Goal: Task Accomplishment & Management: Use online tool/utility

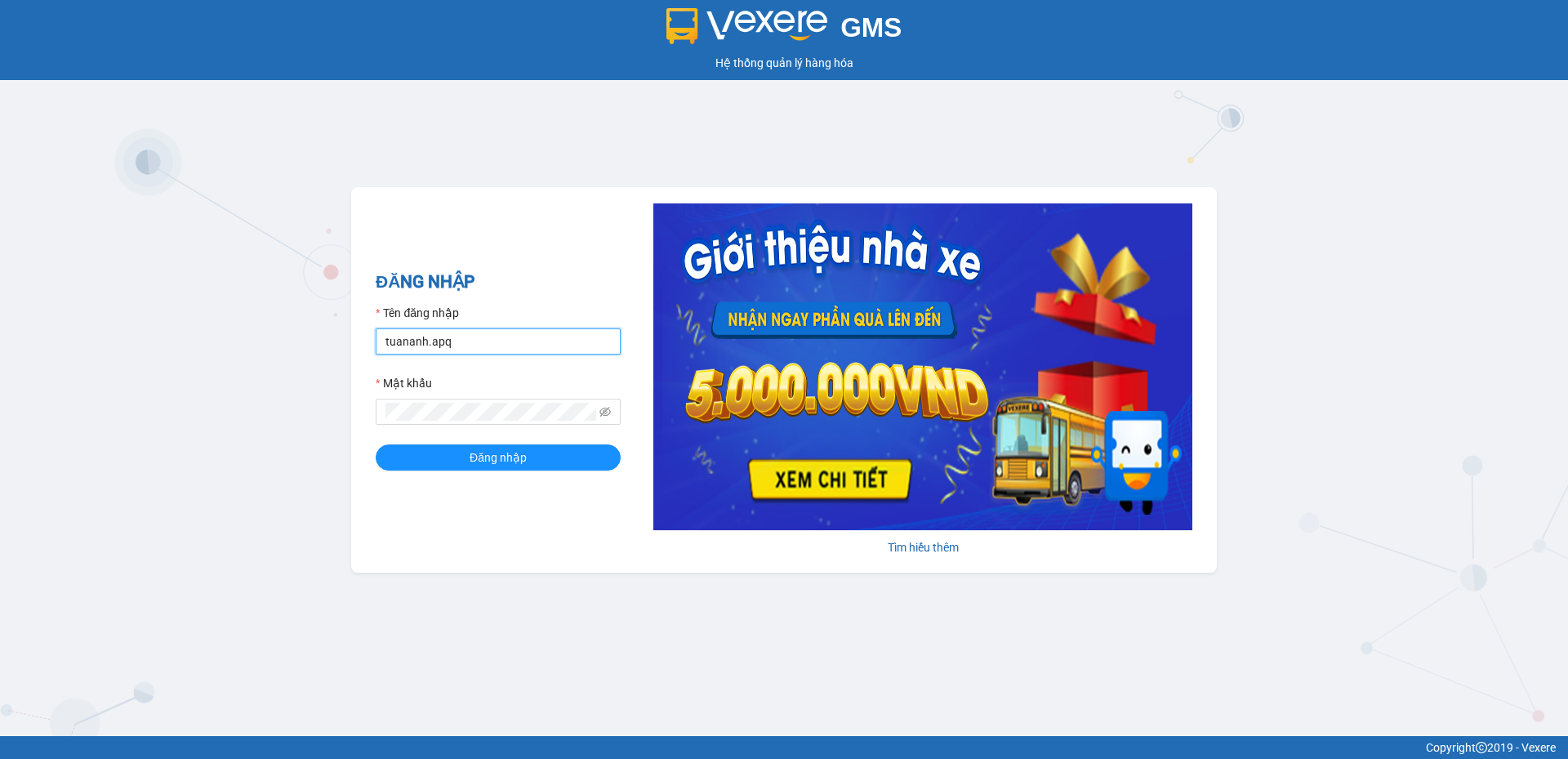
drag, startPoint x: 0, startPoint y: 0, endPoint x: 501, endPoint y: 353, distance: 612.9
click at [501, 353] on input "tuananh.apq" at bounding box center [498, 341] width 245 height 27
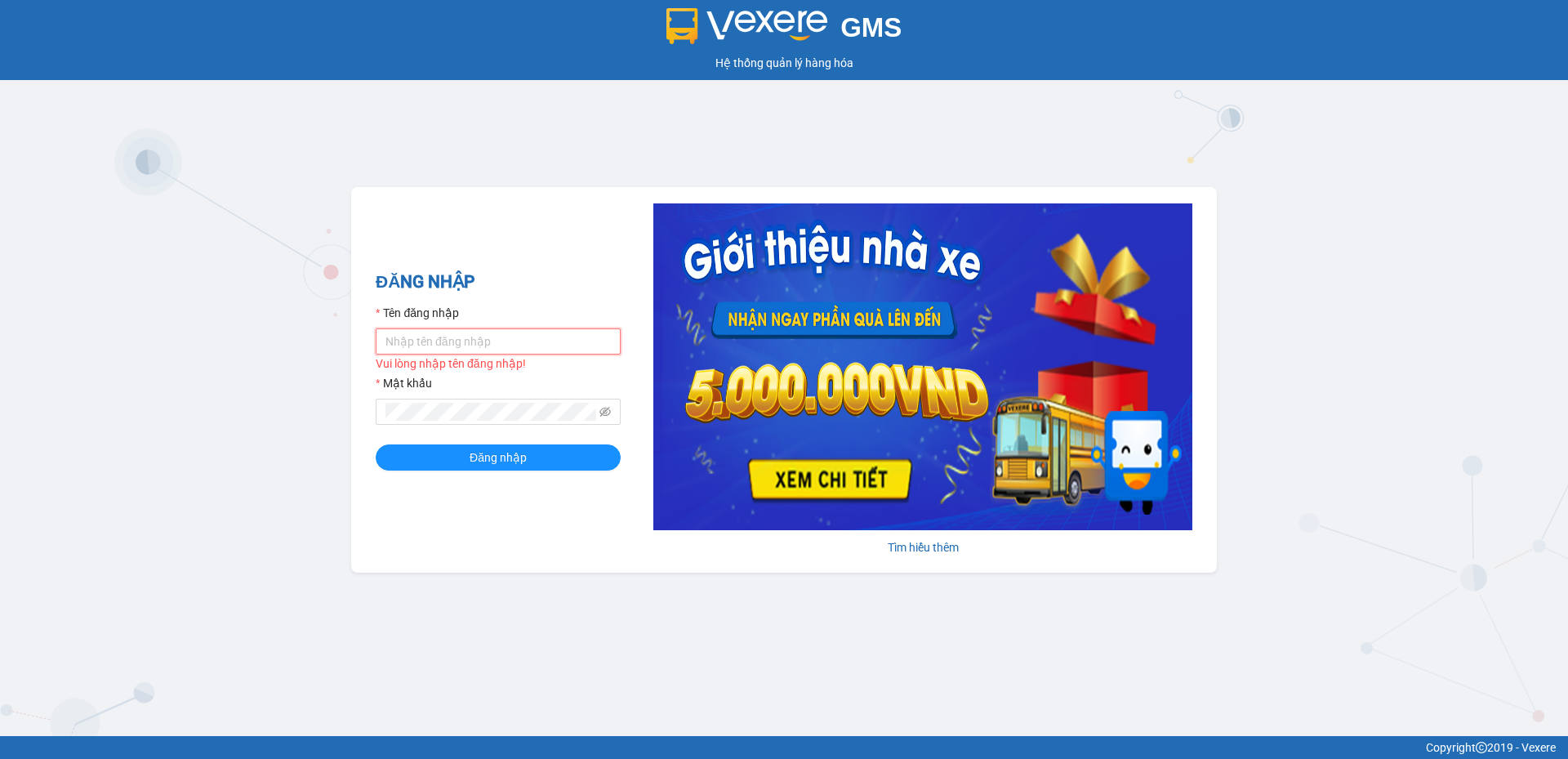
click at [501, 353] on input "Tên đăng nhập" at bounding box center [498, 341] width 245 height 27
drag, startPoint x: 215, startPoint y: 516, endPoint x: 356, endPoint y: 324, distance: 238.2
click at [227, 500] on div "GMS Hệ thống quản lý hàng hóa ĐĂNG NHẬP Tên đăng nhập Vui lòng nhập tên đăng nh…" at bounding box center [784, 368] width 1568 height 736
click at [462, 336] on input "Tên đăng nhập" at bounding box center [498, 341] width 245 height 27
click at [492, 351] on input "Tên đăng nhập" at bounding box center [498, 341] width 245 height 27
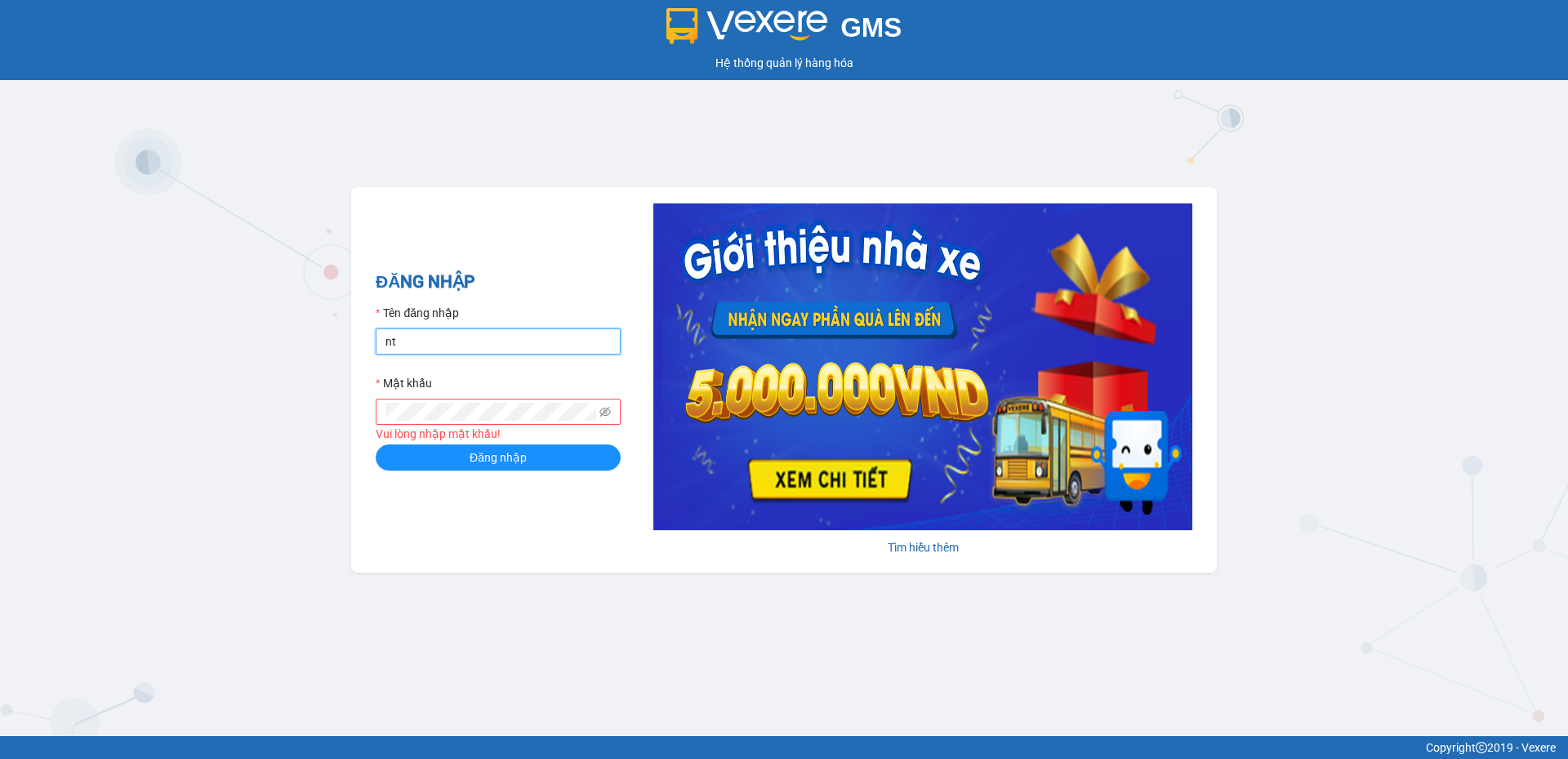
type input "ntnam.apq"
click at [376, 444] on button "Đăng nhập" at bounding box center [498, 457] width 245 height 27
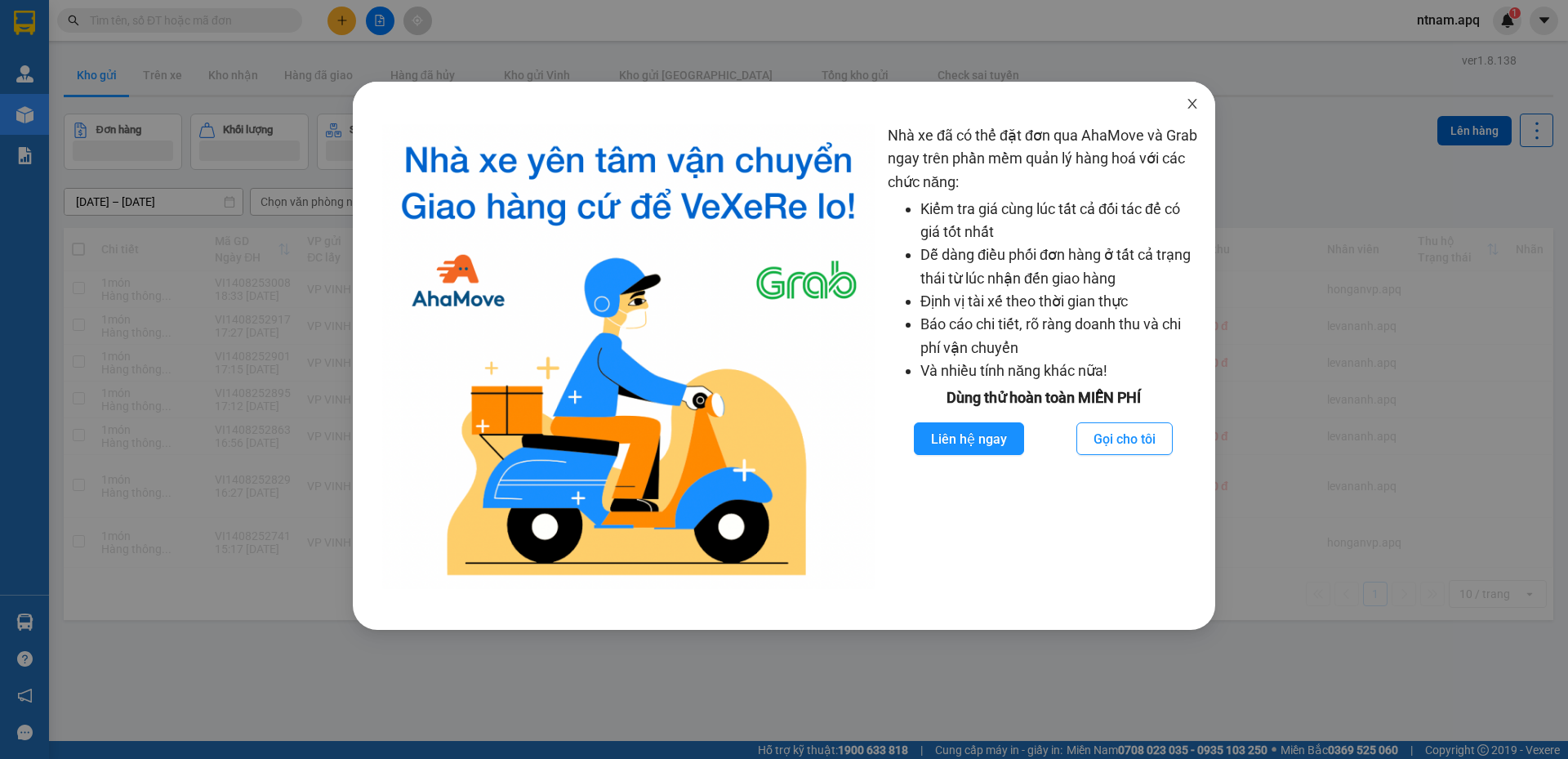
click at [1195, 106] on icon "close" at bounding box center [1191, 104] width 13 height 13
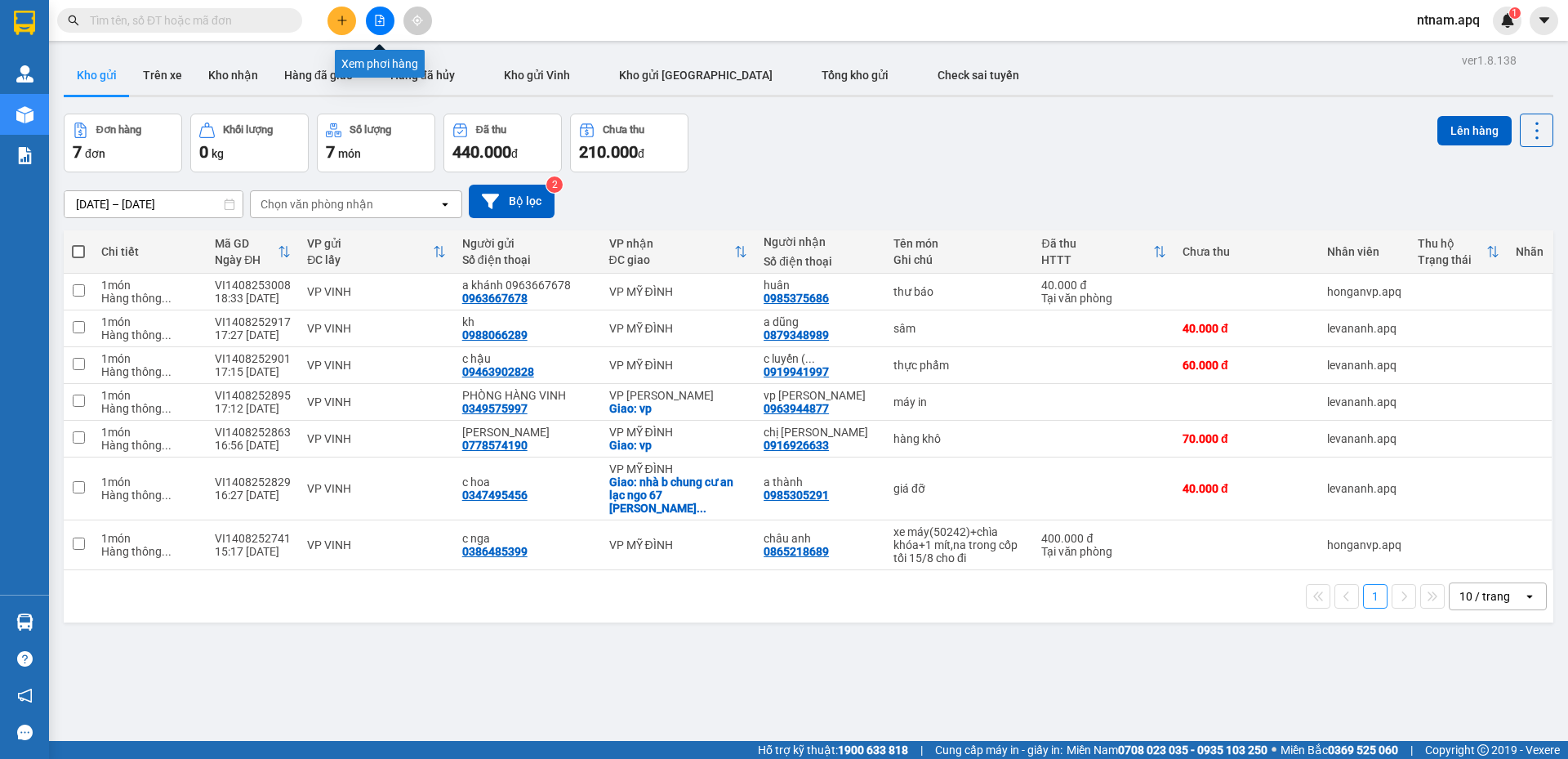
click at [383, 17] on icon "file-add" at bounding box center [380, 20] width 9 height 12
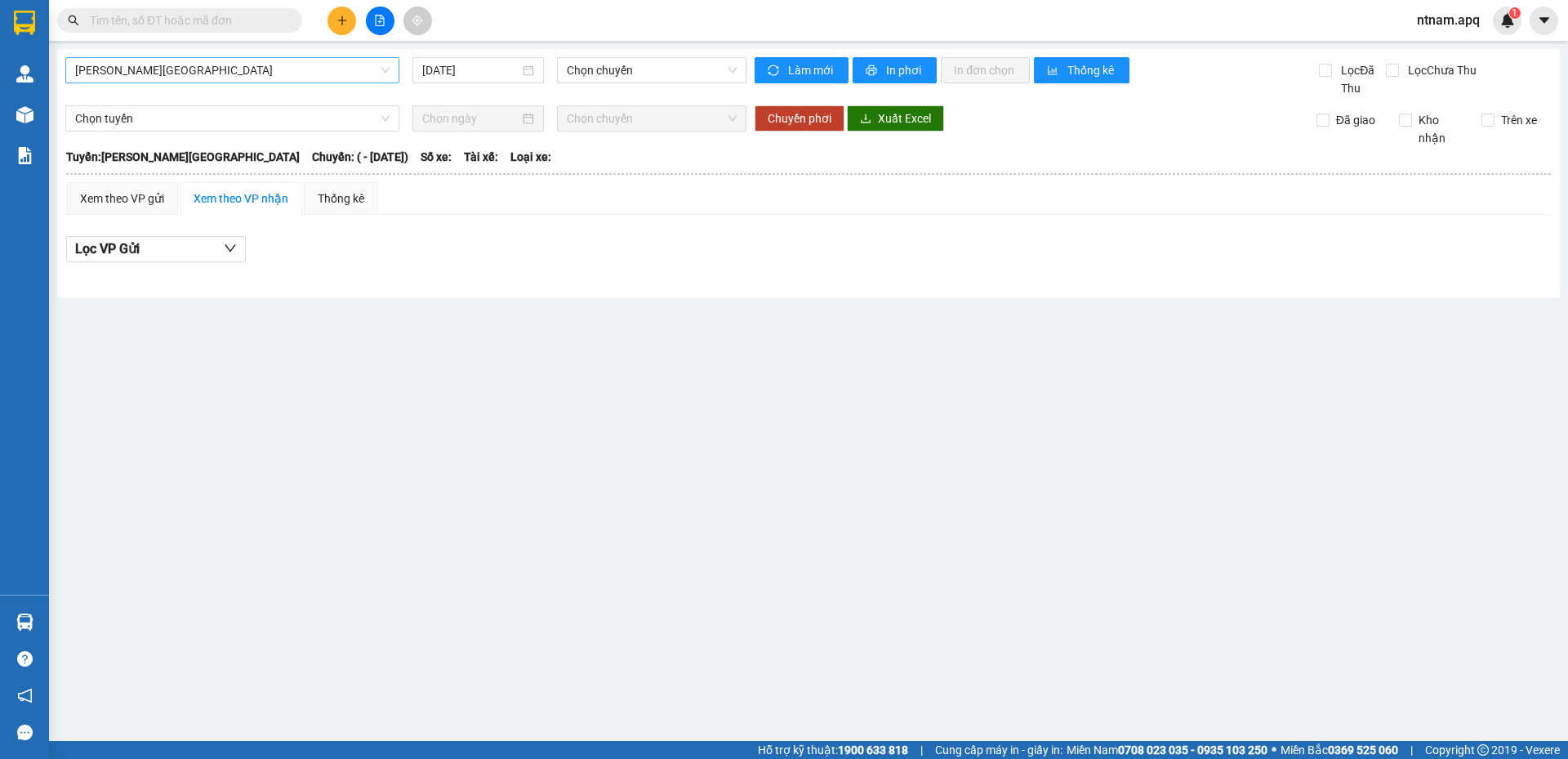
click at [187, 72] on span "Gia Lâm - Mỹ Đình" at bounding box center [232, 71] width 314 height 25
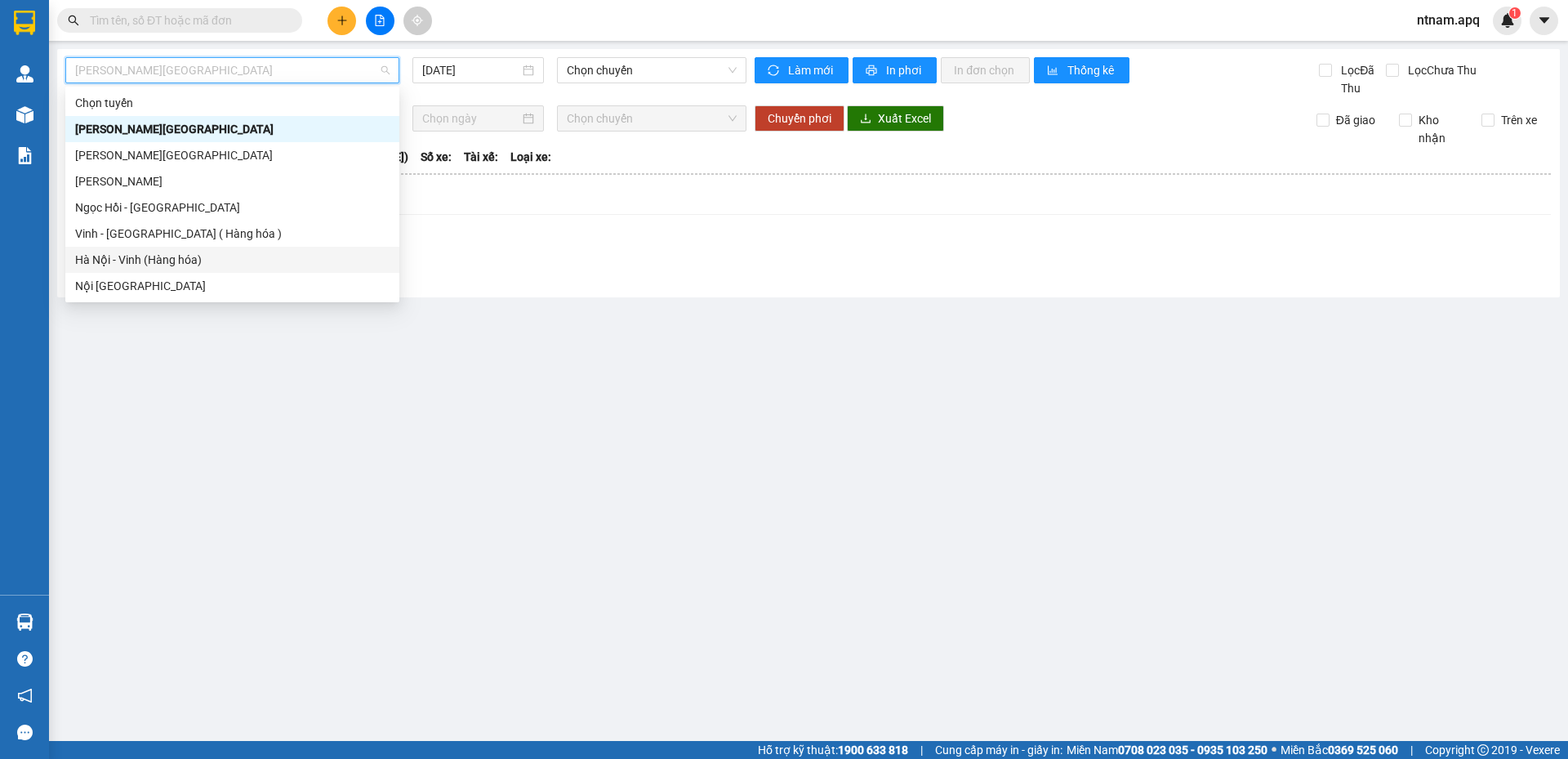
click at [154, 264] on div "Hà Nội - Vinh (Hàng hóa)" at bounding box center [232, 259] width 314 height 18
type input "14/08/2025"
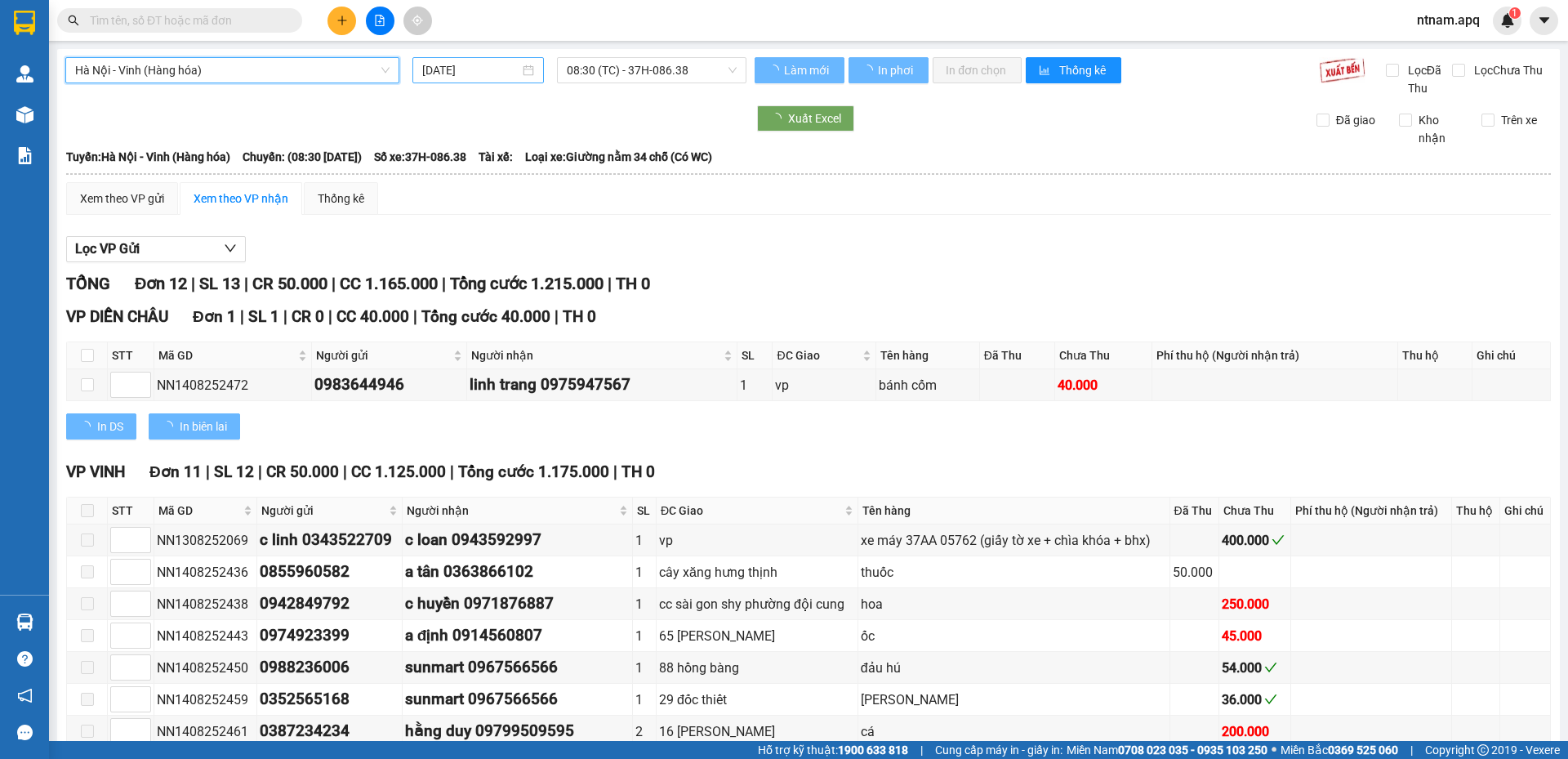
click at [506, 74] on input "14/08/2025" at bounding box center [470, 70] width 97 height 18
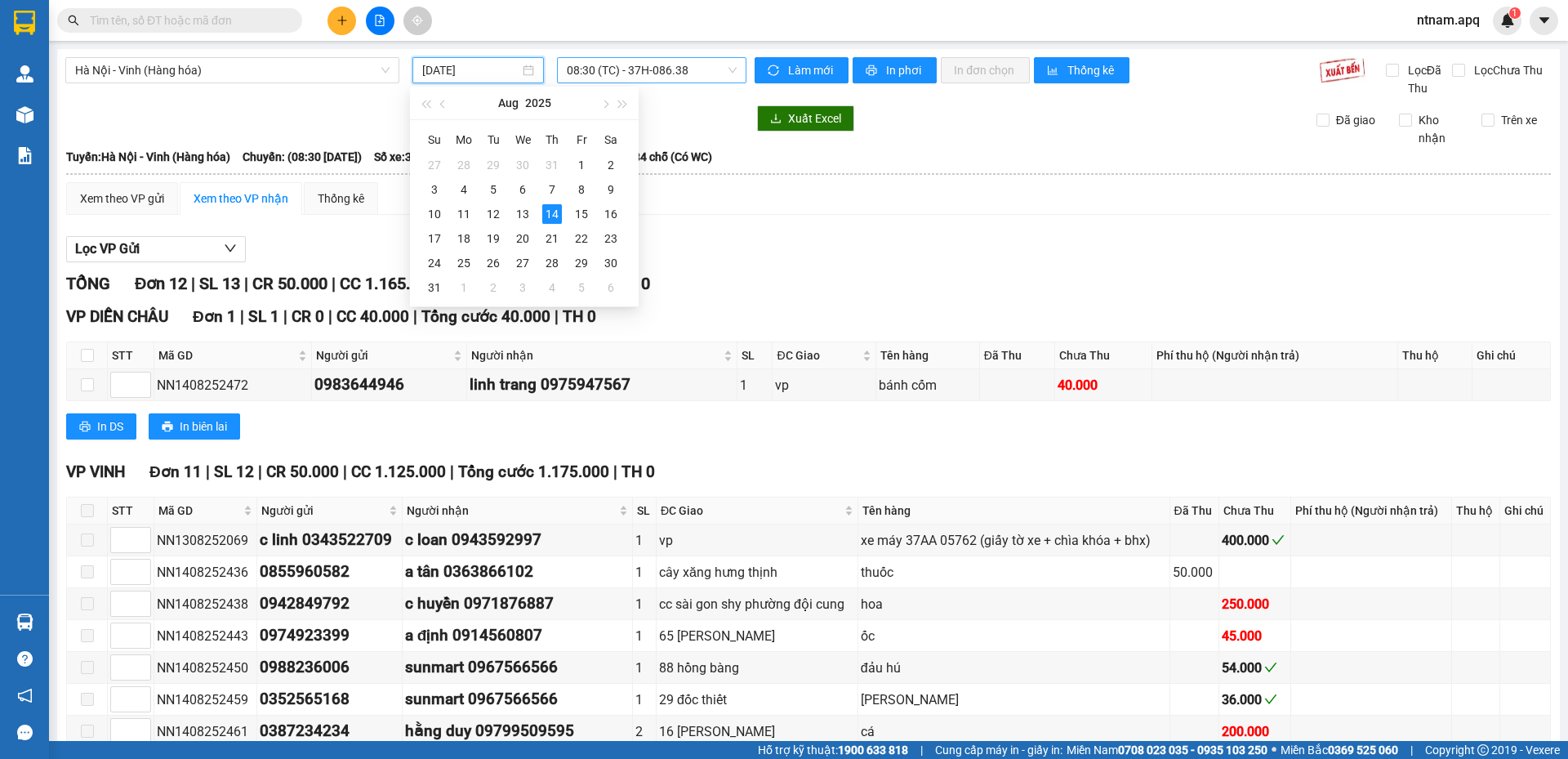
click at [714, 64] on span "08:30 (TC) - 37H-086.38" at bounding box center [652, 71] width 170 height 25
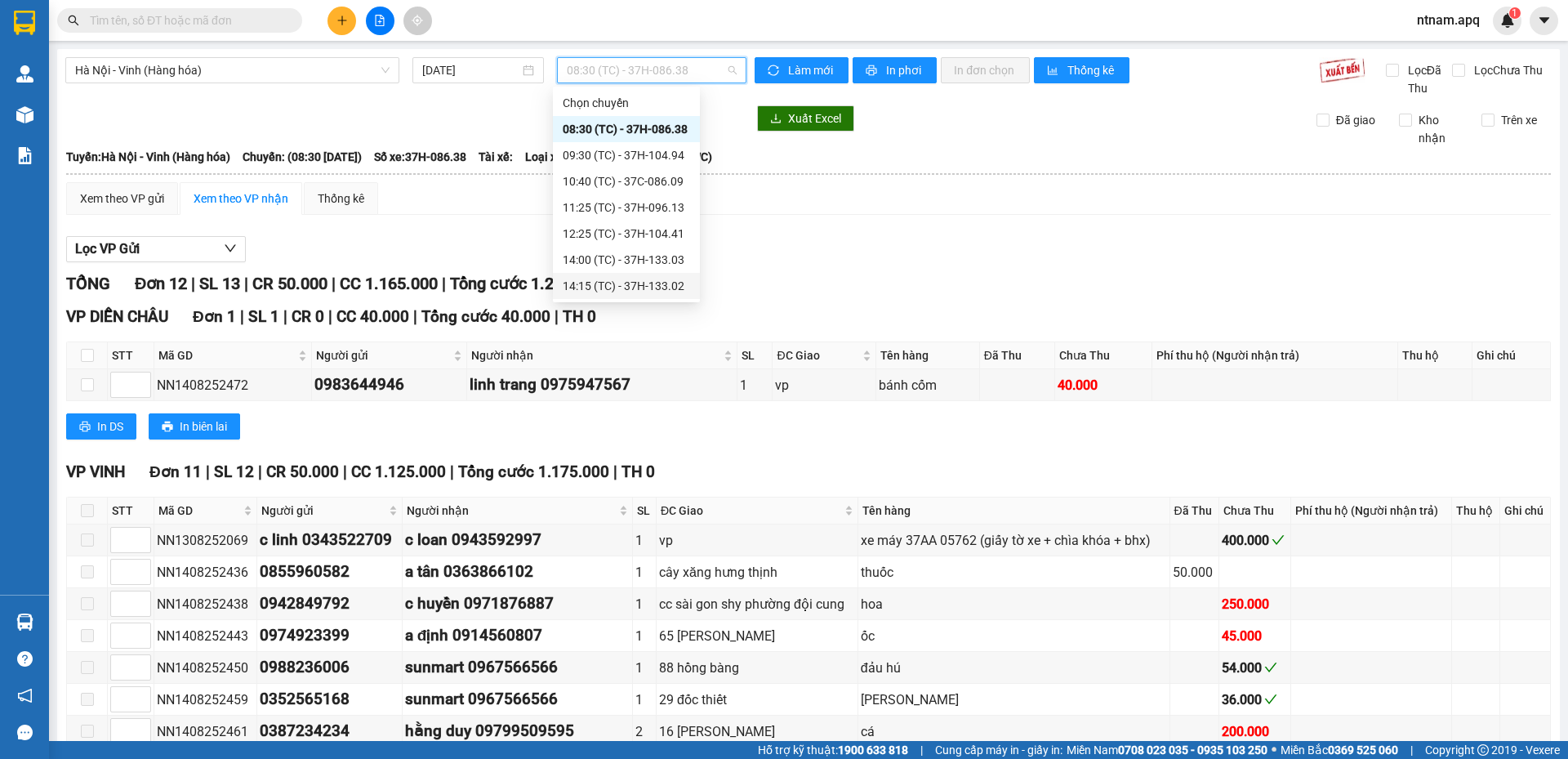
scroll to position [81, 0]
click at [608, 232] on div "17:00 (TC) - 37H-104.02" at bounding box center [626, 230] width 127 height 18
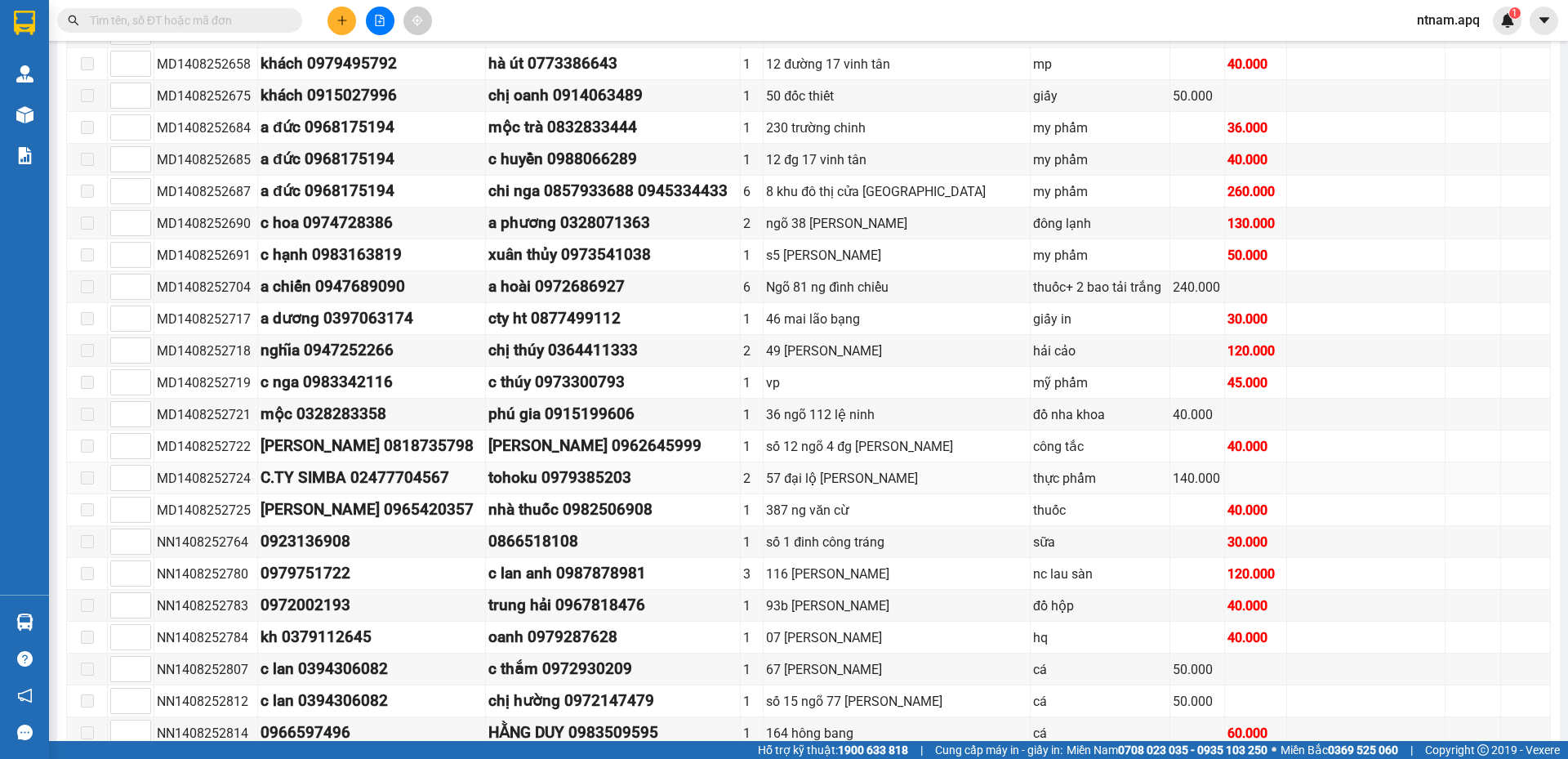
scroll to position [891, 0]
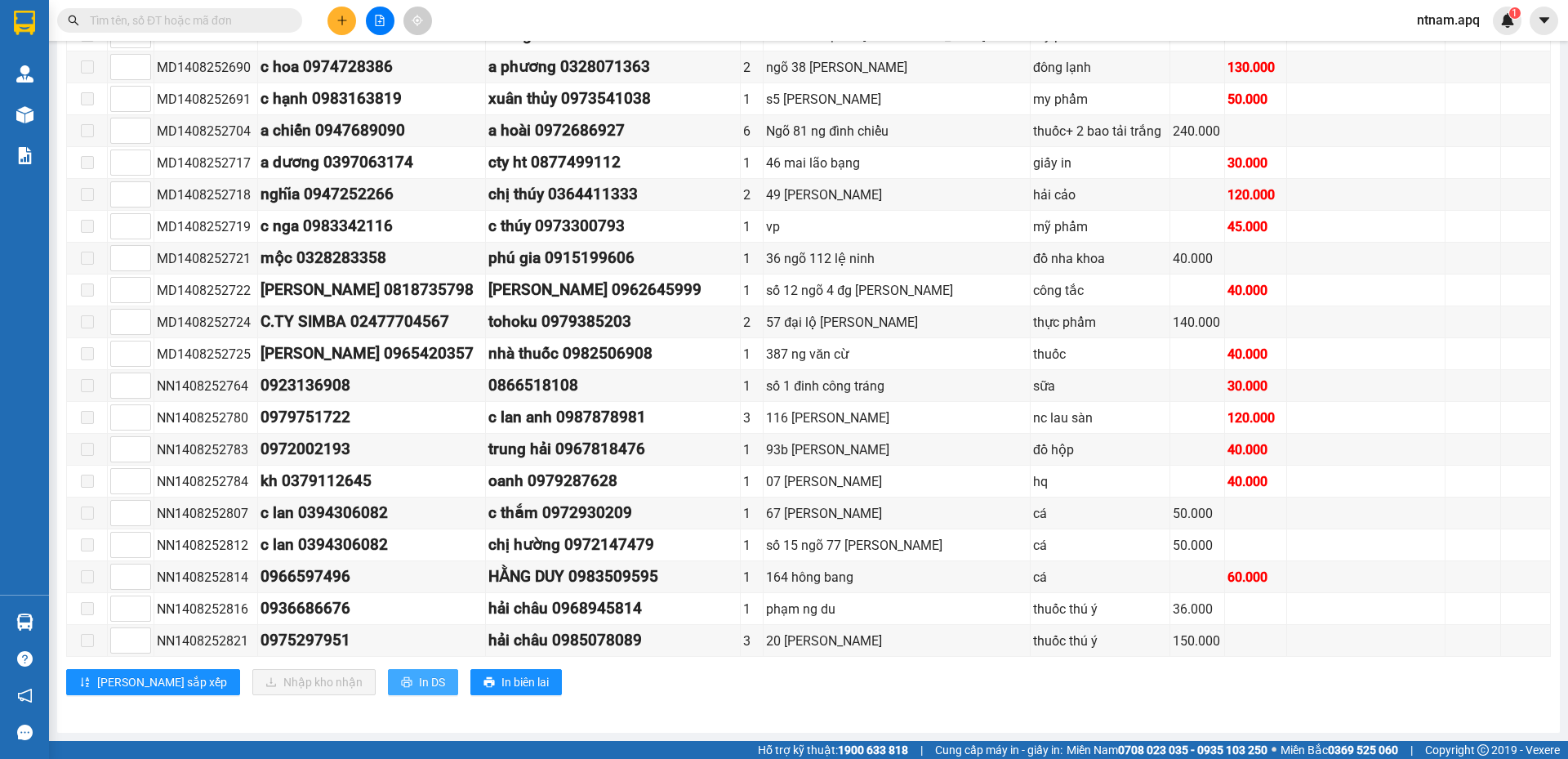
click at [419, 677] on span "In DS" at bounding box center [432, 682] width 27 height 18
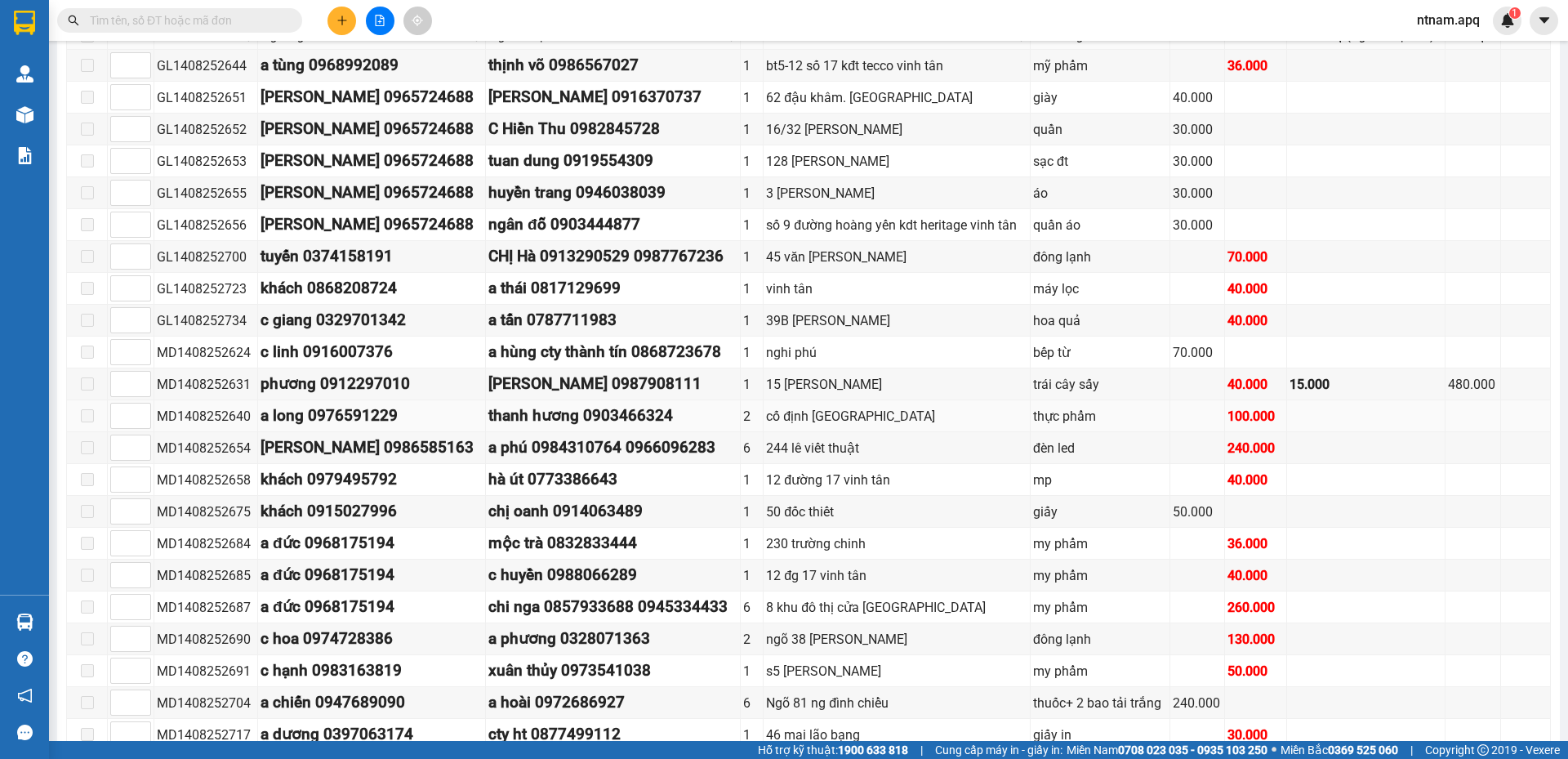
scroll to position [0, 0]
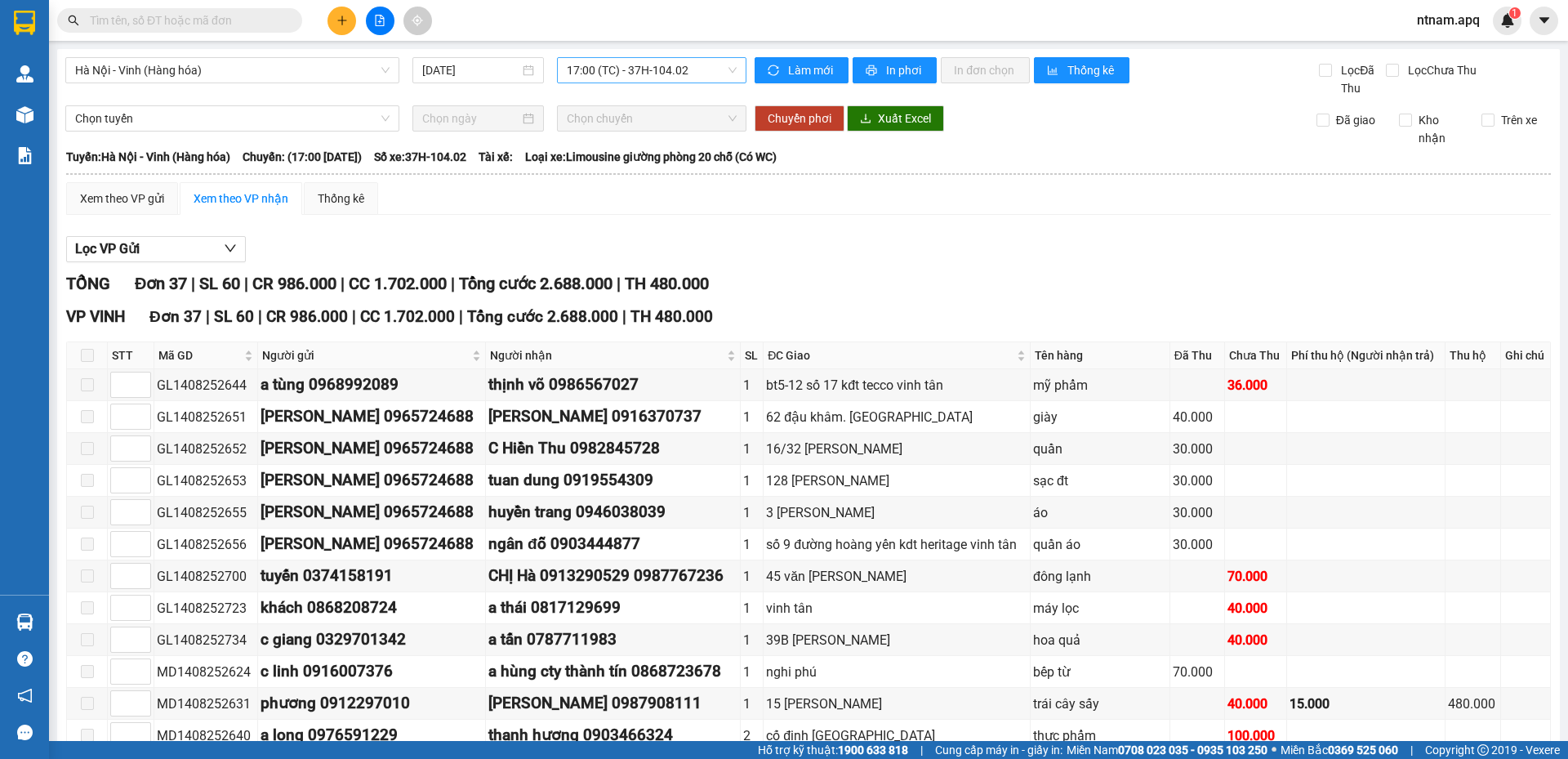
click at [696, 77] on span "17:00 (TC) - 37H-104.02" at bounding box center [652, 71] width 170 height 25
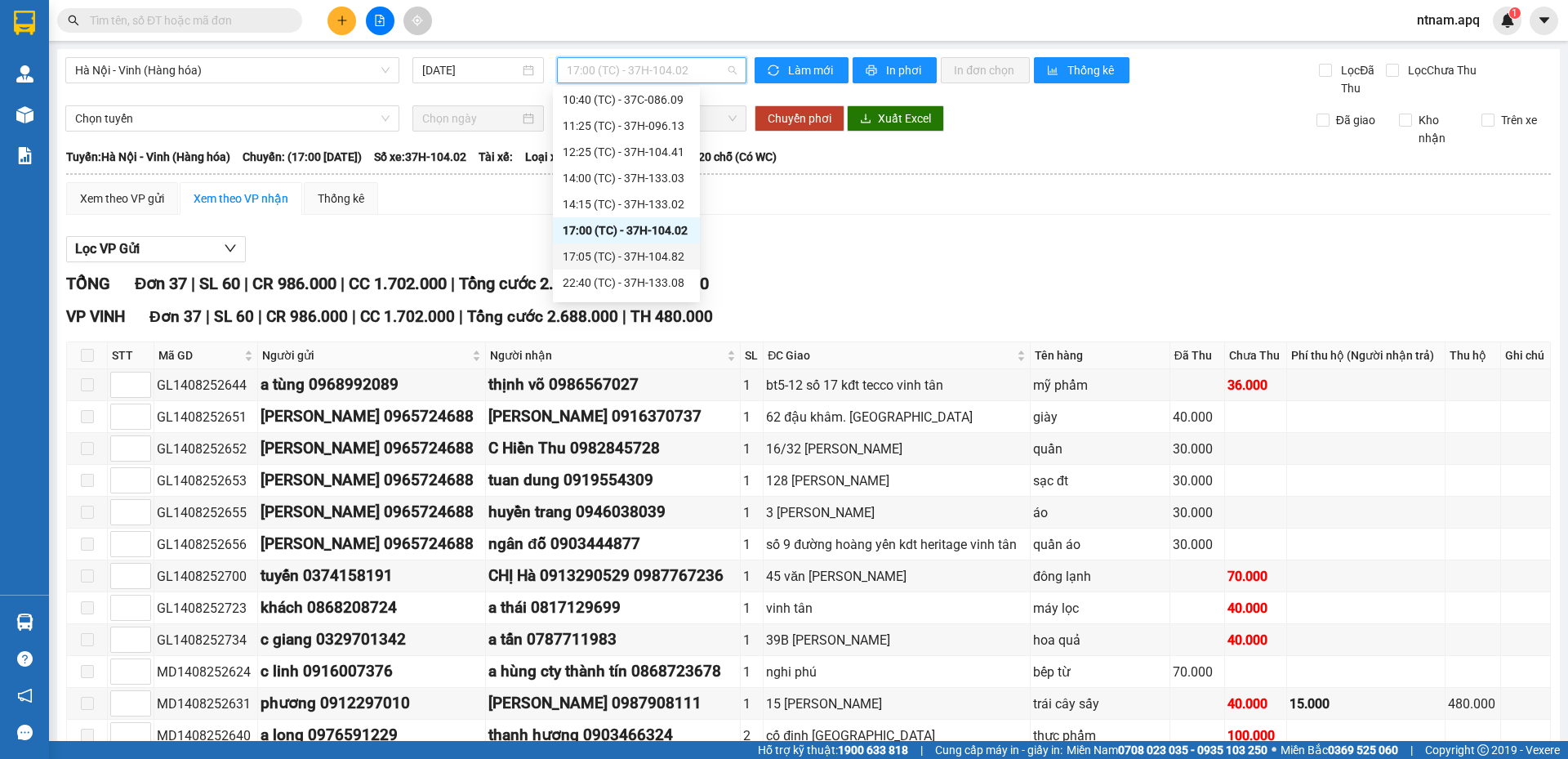
click at [603, 263] on div "17:05 (TC) - 37H-104.82" at bounding box center [626, 257] width 127 height 18
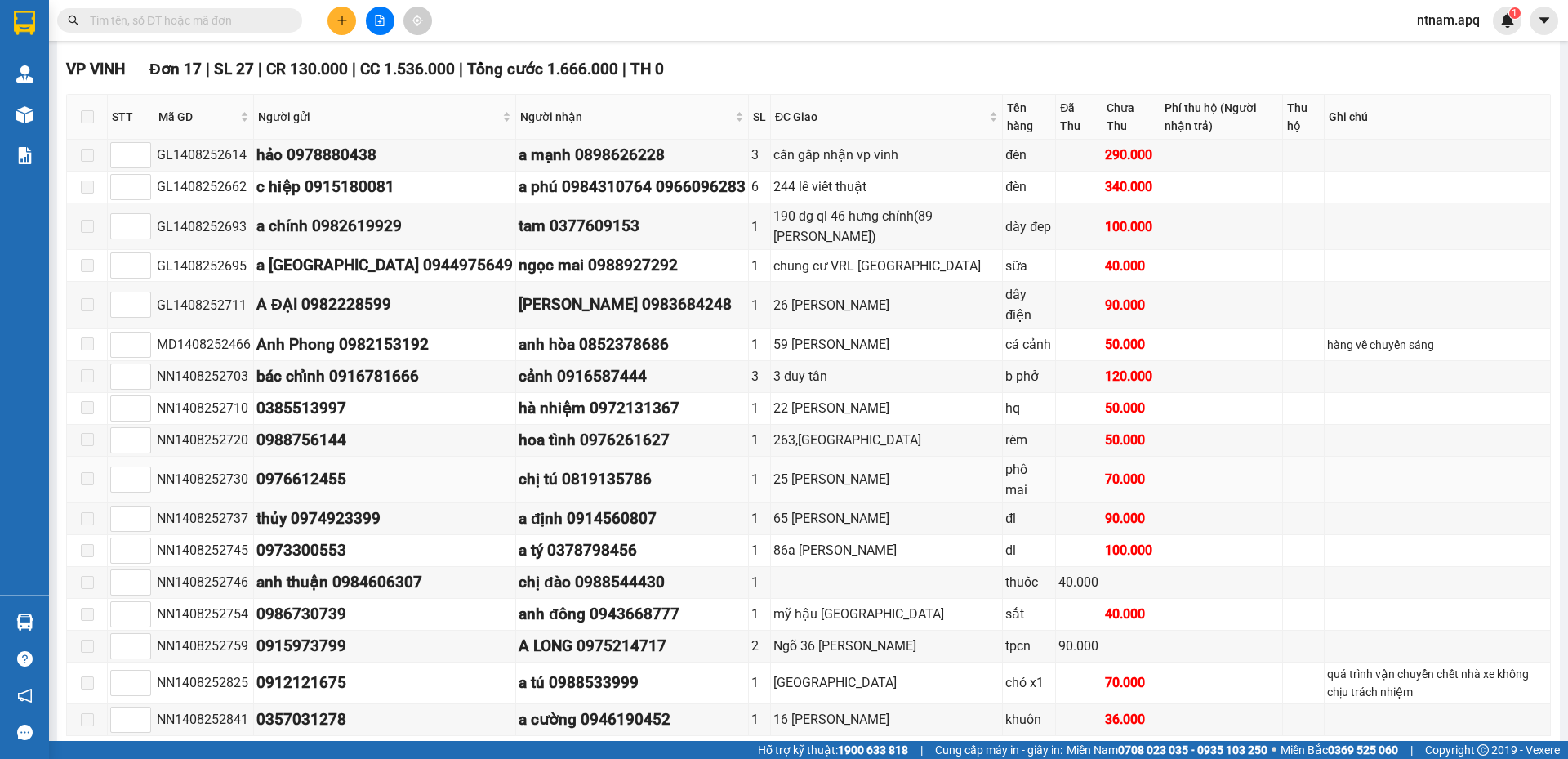
scroll to position [702, 0]
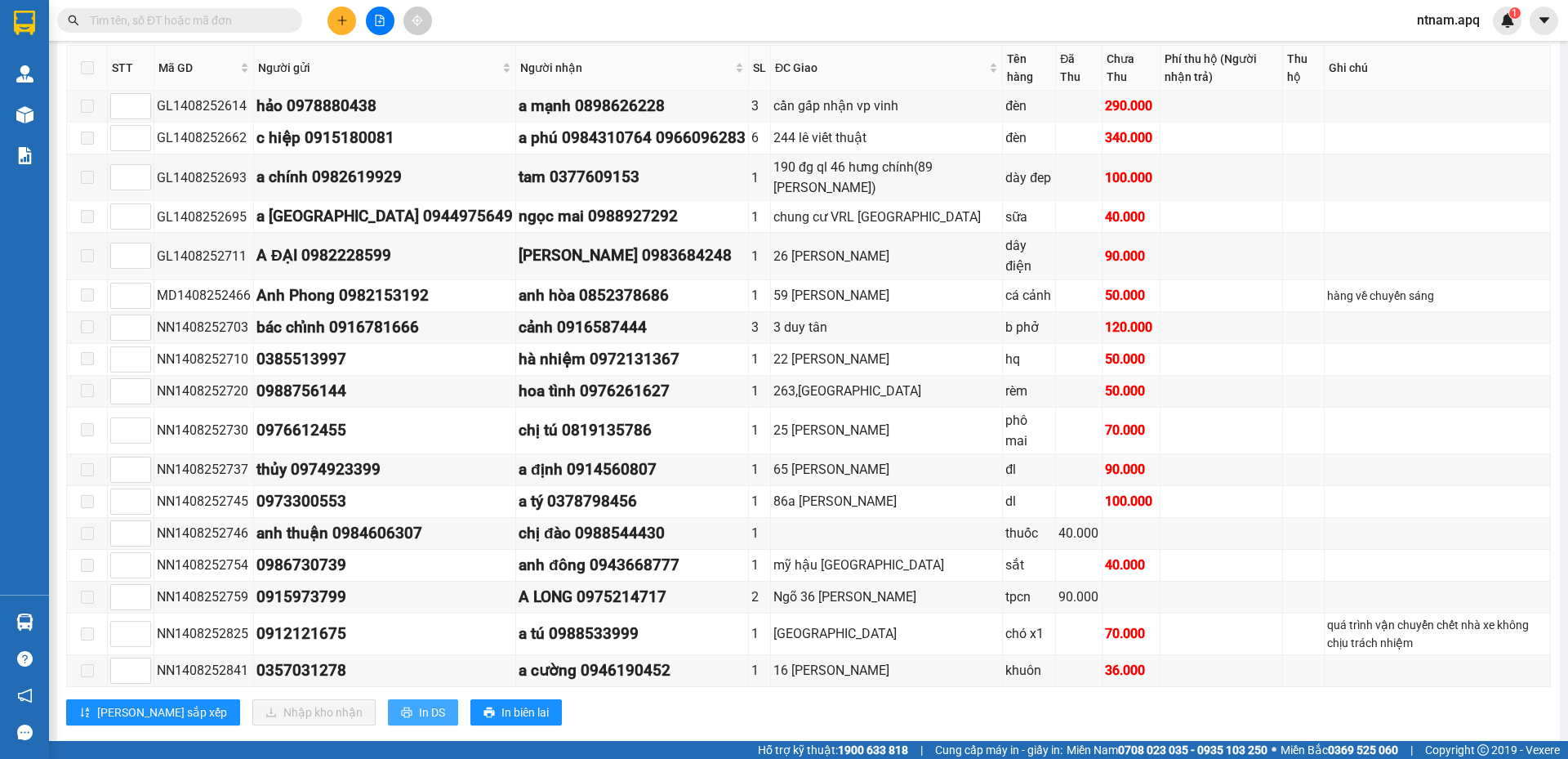
click at [419, 703] on span "In DS" at bounding box center [432, 712] width 27 height 18
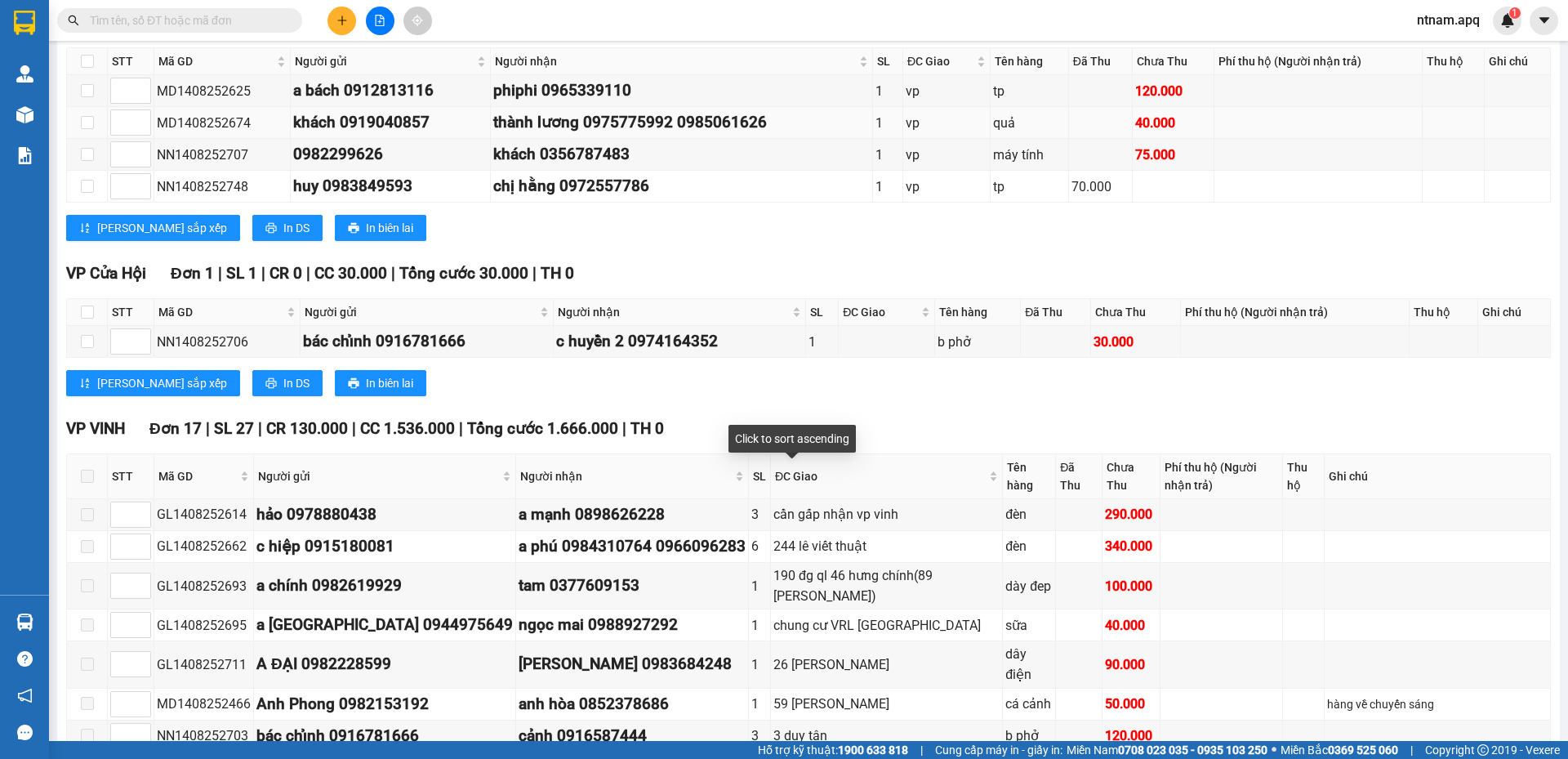
scroll to position [0, 0]
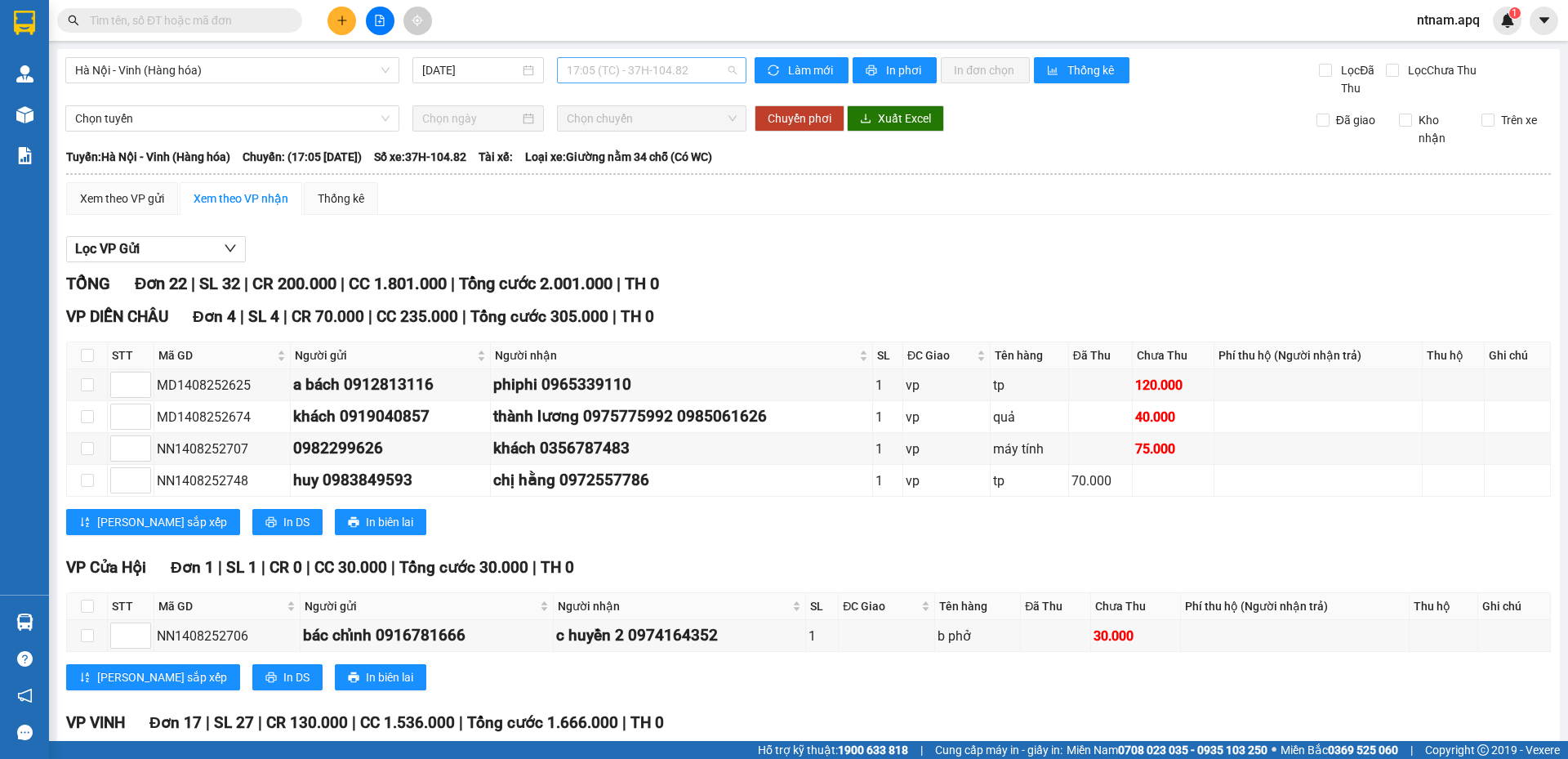
click at [698, 72] on span "17:05 (TC) - 37H-104.82" at bounding box center [652, 71] width 170 height 25
click at [1410, 16] on span "ntnam.apq" at bounding box center [1448, 19] width 89 height 20
click at [1436, 54] on span "Đăng xuất" at bounding box center [1464, 50] width 69 height 18
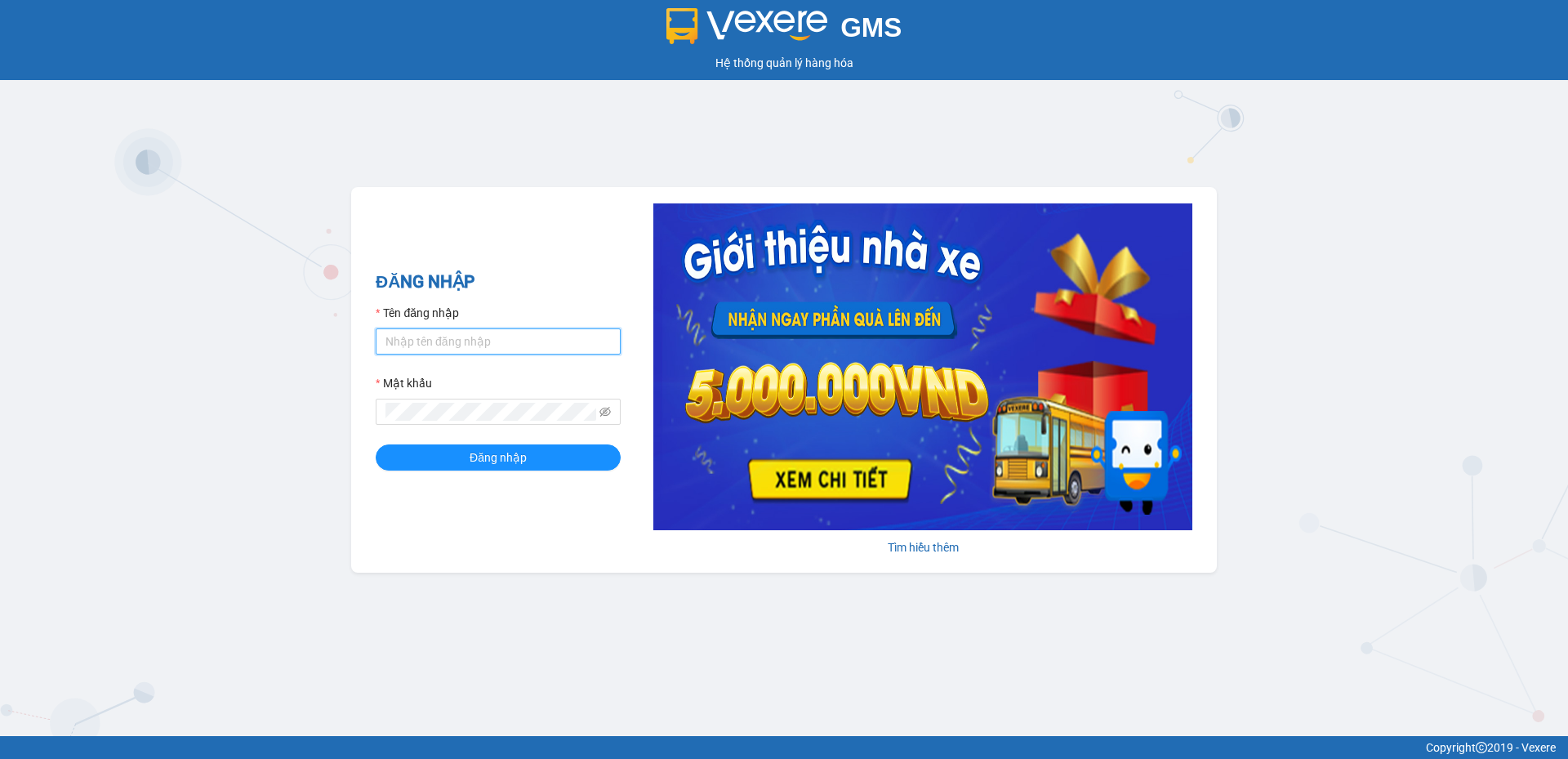
type input "tuananh.apq"
drag, startPoint x: 478, startPoint y: 345, endPoint x: 329, endPoint y: 350, distance: 149.1
click at [329, 350] on div "GMS Hệ thống quản lý hàng hóa ĐĂNG NHẬP Tên đăng nhập tuananh.apq Mật khẩu Đăng…" at bounding box center [784, 368] width 1568 height 736
type input "levananh.apq"
click at [333, 423] on div "GMS Hệ thống quản lý hàng hóa ĐĂNG NHẬP Tên đăng nhập levananh.apq Mật khẩu Đăn…" at bounding box center [784, 368] width 1568 height 736
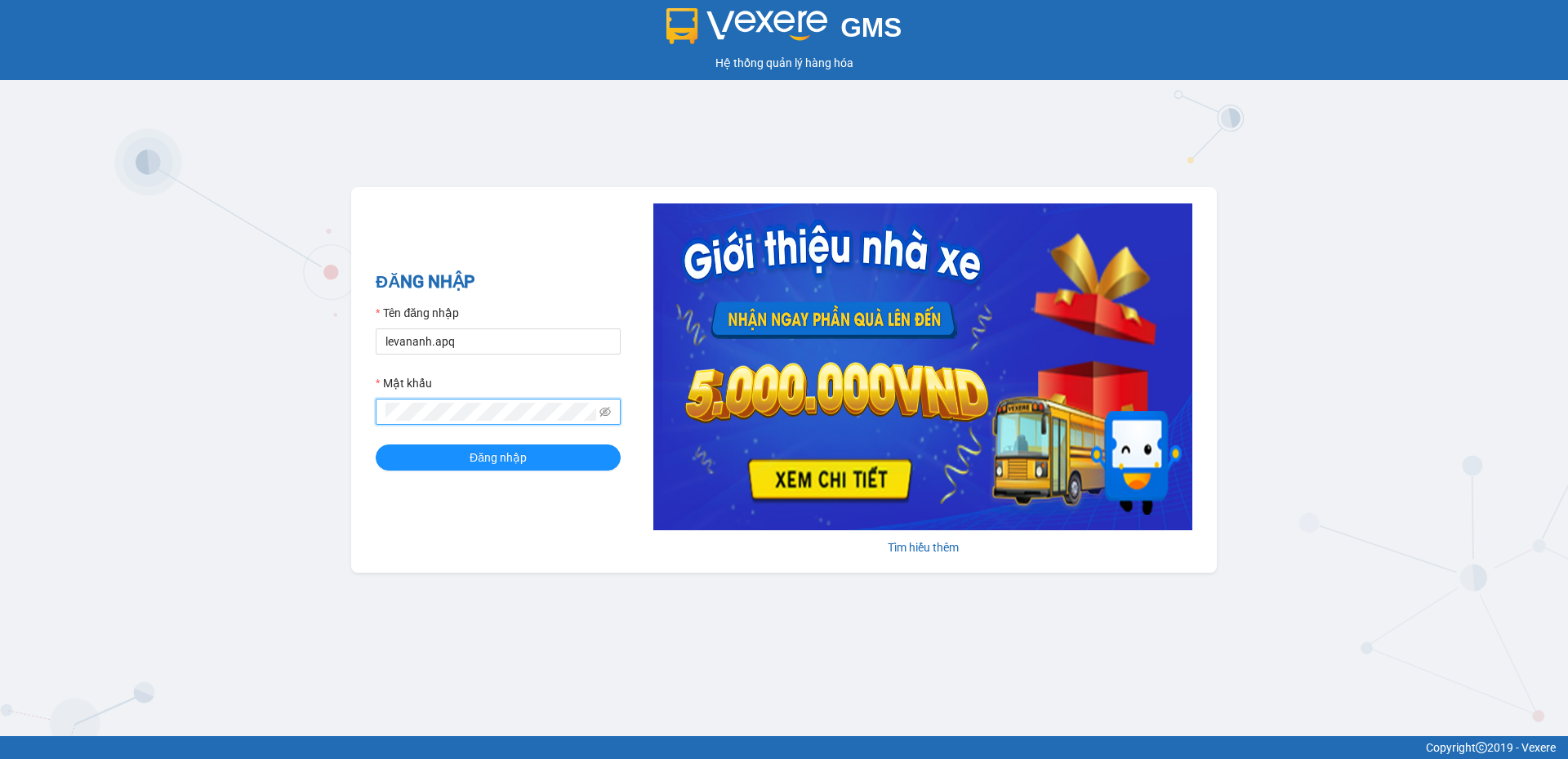
click at [376, 444] on button "Đăng nhập" at bounding box center [498, 457] width 245 height 27
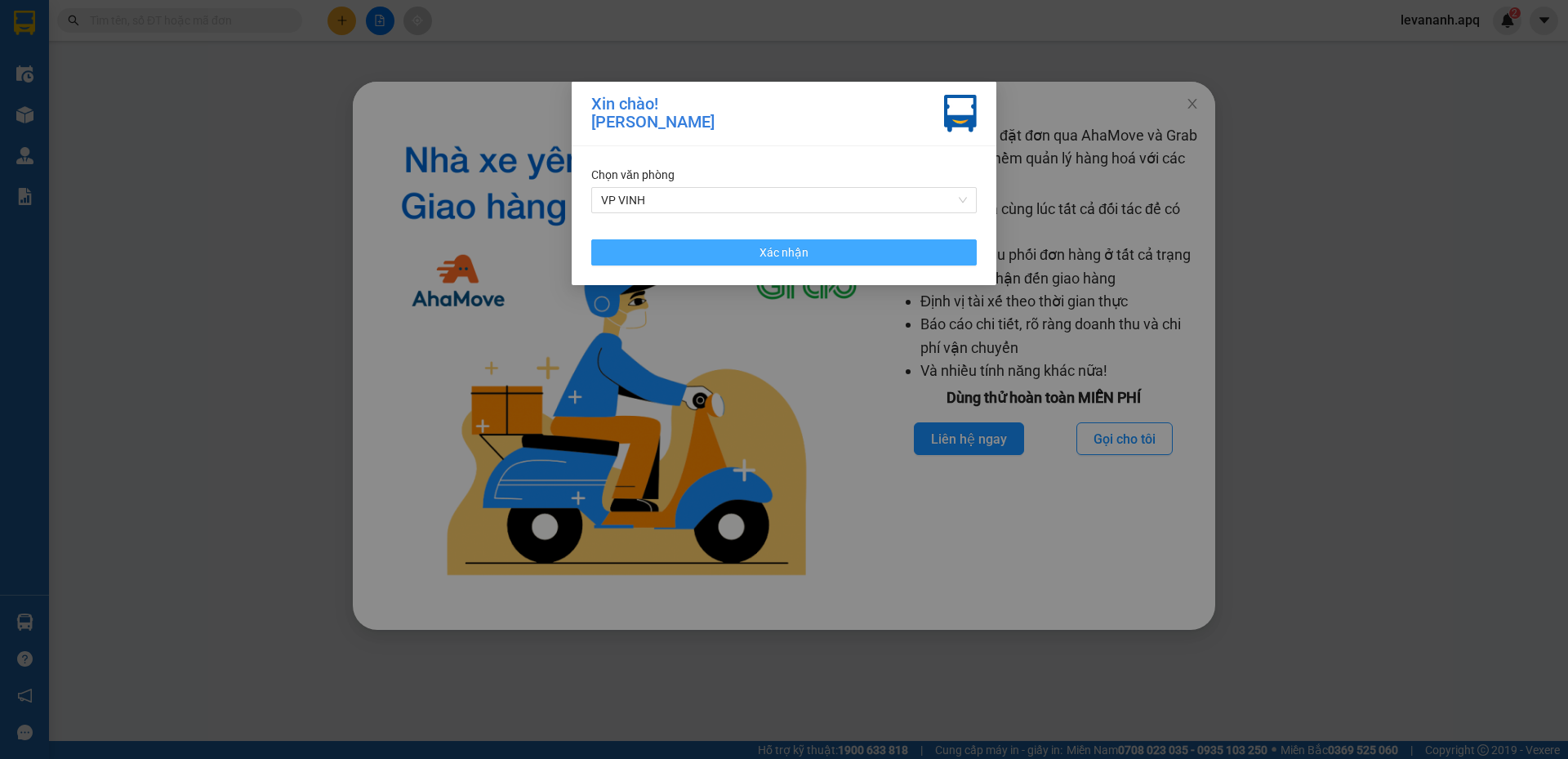
click at [762, 260] on span "Xác nhận" at bounding box center [784, 252] width 49 height 18
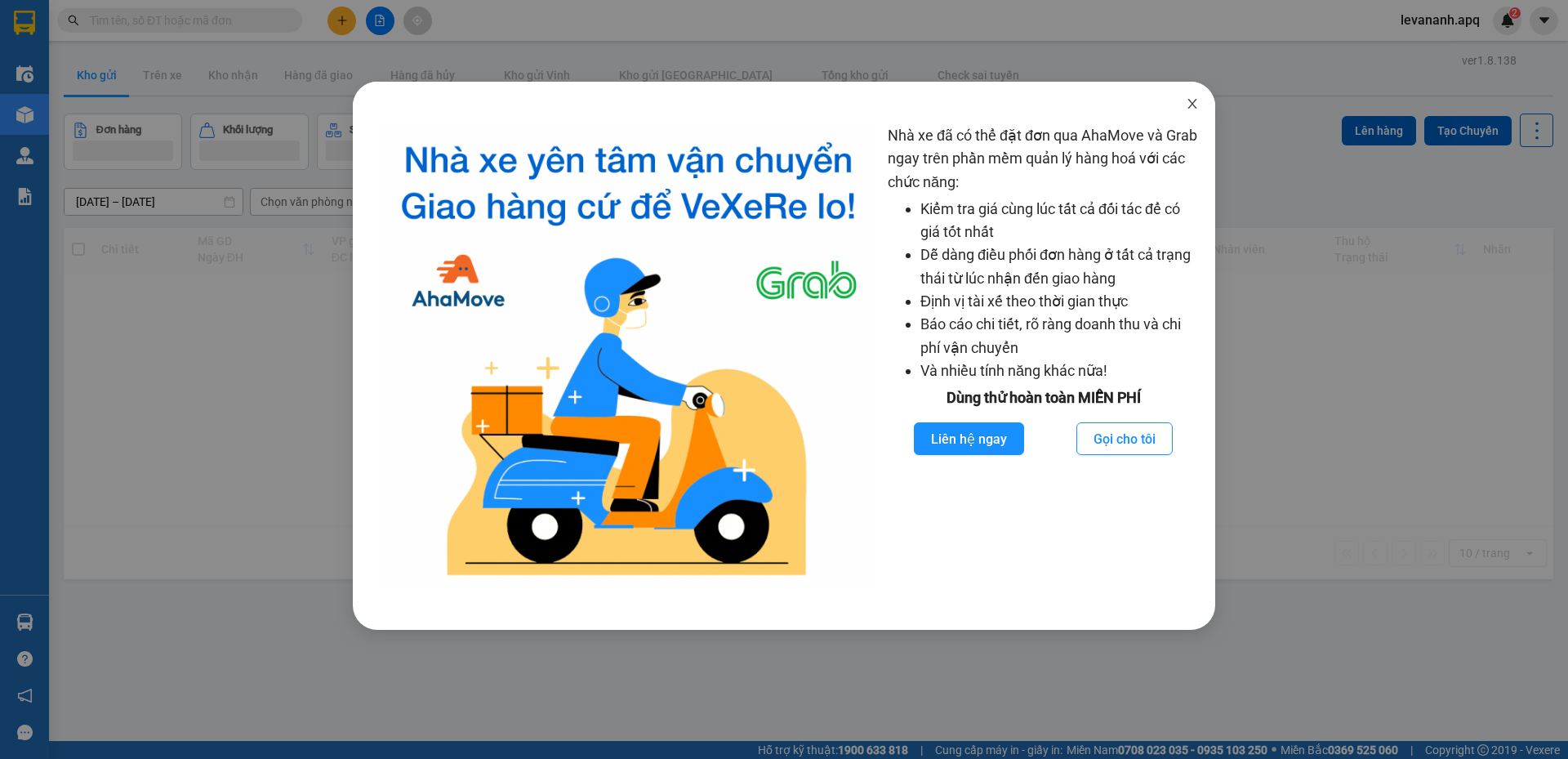
click at [1190, 111] on span "Close" at bounding box center [1192, 104] width 46 height 46
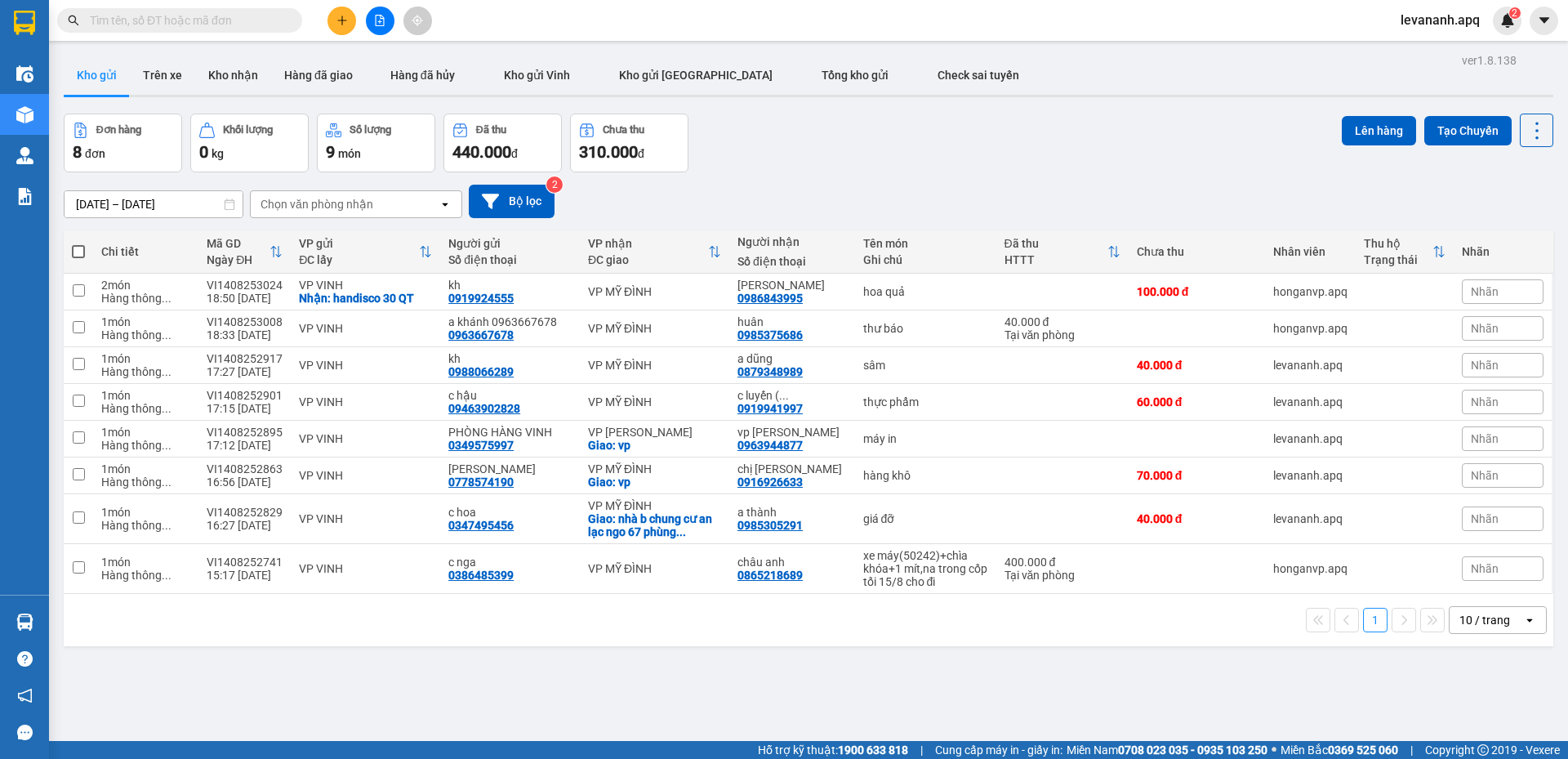
click at [1491, 628] on div "10 / trang" at bounding box center [1484, 619] width 50 height 16
click at [1475, 601] on span "100 / trang" at bounding box center [1479, 597] width 58 height 16
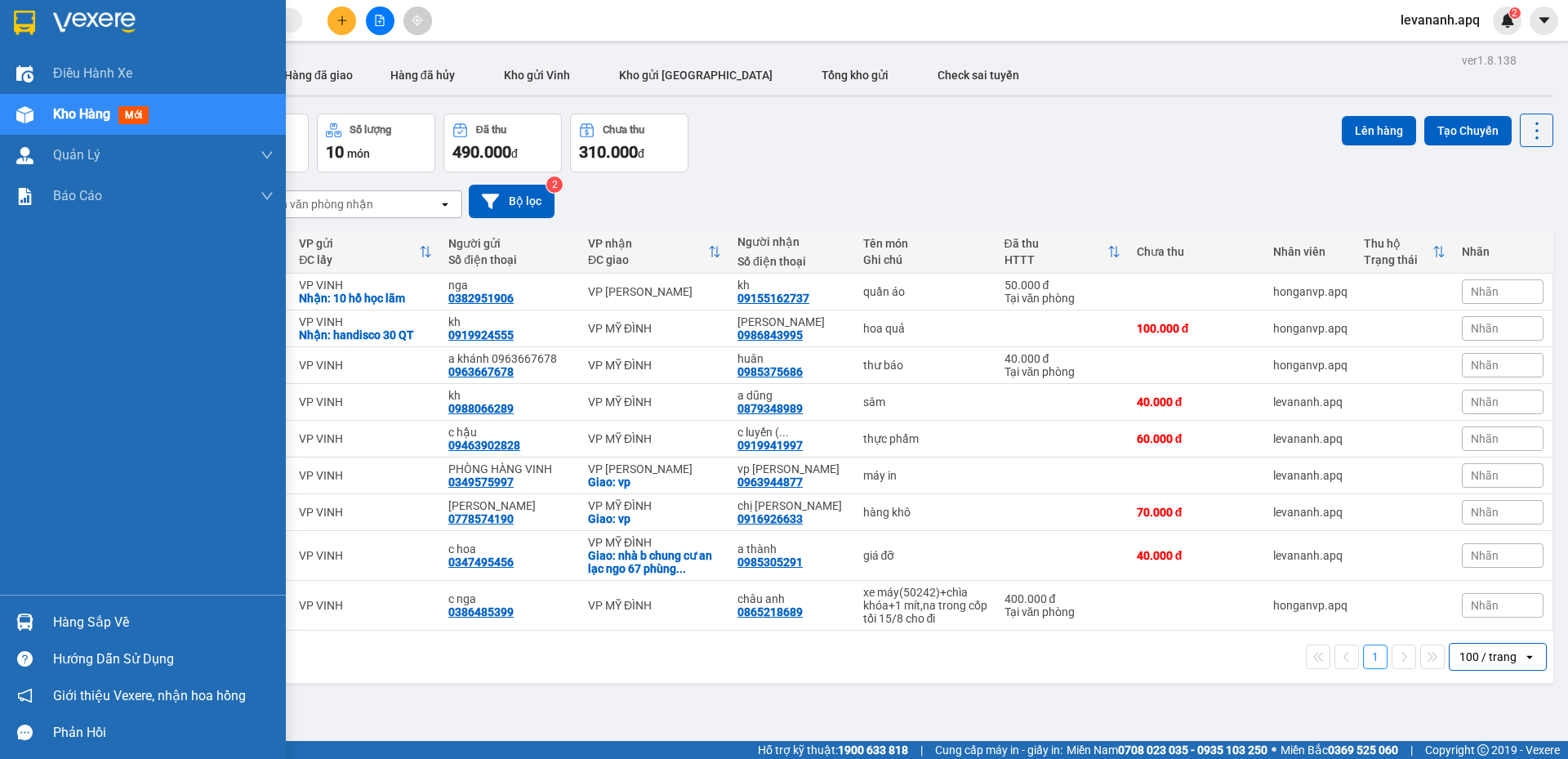
click at [21, 30] on img at bounding box center [25, 23] width 21 height 25
click at [0, 24] on div at bounding box center [142, 27] width 286 height 53
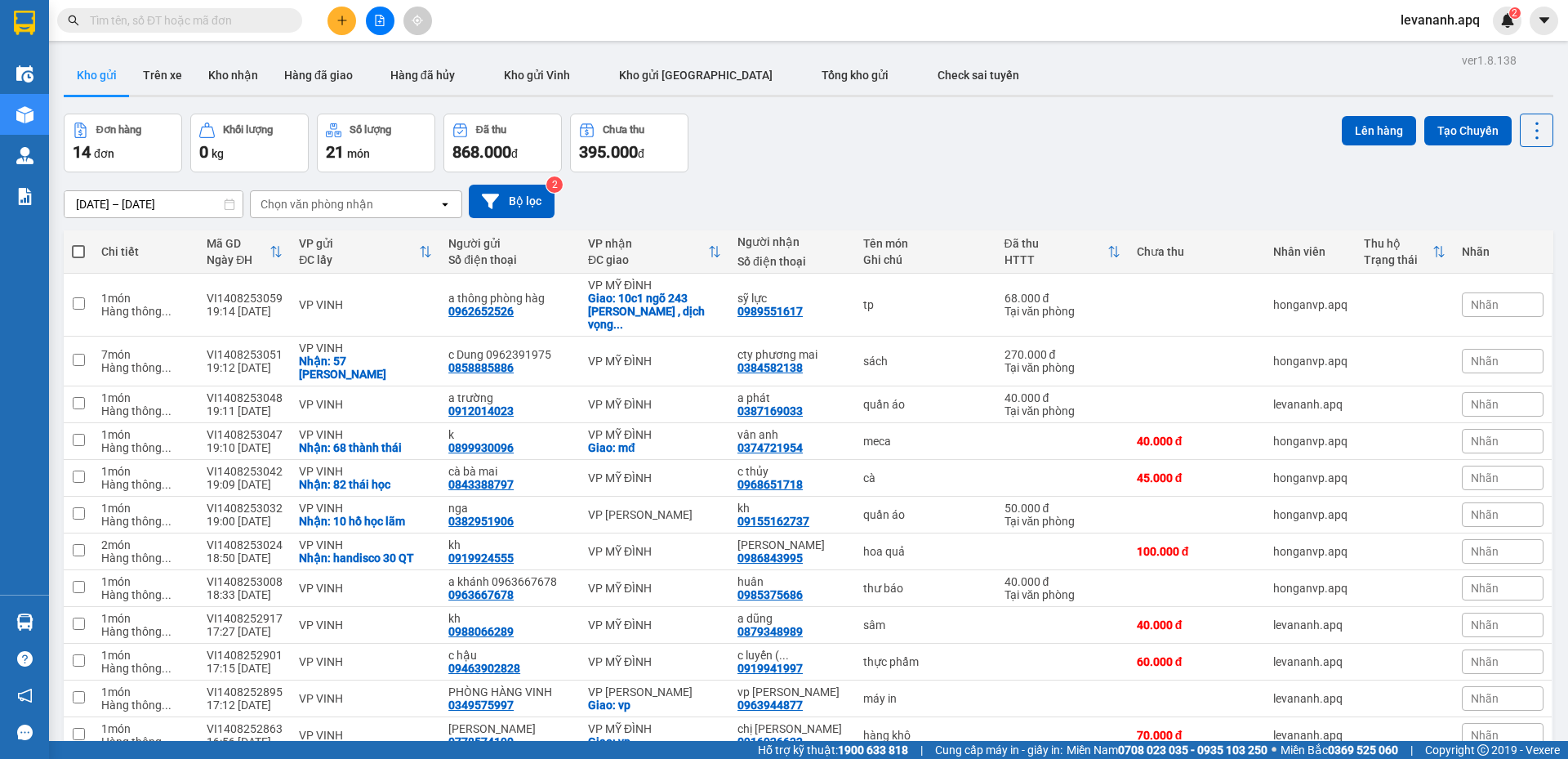
click at [276, 17] on input "text" at bounding box center [187, 20] width 193 height 18
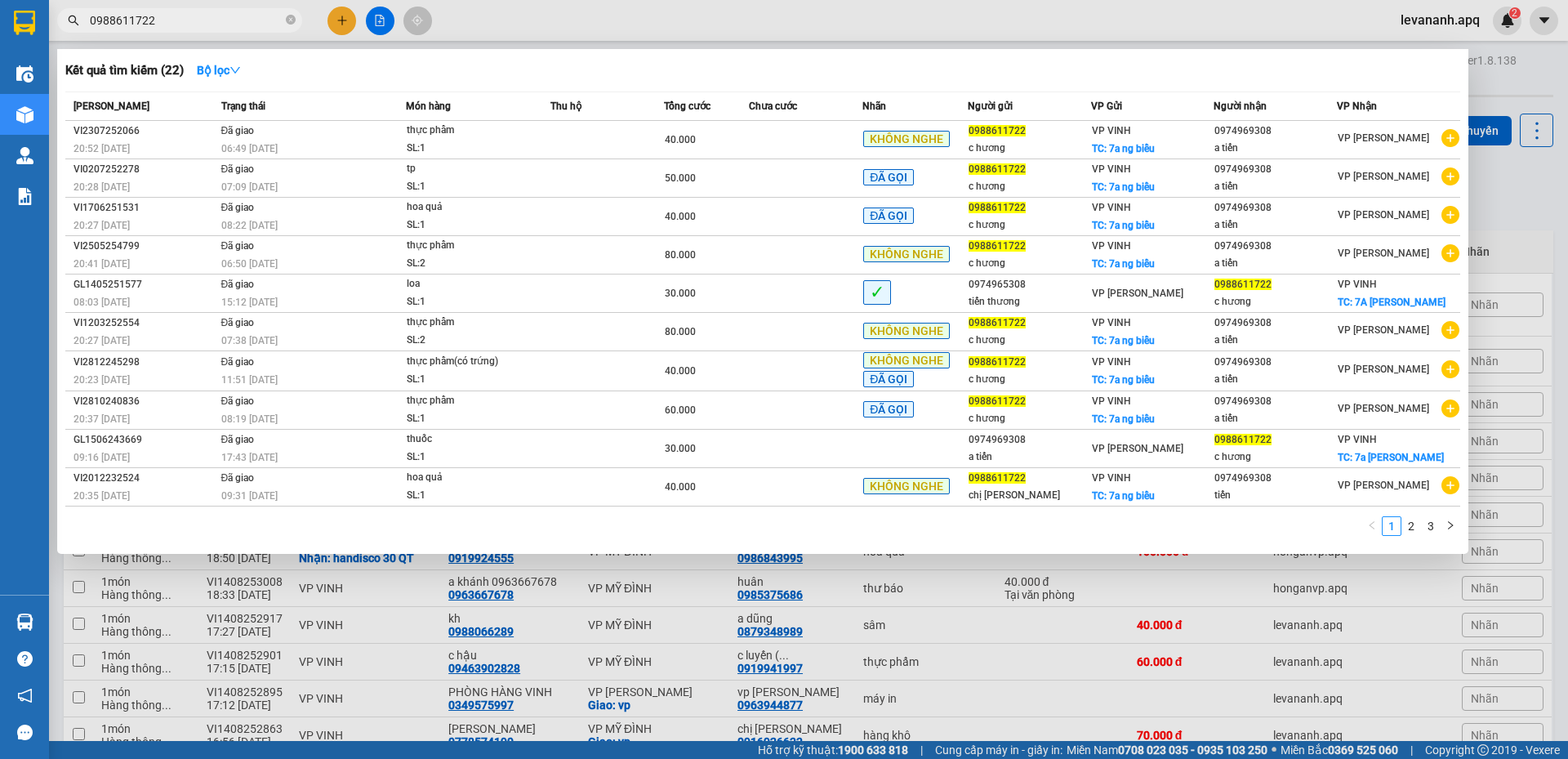
click at [170, 16] on input "0988611722" at bounding box center [187, 20] width 193 height 18
click at [194, 21] on input "0988611722" at bounding box center [187, 20] width 193 height 18
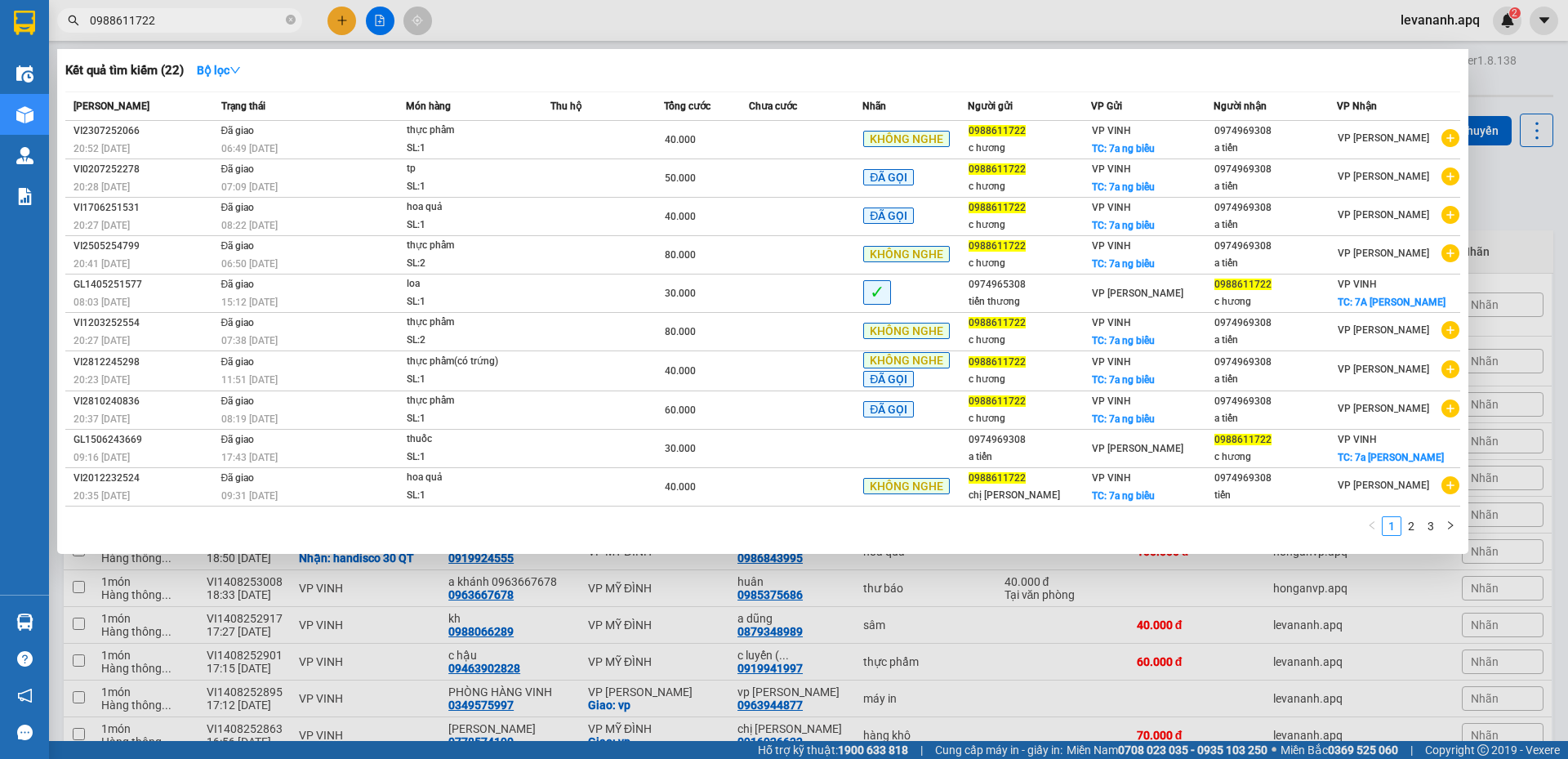
click at [194, 21] on input "0988611722" at bounding box center [187, 20] width 193 height 18
click at [149, 23] on input "0988611722" at bounding box center [187, 20] width 193 height 18
click at [145, 18] on input "0988611722" at bounding box center [187, 20] width 193 height 18
click at [155, 17] on input "0988611722" at bounding box center [187, 20] width 193 height 18
type input "0988611722"
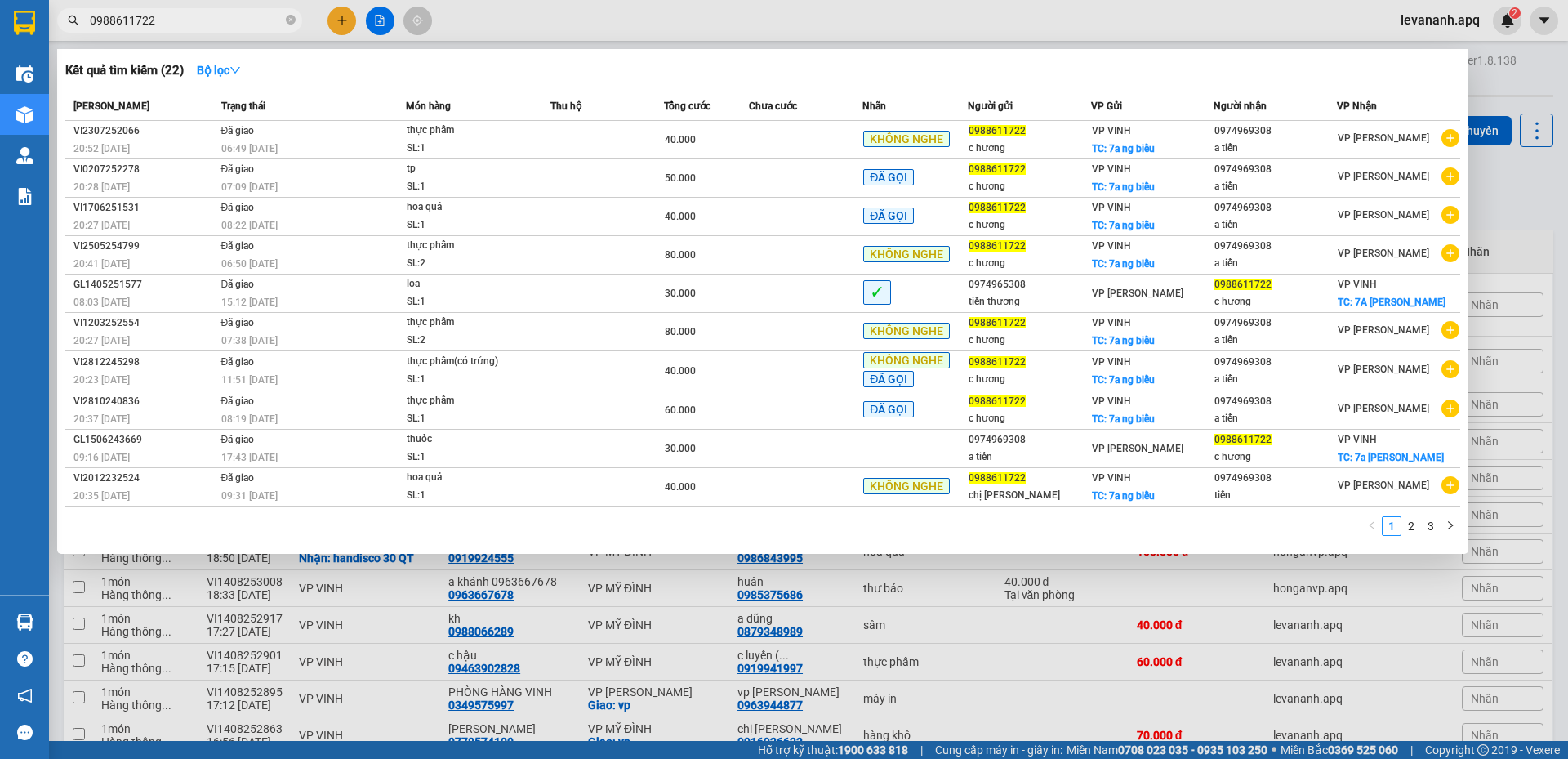
click at [1525, 206] on div at bounding box center [784, 380] width 1568 height 759
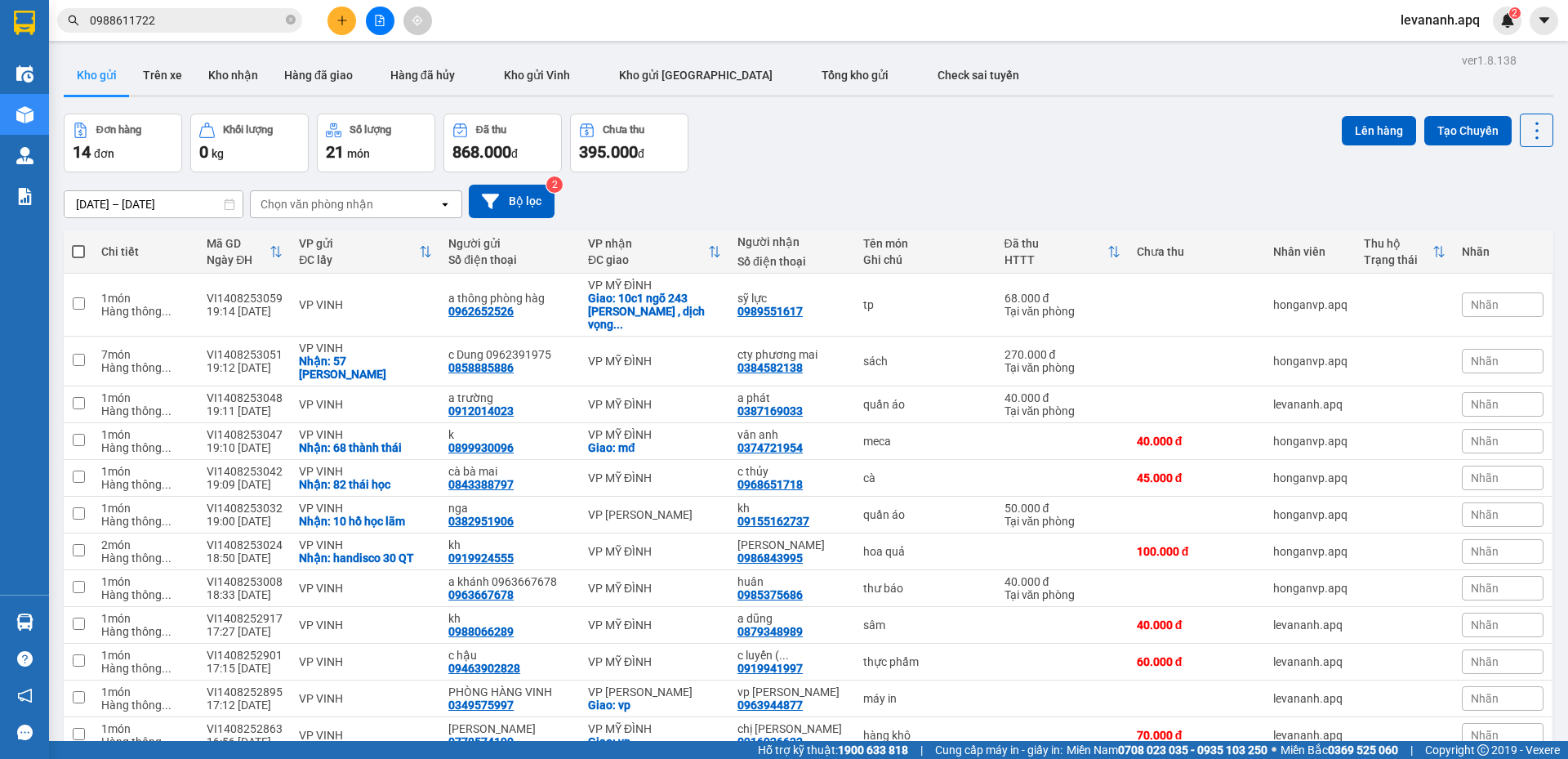
click at [243, 25] on input "0988611722" at bounding box center [187, 20] width 193 height 18
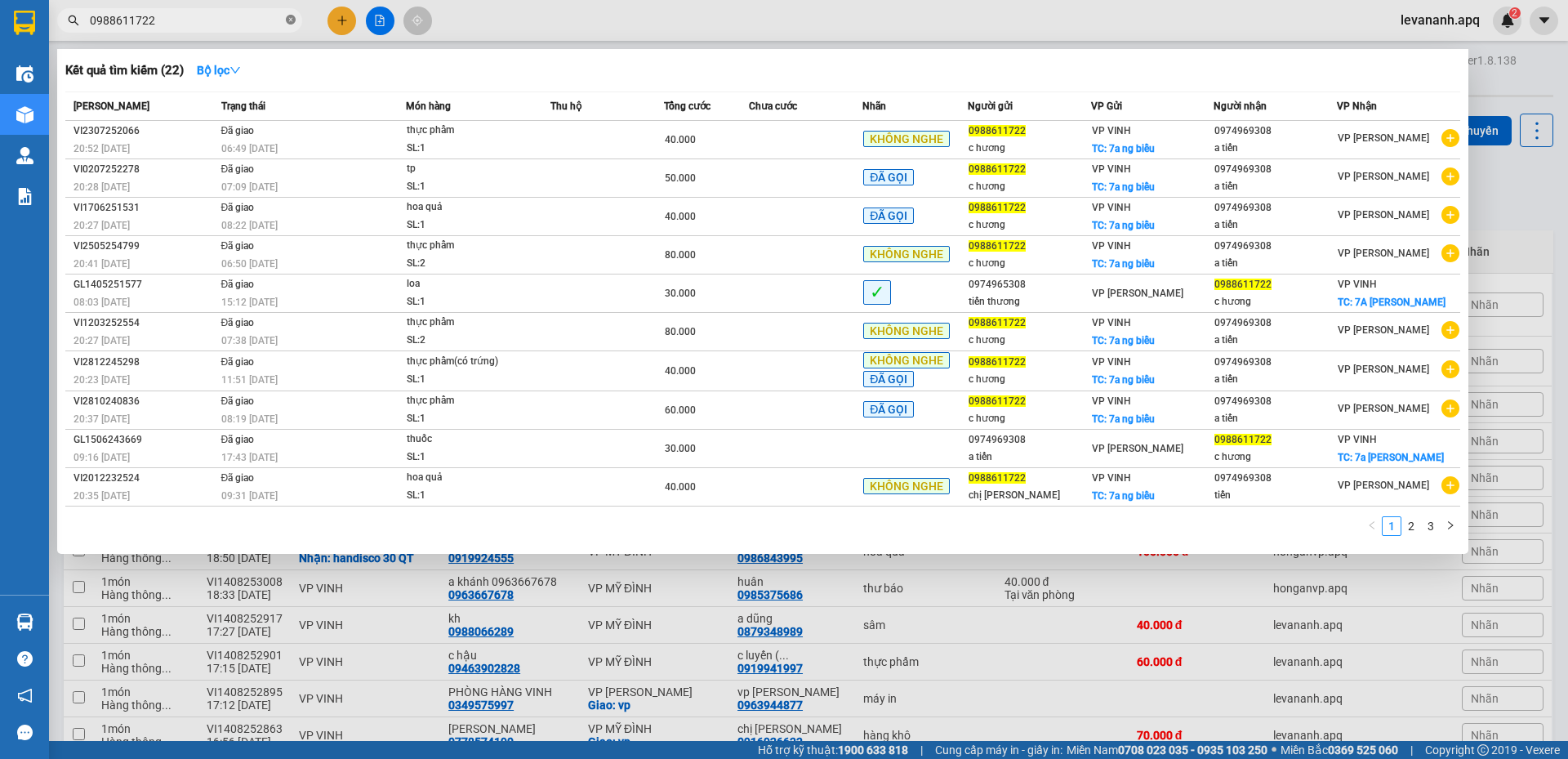
click at [287, 22] on icon "close-circle" at bounding box center [290, 19] width 10 height 10
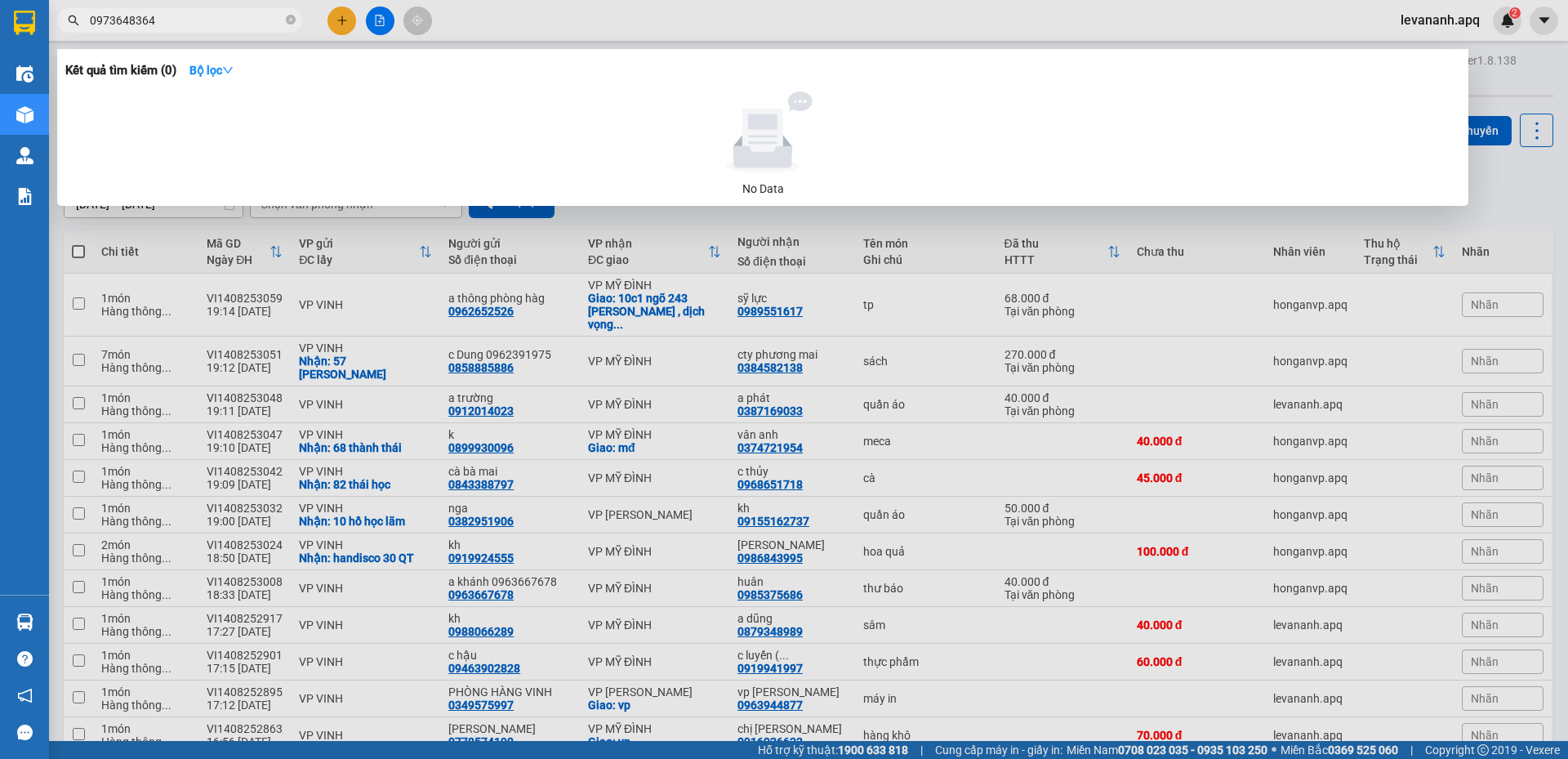
type input "0973648364"
click at [185, 17] on input "0973648364" at bounding box center [187, 20] width 193 height 18
click at [152, 22] on input "0973648364" at bounding box center [187, 20] width 193 height 18
drag, startPoint x: 133, startPoint y: 16, endPoint x: 170, endPoint y: 15, distance: 37.0
click at [133, 16] on input "0973648364" at bounding box center [187, 20] width 193 height 18
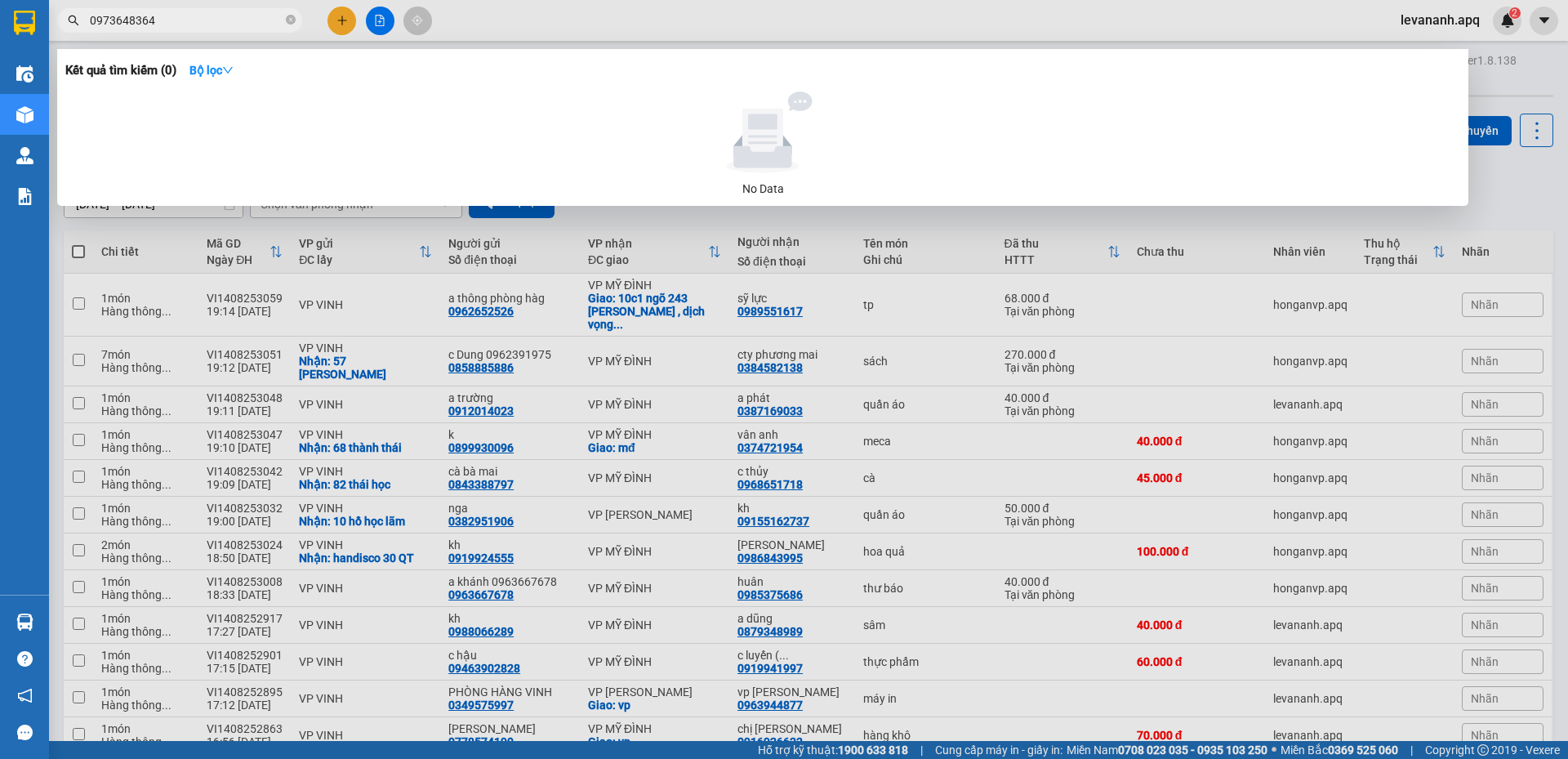
click at [182, 17] on input "0973648364" at bounding box center [187, 20] width 193 height 18
click at [290, 25] on icon "close-circle" at bounding box center [290, 19] width 10 height 10
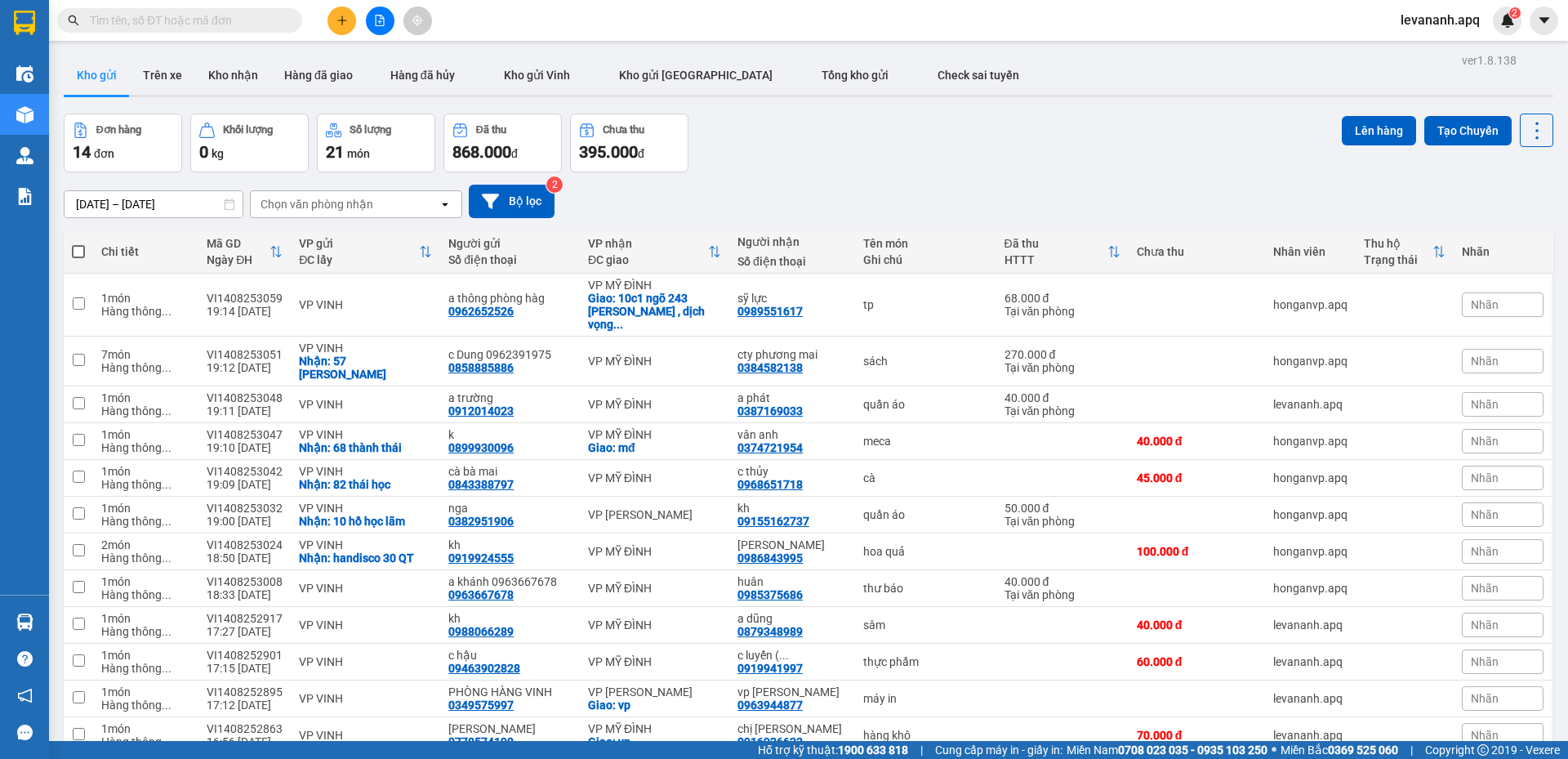
click at [280, 28] on input "text" at bounding box center [187, 20] width 193 height 18
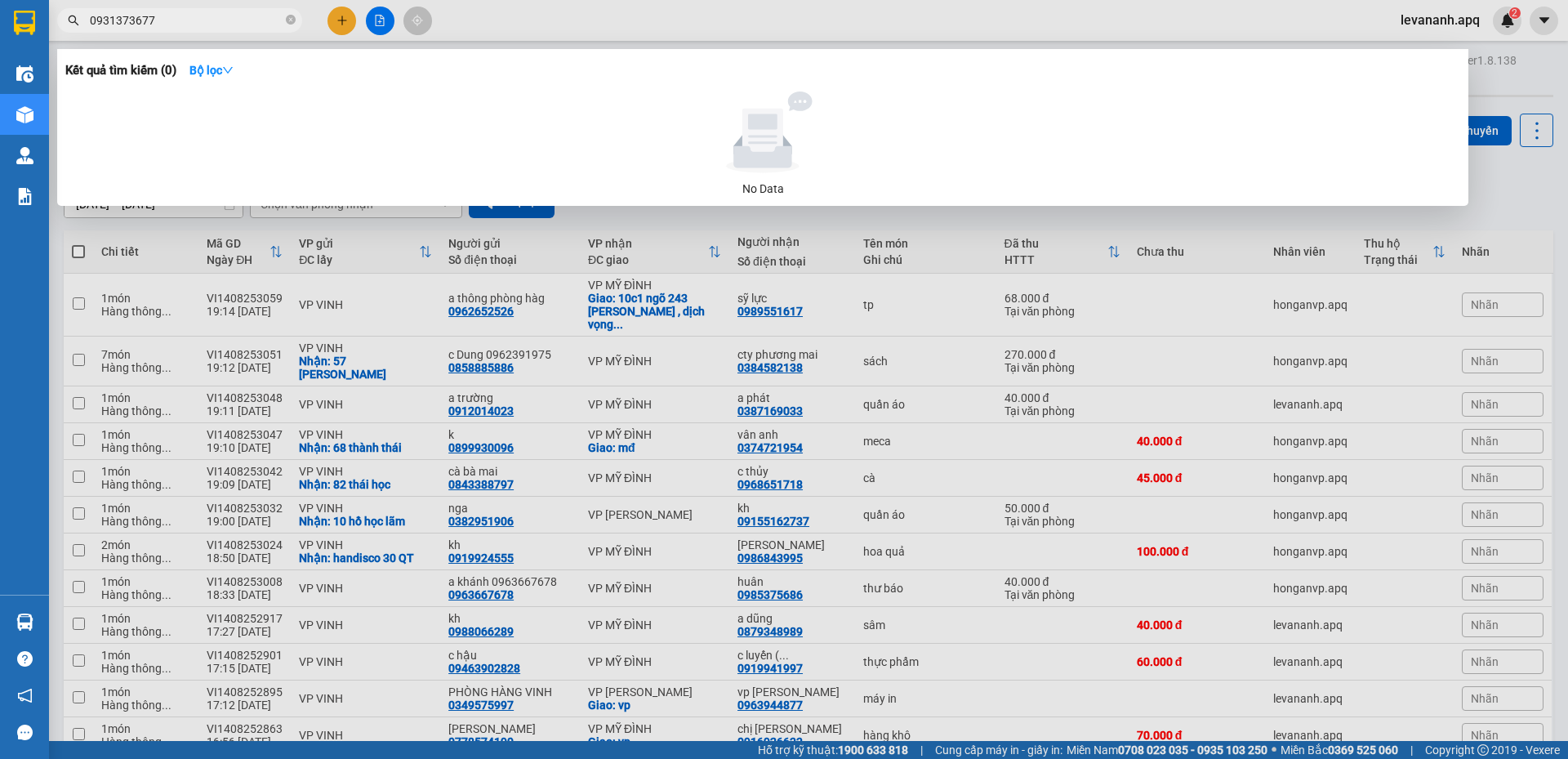
type input "0931373677"
click at [203, 16] on input "0931373677" at bounding box center [187, 20] width 193 height 18
click at [290, 18] on icon "close-circle" at bounding box center [290, 19] width 10 height 10
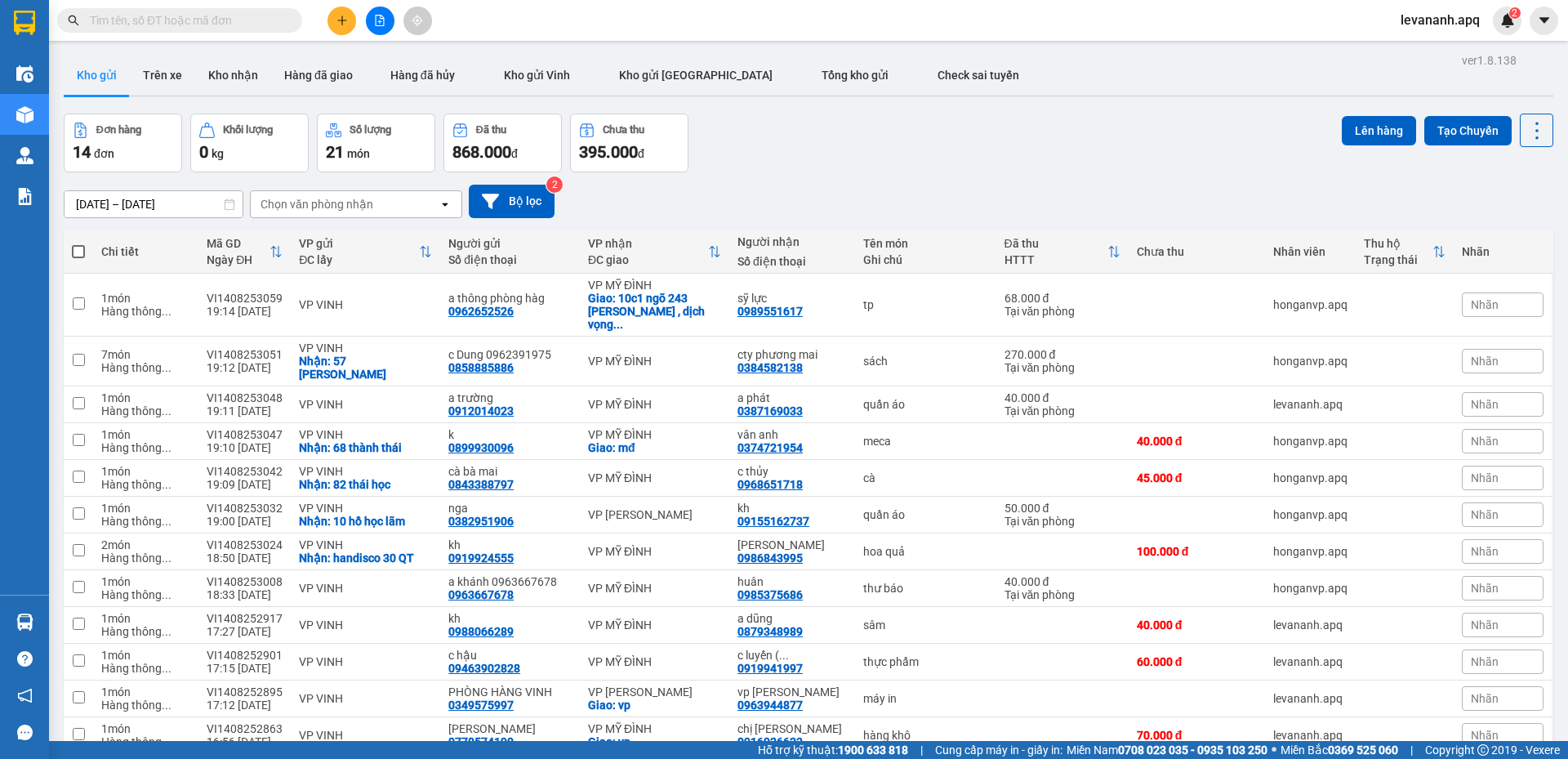
click at [285, 11] on span at bounding box center [180, 20] width 245 height 25
click at [223, 30] on span at bounding box center [180, 20] width 245 height 25
click at [223, 27] on input "text" at bounding box center [187, 20] width 193 height 18
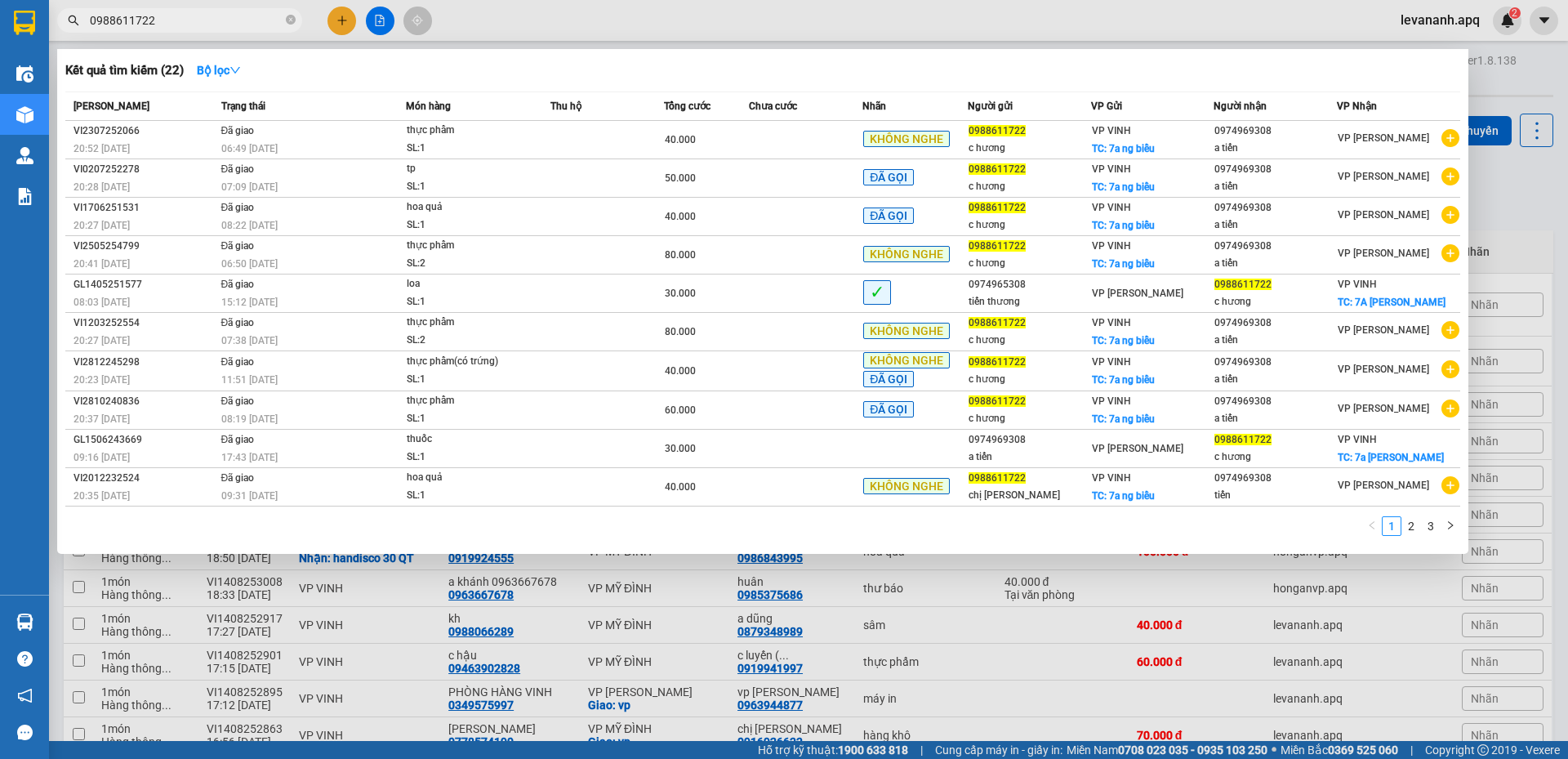
click at [148, 26] on input "0988611722" at bounding box center [187, 20] width 193 height 18
type input "0988611722"
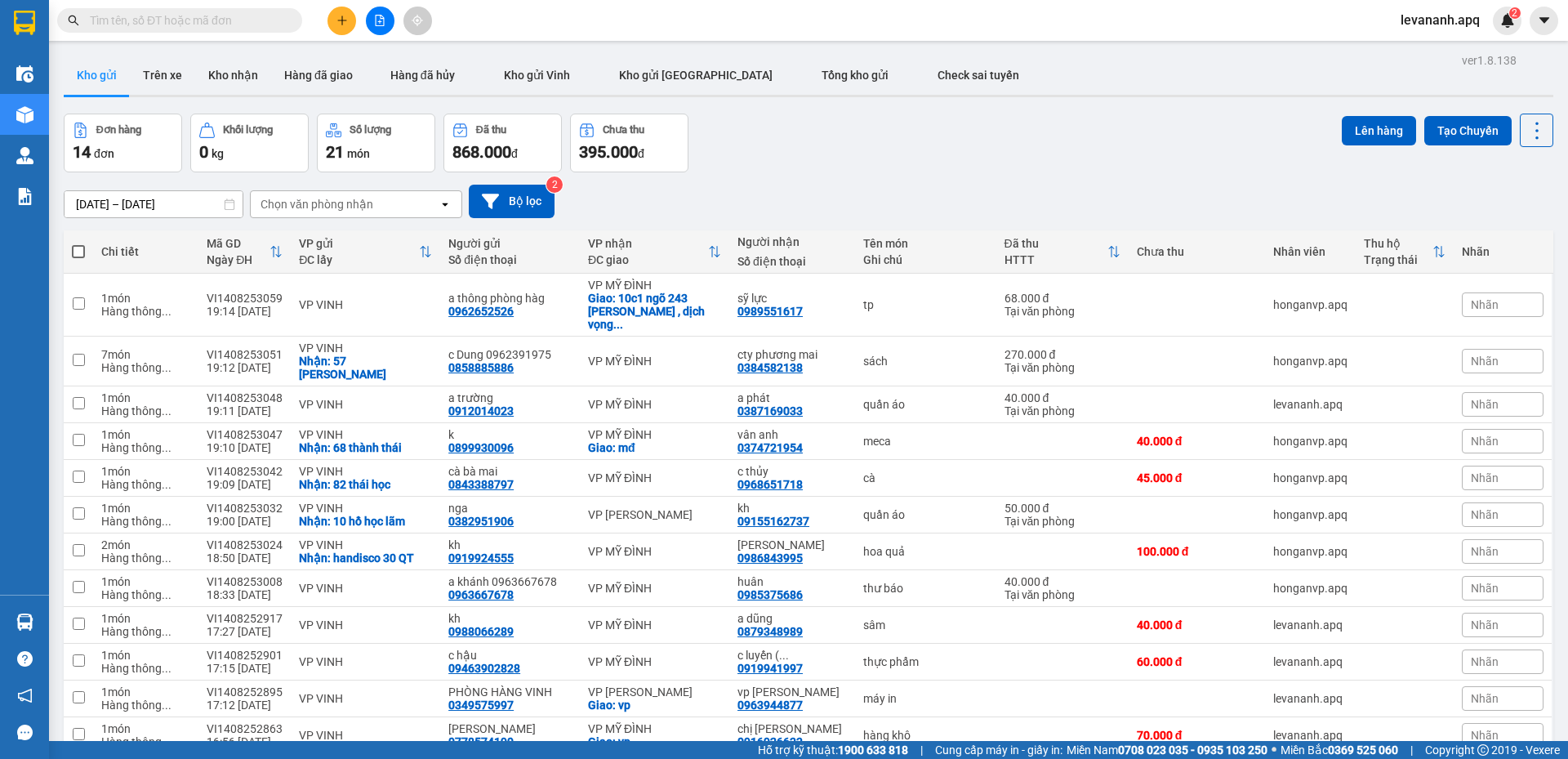
click at [221, 32] on span at bounding box center [180, 20] width 245 height 25
click at [214, 19] on input "text" at bounding box center [187, 20] width 193 height 18
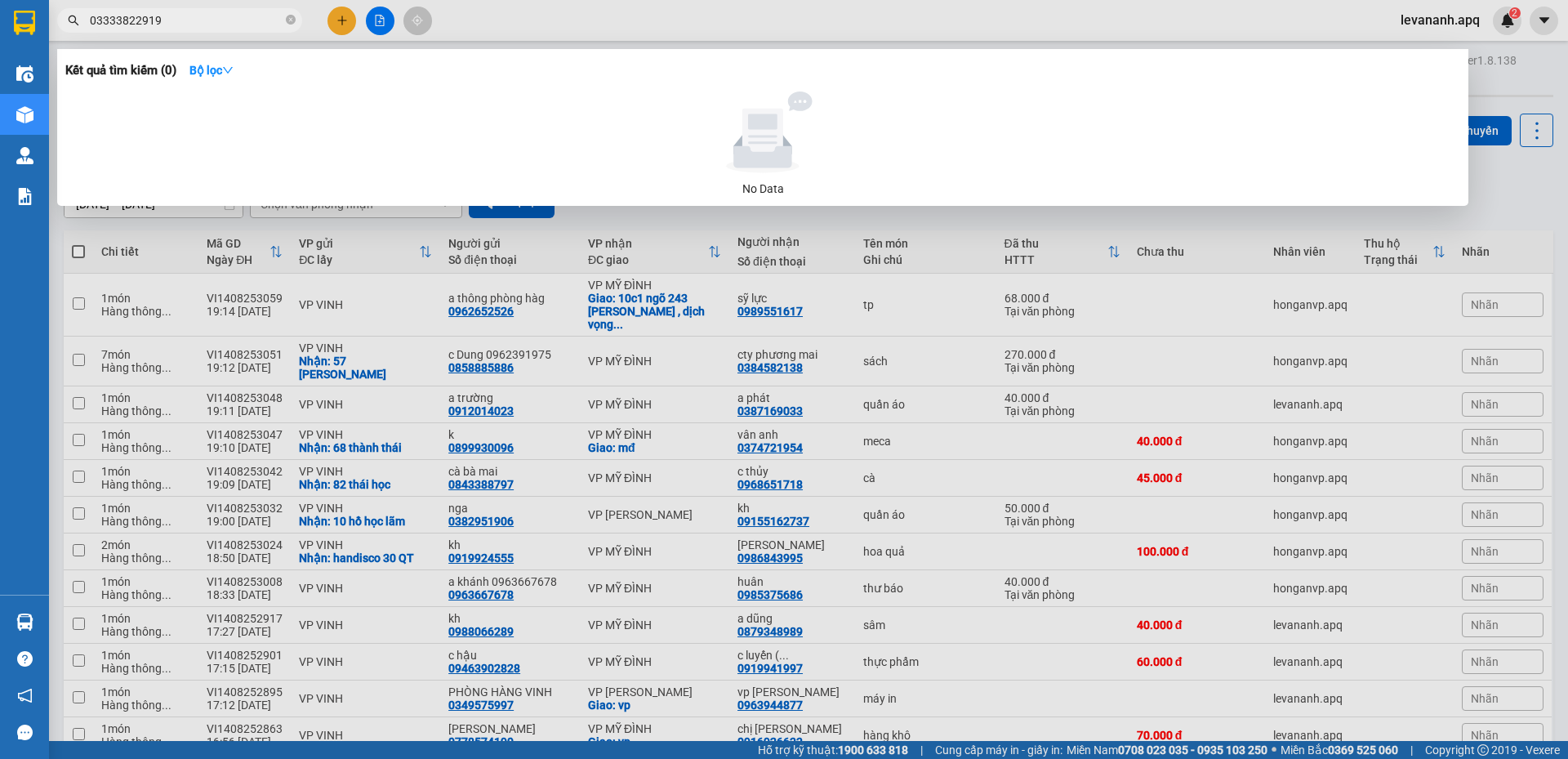
click at [111, 12] on input "03333822919" at bounding box center [187, 20] width 193 height 18
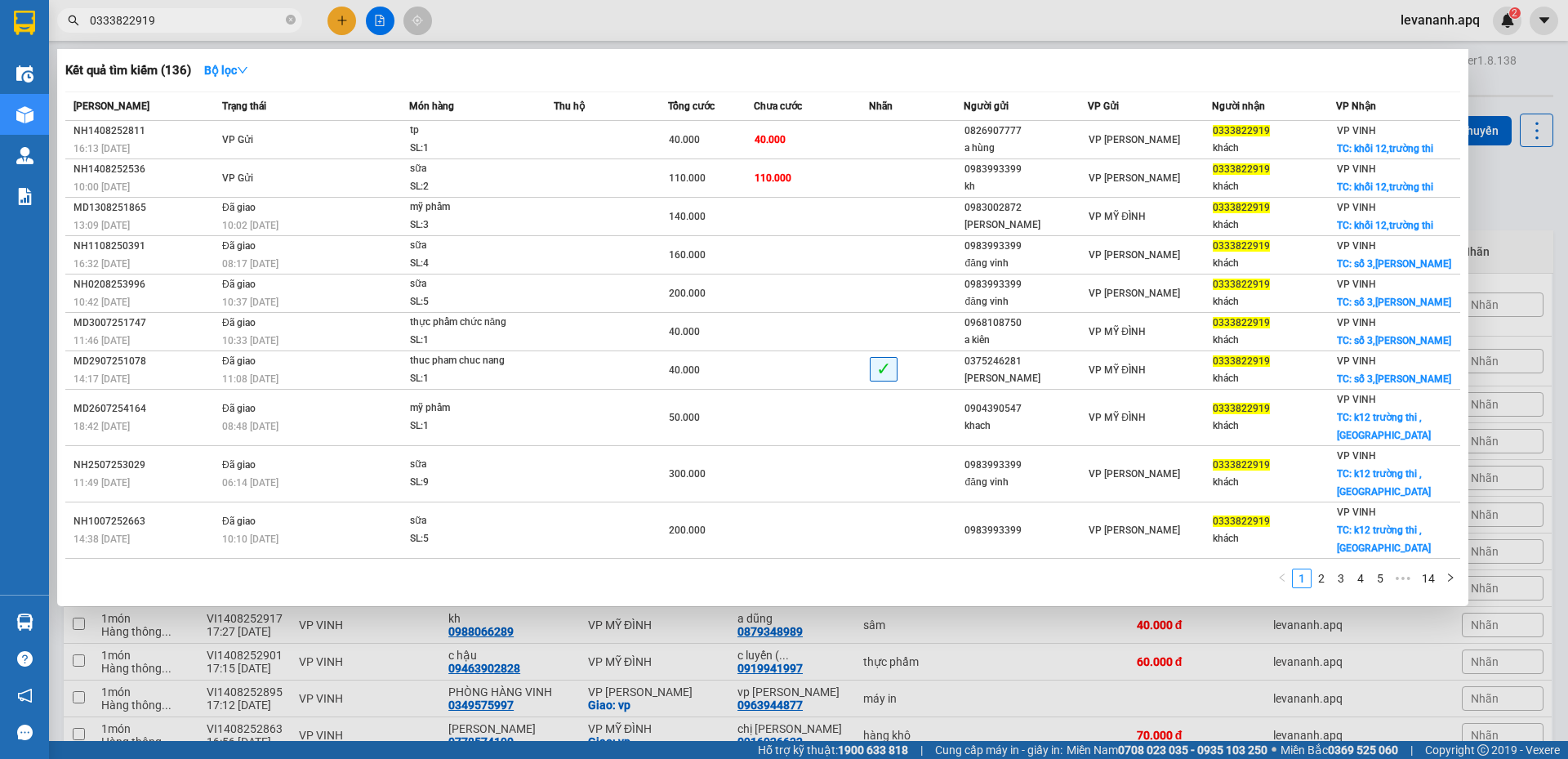
type input "0333822919"
click at [223, 19] on input "0333822919" at bounding box center [187, 20] width 193 height 18
click at [291, 19] on icon "close-circle" at bounding box center [290, 19] width 10 height 10
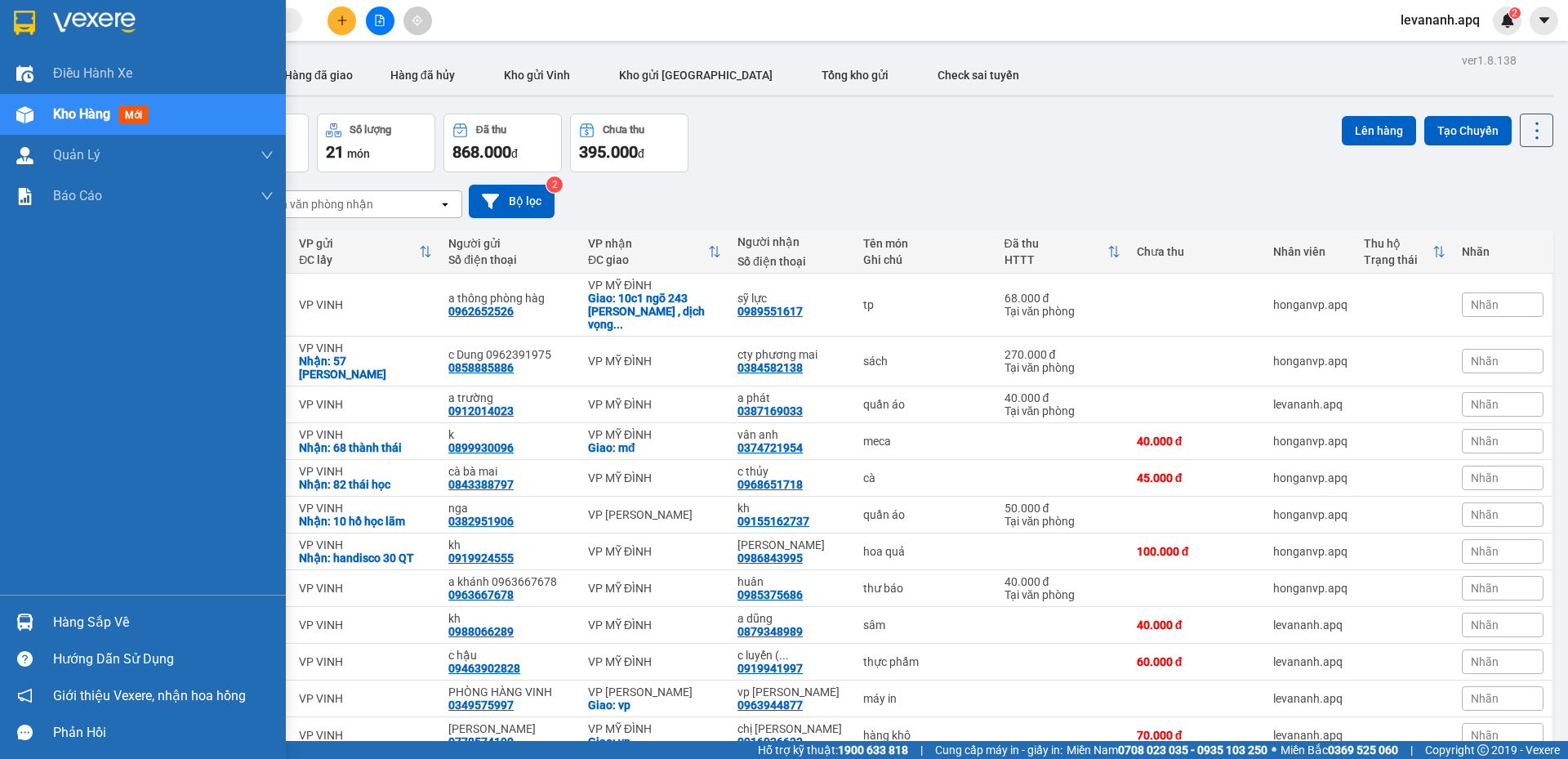
click at [0, 30] on div at bounding box center [142, 27] width 286 height 53
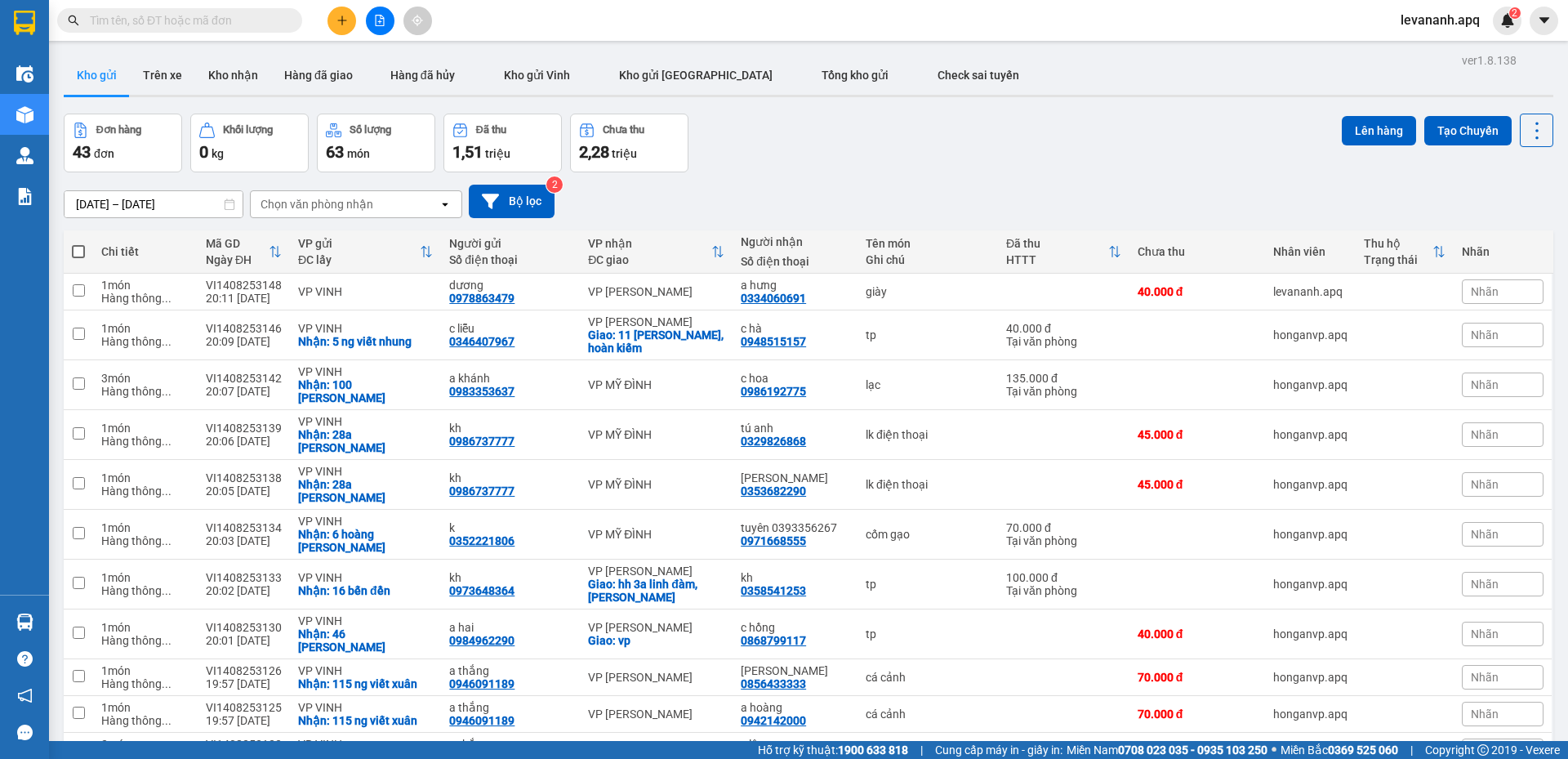
click at [210, 27] on input "text" at bounding box center [187, 20] width 193 height 18
click at [392, 20] on button at bounding box center [380, 20] width 28 height 28
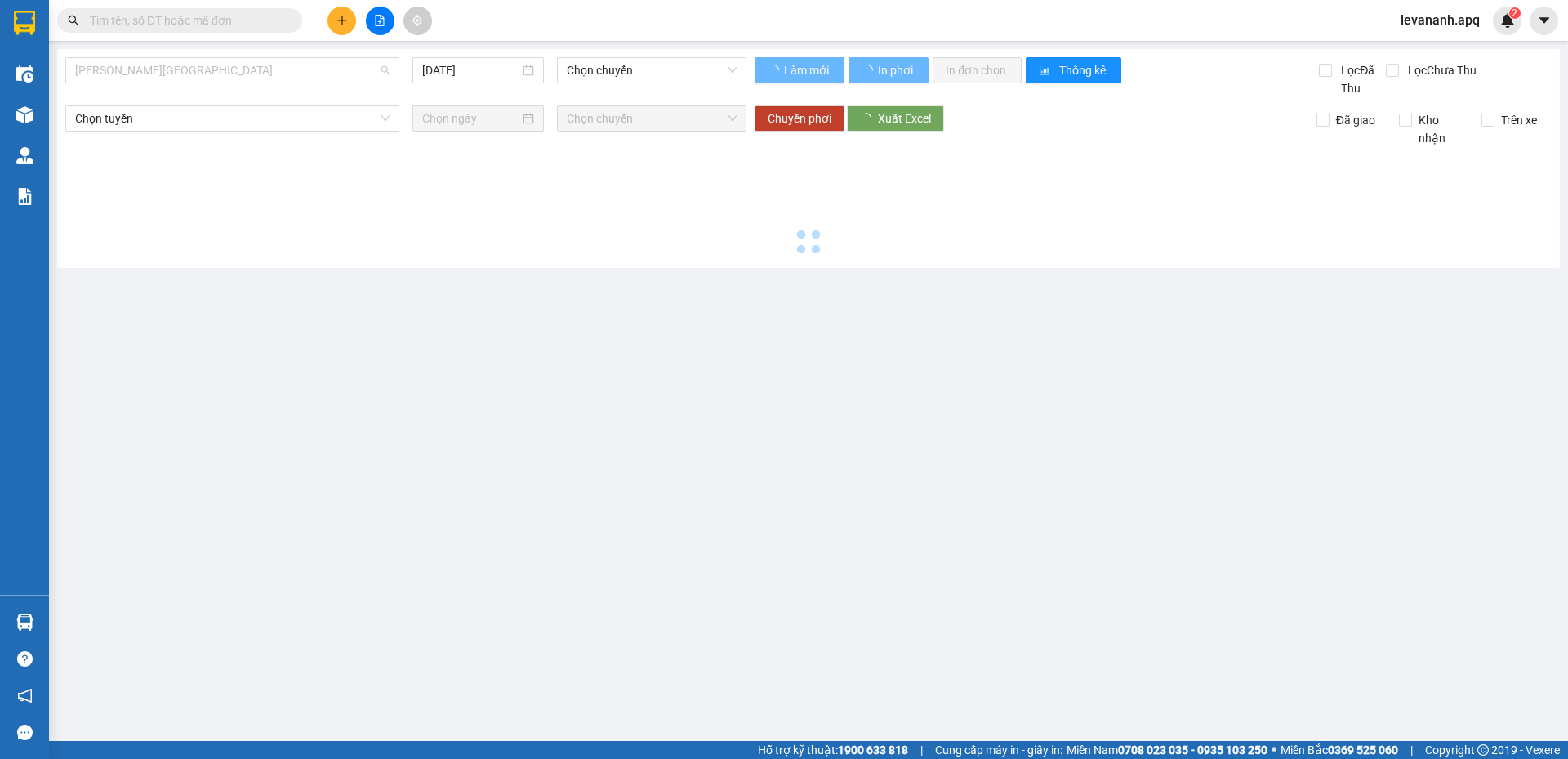
click at [338, 69] on span "Gia Lâm - Mỹ Đình" at bounding box center [232, 71] width 314 height 25
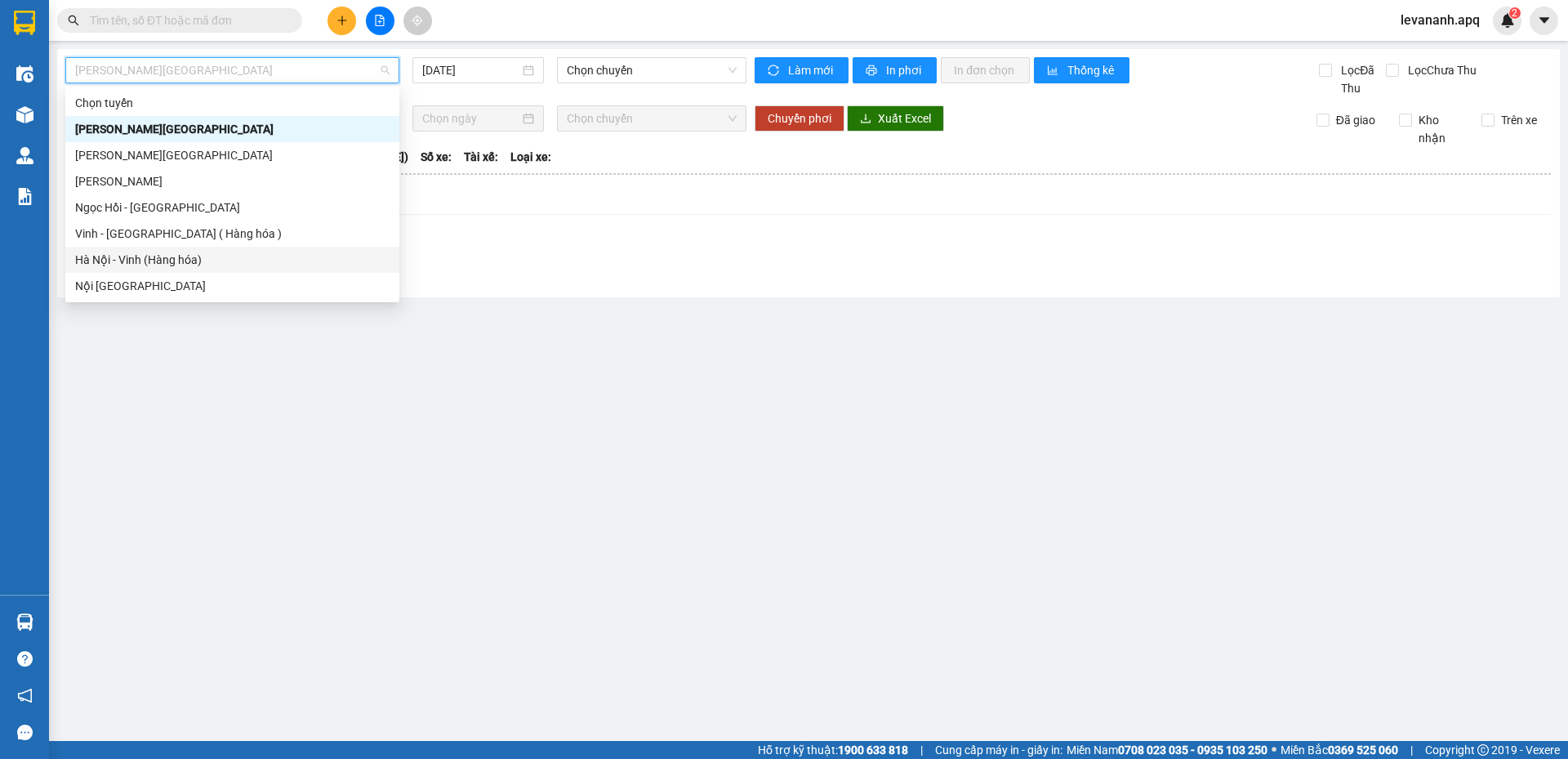
click at [292, 251] on div "Hà Nội - Vinh (Hàng hóa)" at bounding box center [232, 259] width 314 height 18
type input "14/08/2025"
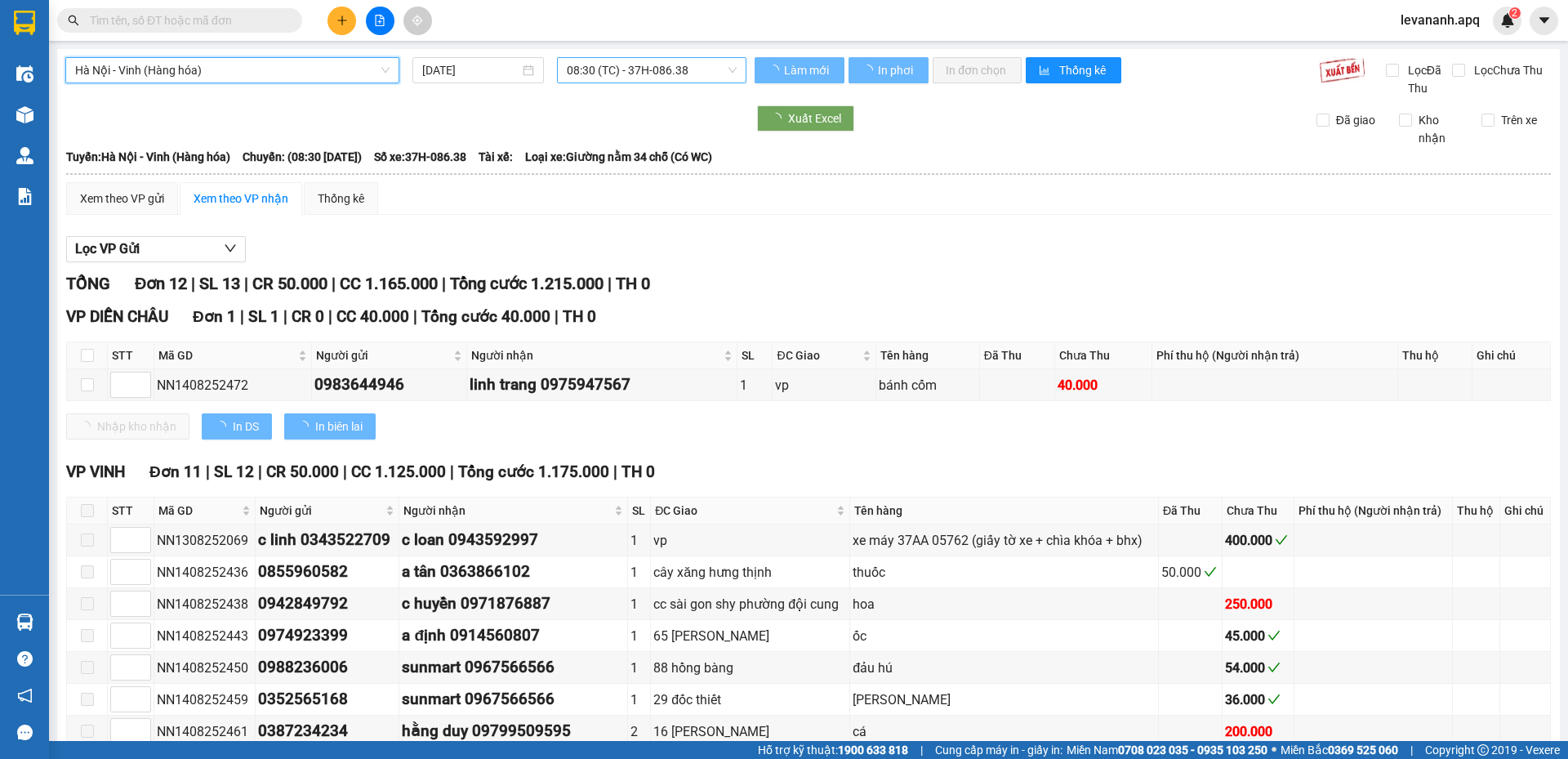
click at [567, 77] on span "08:30 (TC) - 37H-086.38" at bounding box center [652, 71] width 170 height 25
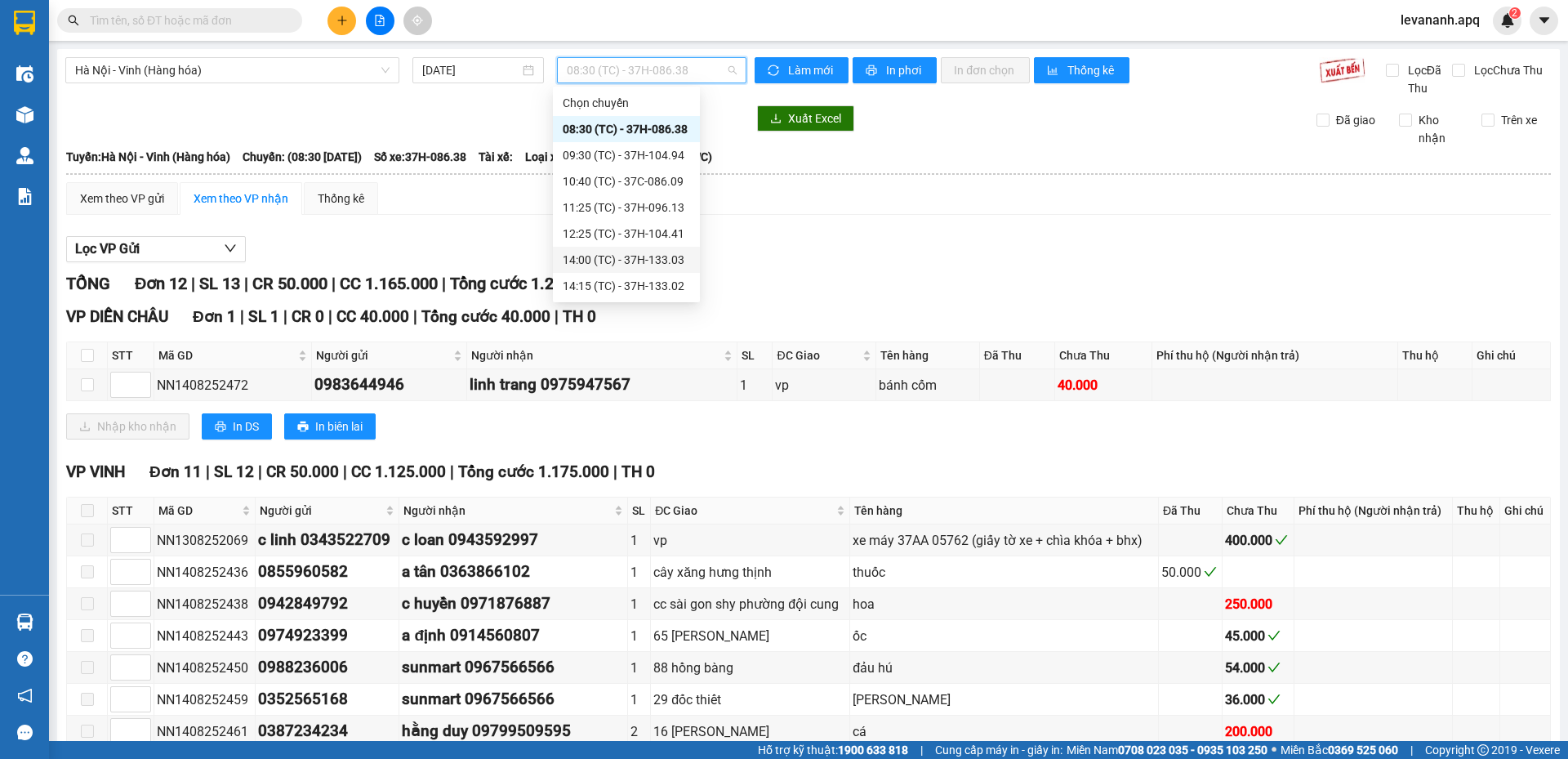
click at [594, 257] on div "14:00 (TC) - 37H-133.03" at bounding box center [626, 259] width 127 height 18
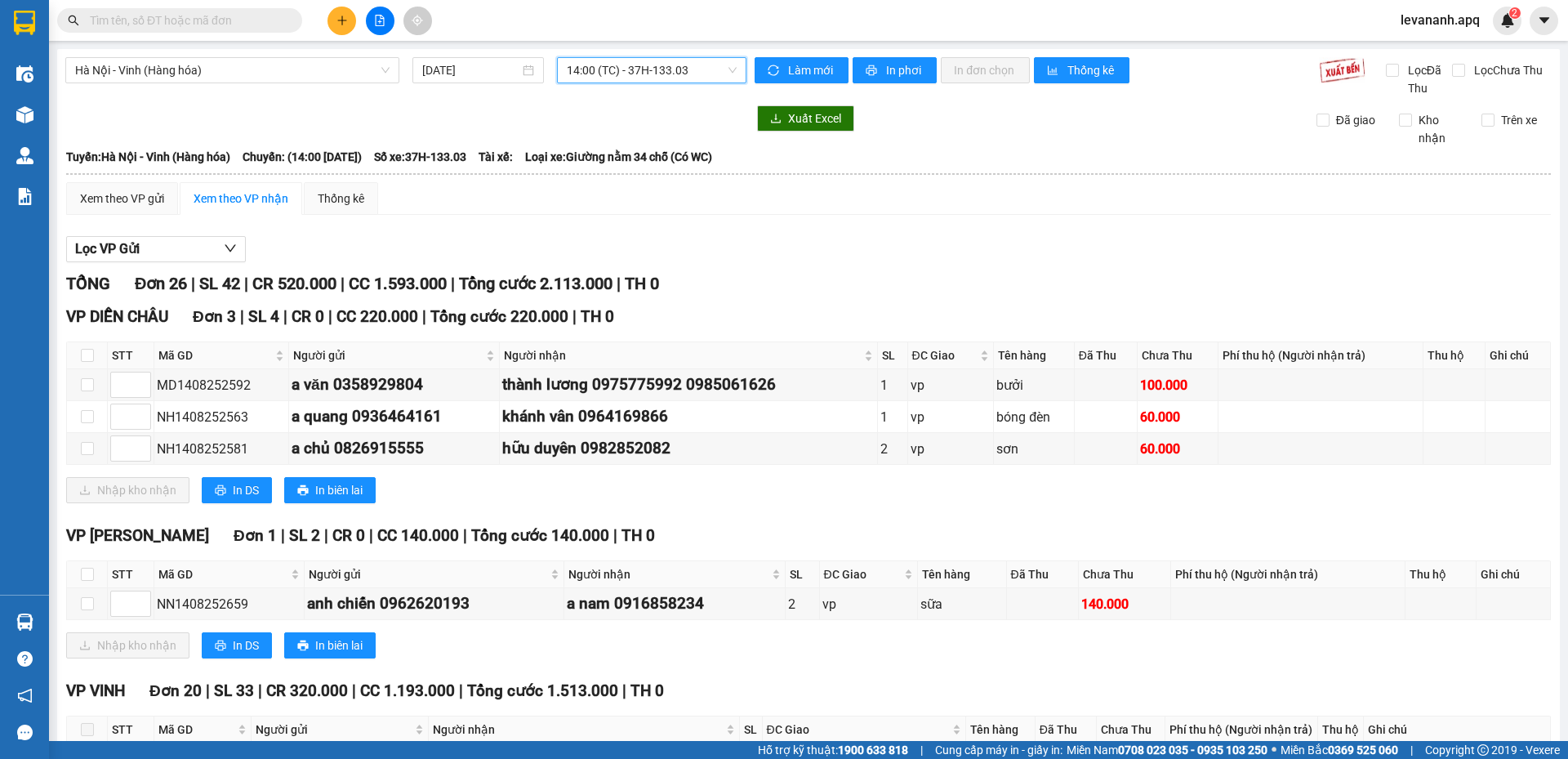
click at [615, 65] on span "14:00 (TC) - 37H-133.03" at bounding box center [652, 71] width 170 height 25
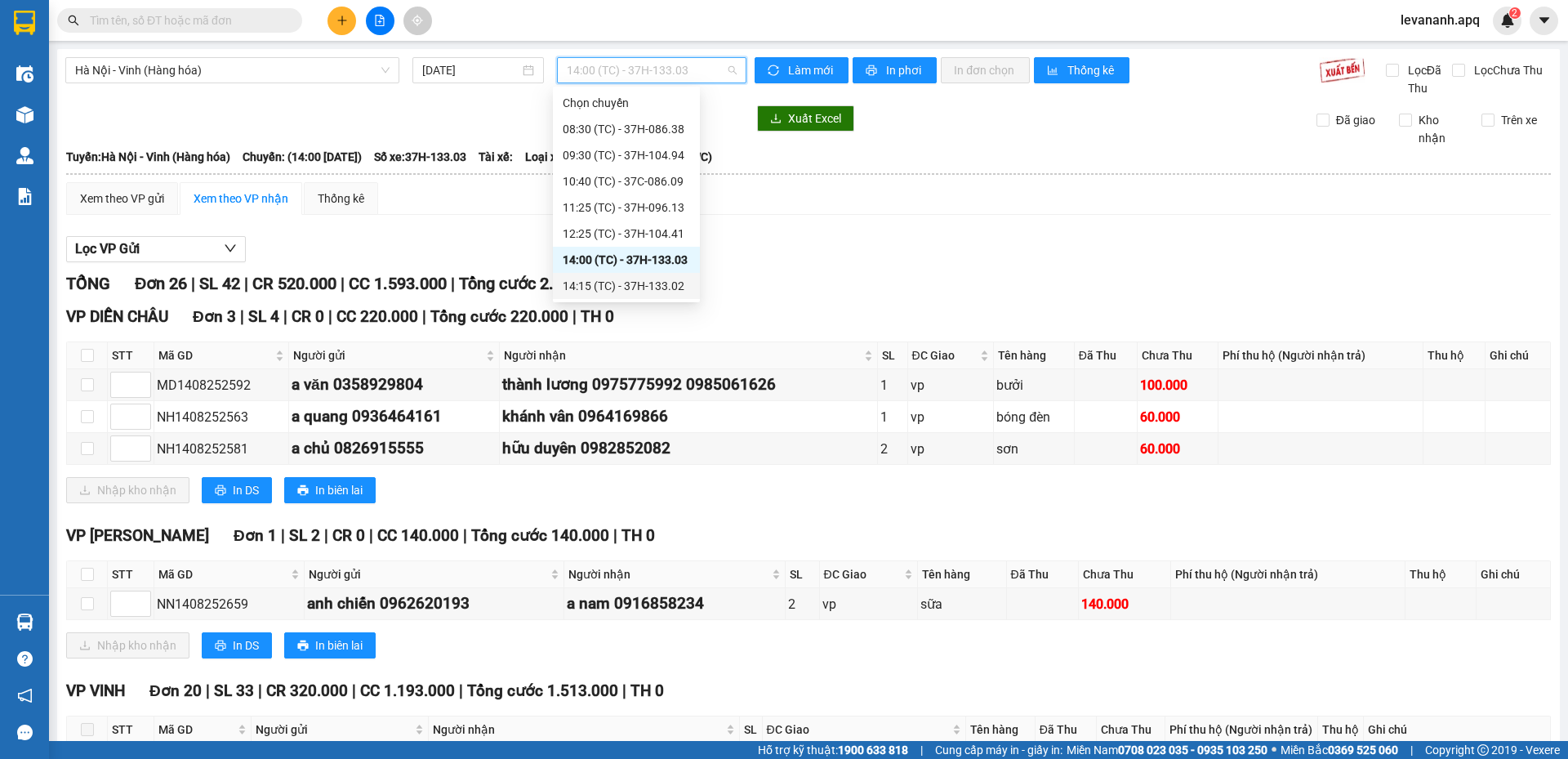
click at [614, 292] on div "14:15 (TC) - 37H-133.02" at bounding box center [626, 286] width 127 height 18
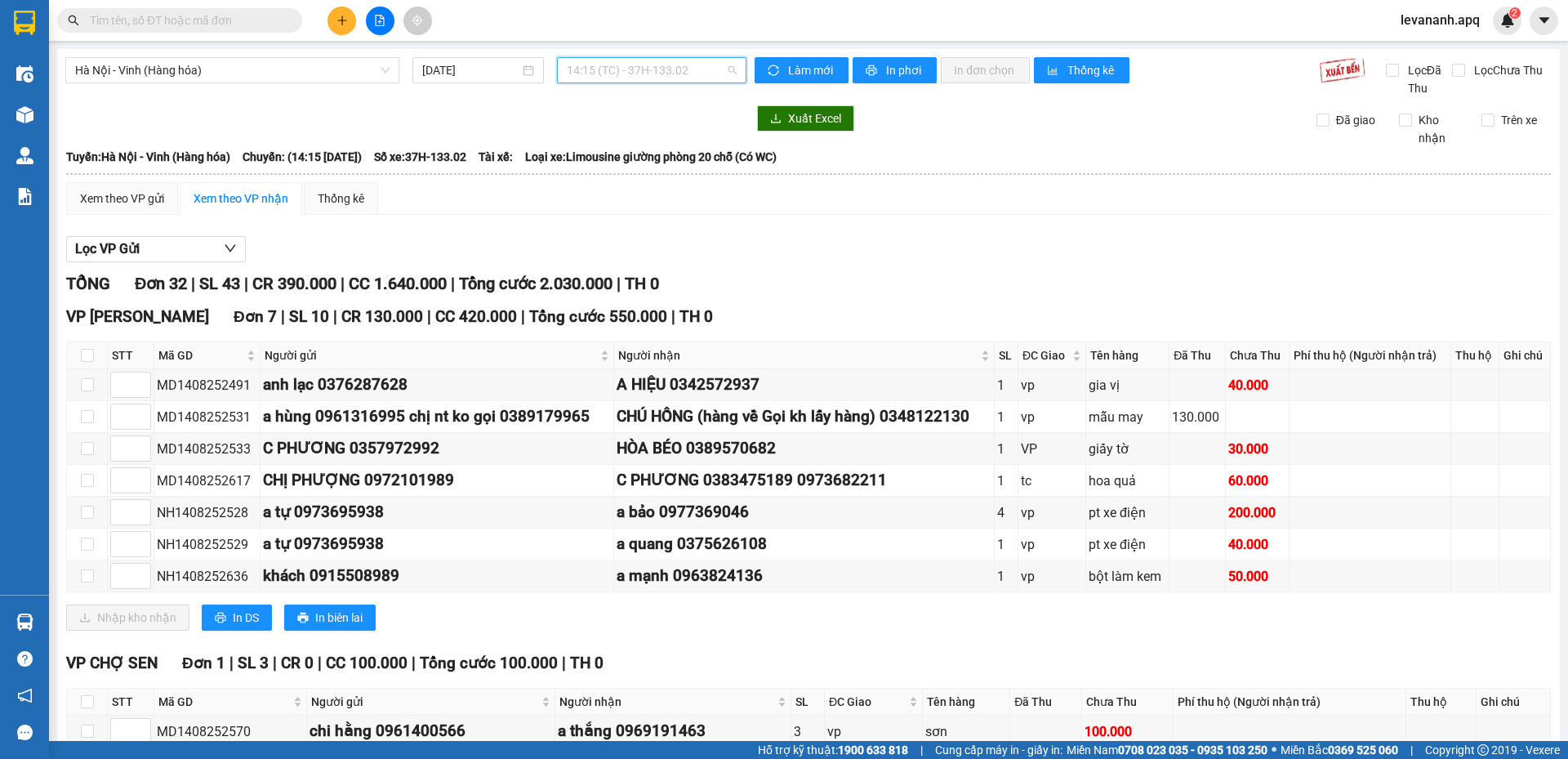
click at [622, 81] on span "14:15 (TC) - 37H-133.02" at bounding box center [652, 71] width 170 height 25
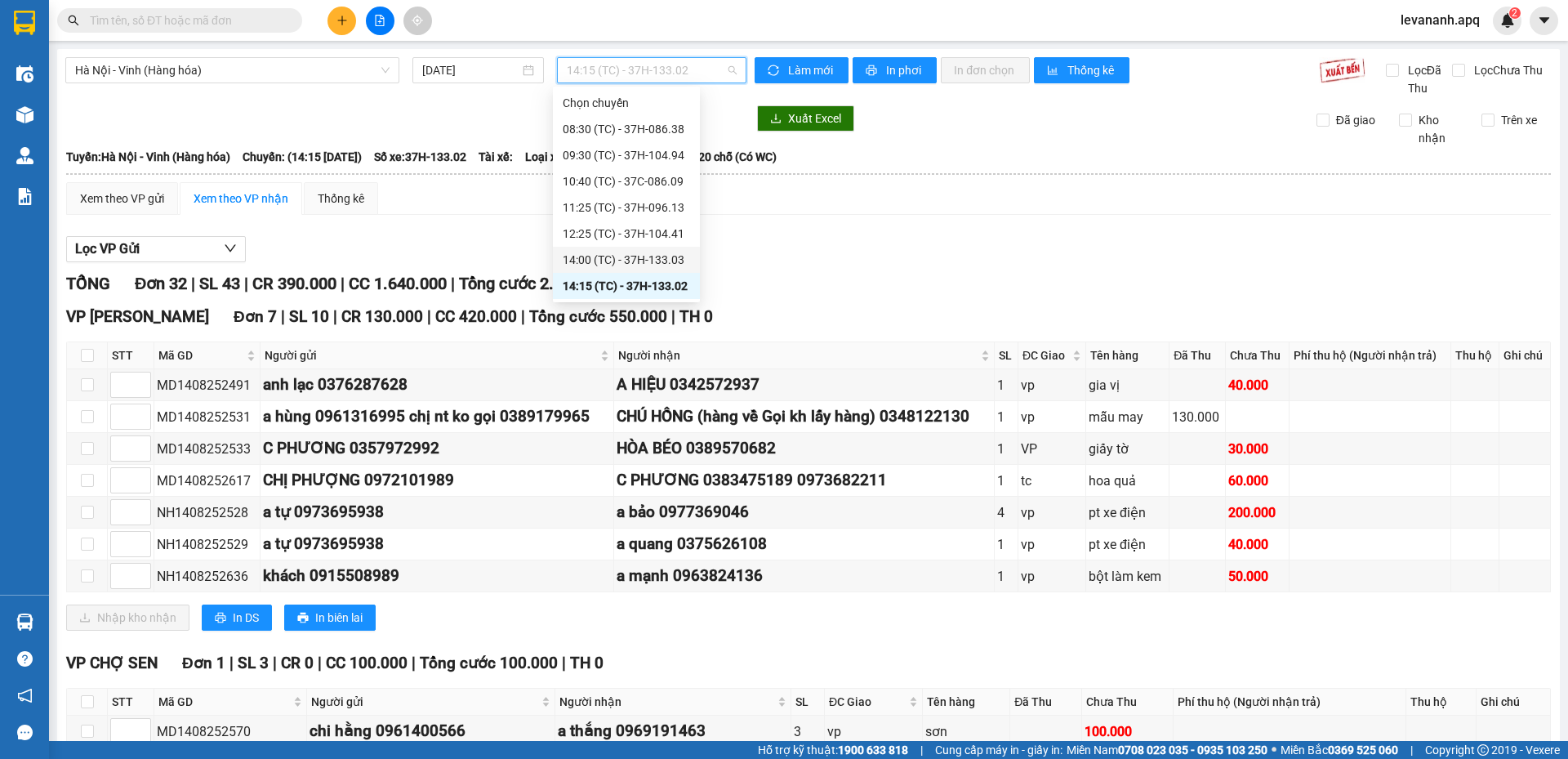
click at [618, 263] on div "14:00 (TC) - 37H-133.03" at bounding box center [626, 259] width 127 height 18
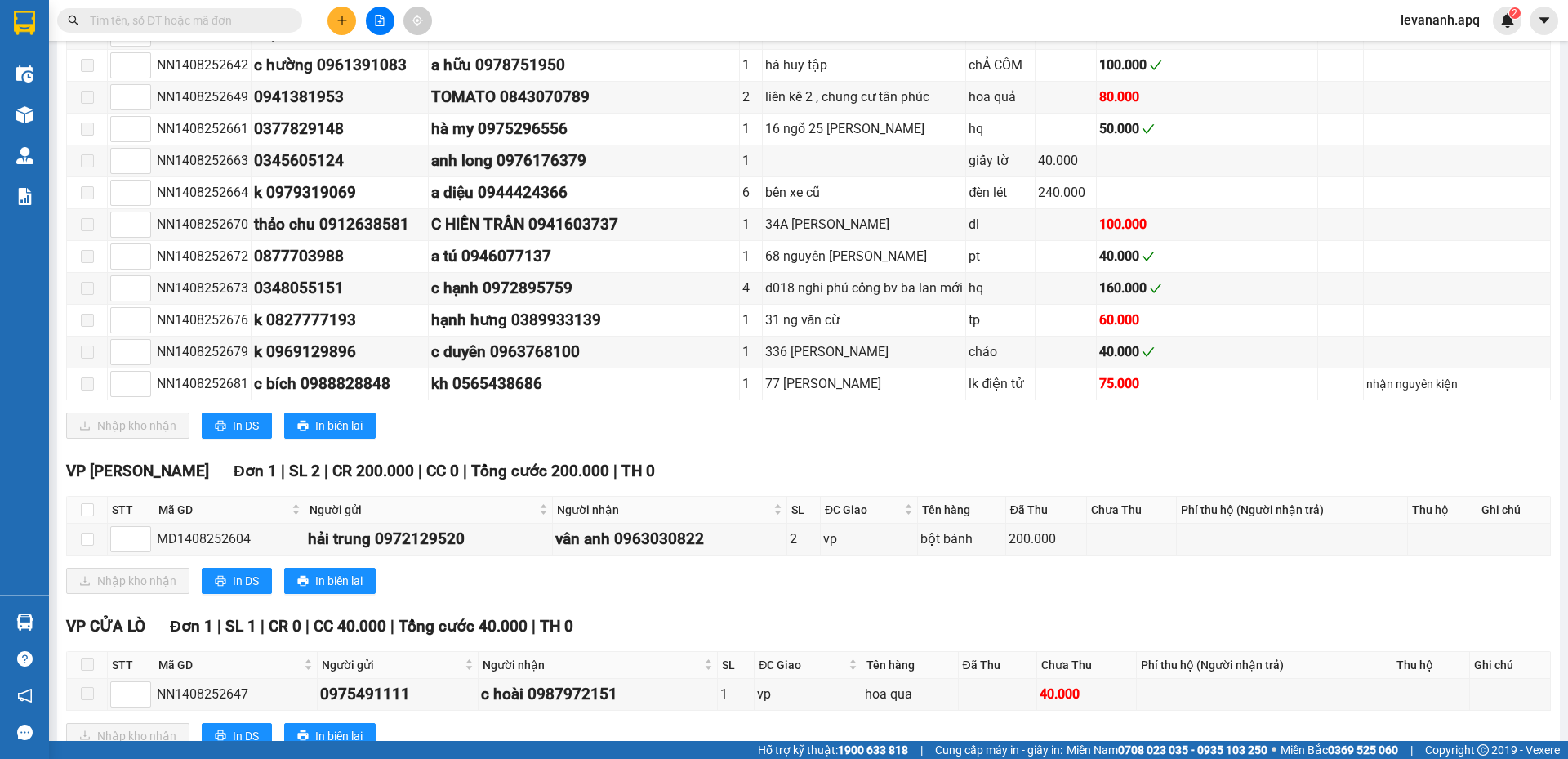
scroll to position [490, 0]
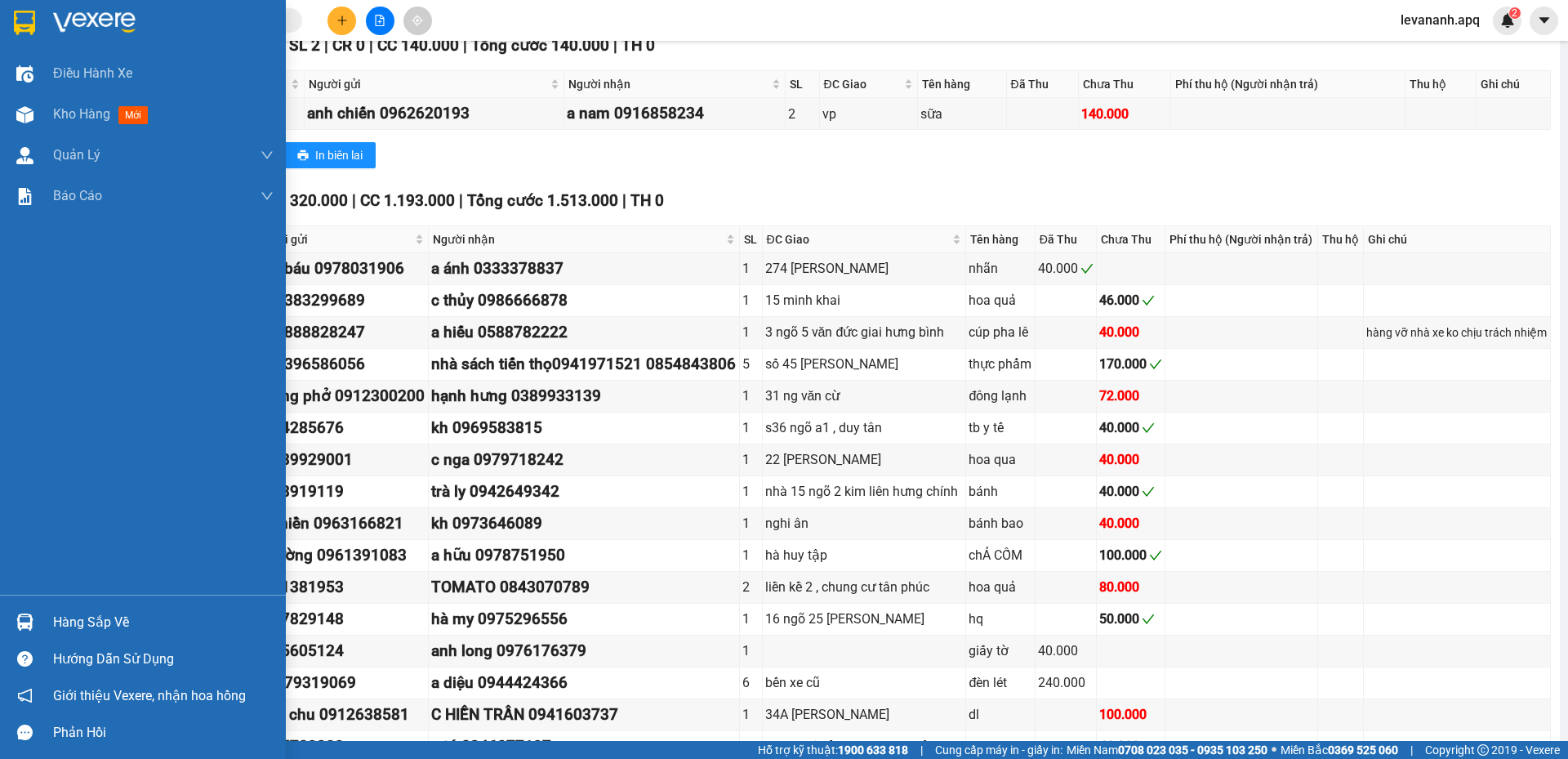
click at [27, 33] on img at bounding box center [25, 23] width 21 height 25
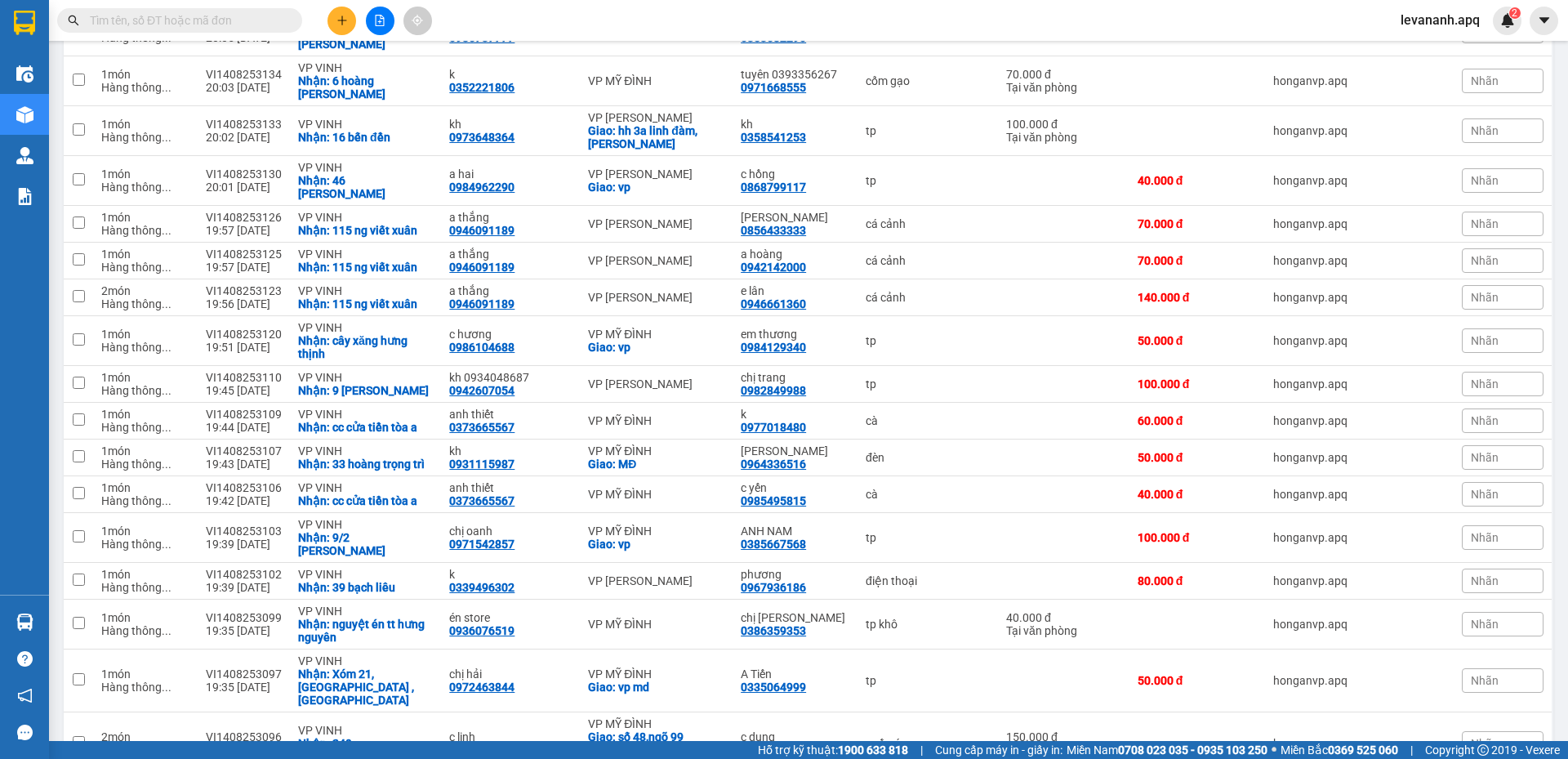
click at [111, 35] on div "Kết quả tìm kiếm ( 136 ) Bộ lọc Mã ĐH Trạng thái Món hàng Thu hộ Tổng cước Chưa…" at bounding box center [784, 20] width 1568 height 41
click at [121, 30] on span at bounding box center [180, 20] width 245 height 25
click at [133, 27] on input "text" at bounding box center [187, 20] width 193 height 18
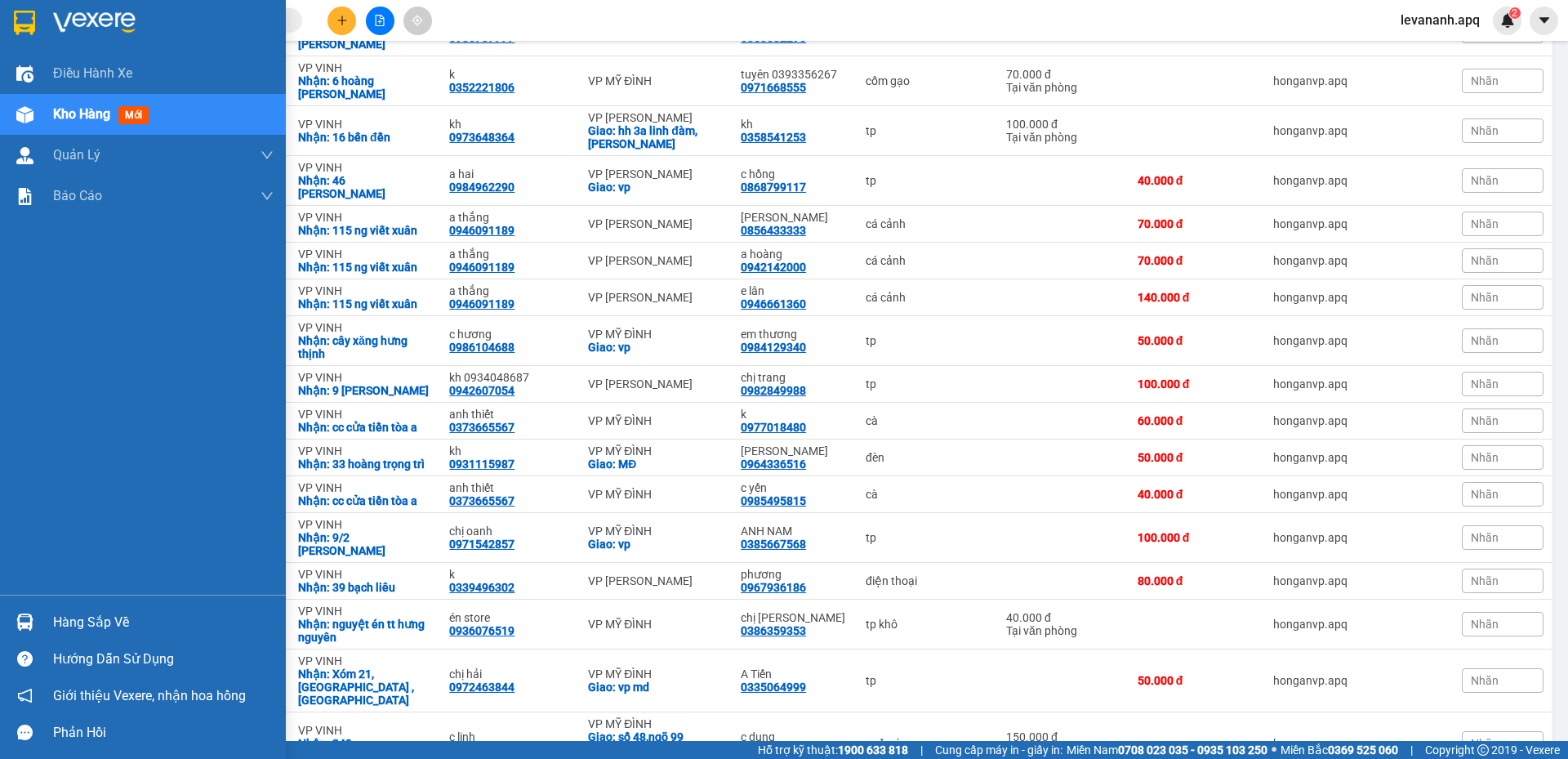
click at [37, 23] on div at bounding box center [25, 22] width 28 height 28
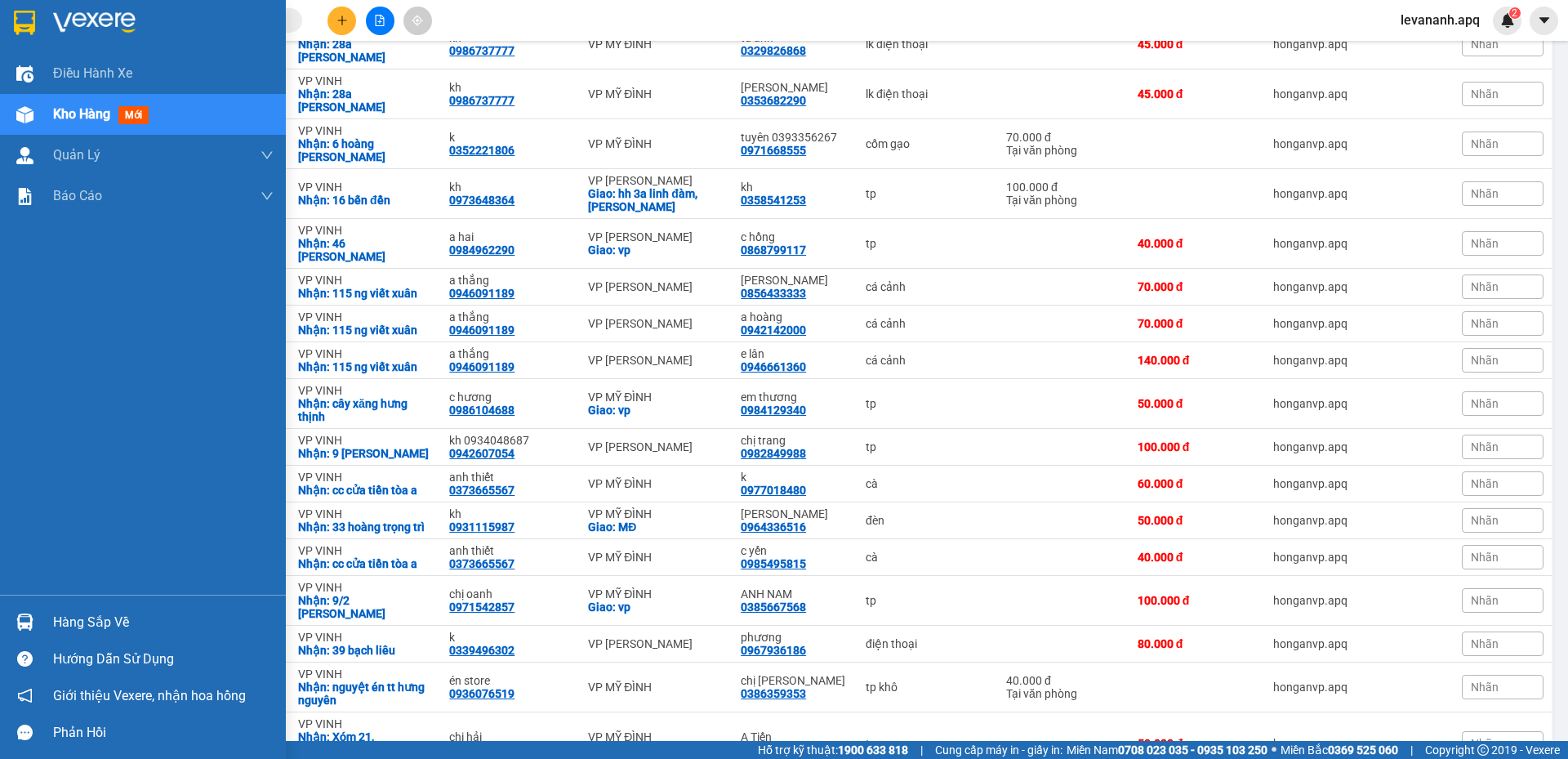
click at [37, 26] on div at bounding box center [25, 22] width 28 height 28
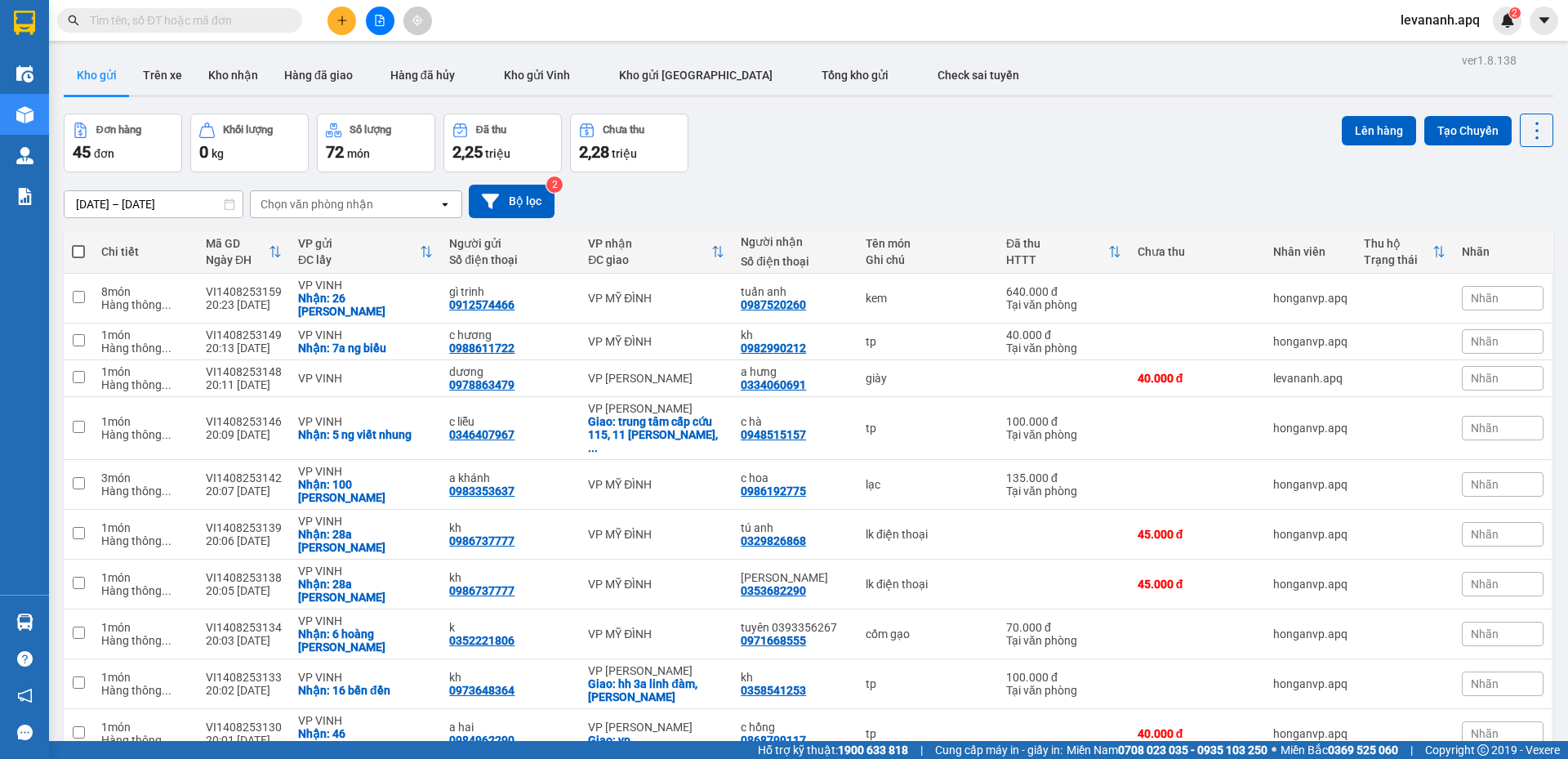
drag, startPoint x: 426, startPoint y: 208, endPoint x: 418, endPoint y: 211, distance: 8.5
click at [425, 208] on div "Chọn văn phòng nhận" at bounding box center [344, 204] width 187 height 27
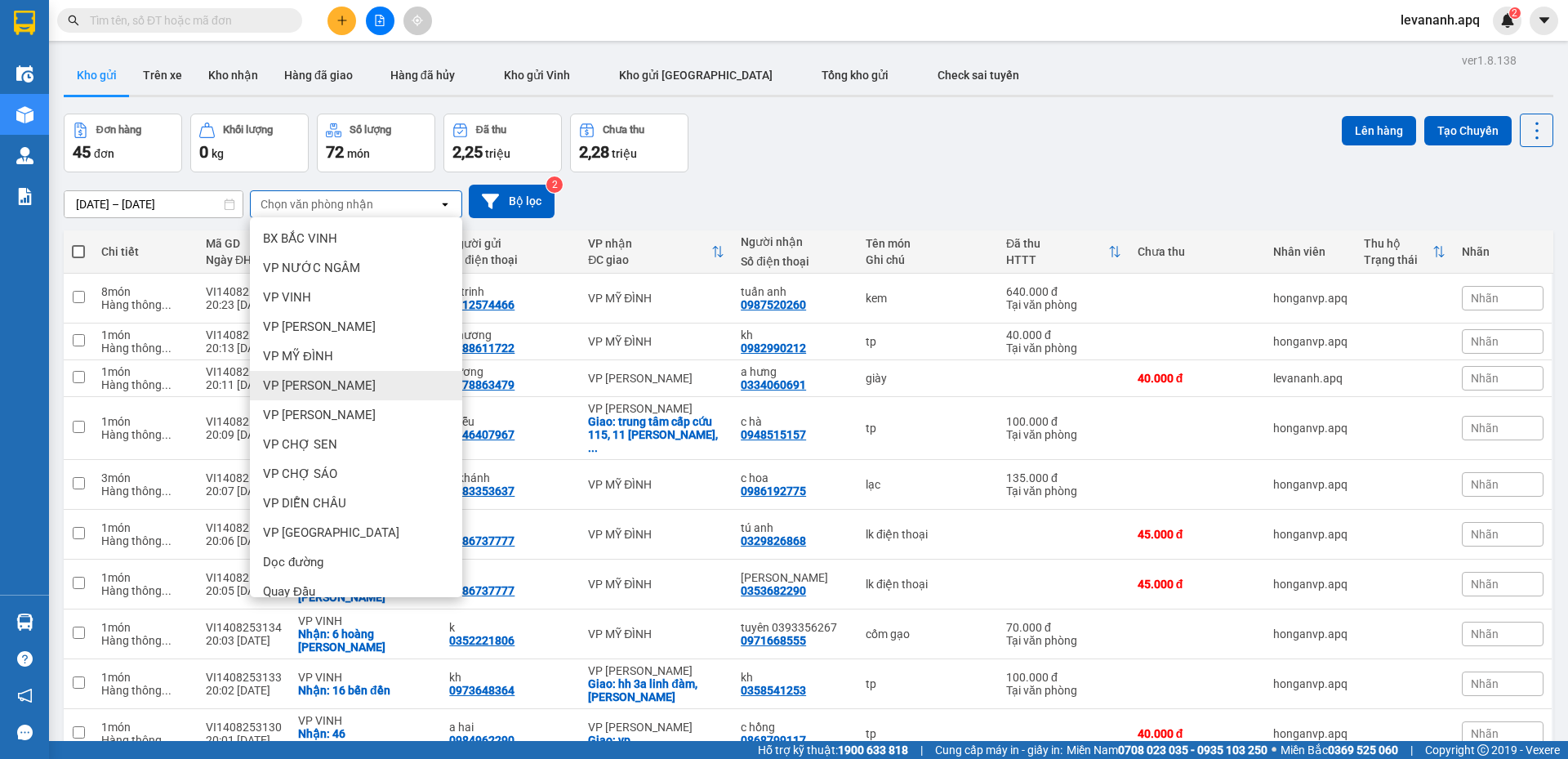
click at [331, 384] on span "VP NGỌC HỒI" at bounding box center [318, 386] width 112 height 16
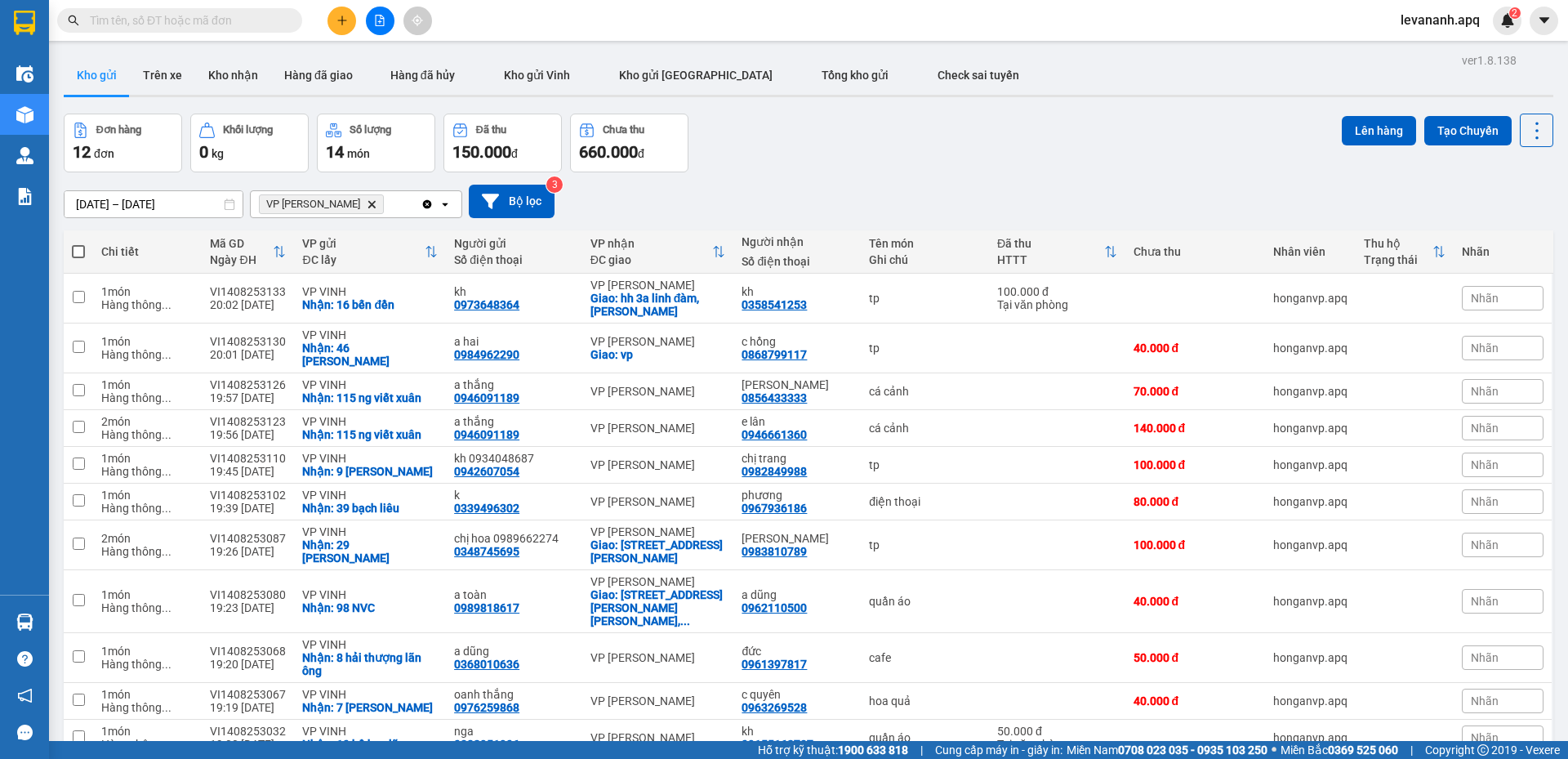
click at [420, 199] on div "VP NGỌC HỒI Delete" at bounding box center [335, 204] width 170 height 27
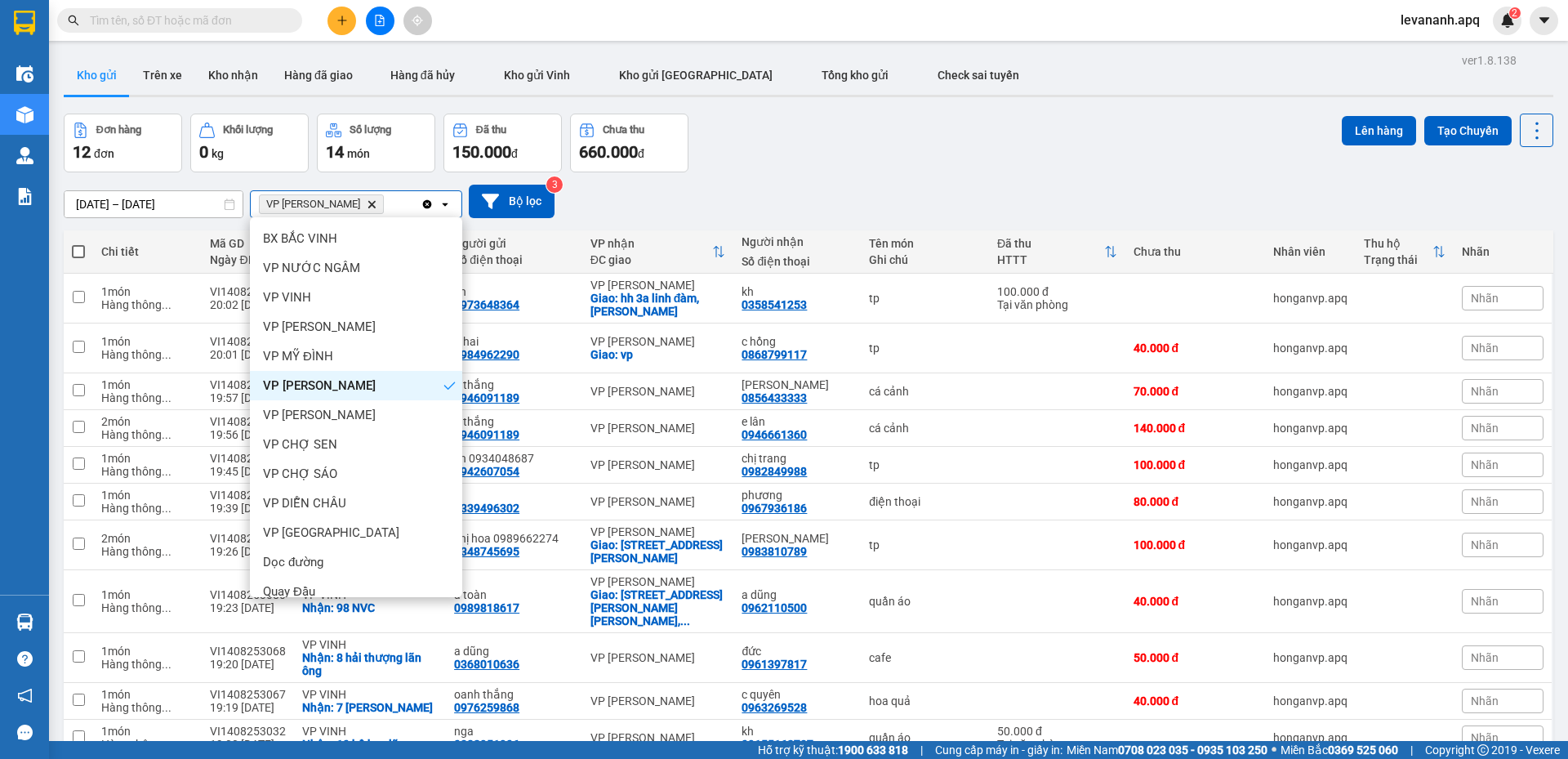
click at [425, 204] on icon "Clear all" at bounding box center [427, 203] width 9 height 9
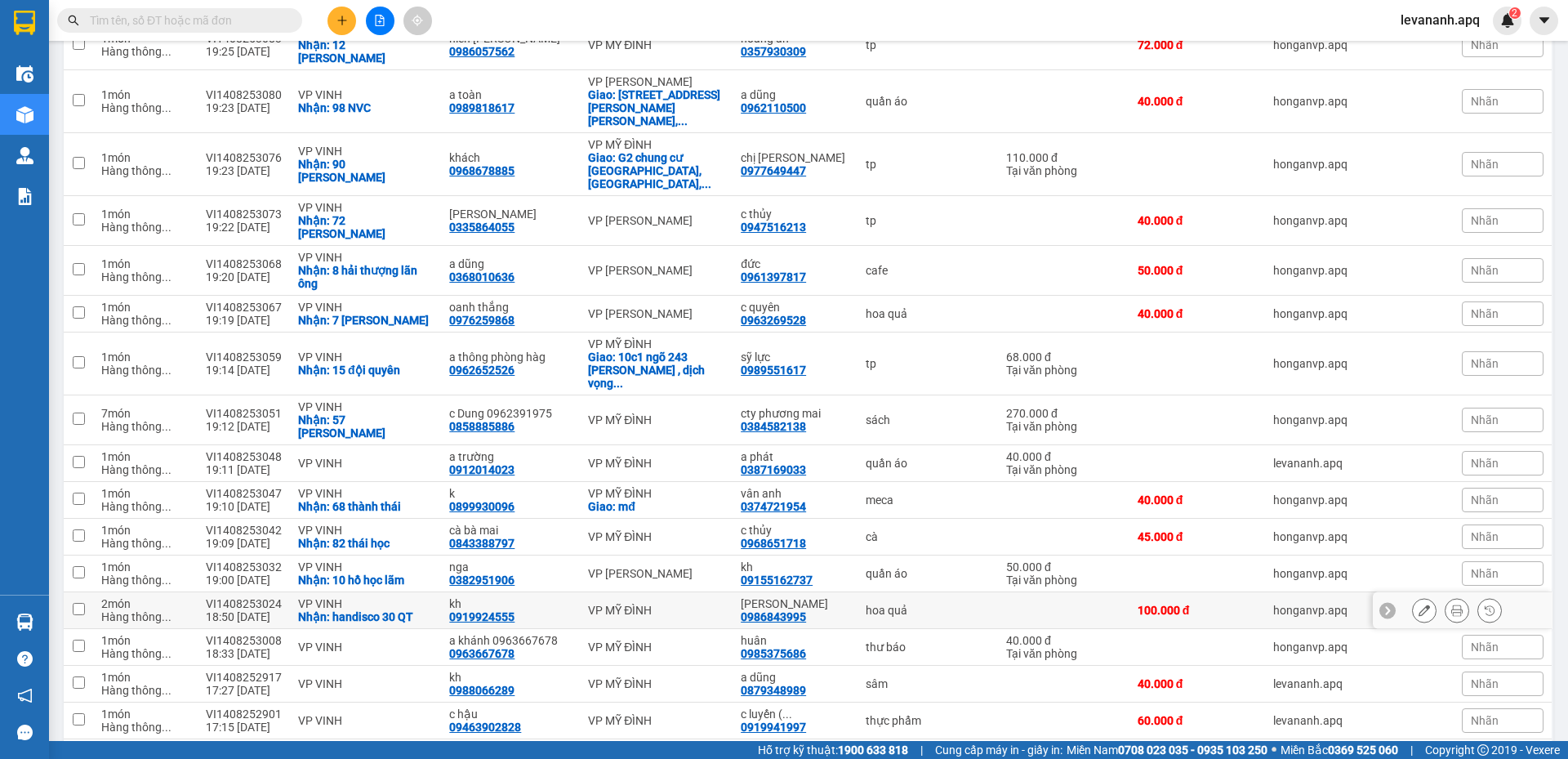
scroll to position [1476, 0]
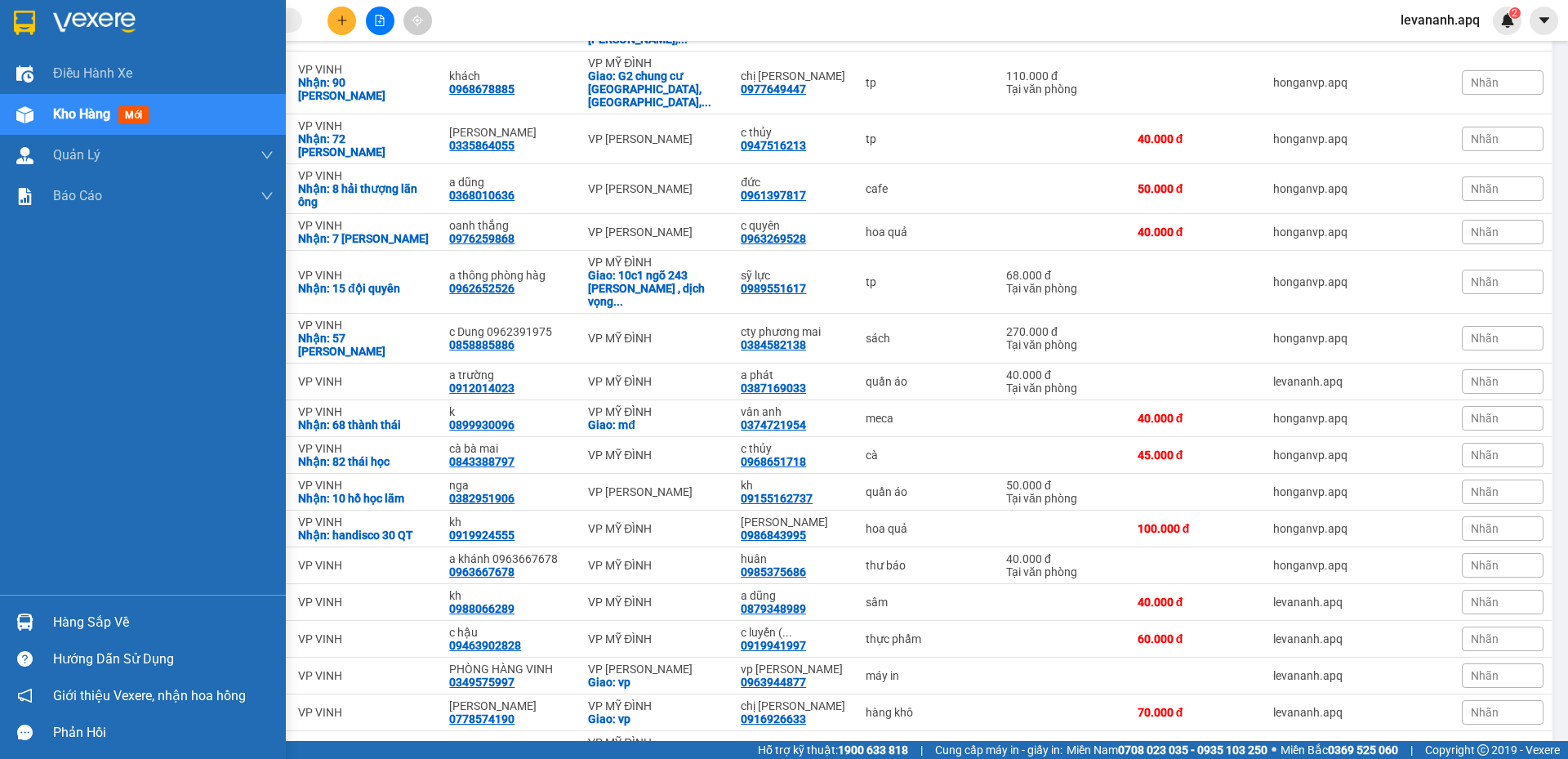
click at [25, 15] on img at bounding box center [25, 23] width 21 height 25
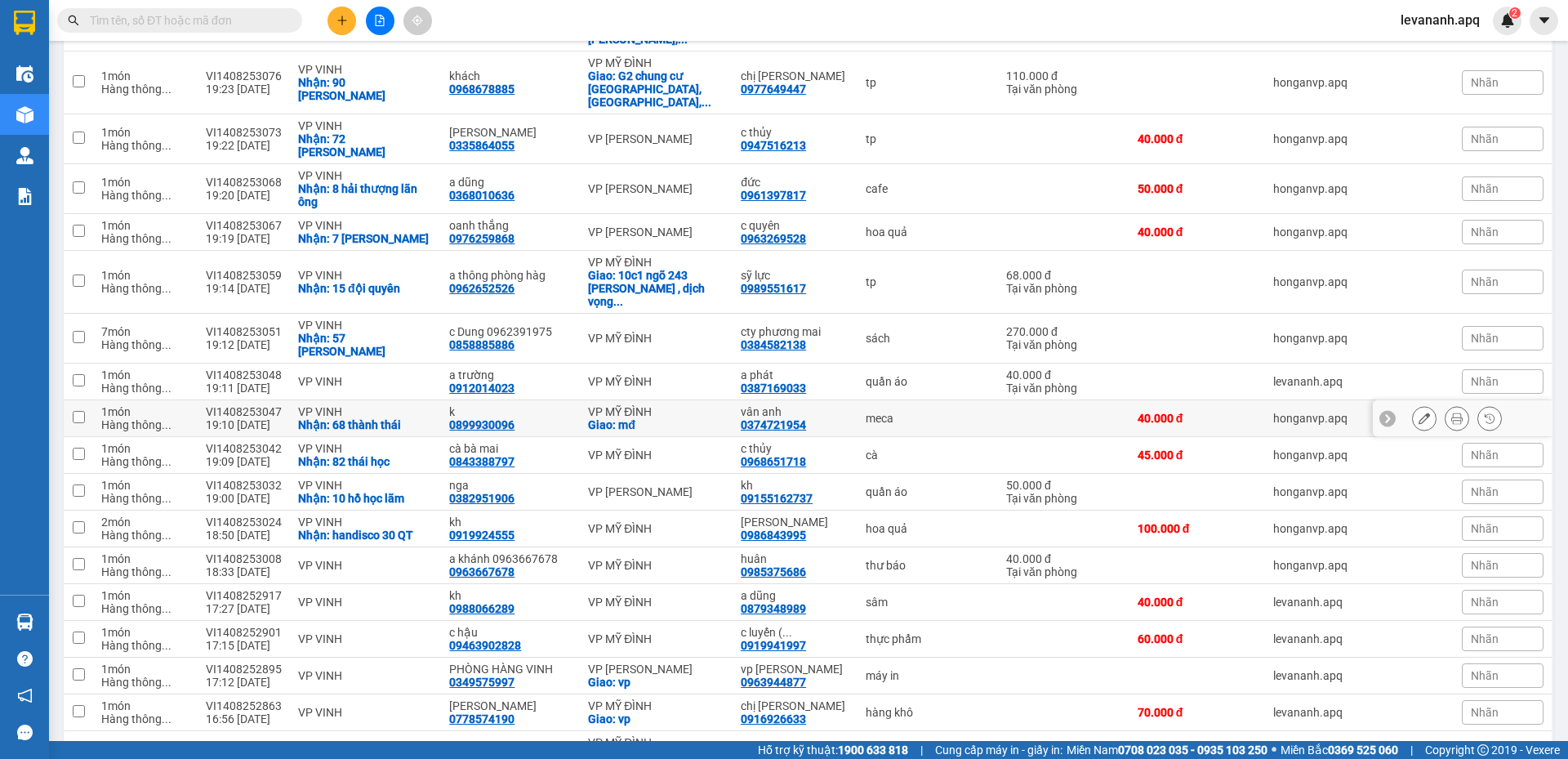
scroll to position [904, 0]
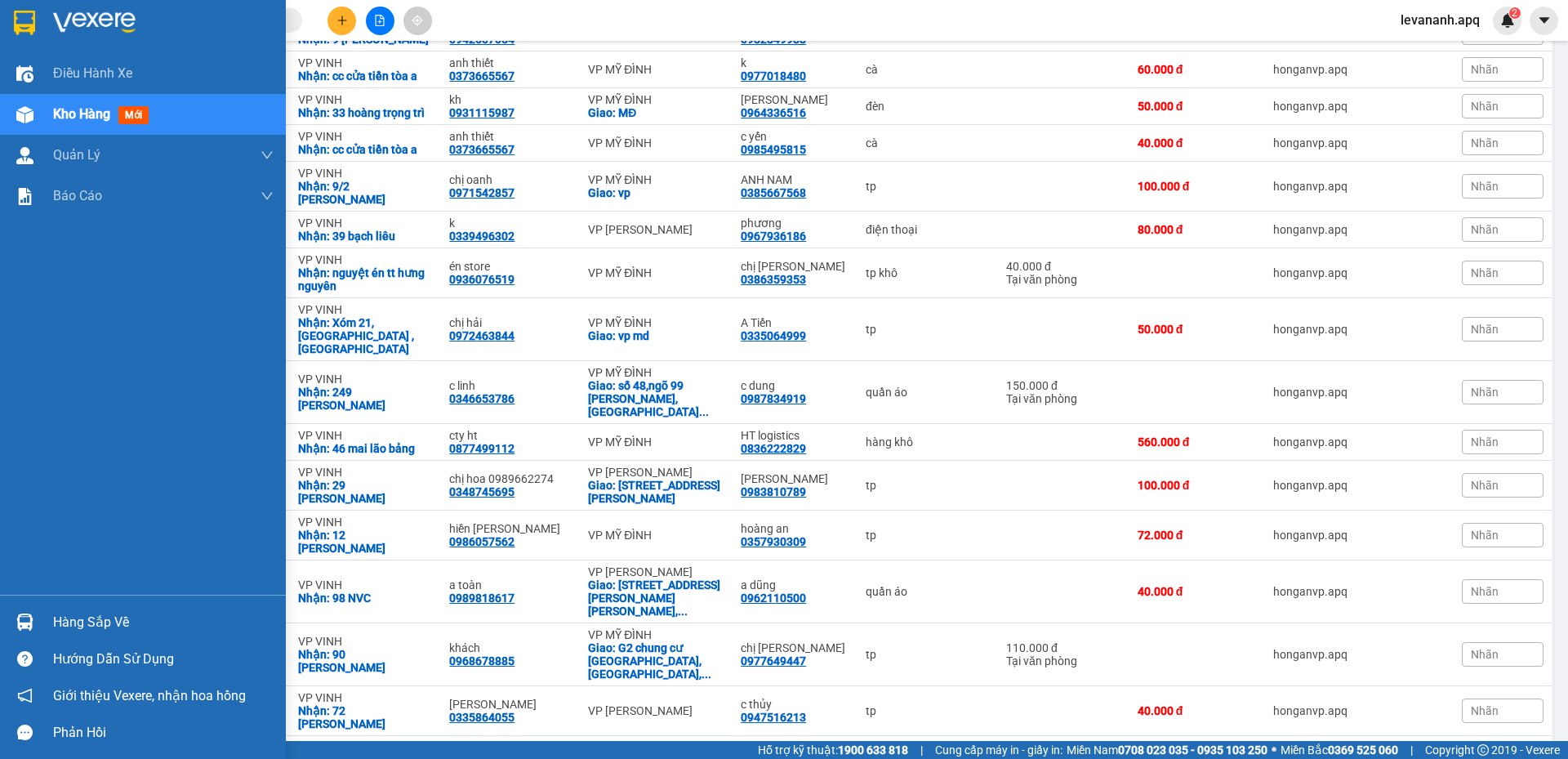
drag, startPoint x: 18, startPoint y: 21, endPoint x: 25, endPoint y: 5, distance: 17.5
click at [18, 21] on img at bounding box center [25, 23] width 21 height 25
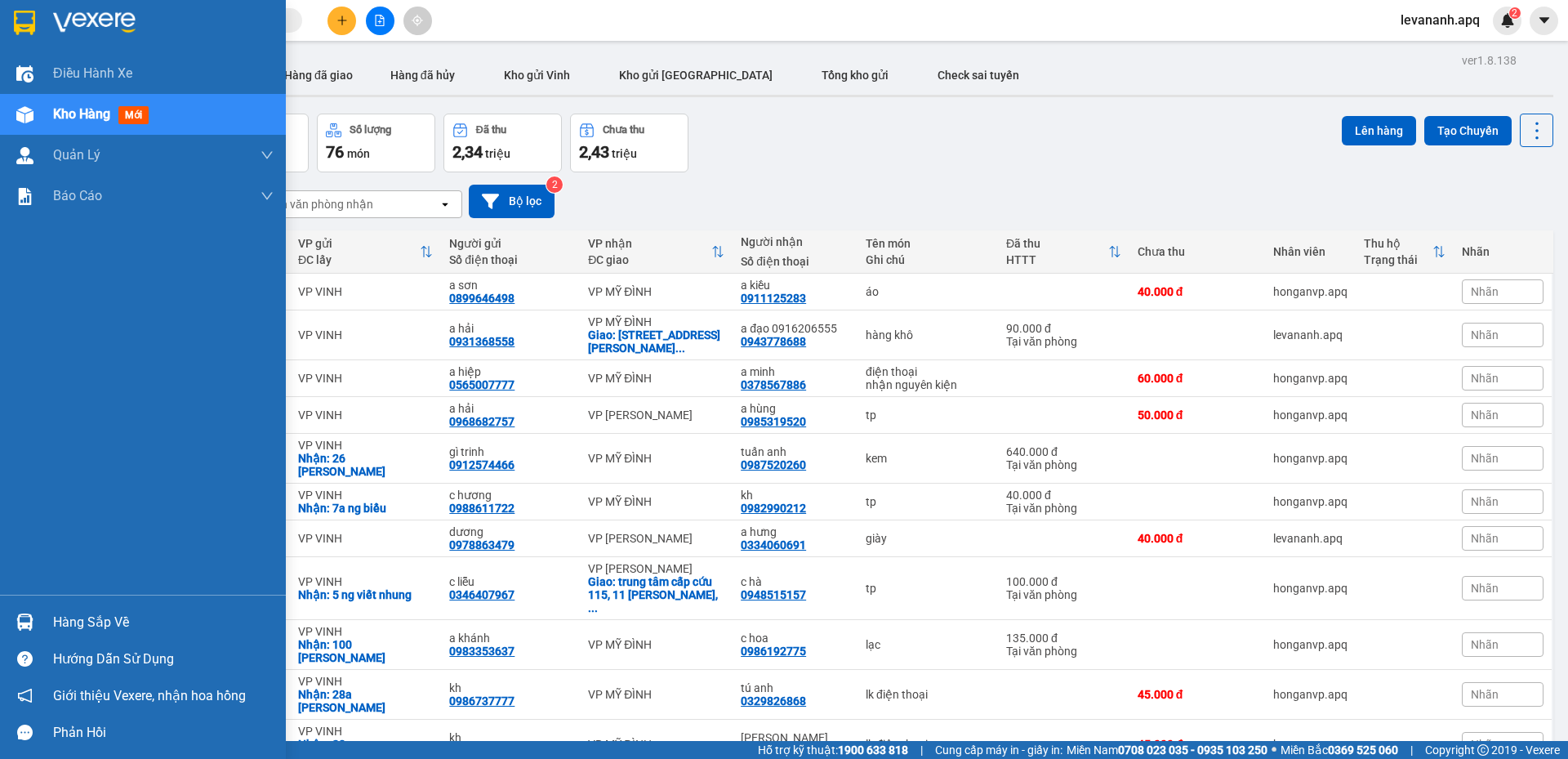
click at [35, 28] on img at bounding box center [25, 23] width 21 height 25
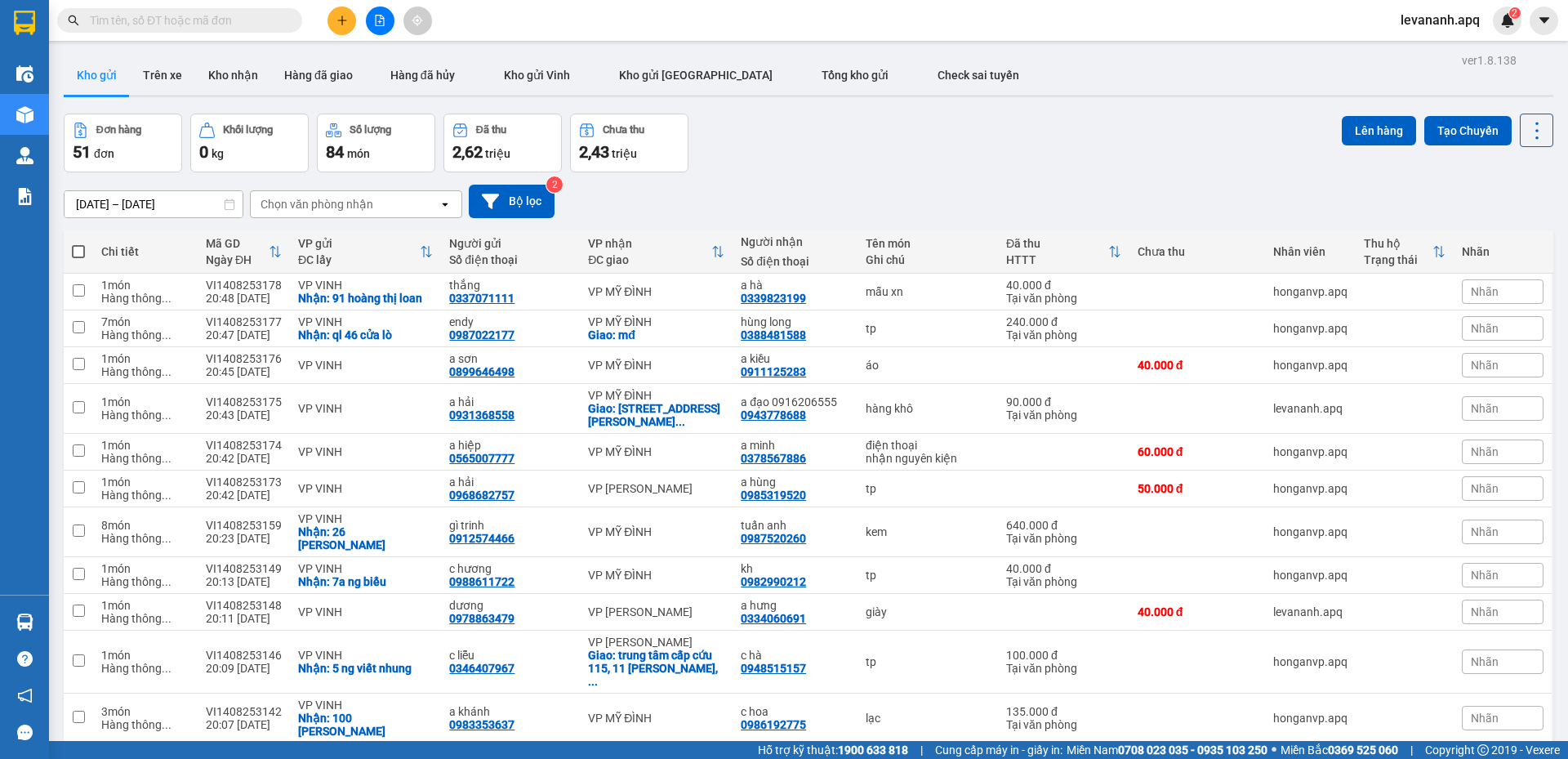
click at [1423, 37] on div "Kết quả tìm kiếm ( 136 ) Bộ lọc Mã ĐH Trạng thái Món hàng Thu hộ Tổng cước Chưa…" at bounding box center [784, 20] width 1568 height 41
click at [1419, 32] on div "levananh.apq 2" at bounding box center [1453, 20] width 134 height 28
click at [1423, 25] on span "levananh.apq" at bounding box center [1439, 19] width 105 height 20
click at [1428, 42] on span "Đăng xuất" at bounding box center [1448, 50] width 69 height 18
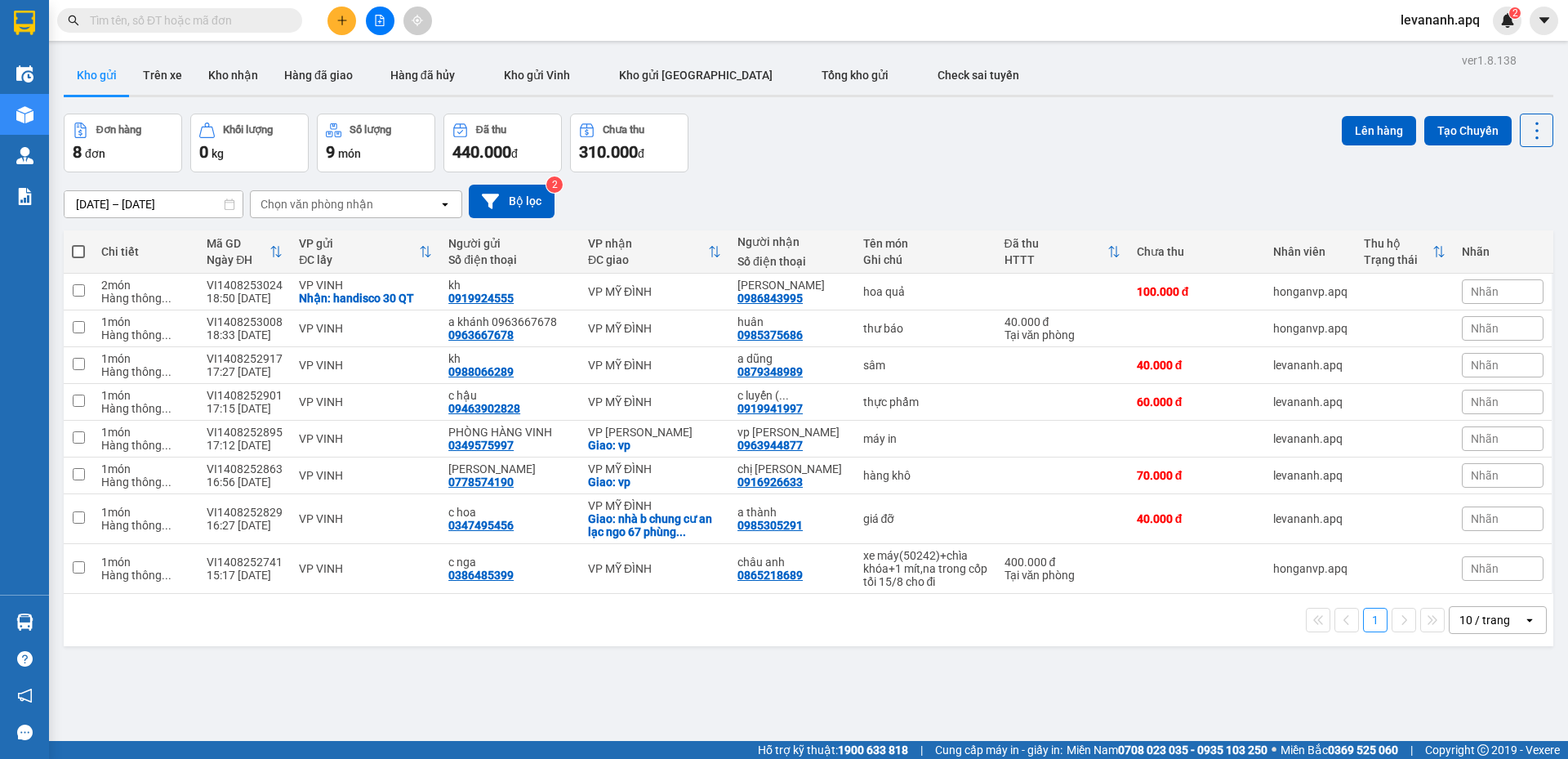
click at [187, 26] on input "text" at bounding box center [187, 20] width 193 height 18
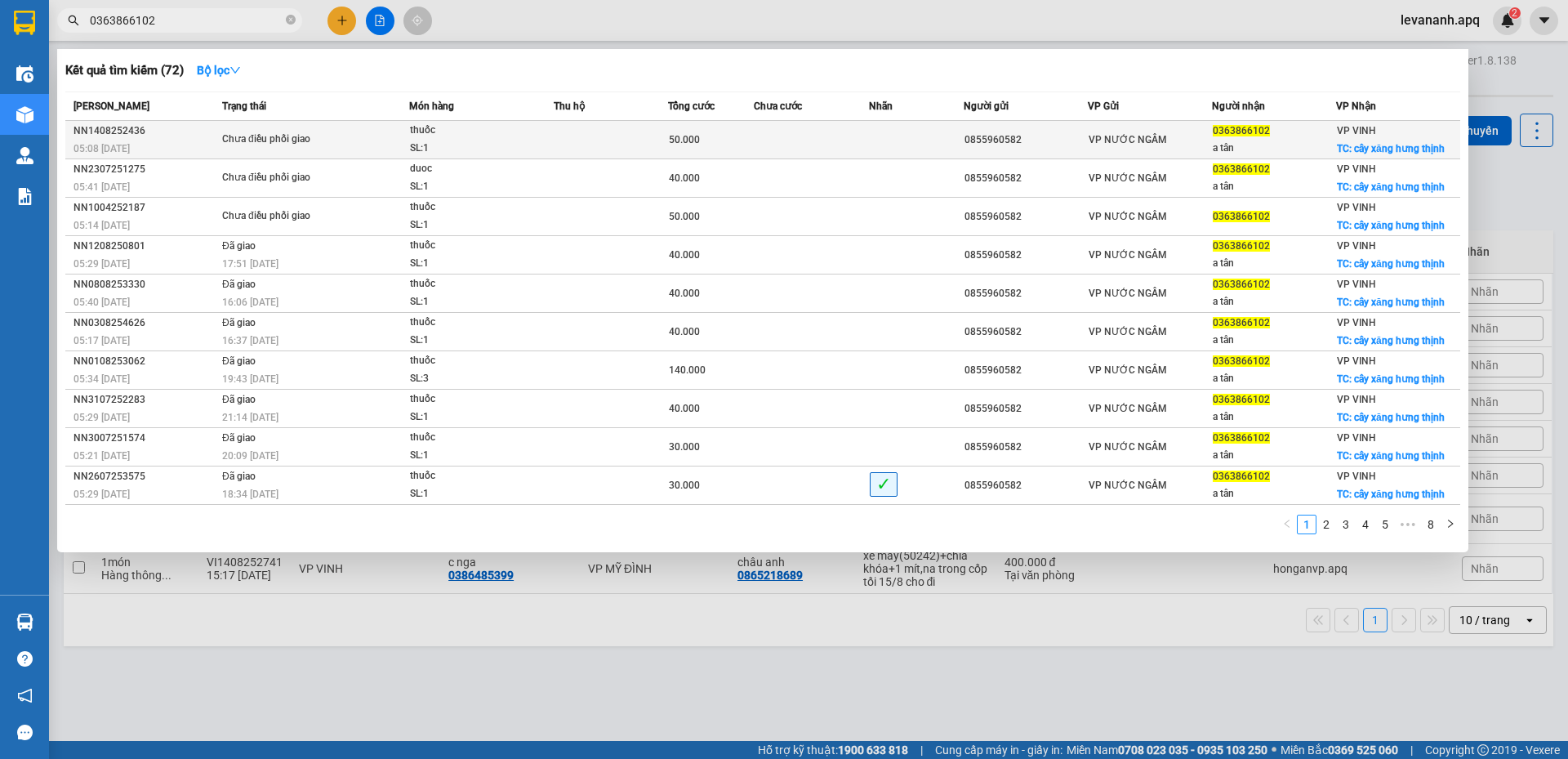
type input "0363866102"
click at [847, 139] on td at bounding box center [810, 140] width 114 height 38
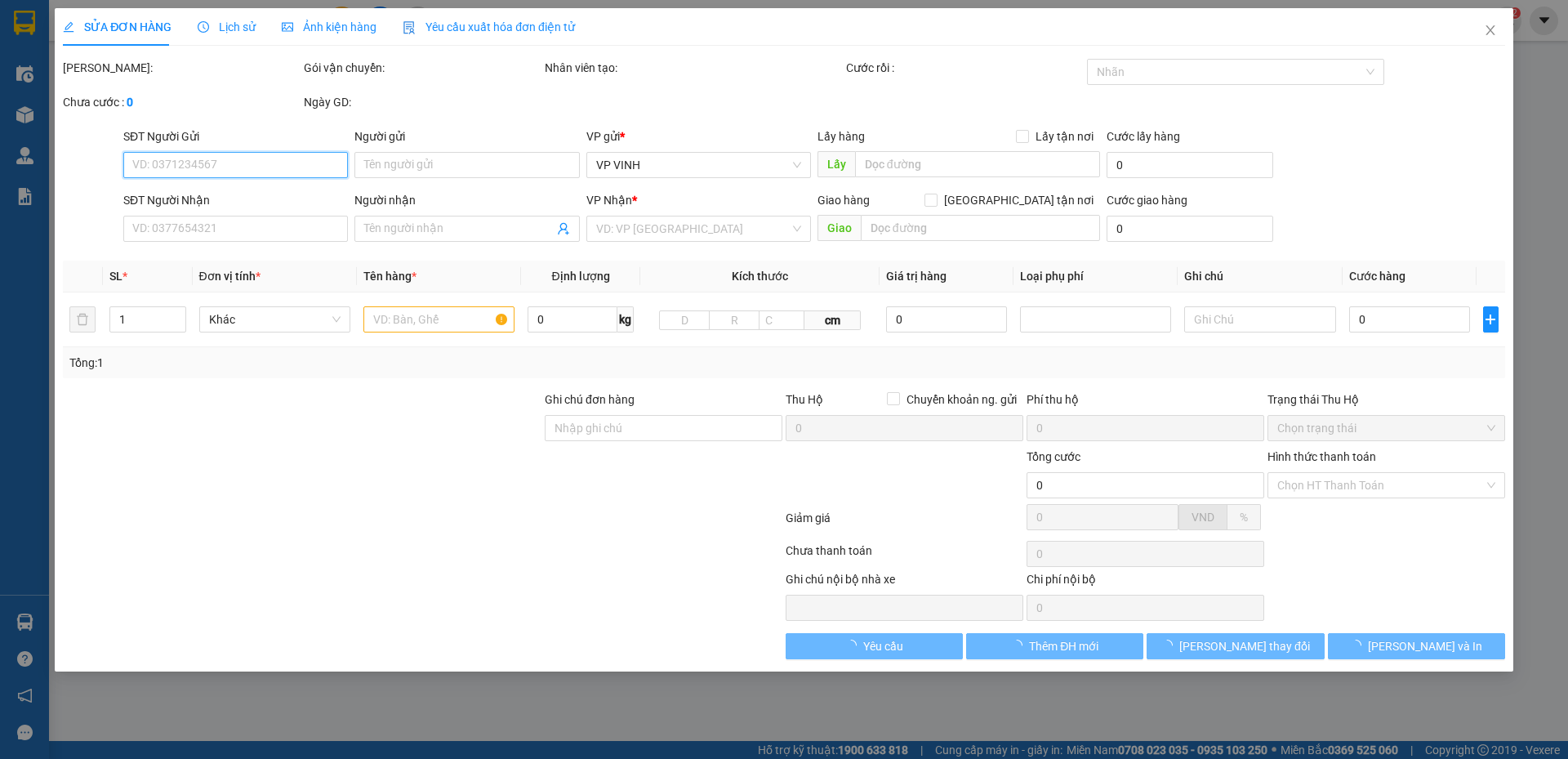
type input "0855960582"
type input "0363866102"
type input "a tân"
checkbox input "true"
type input "cây xăng hưng thịnh"
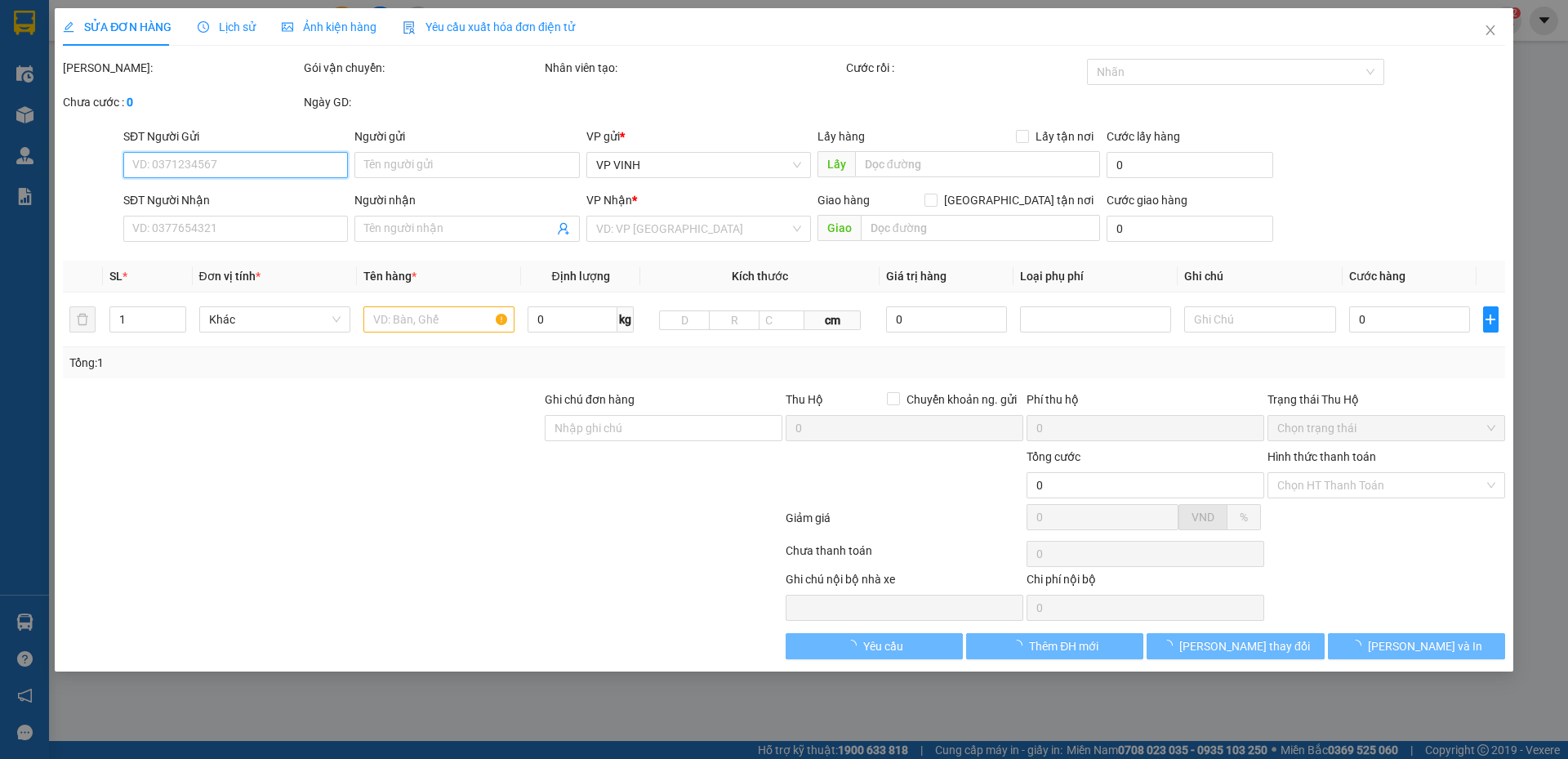
type input "50.000"
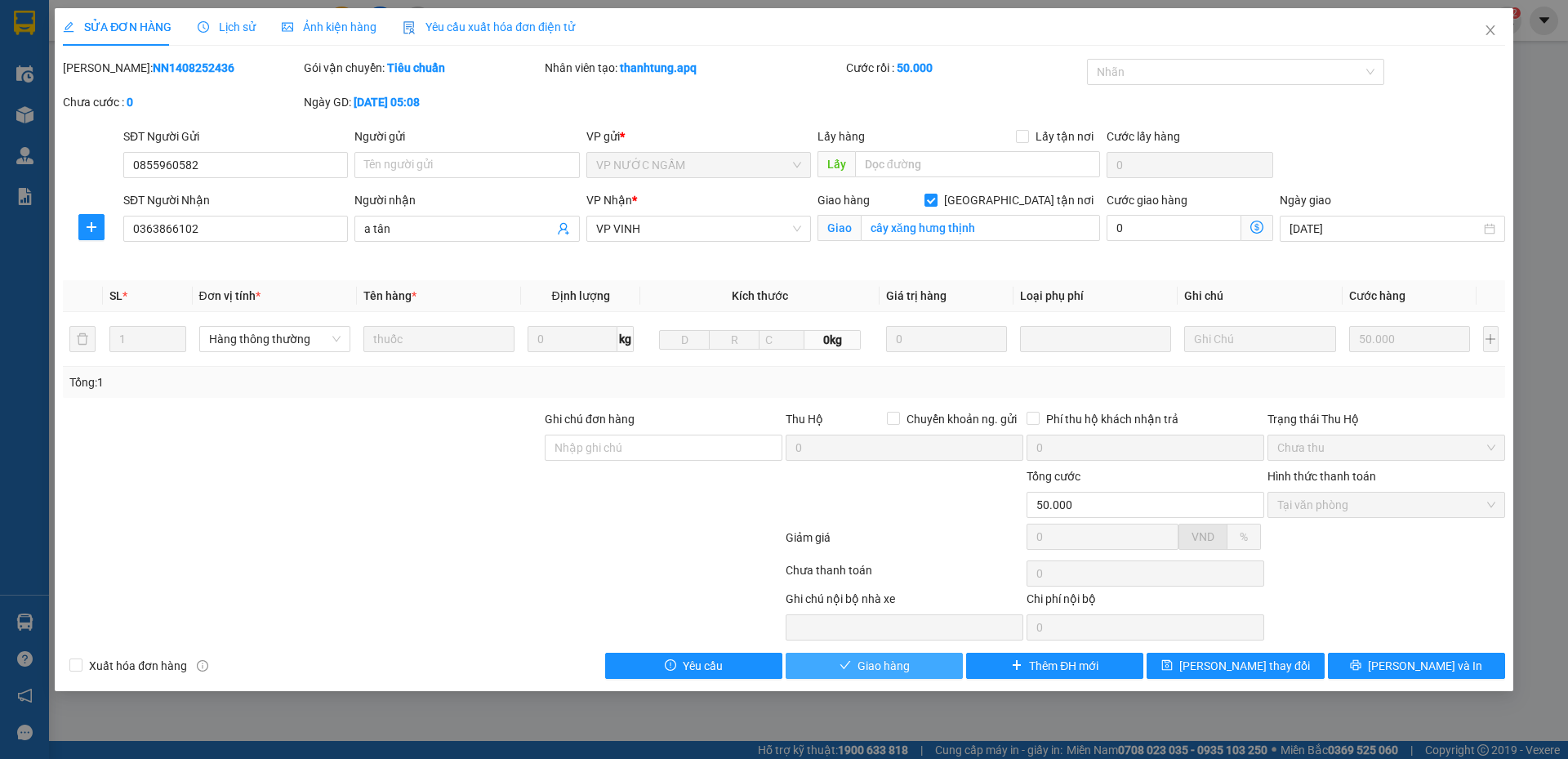
click at [844, 662] on icon "check" at bounding box center [845, 664] width 11 height 12
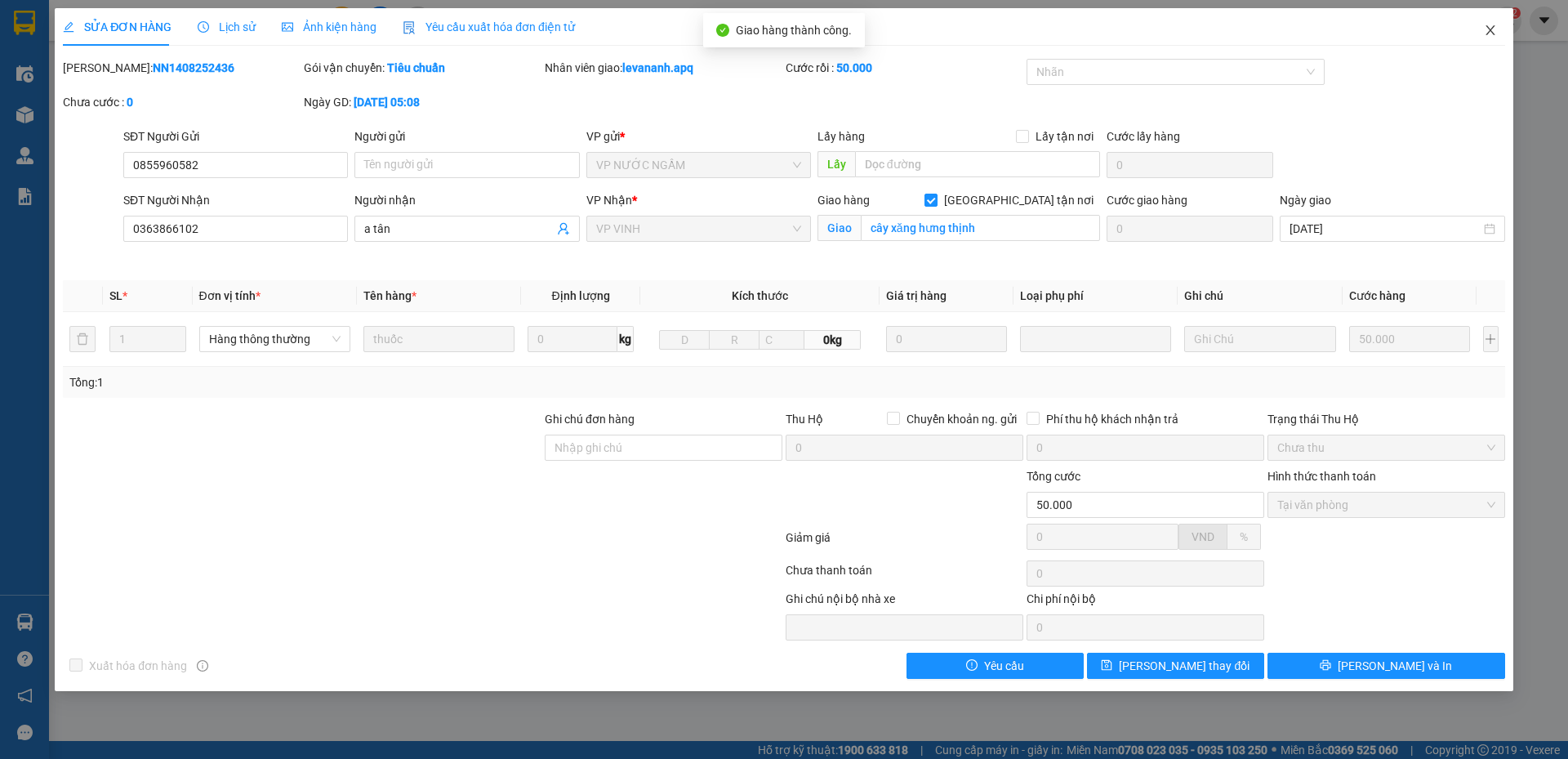
click at [1499, 36] on span "Close" at bounding box center [1490, 31] width 46 height 46
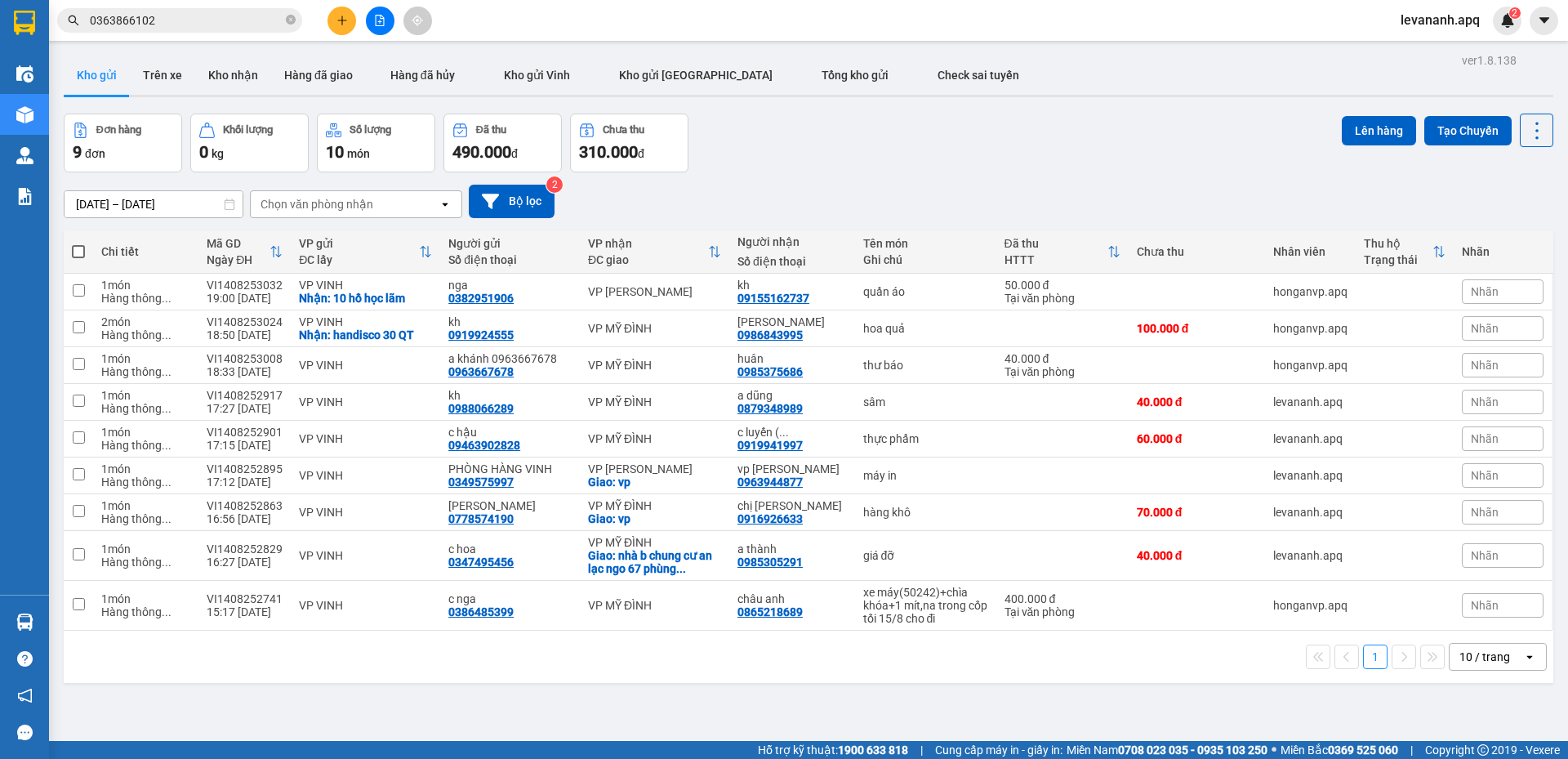
click at [155, 29] on span "0363866102" at bounding box center [180, 20] width 245 height 25
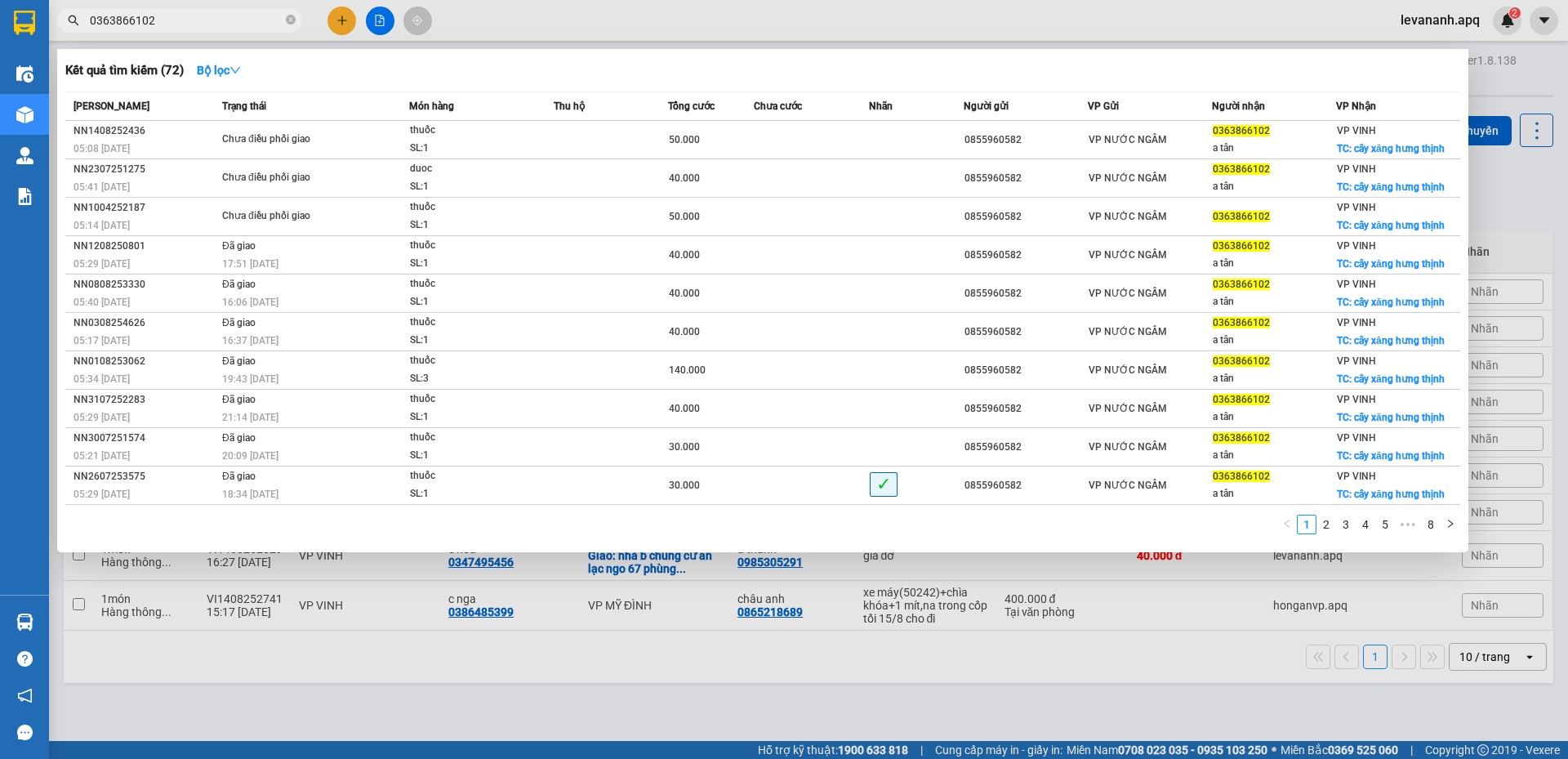
click at [171, 16] on input "0363866102" at bounding box center [187, 20] width 193 height 18
type input "0363866102"
click at [289, 23] on icon "close-circle" at bounding box center [290, 19] width 10 height 10
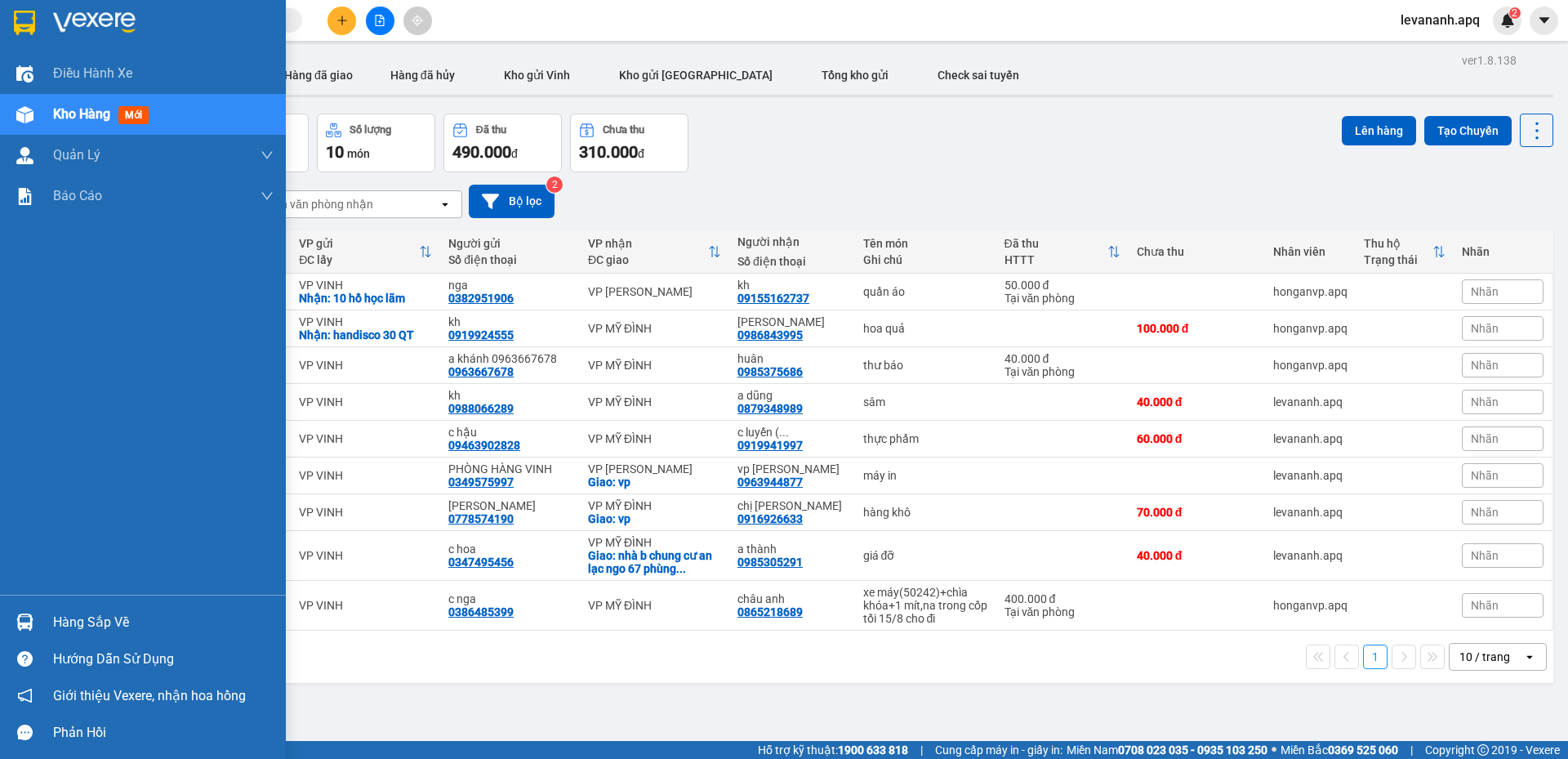
click at [8, 28] on div at bounding box center [142, 27] width 286 height 53
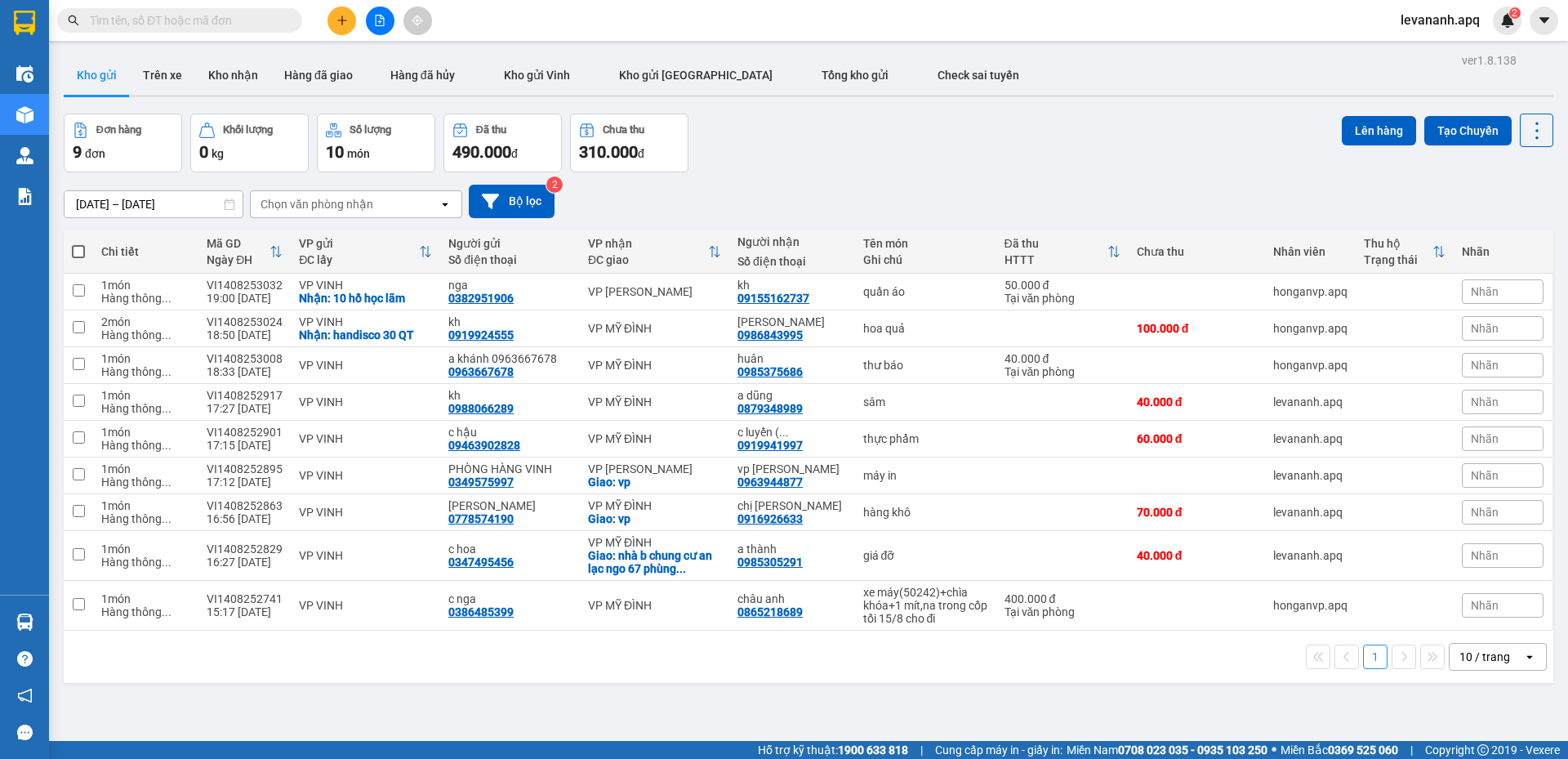
click at [1481, 670] on div "10 / trang" at bounding box center [1486, 656] width 73 height 27
click at [1472, 642] on div "100 / trang" at bounding box center [1485, 633] width 98 height 29
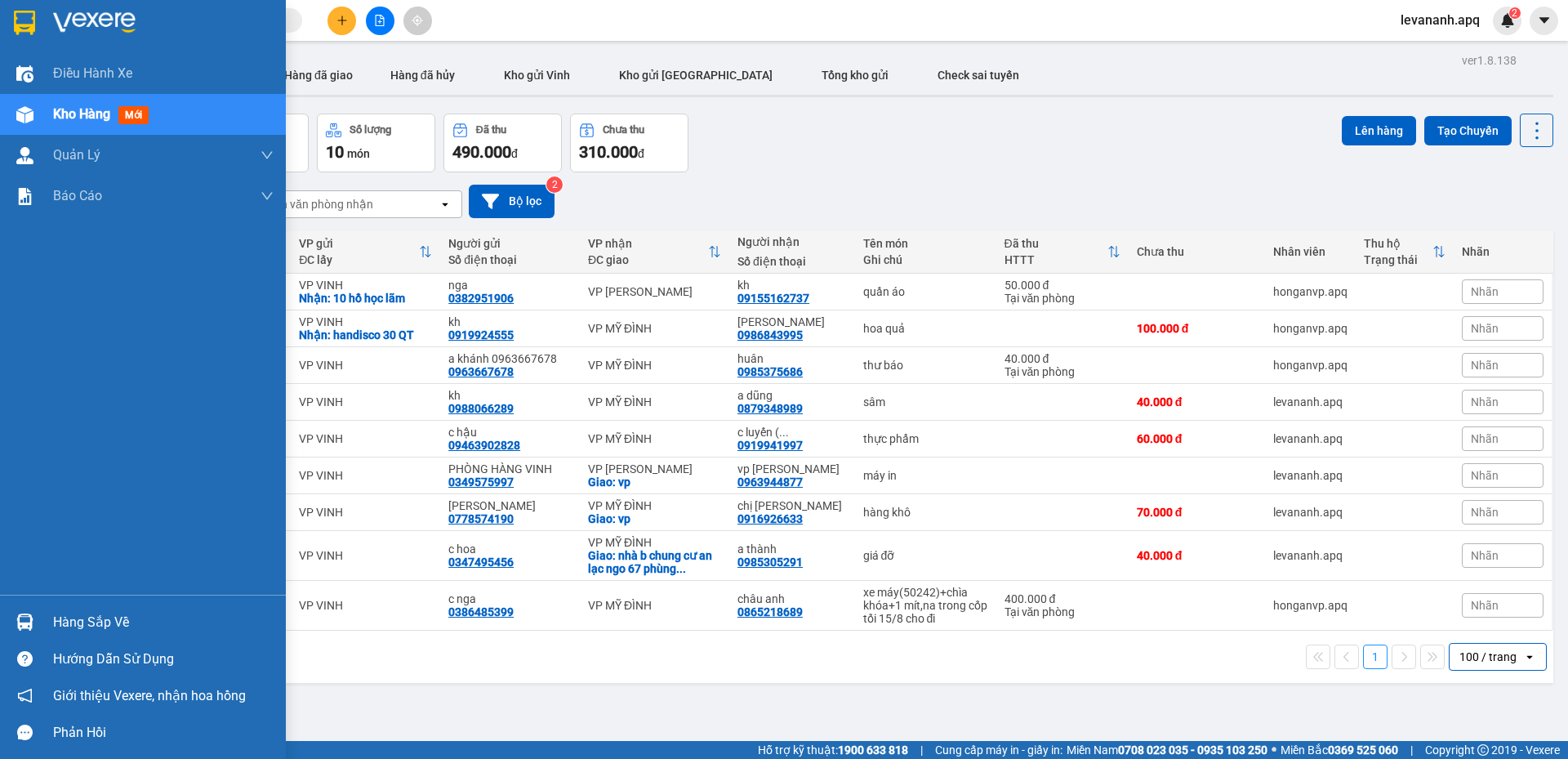
click at [9, 628] on div "Hàng sắp về" at bounding box center [142, 622] width 286 height 37
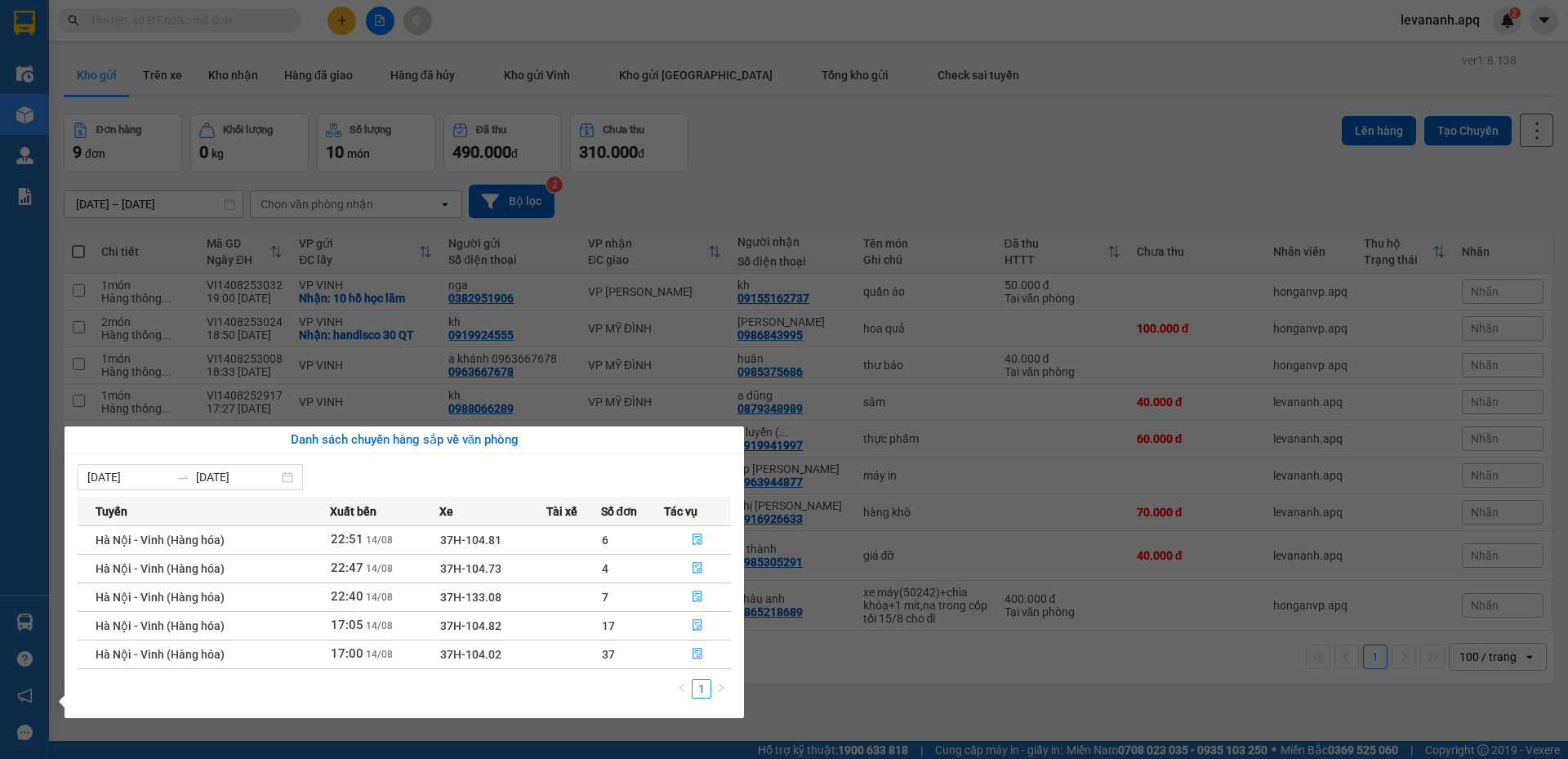
click at [776, 150] on section "Kết quả tìm kiếm ( 72 ) Bộ lọc Mã ĐH Trạng thái Món hàng Thu hộ Tổng cước Chưa …" at bounding box center [784, 380] width 1568 height 759
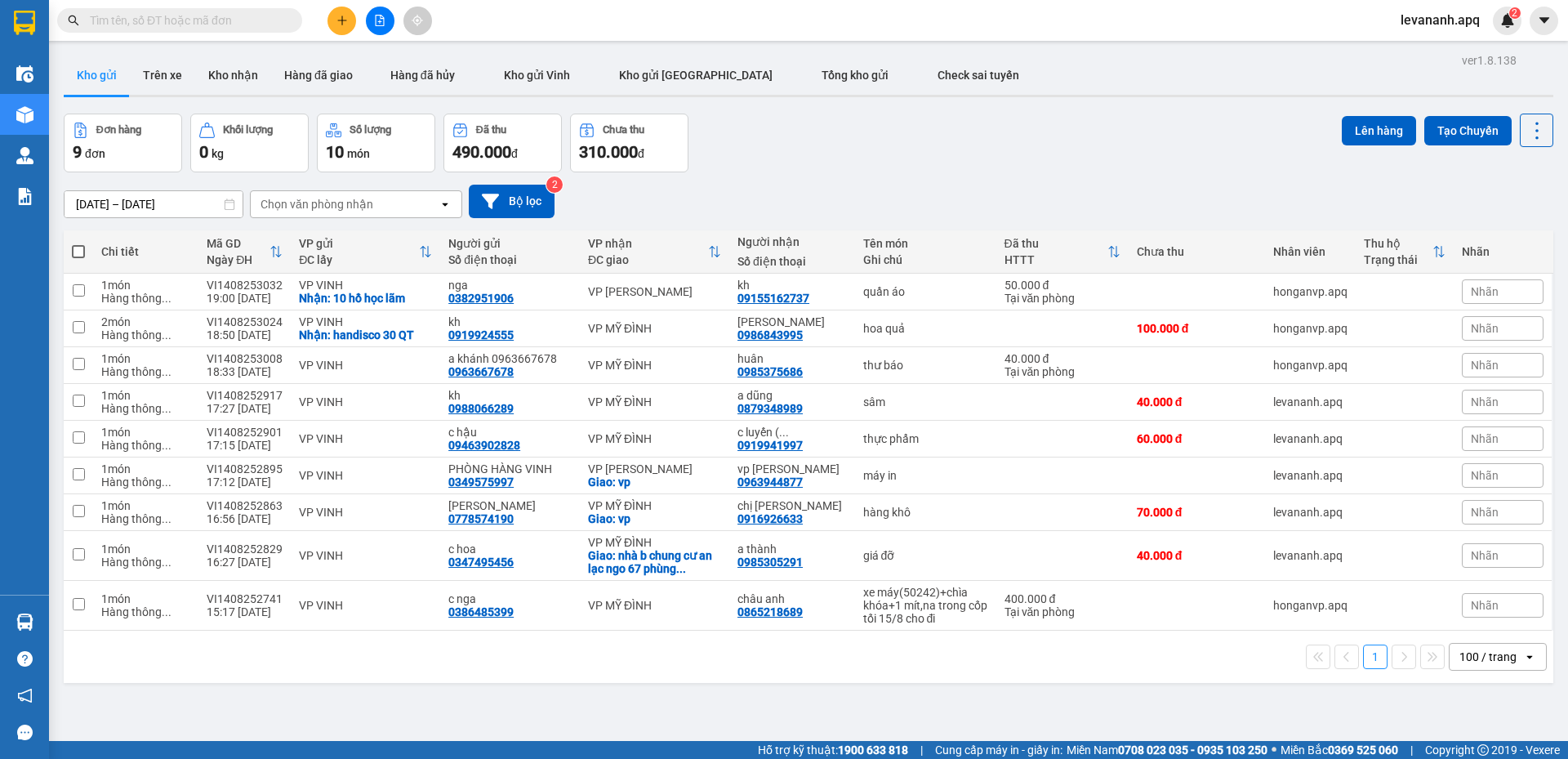
click at [340, 17] on icon "plus" at bounding box center [341, 20] width 11 height 12
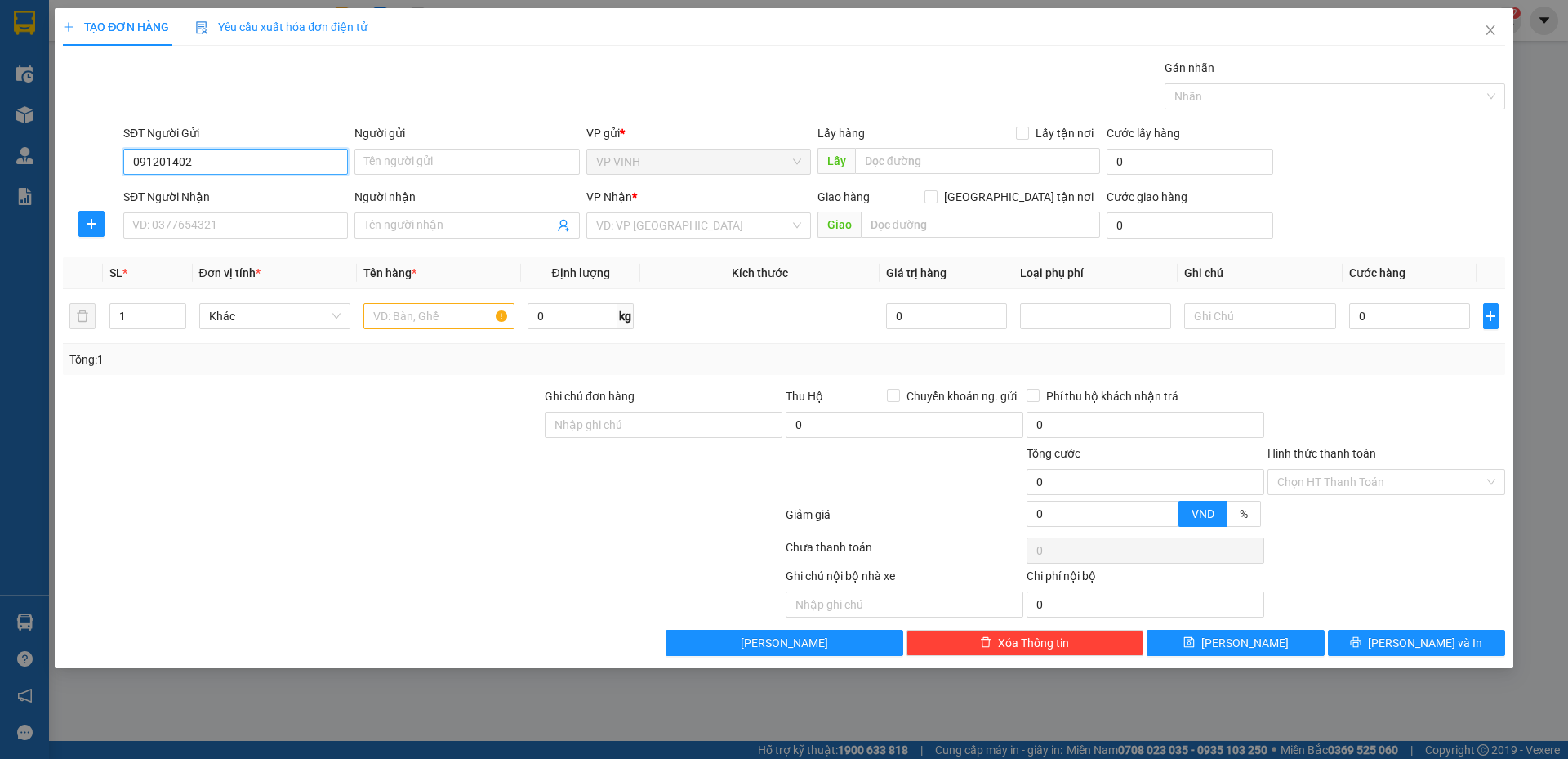
type input "0912014023"
click at [211, 187] on div "0912014023 - a trường" at bounding box center [235, 195] width 205 height 18
type input "a trường"
type input "0912014023"
click at [215, 214] on input "SĐT Người Nhận" at bounding box center [235, 226] width 225 height 27
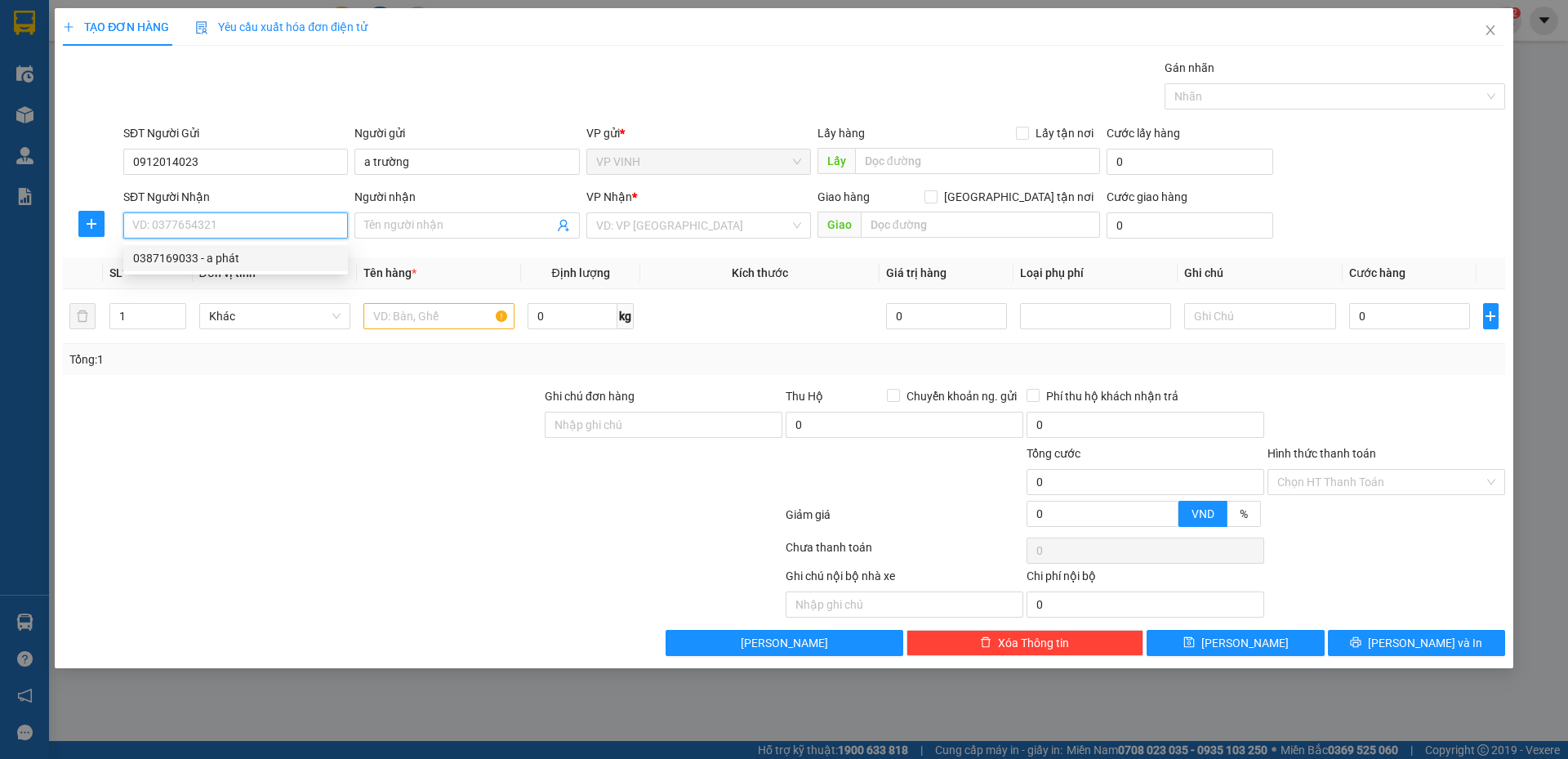
click at [210, 257] on div "0387169033 - a phát" at bounding box center [235, 258] width 205 height 18
type input "0387169033"
type input "a phát"
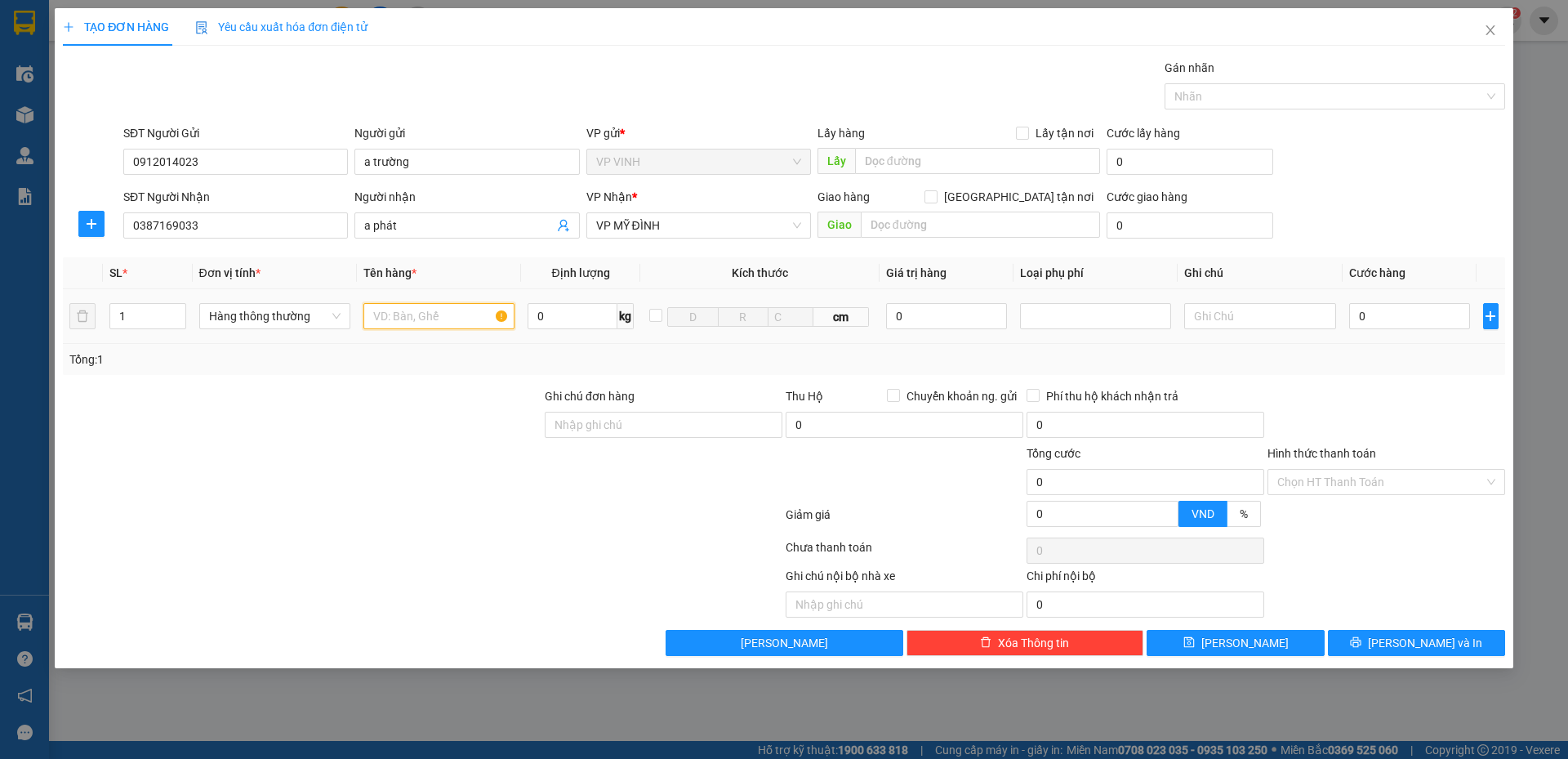
click at [435, 316] on input "text" at bounding box center [439, 316] width 151 height 27
type input "quần áo"
click at [1440, 314] on input "0" at bounding box center [1410, 316] width 122 height 27
type input "4"
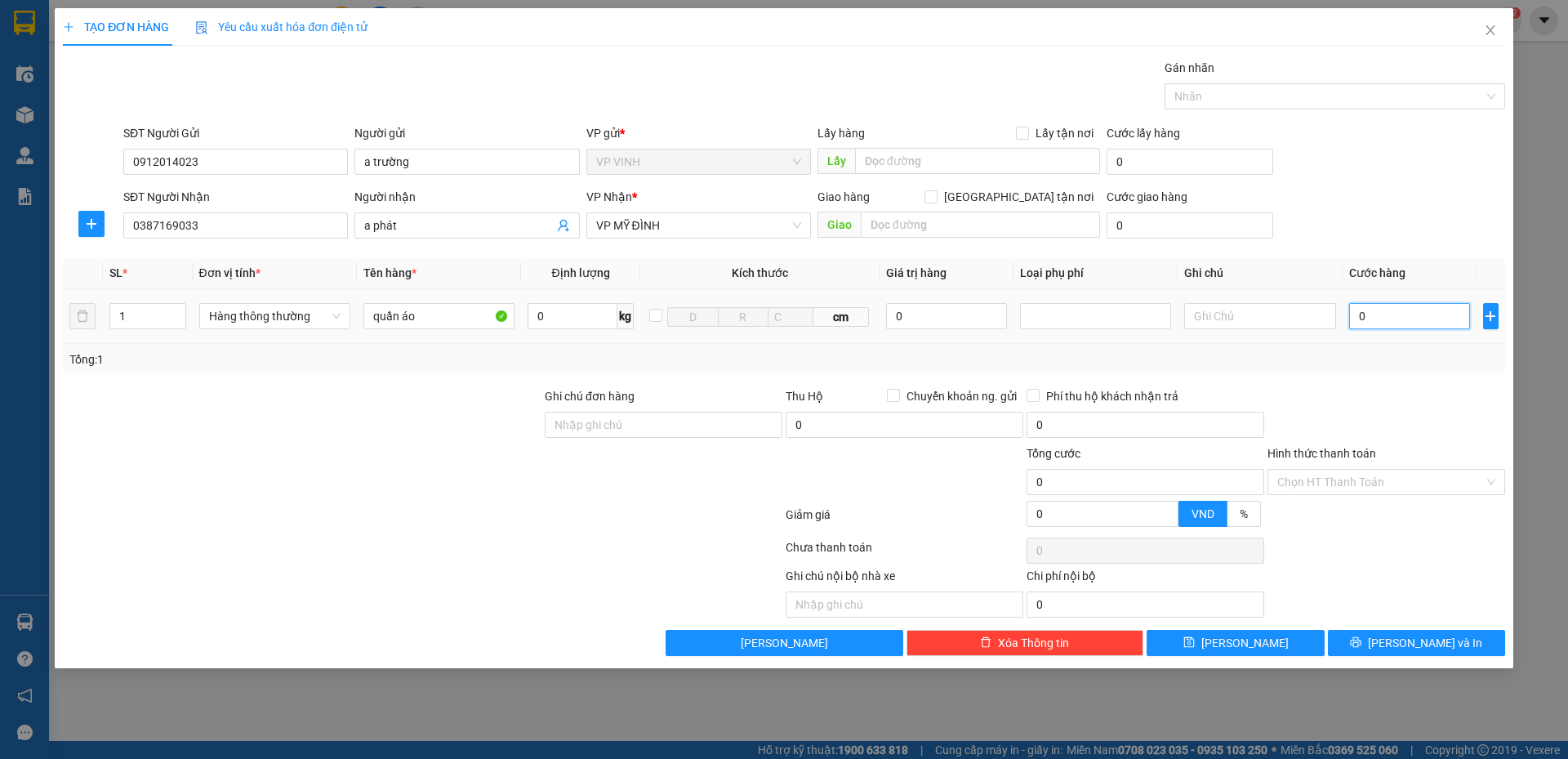
type input "4"
type input "40"
type input "40.000"
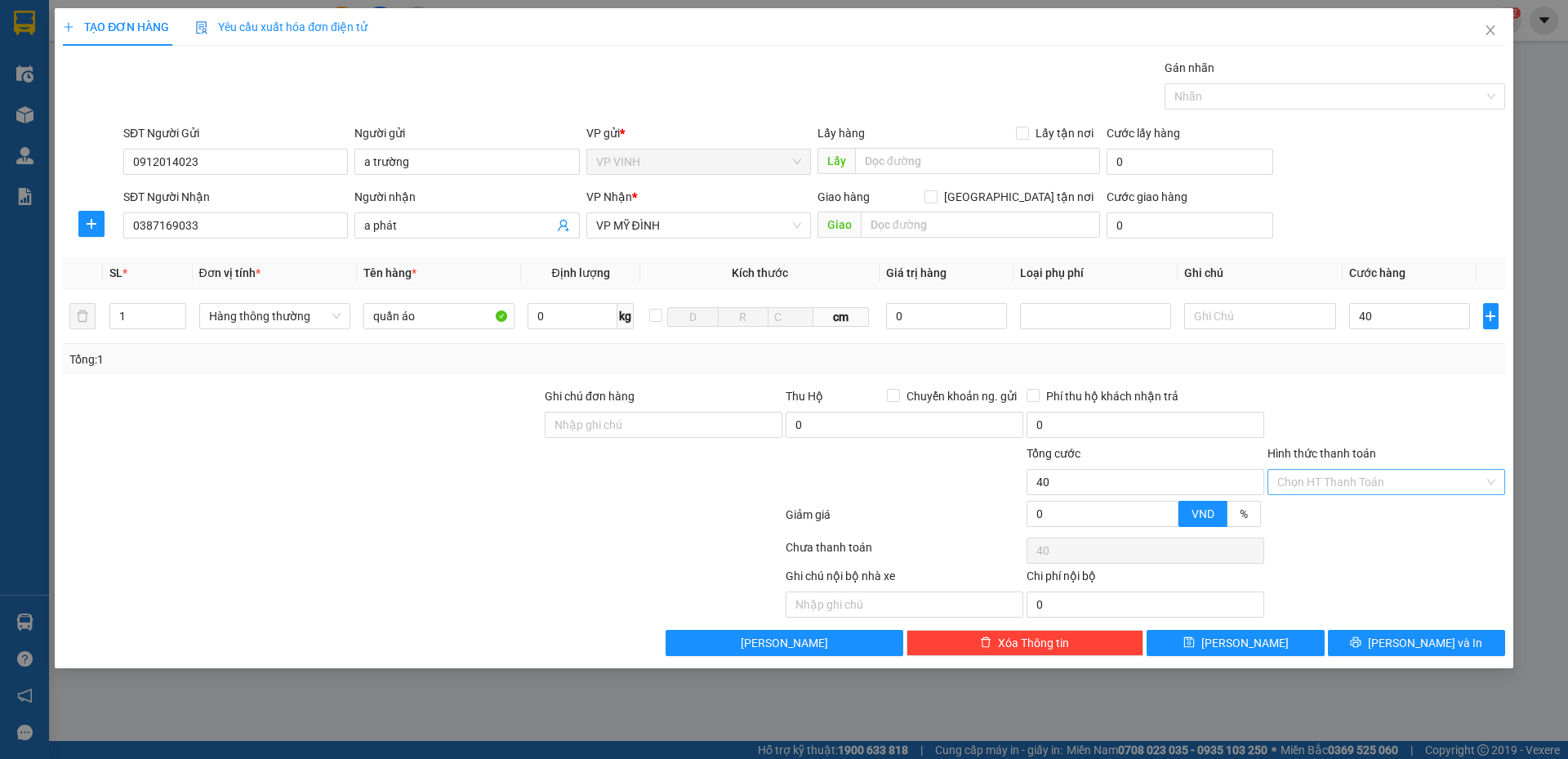
type input "40.000"
click at [1327, 494] on input "Hình thức thanh toán" at bounding box center [1381, 482] width 207 height 25
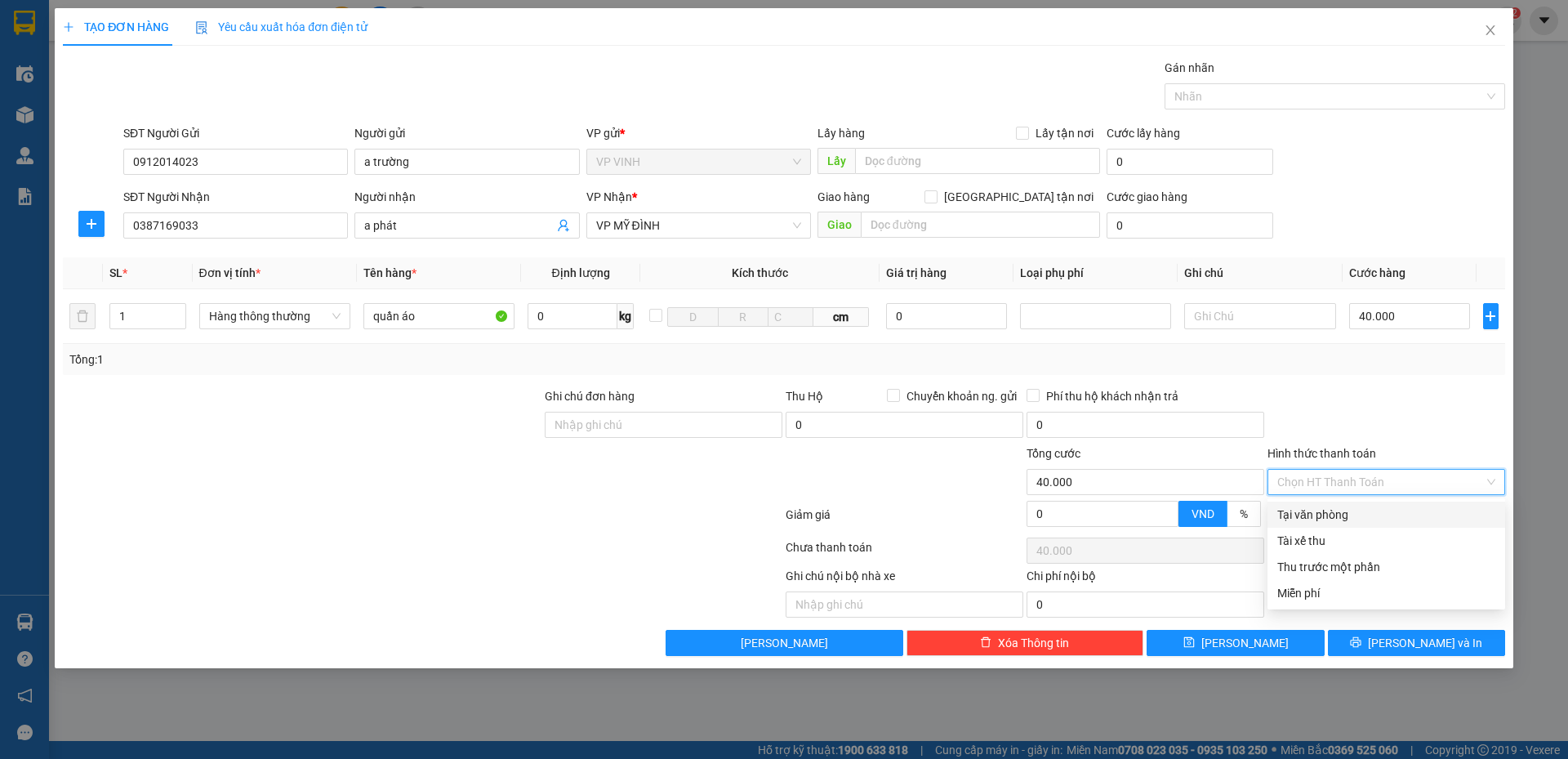
click at [1325, 519] on div "Tại văn phòng" at bounding box center [1386, 514] width 218 height 18
type input "0"
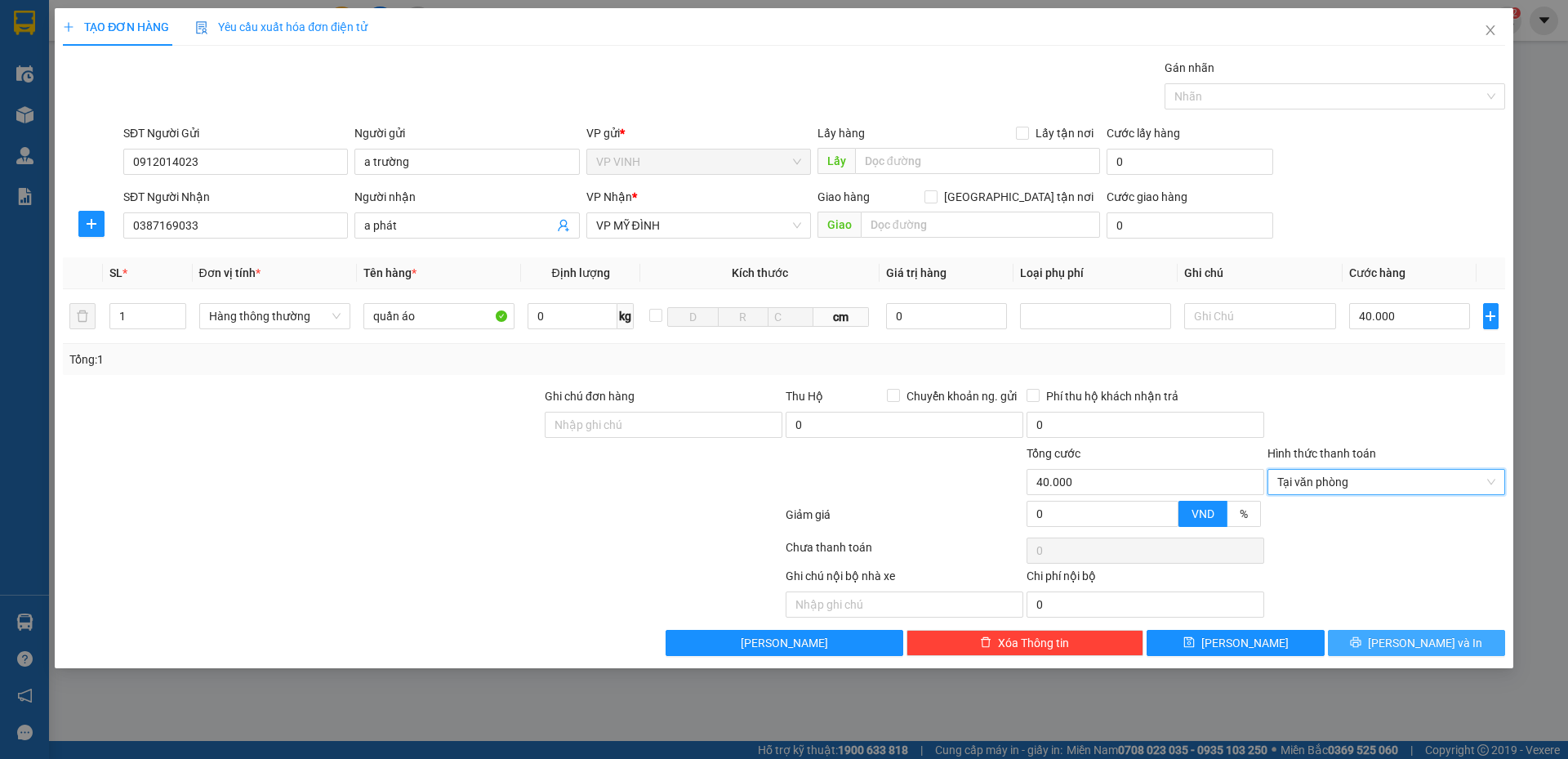
click at [1380, 642] on button "Lưu và In" at bounding box center [1416, 643] width 177 height 27
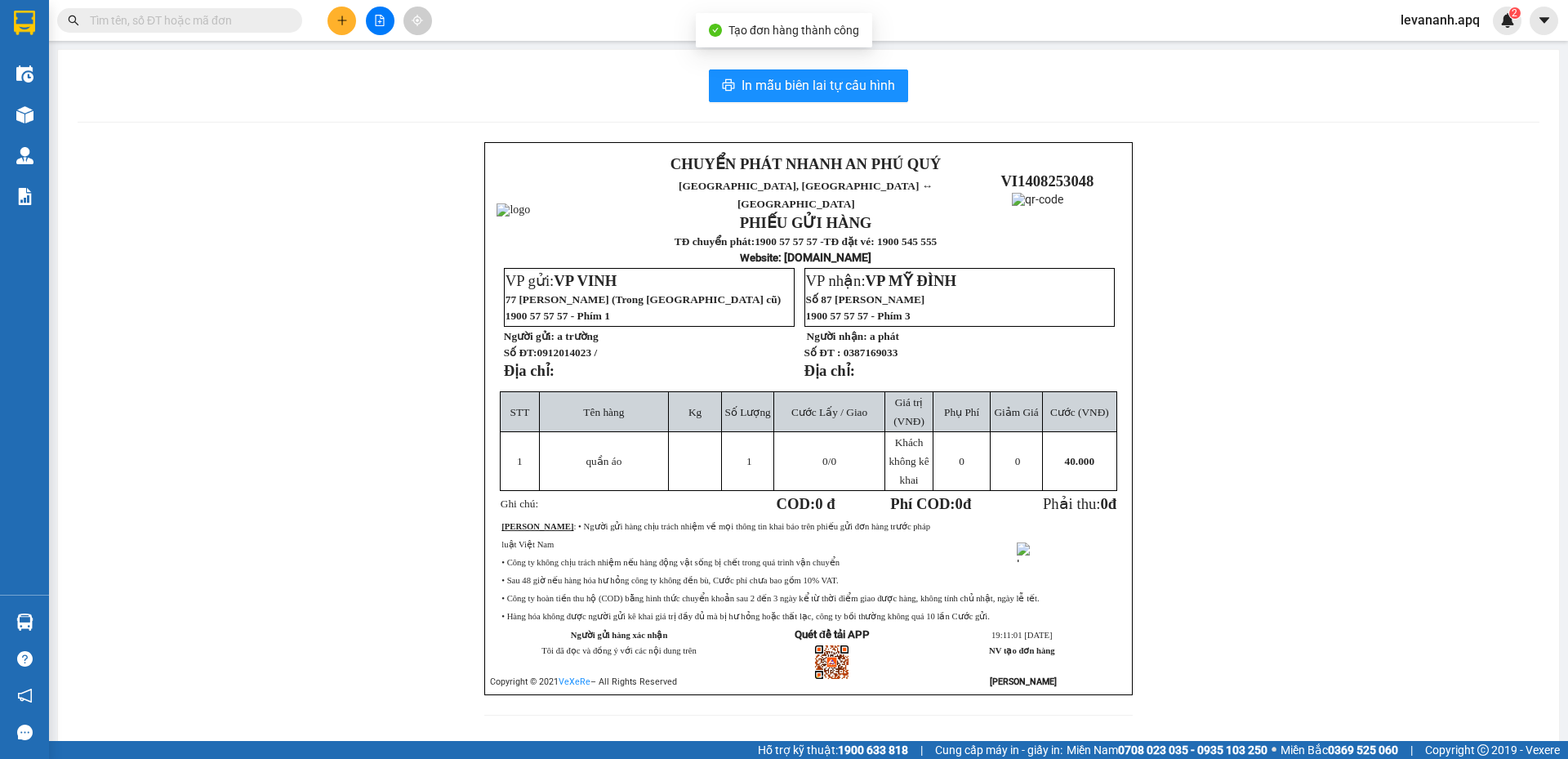
click at [815, 103] on div "In mẫu biên lai tự cấu hình CHUYỂN PHÁT NHANH AN PHÚ QUÝ NGHỆ AN, HÀ TĨNH ↔ HÀ …" at bounding box center [808, 402] width 1501 height 705
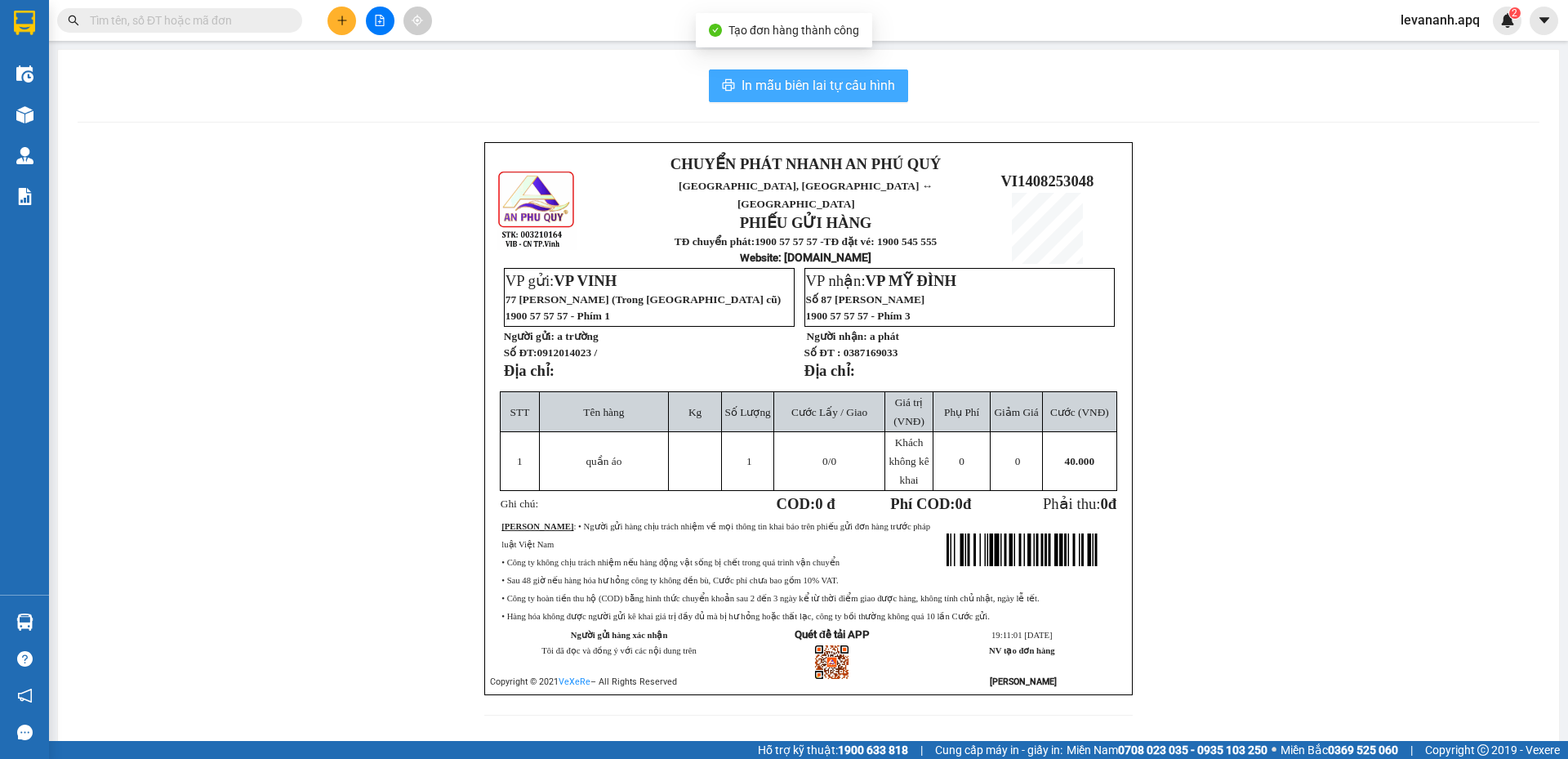
click at [821, 94] on span "In mẫu biên lai tự cấu hình" at bounding box center [818, 85] width 154 height 20
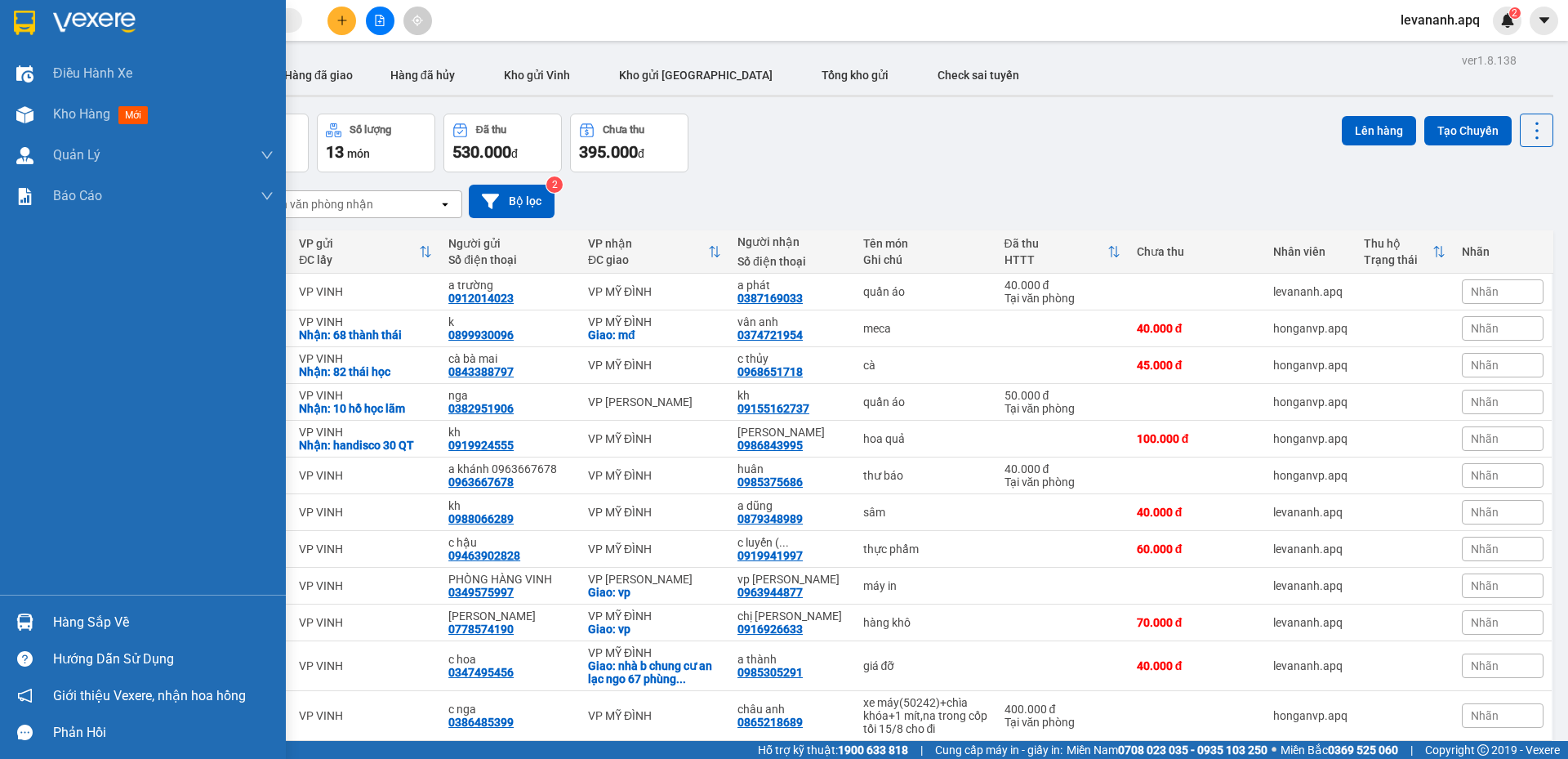
click at [30, 27] on img at bounding box center [25, 23] width 21 height 25
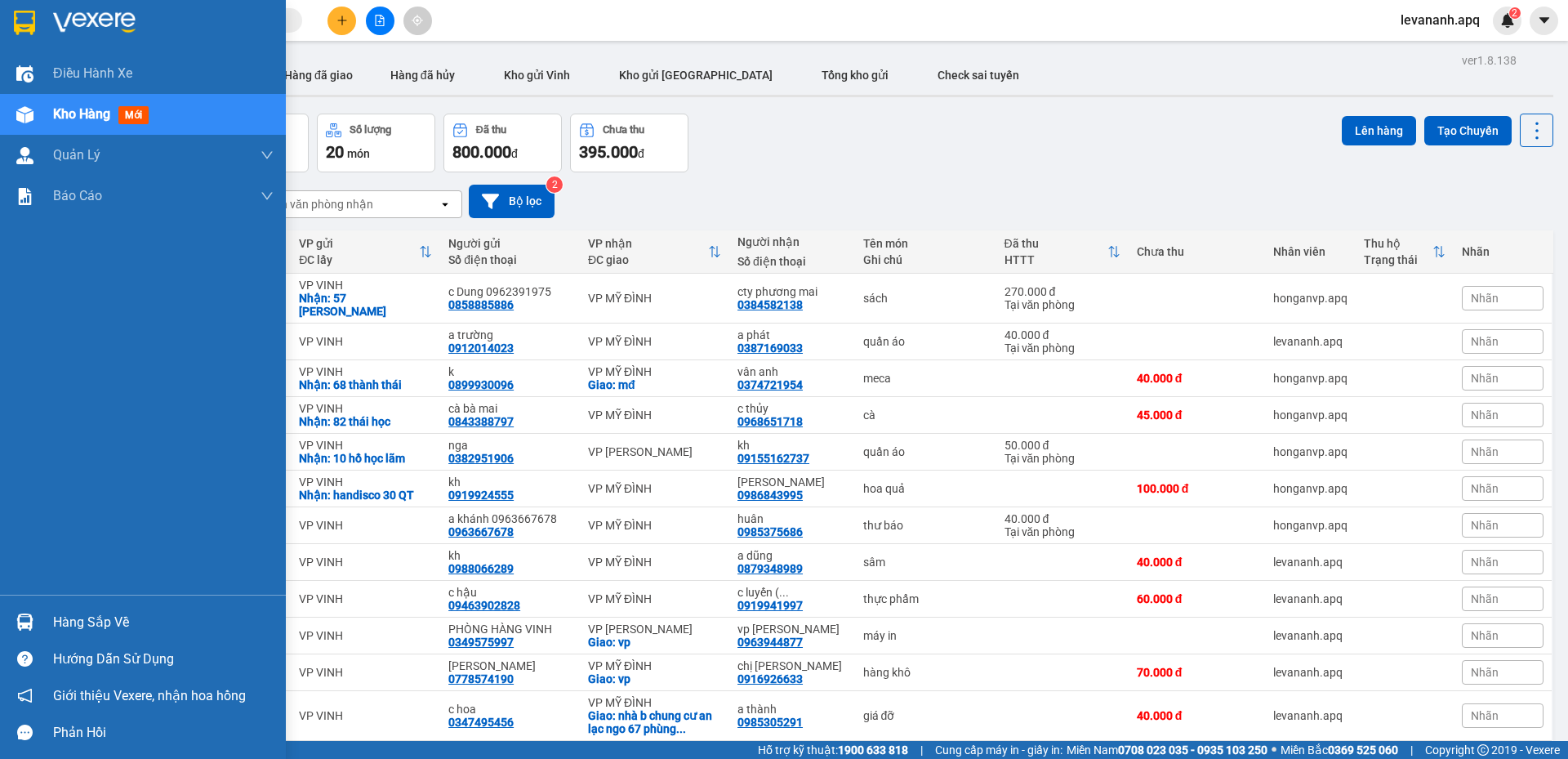
click at [24, 23] on img at bounding box center [25, 23] width 21 height 25
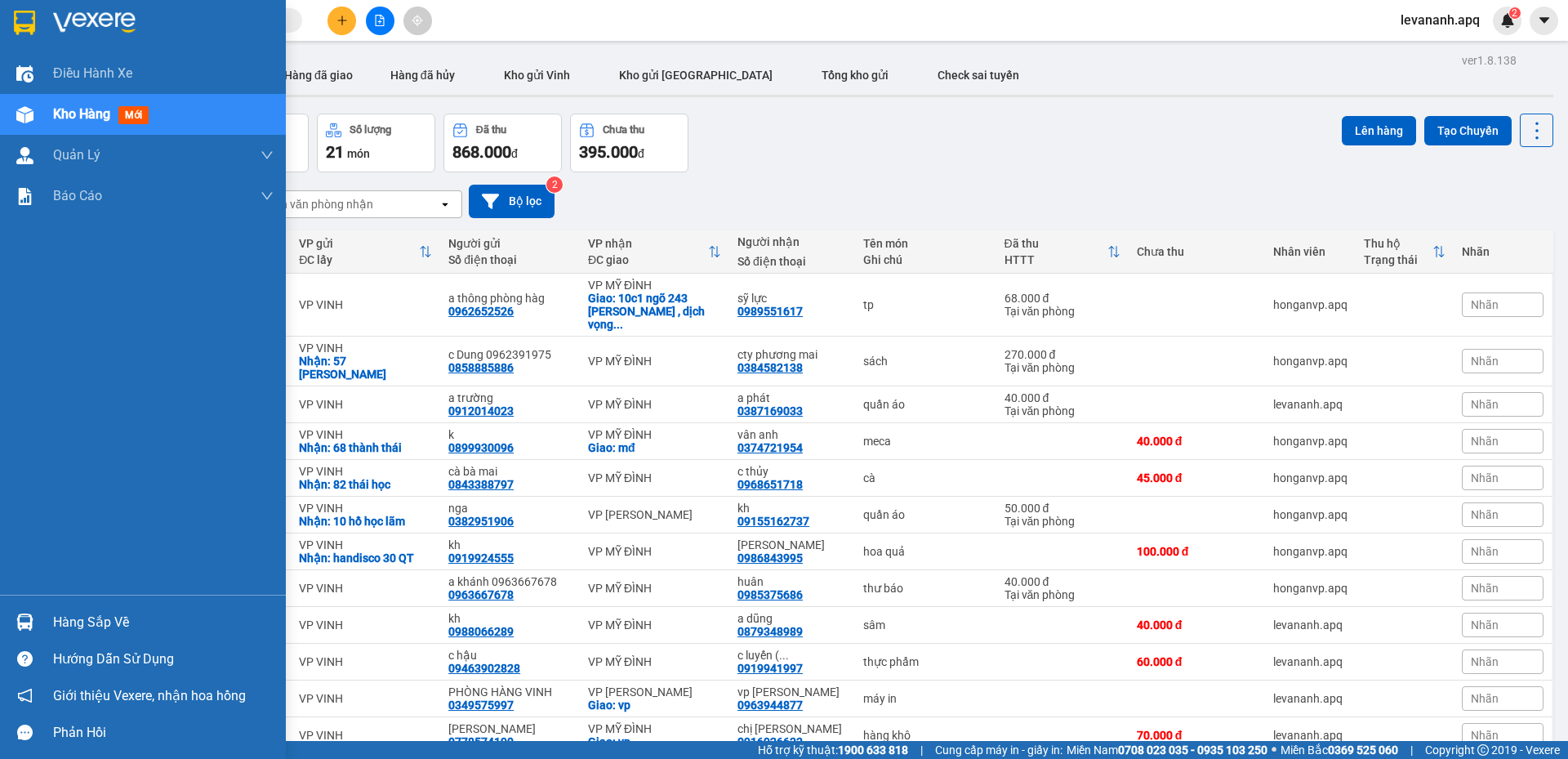
click at [21, 27] on img at bounding box center [25, 23] width 21 height 25
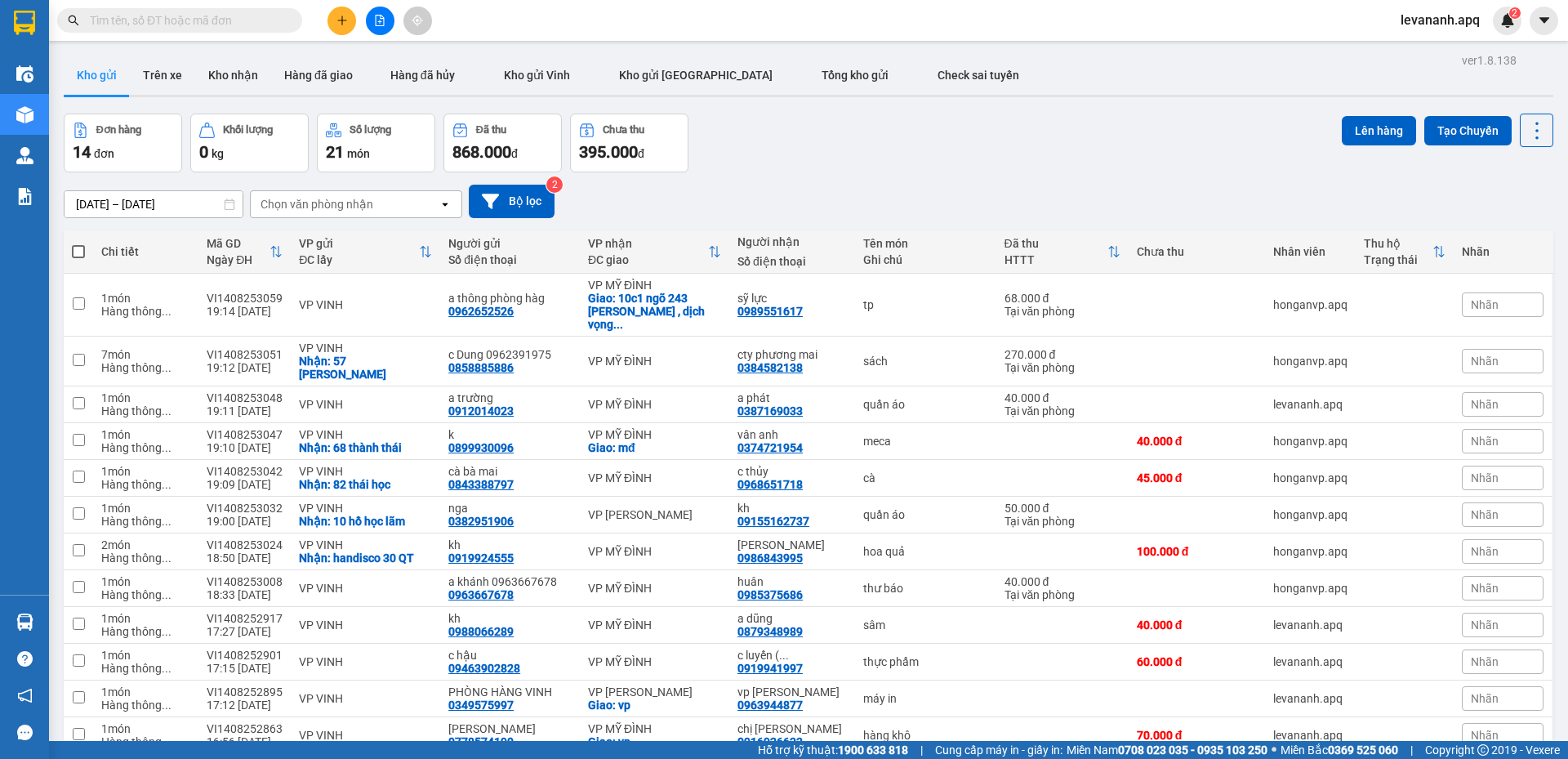
click at [157, 27] on input "text" at bounding box center [187, 20] width 193 height 18
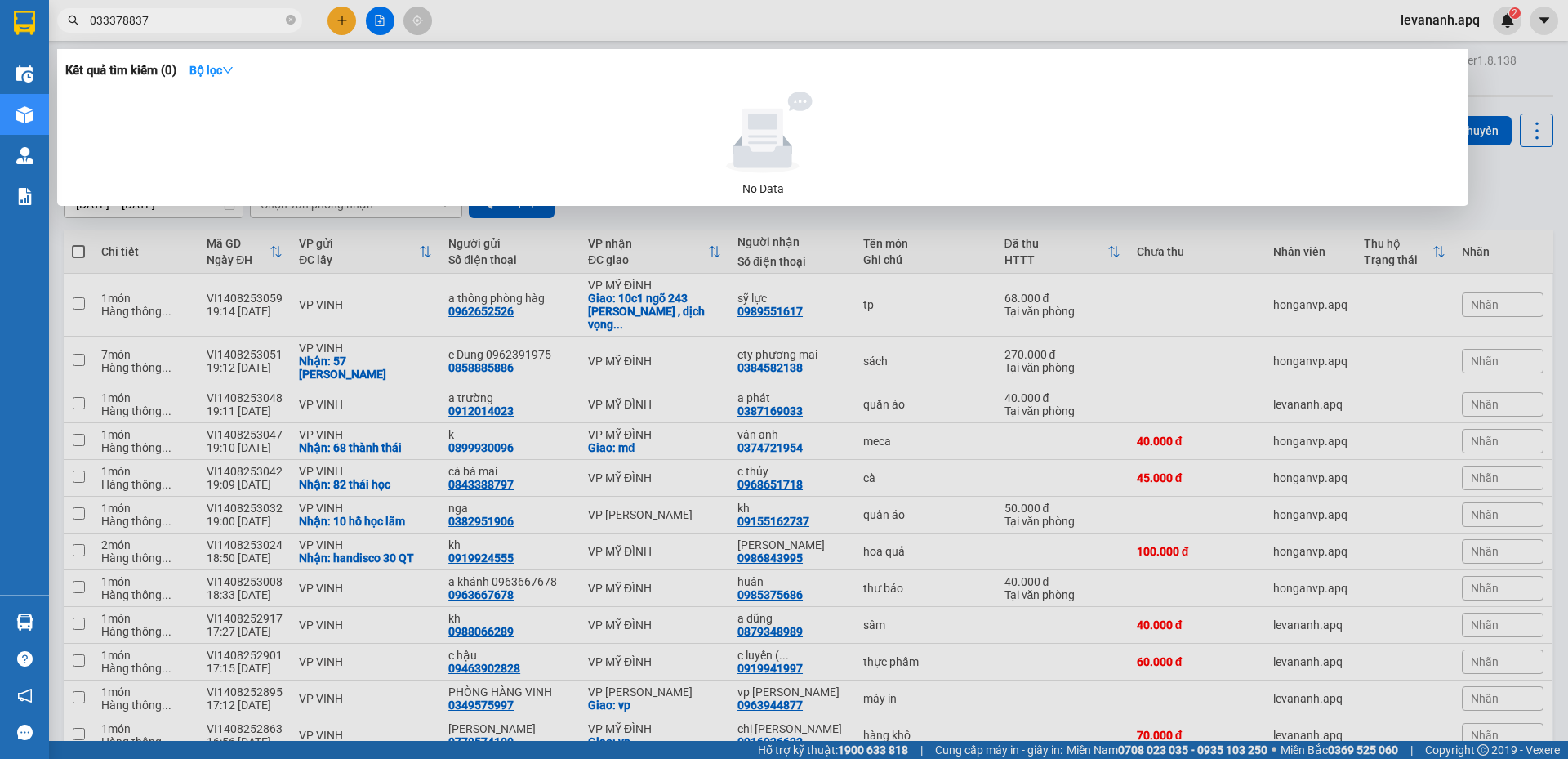
click at [111, 18] on input "033378837" at bounding box center [187, 20] width 193 height 18
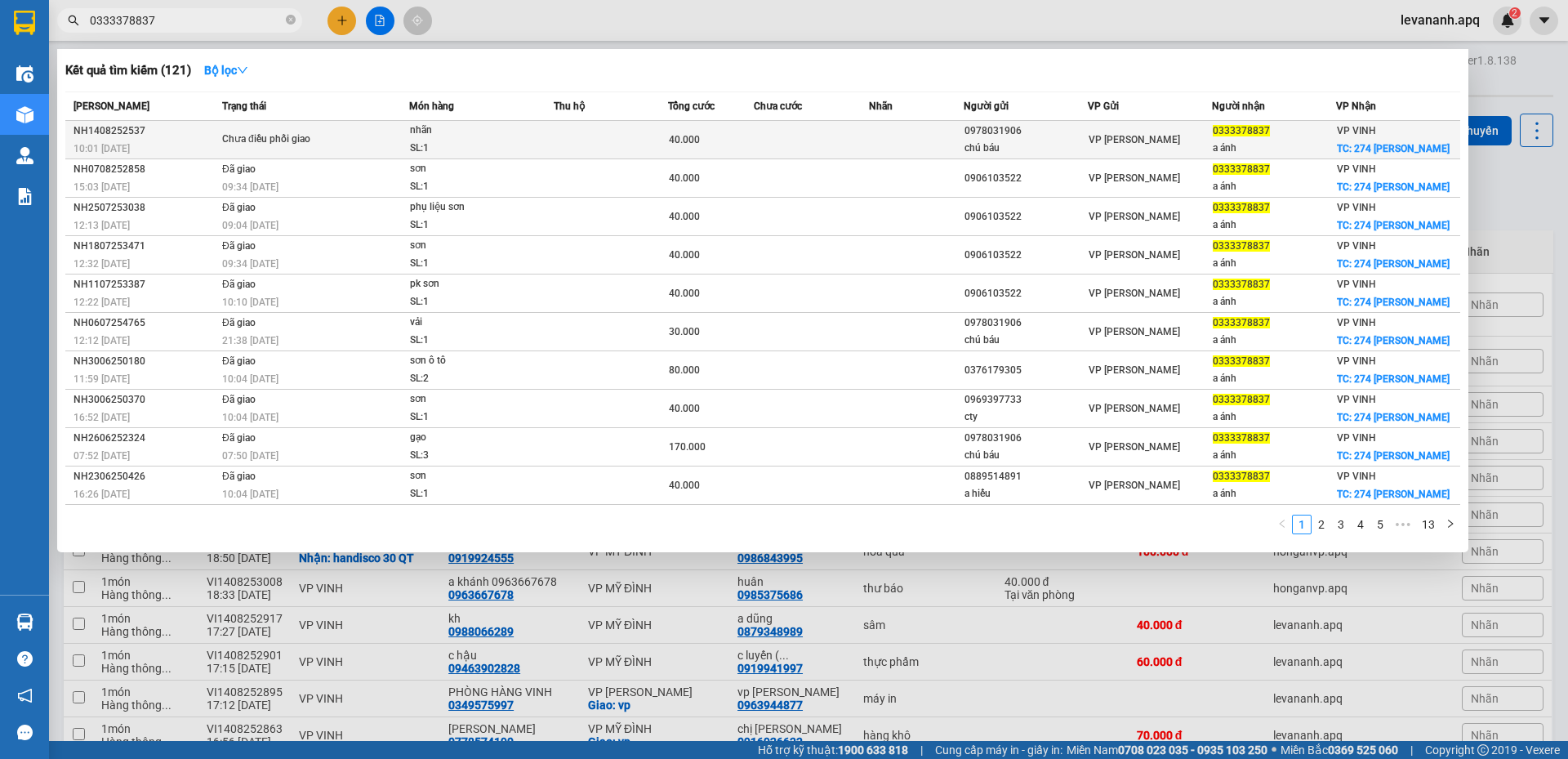
type input "0333378837"
click at [459, 140] on div "SL: 1" at bounding box center [470, 149] width 122 height 18
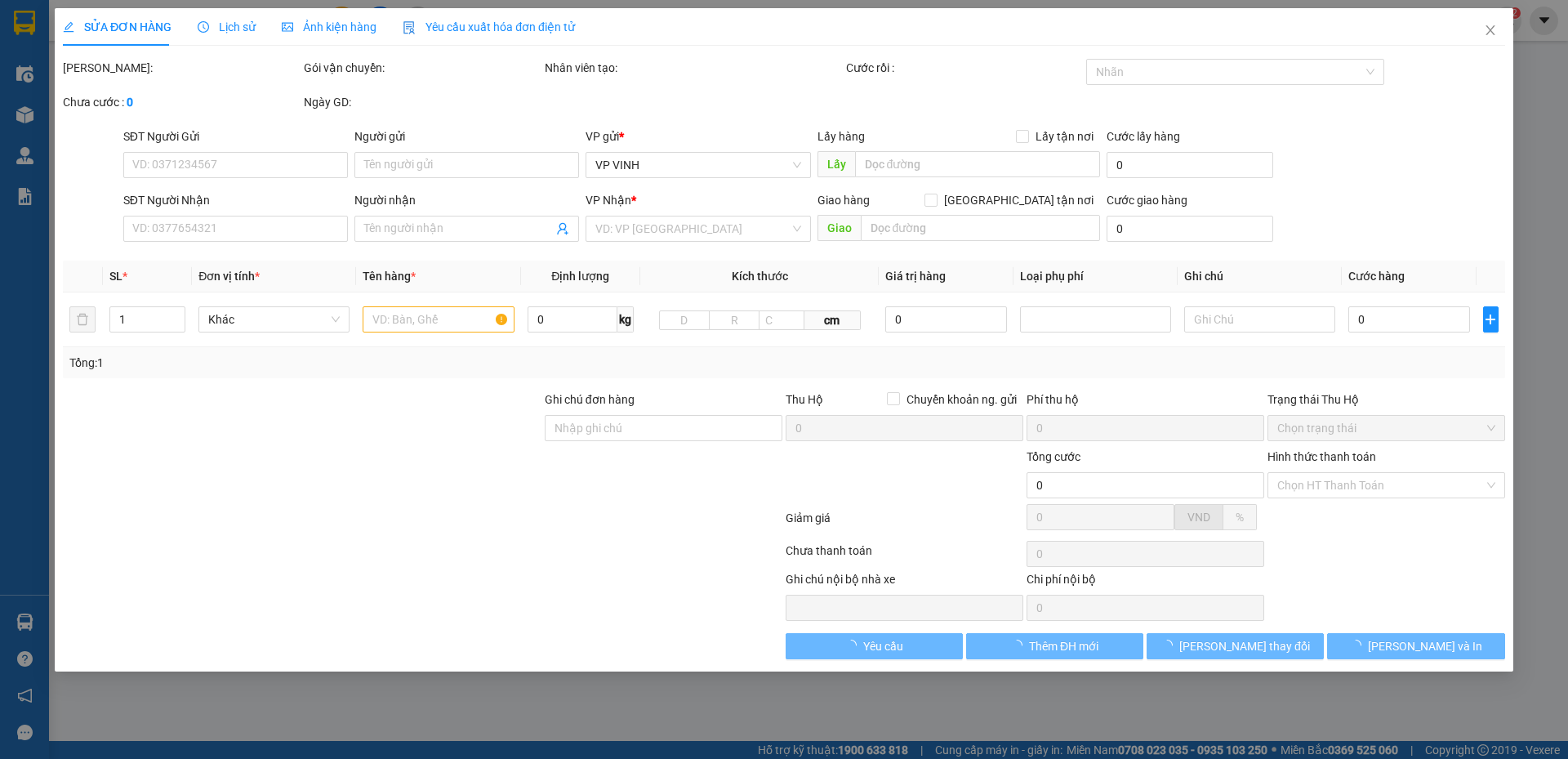
type input "0978031906"
type input "chú báu"
type input "0333378837"
type input "a ánh"
checkbox input "true"
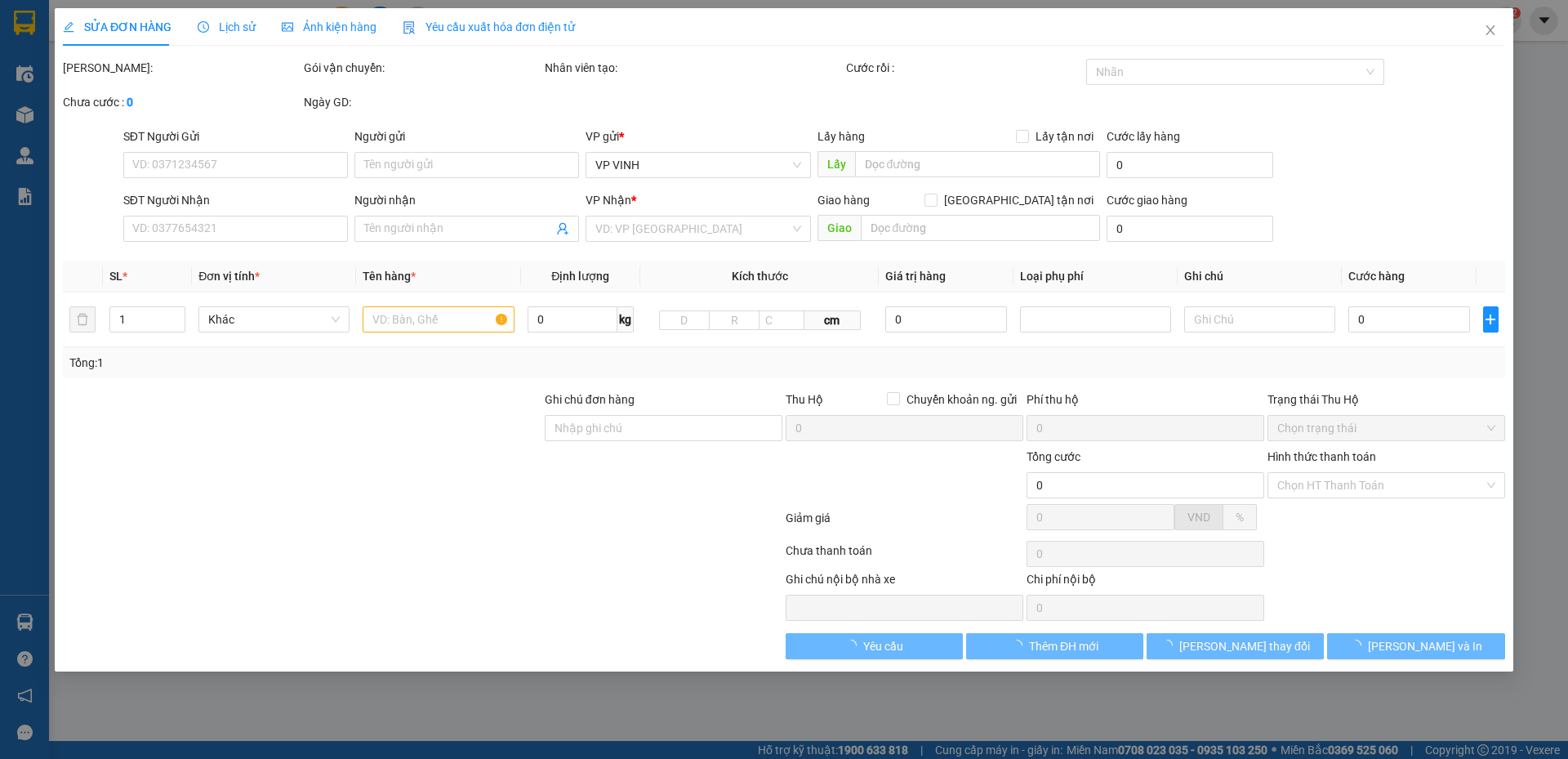
type input "274 nguyễn trãi"
type input "40.000"
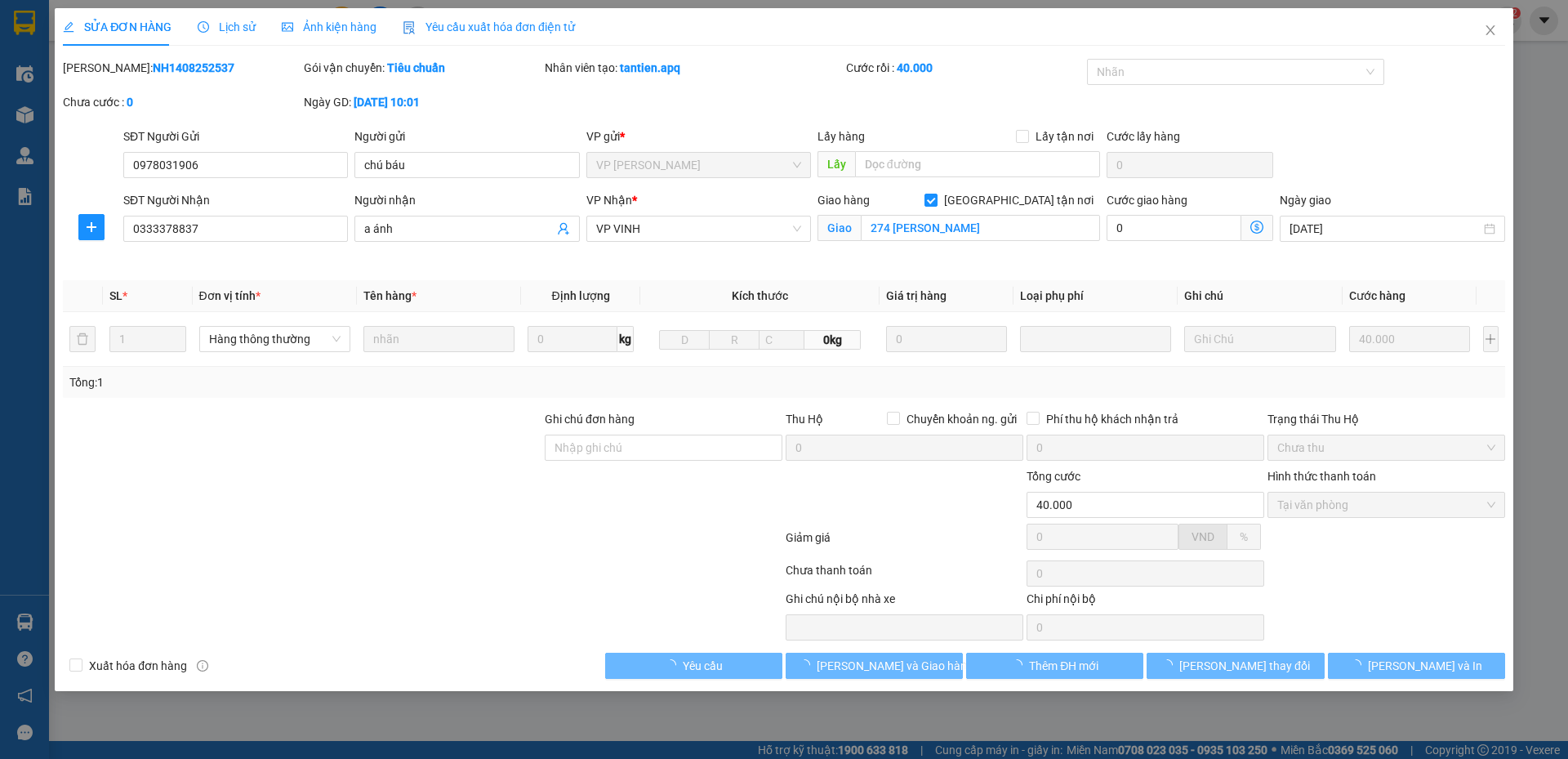
click at [209, 29] on span "Lịch sử" at bounding box center [226, 27] width 58 height 13
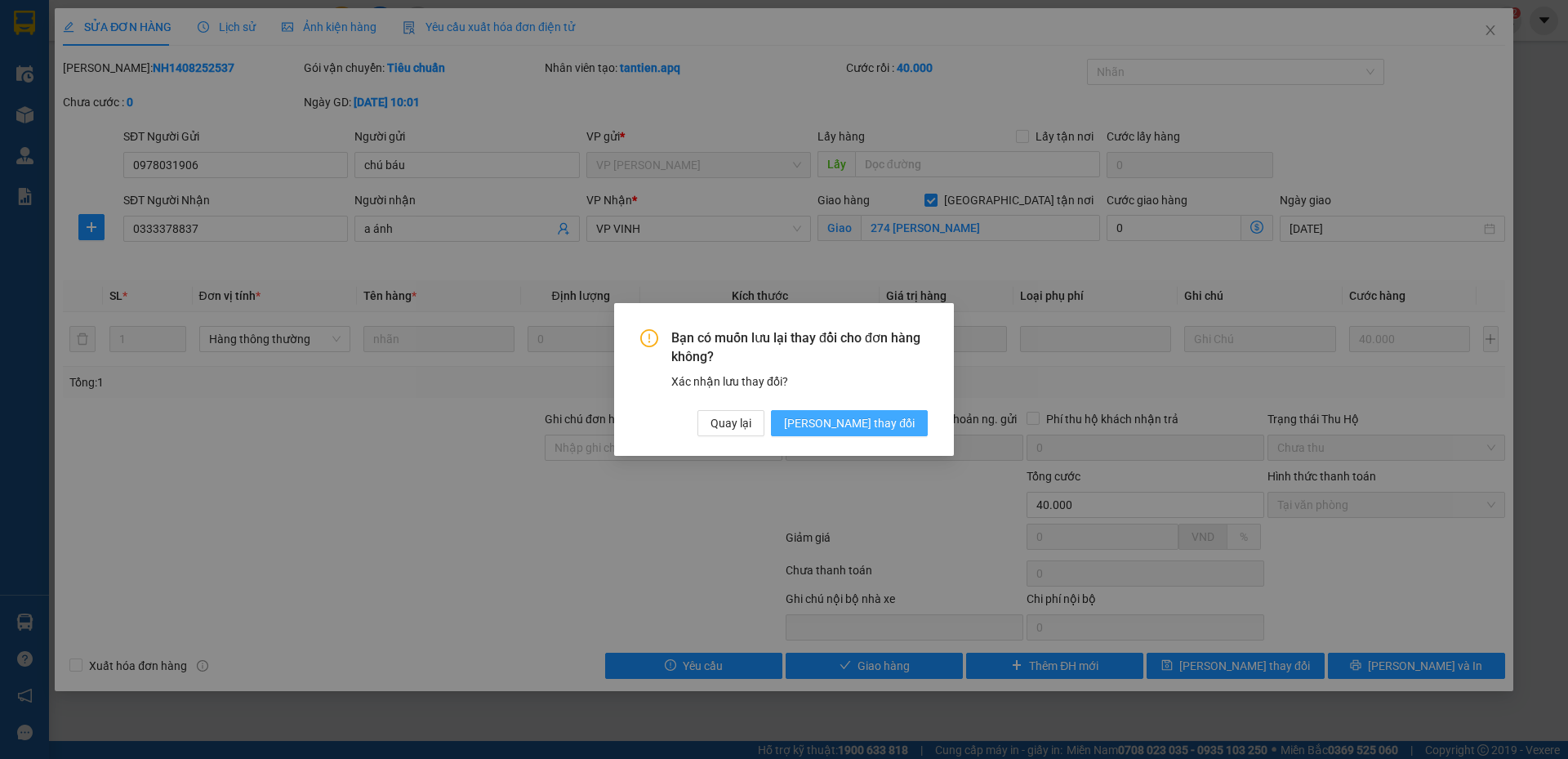
click at [863, 428] on span "Lưu thay đổi" at bounding box center [849, 423] width 131 height 18
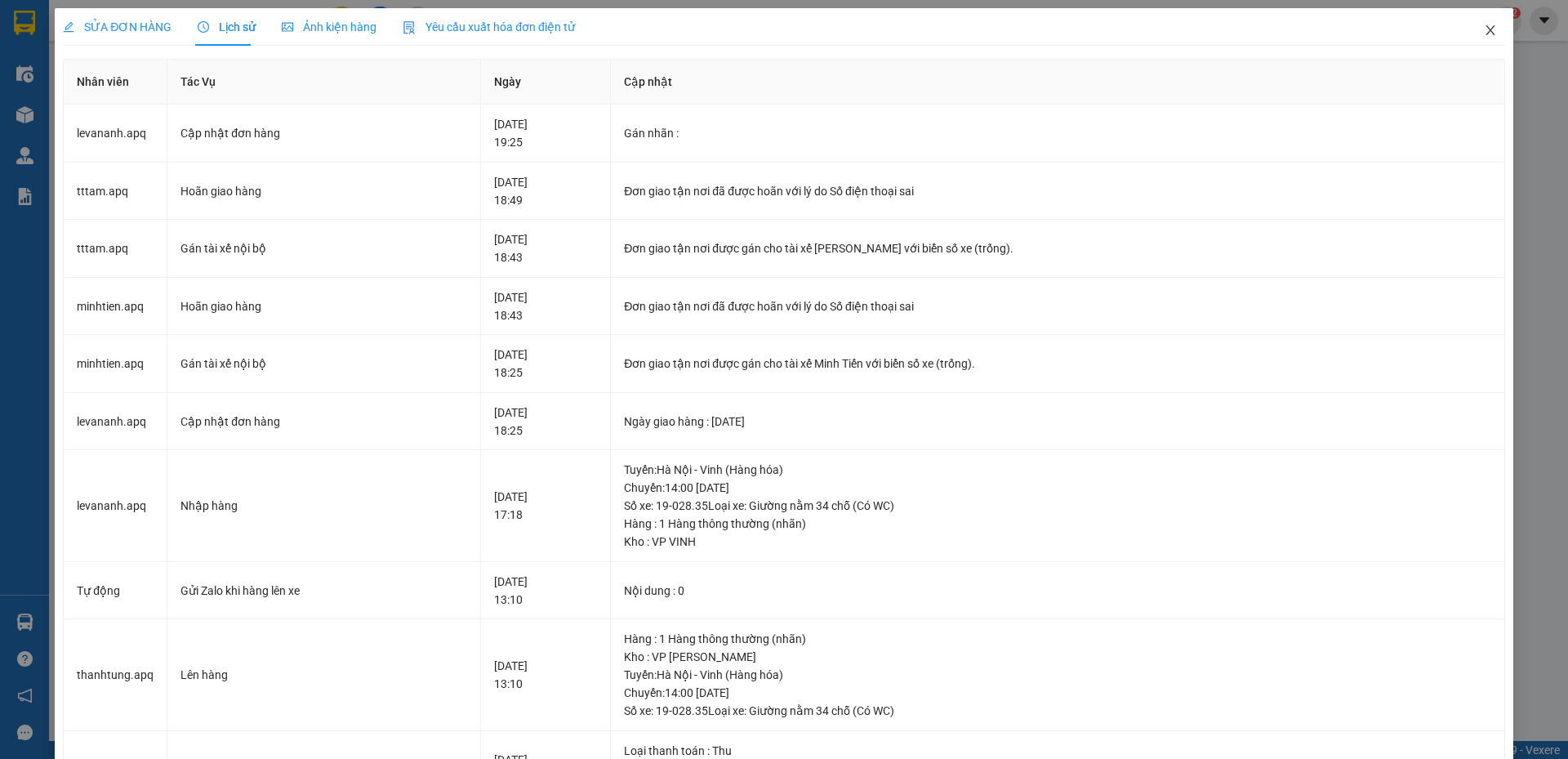
click at [1483, 36] on icon "close" at bounding box center [1489, 30] width 13 height 13
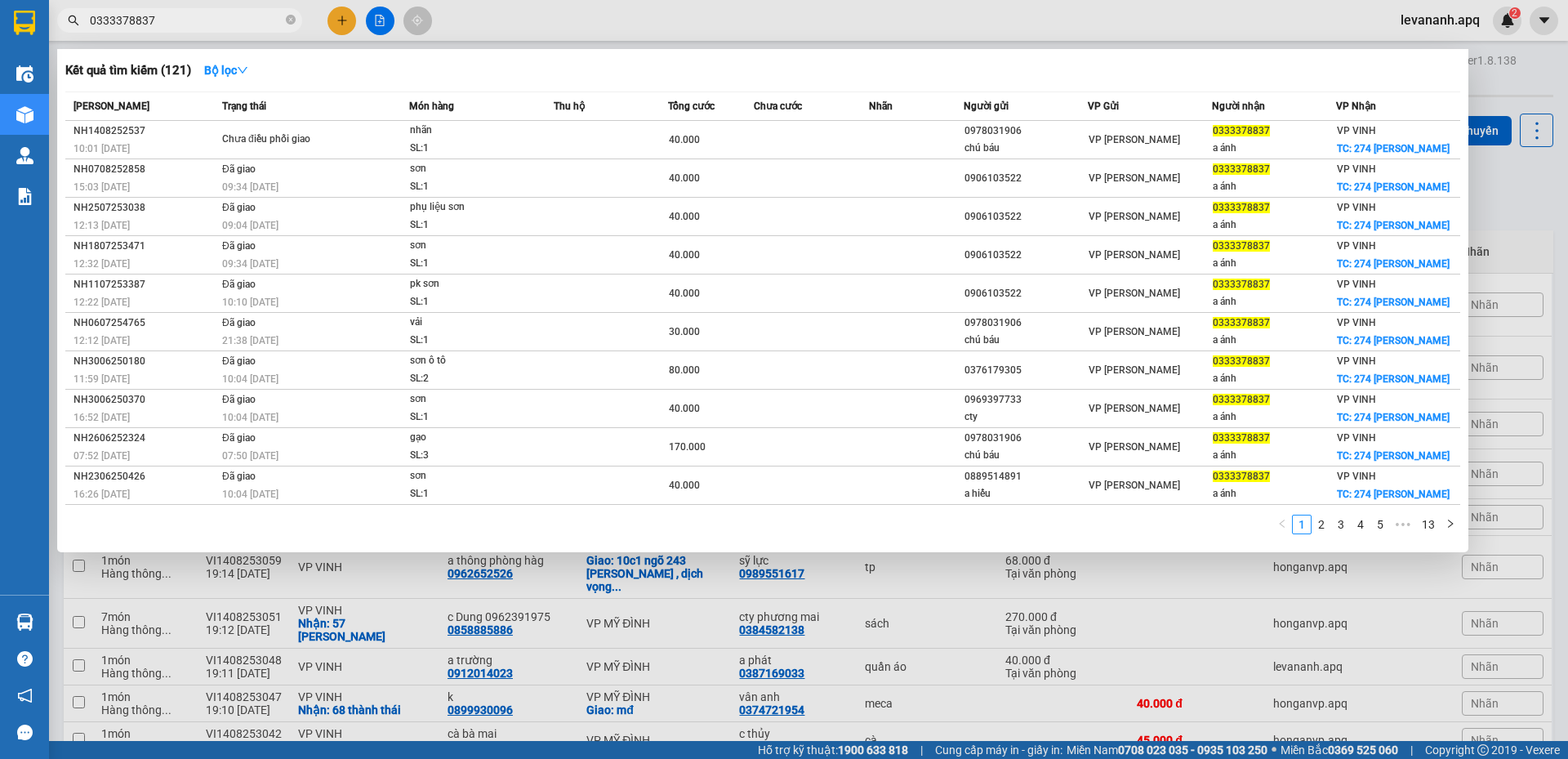
click at [181, 20] on input "0333378837" at bounding box center [187, 20] width 193 height 18
click at [1534, 170] on div at bounding box center [784, 380] width 1568 height 759
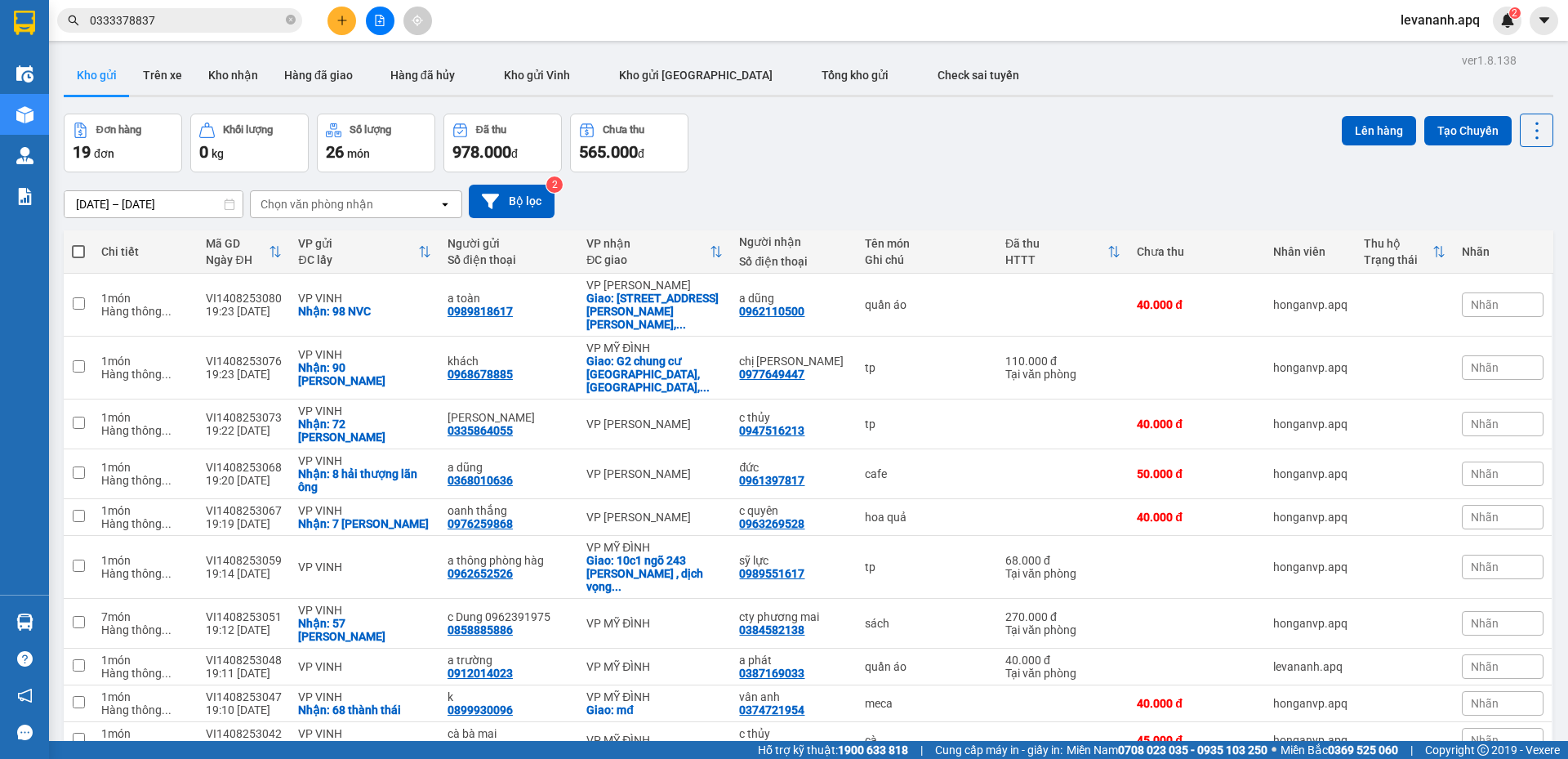
click at [226, 14] on input "0333378837" at bounding box center [187, 20] width 193 height 18
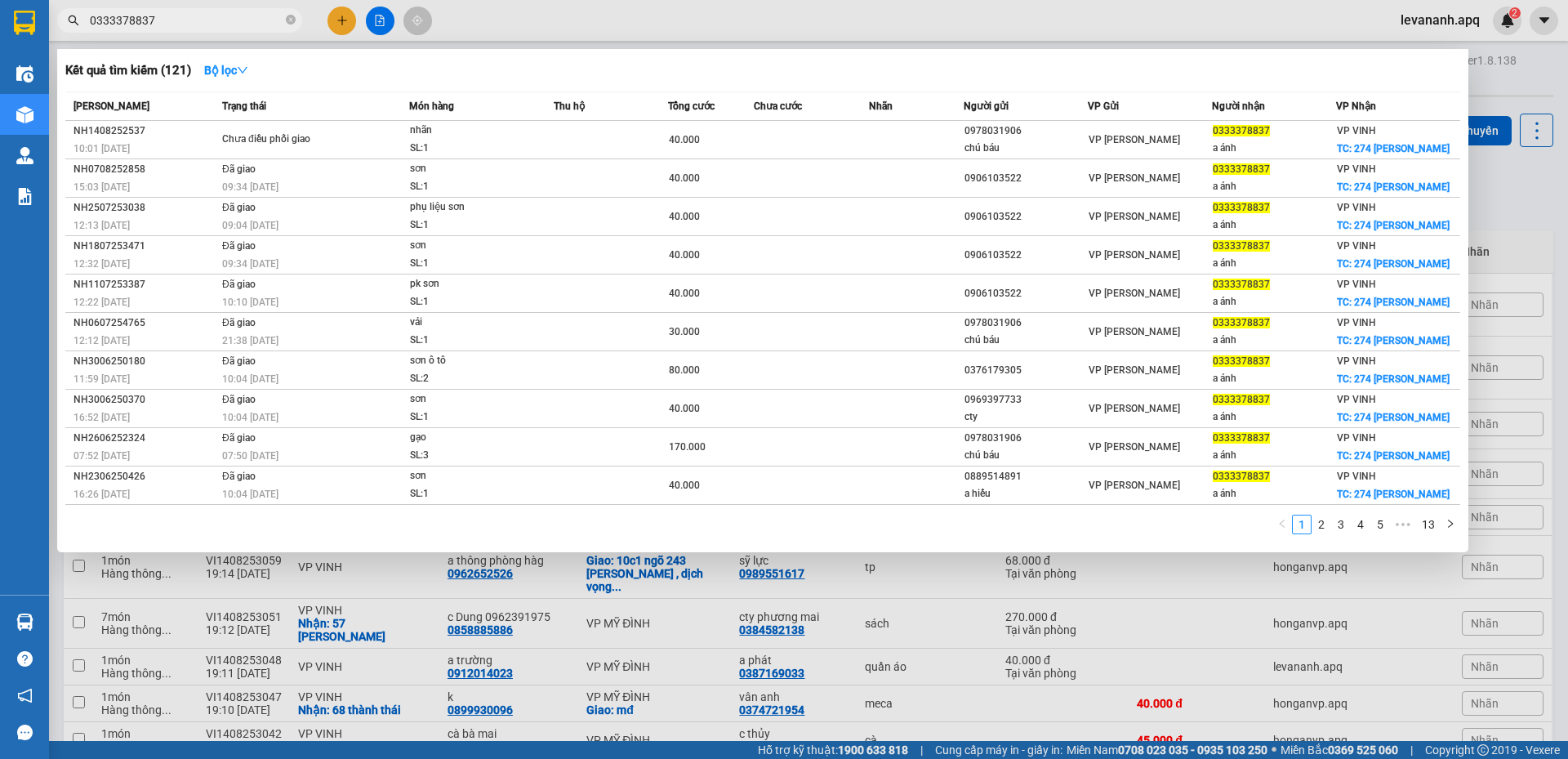
click at [1520, 215] on div at bounding box center [784, 380] width 1568 height 759
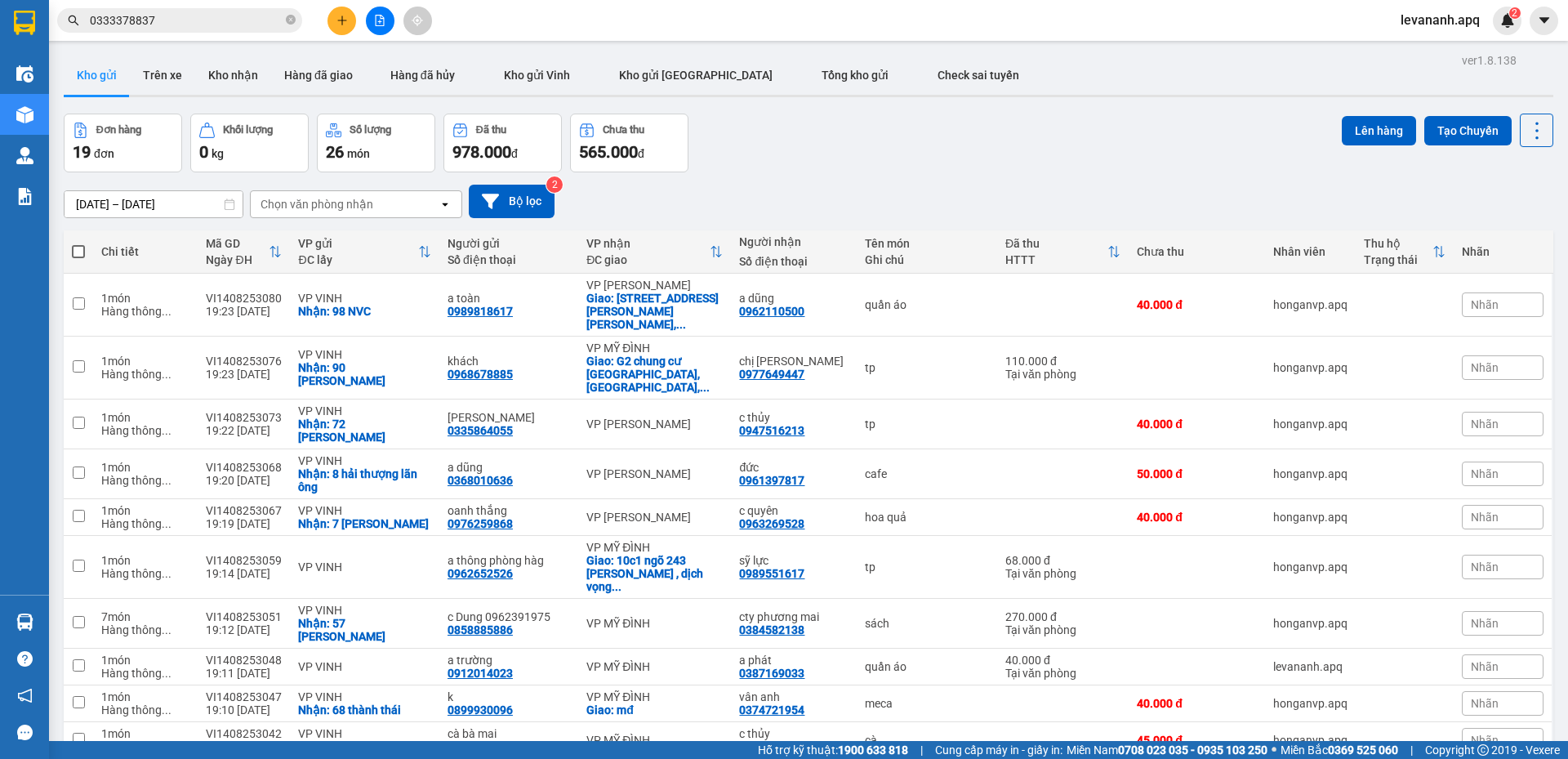
click at [216, 13] on input "0333378837" at bounding box center [187, 20] width 193 height 18
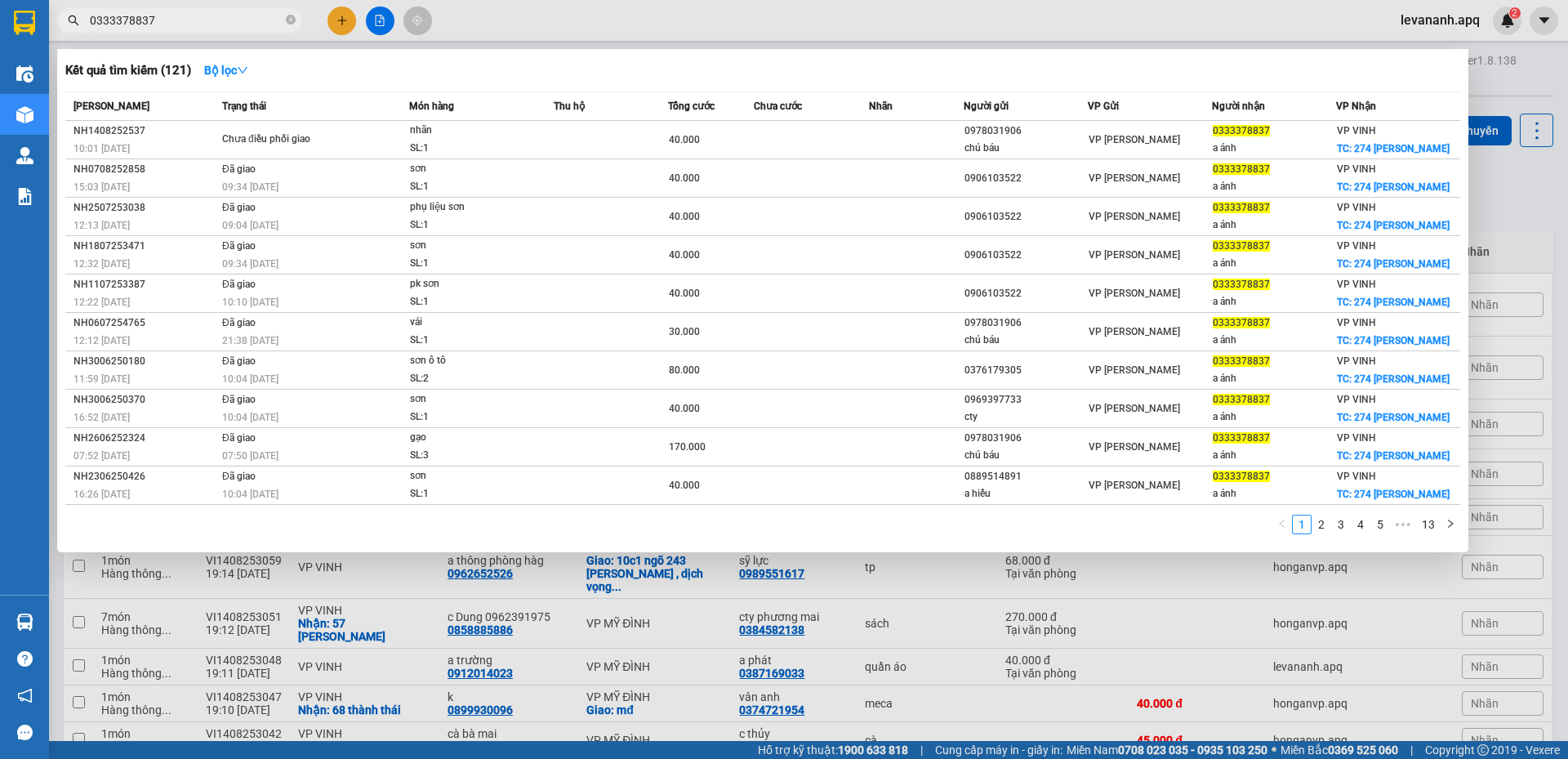
click at [1511, 231] on div at bounding box center [784, 380] width 1568 height 759
click at [247, 16] on input "0333378837" at bounding box center [187, 20] width 193 height 18
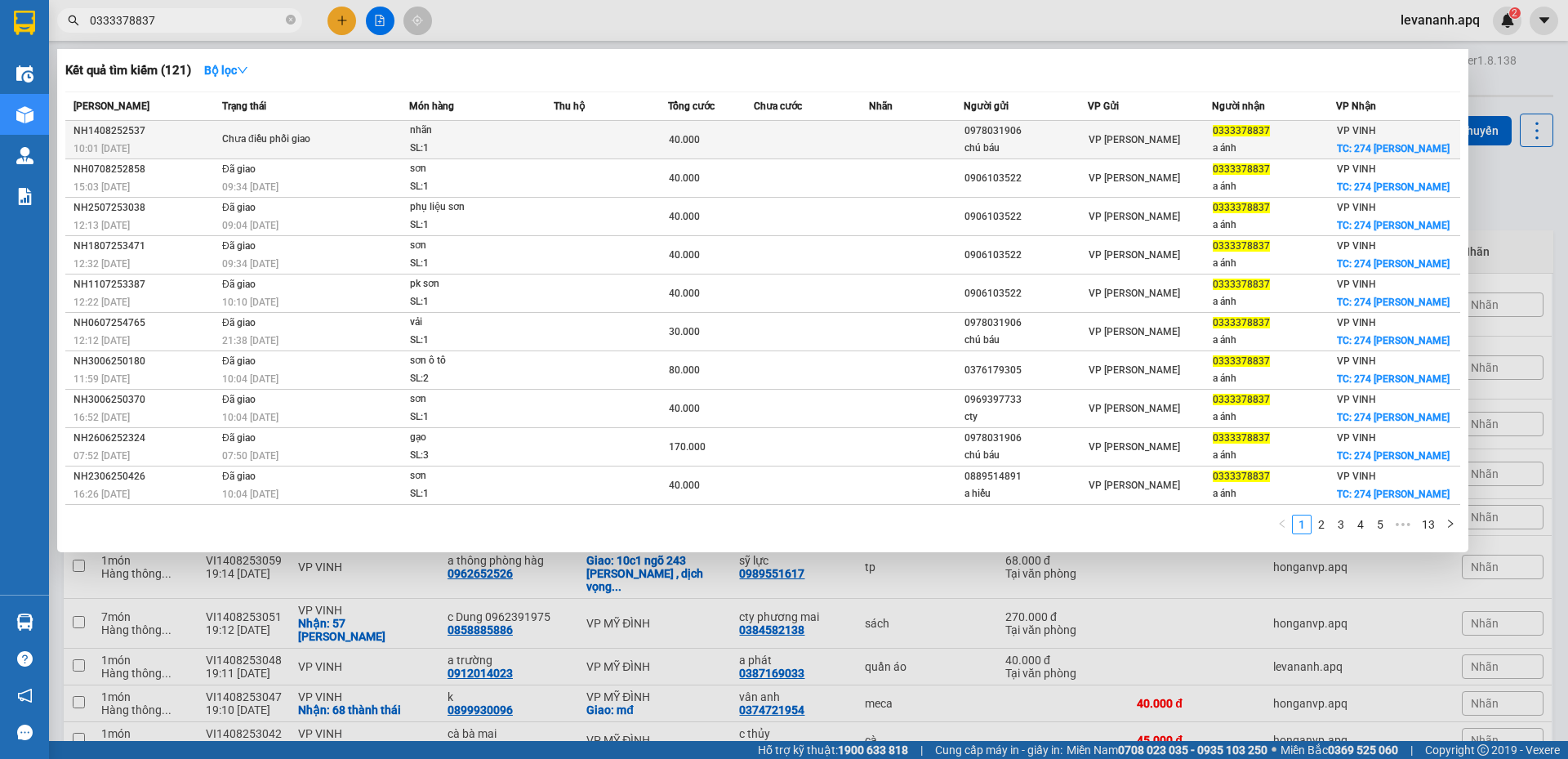
click at [498, 142] on div "SL: 1" at bounding box center [470, 149] width 122 height 18
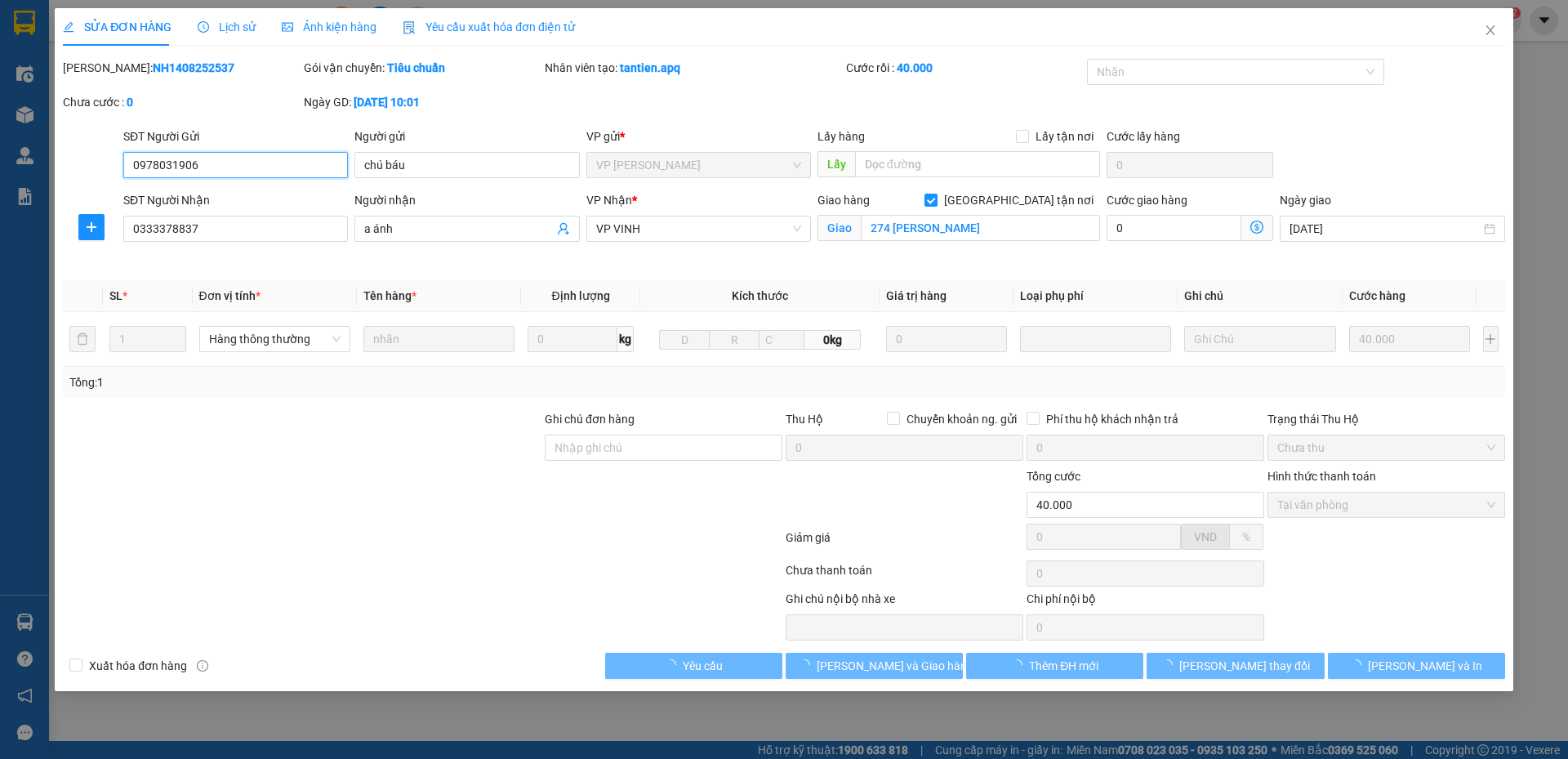
click at [225, 24] on span "Lịch sử" at bounding box center [226, 27] width 58 height 13
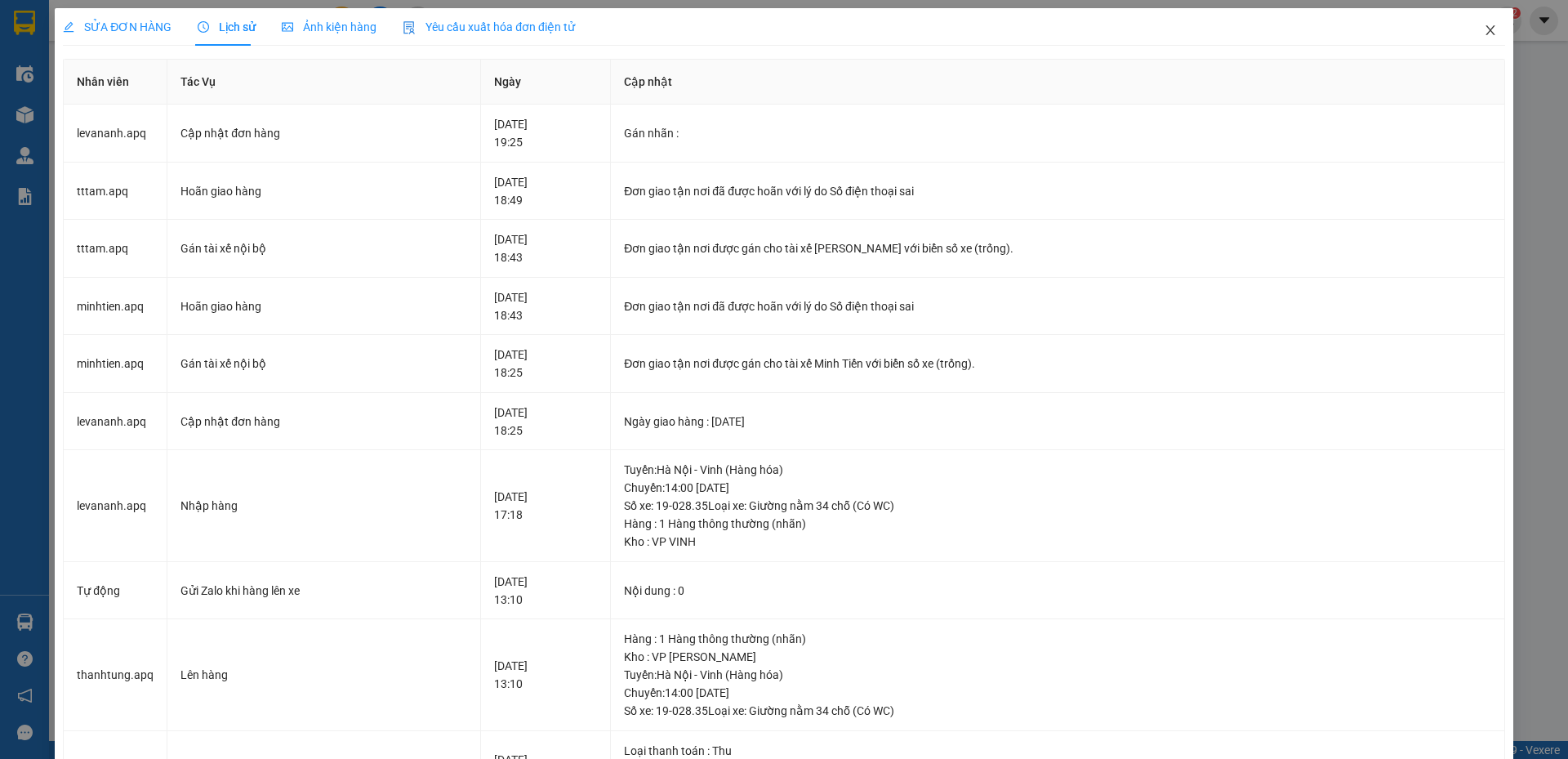
click at [1485, 27] on icon "close" at bounding box center [1489, 30] width 9 height 10
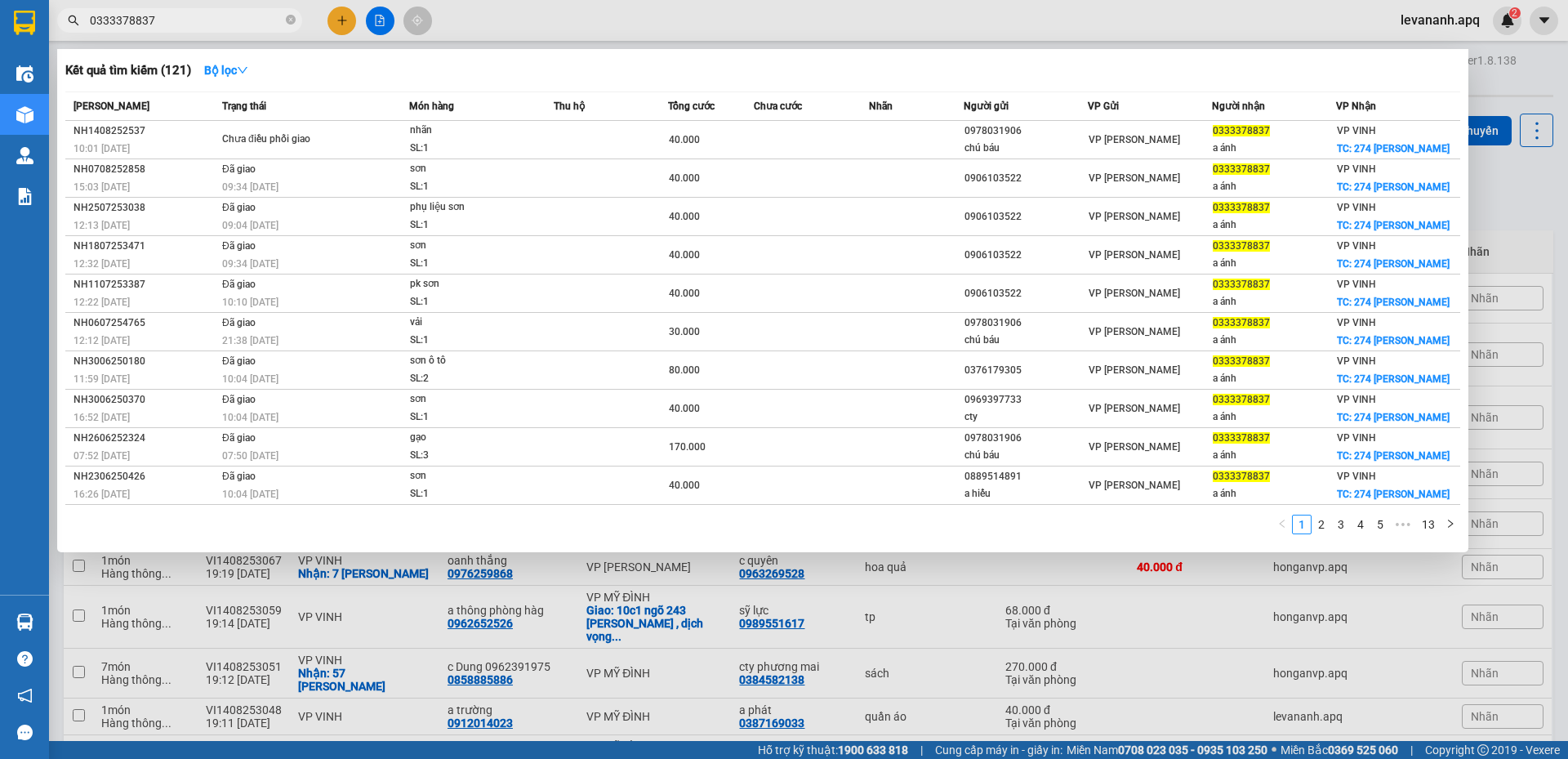
click at [142, 19] on input "0333378837" at bounding box center [187, 20] width 193 height 18
click at [1521, 229] on div at bounding box center [784, 380] width 1568 height 759
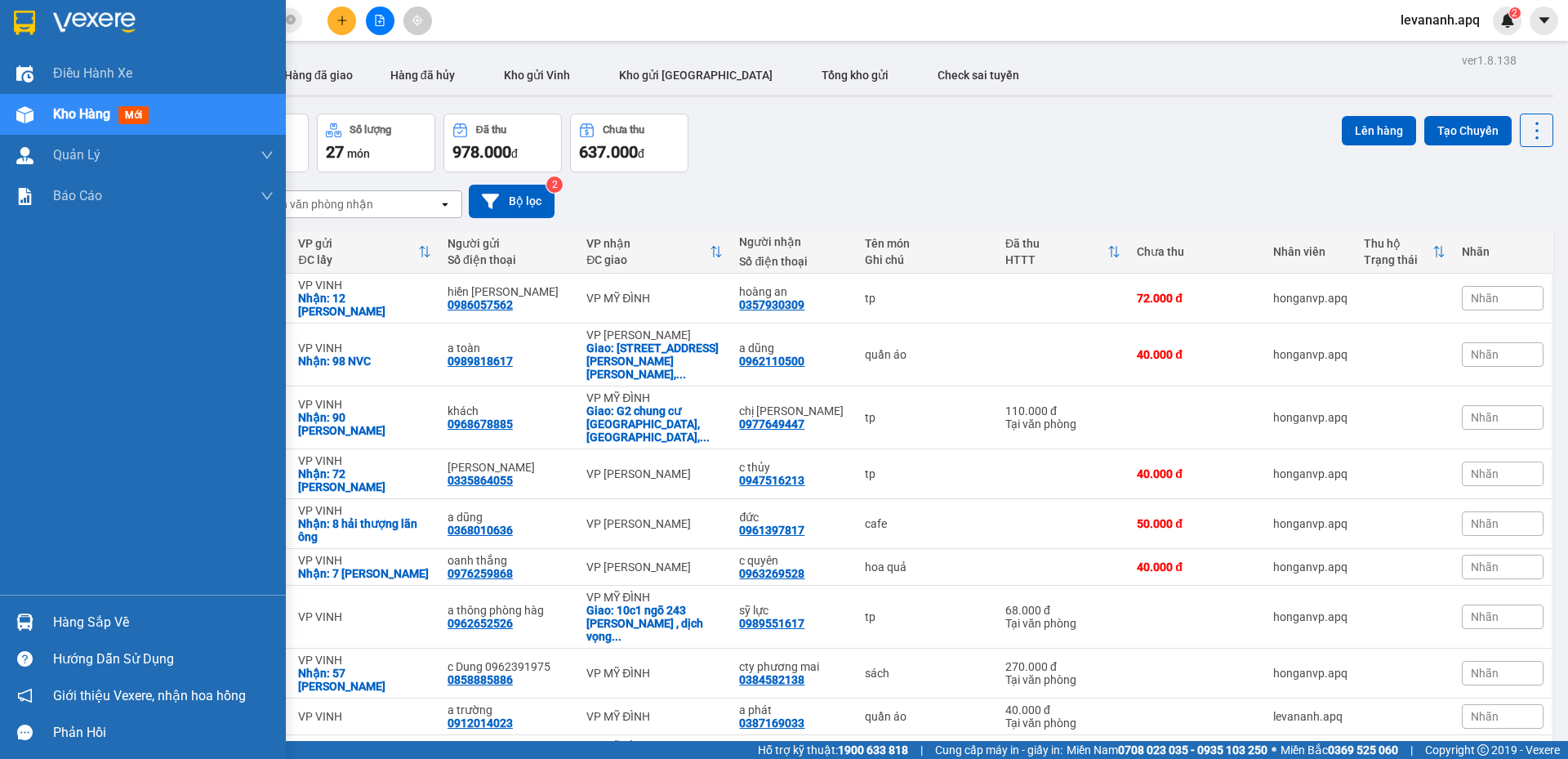
click at [31, 30] on img at bounding box center [25, 23] width 21 height 25
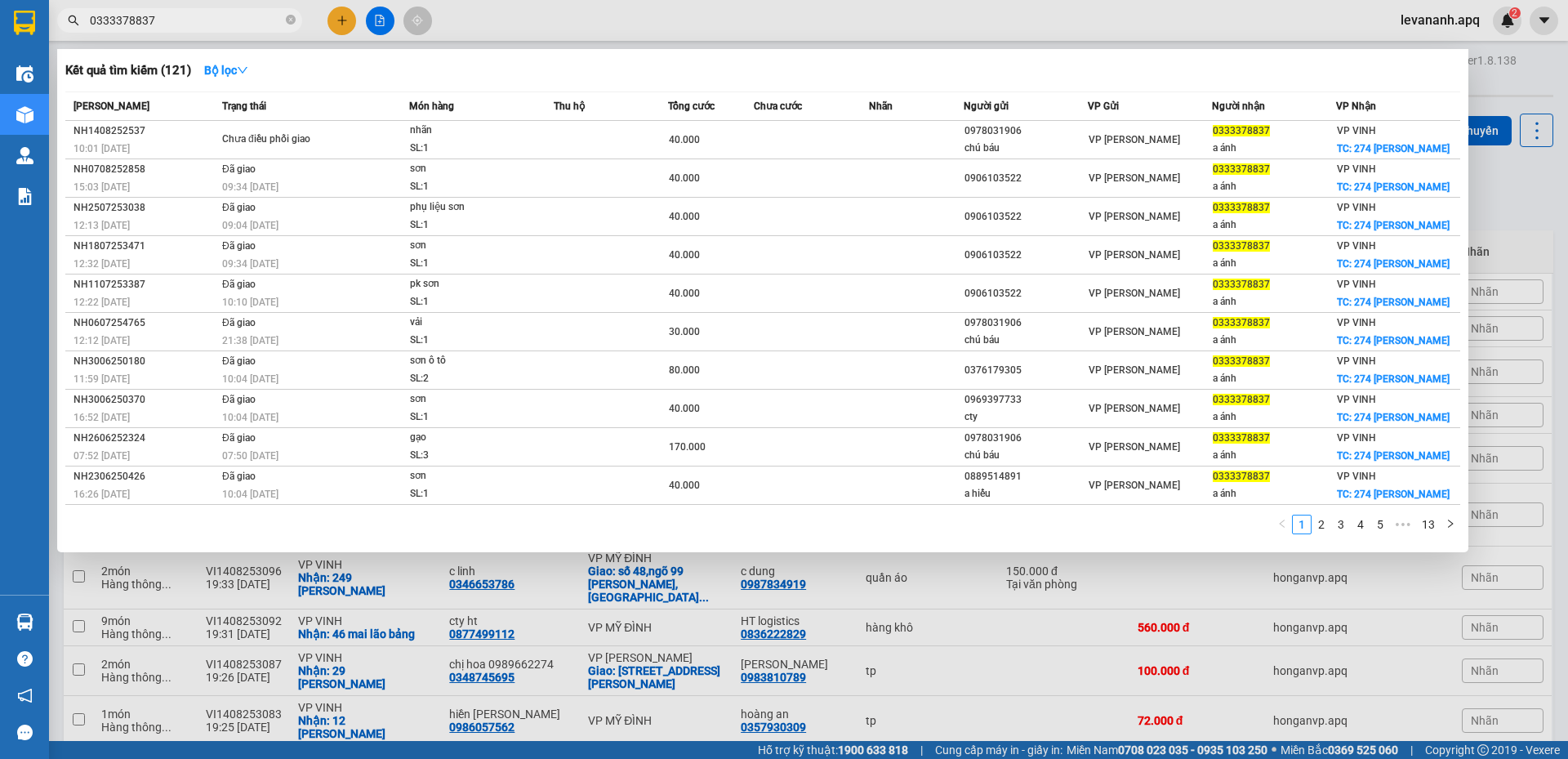
click at [178, 22] on input "0333378837" at bounding box center [187, 20] width 193 height 18
drag, startPoint x: 1530, startPoint y: 190, endPoint x: 802, endPoint y: 80, distance: 736.3
click at [1521, 190] on div at bounding box center [784, 380] width 1568 height 759
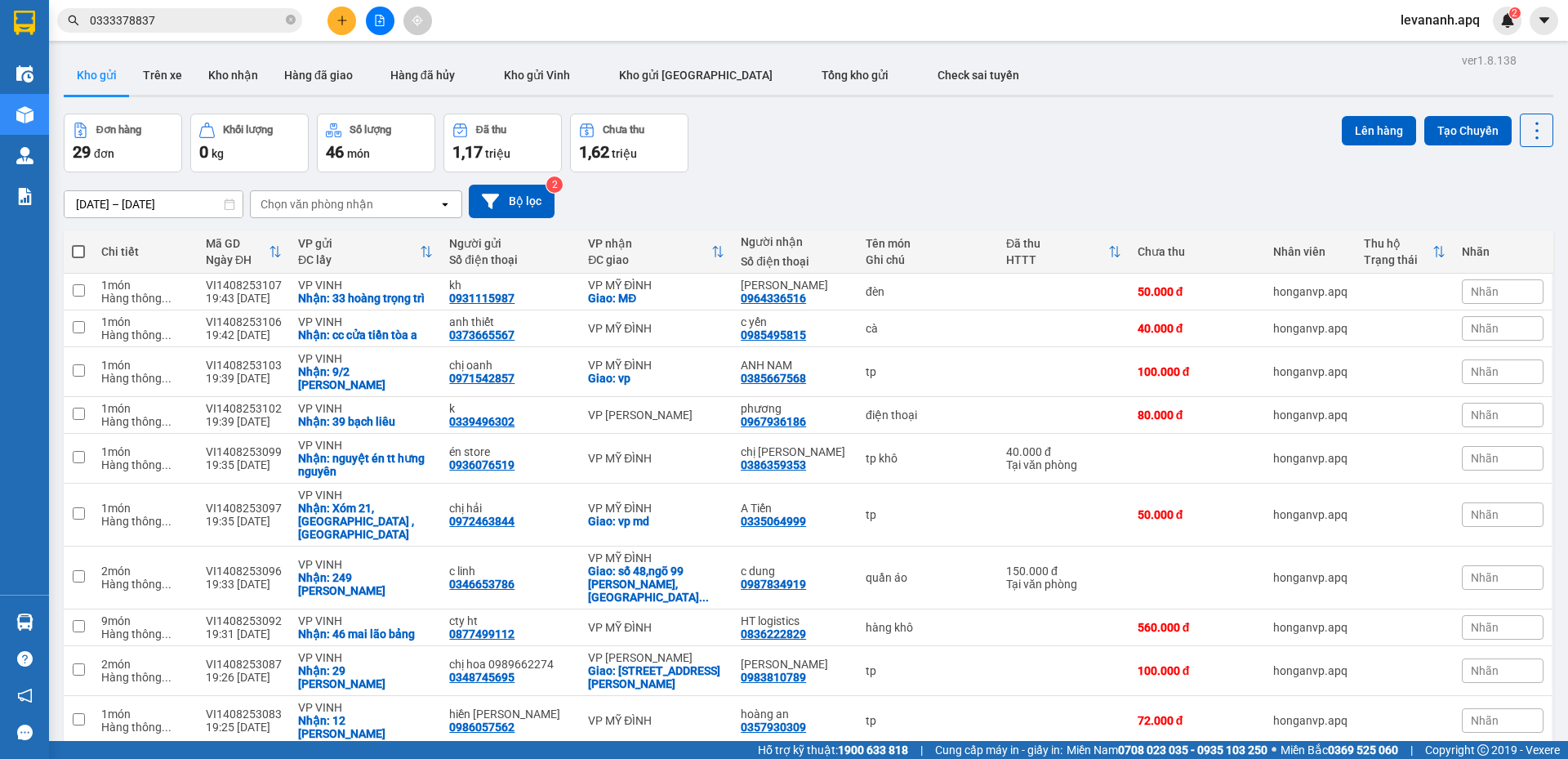
click at [177, 31] on span "0333378837" at bounding box center [180, 20] width 245 height 25
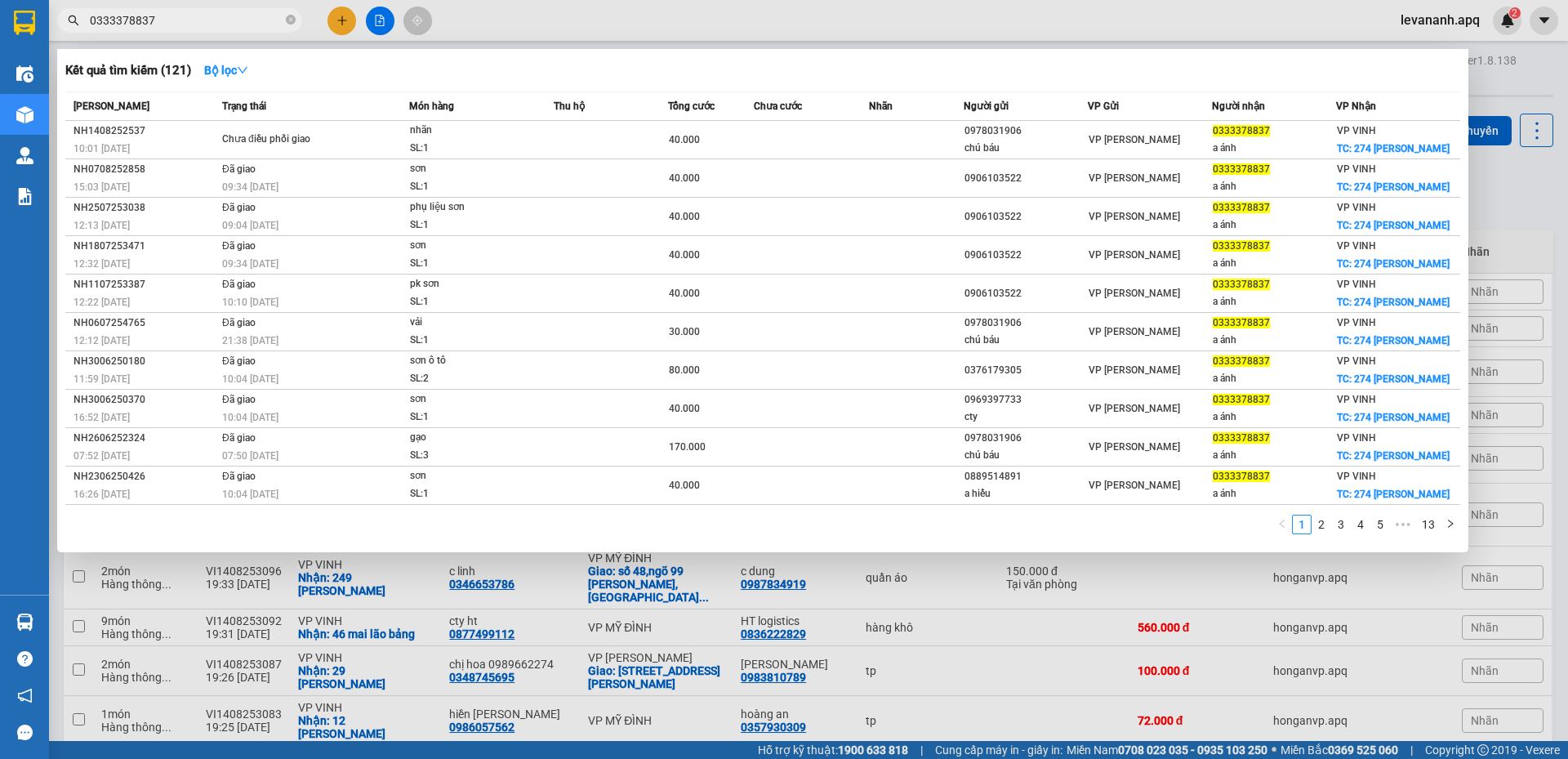
click at [292, 22] on icon "close-circle" at bounding box center [290, 19] width 10 height 10
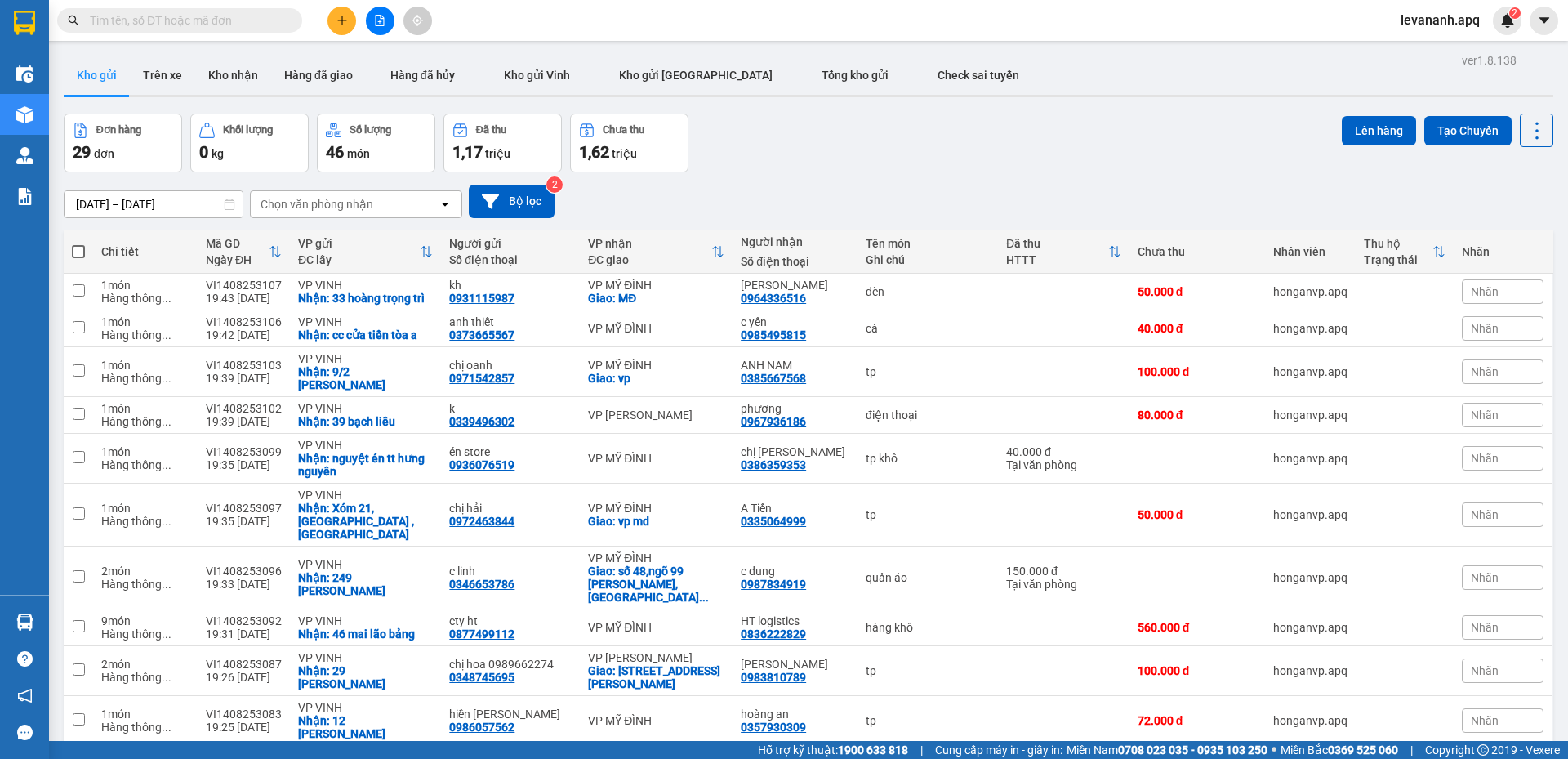
click at [282, 27] on span at bounding box center [180, 20] width 245 height 25
click at [237, 27] on input "text" at bounding box center [187, 20] width 193 height 18
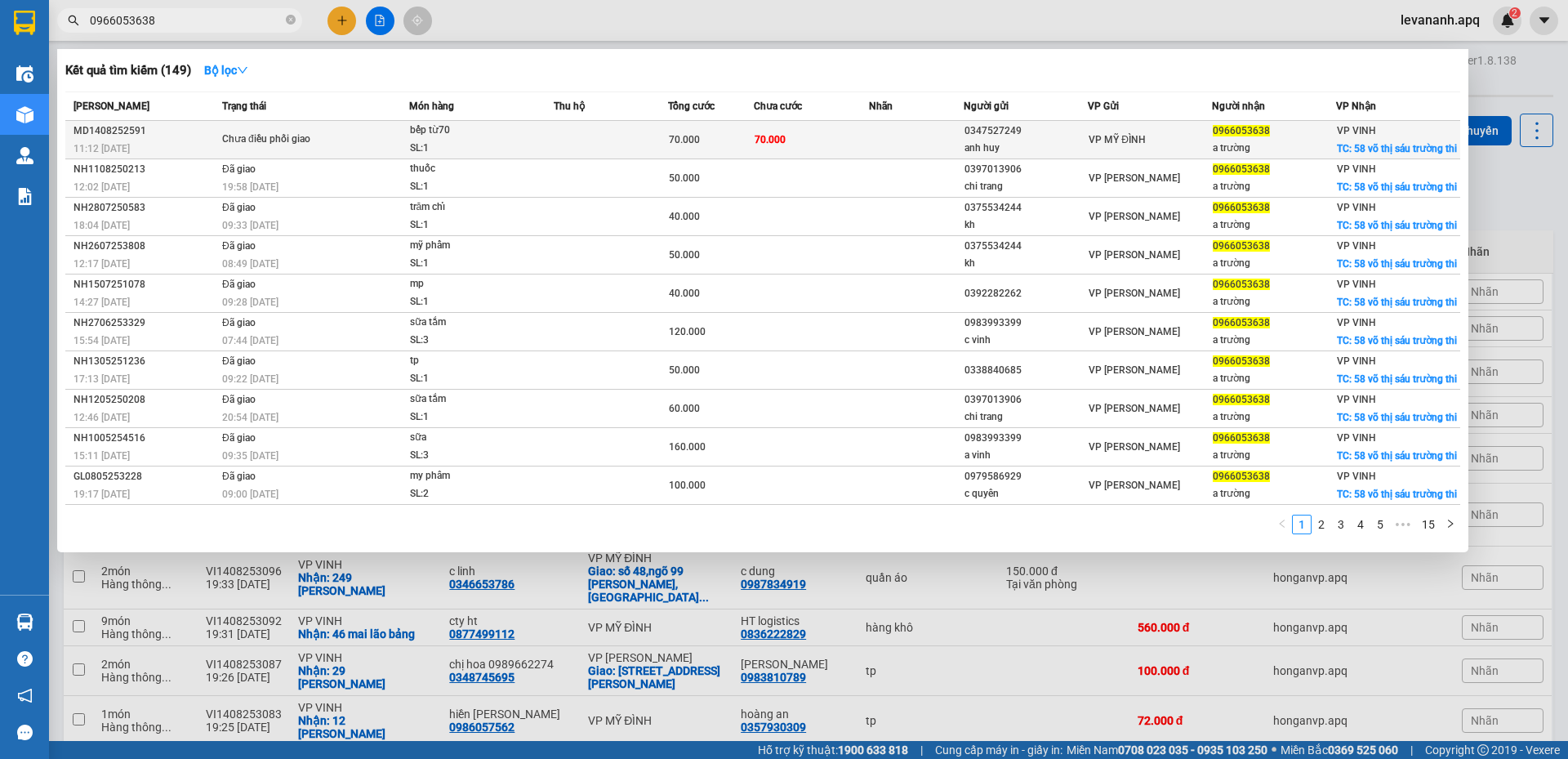
type input "0966053638"
click at [491, 137] on div "bếp từ70" at bounding box center [470, 131] width 122 height 18
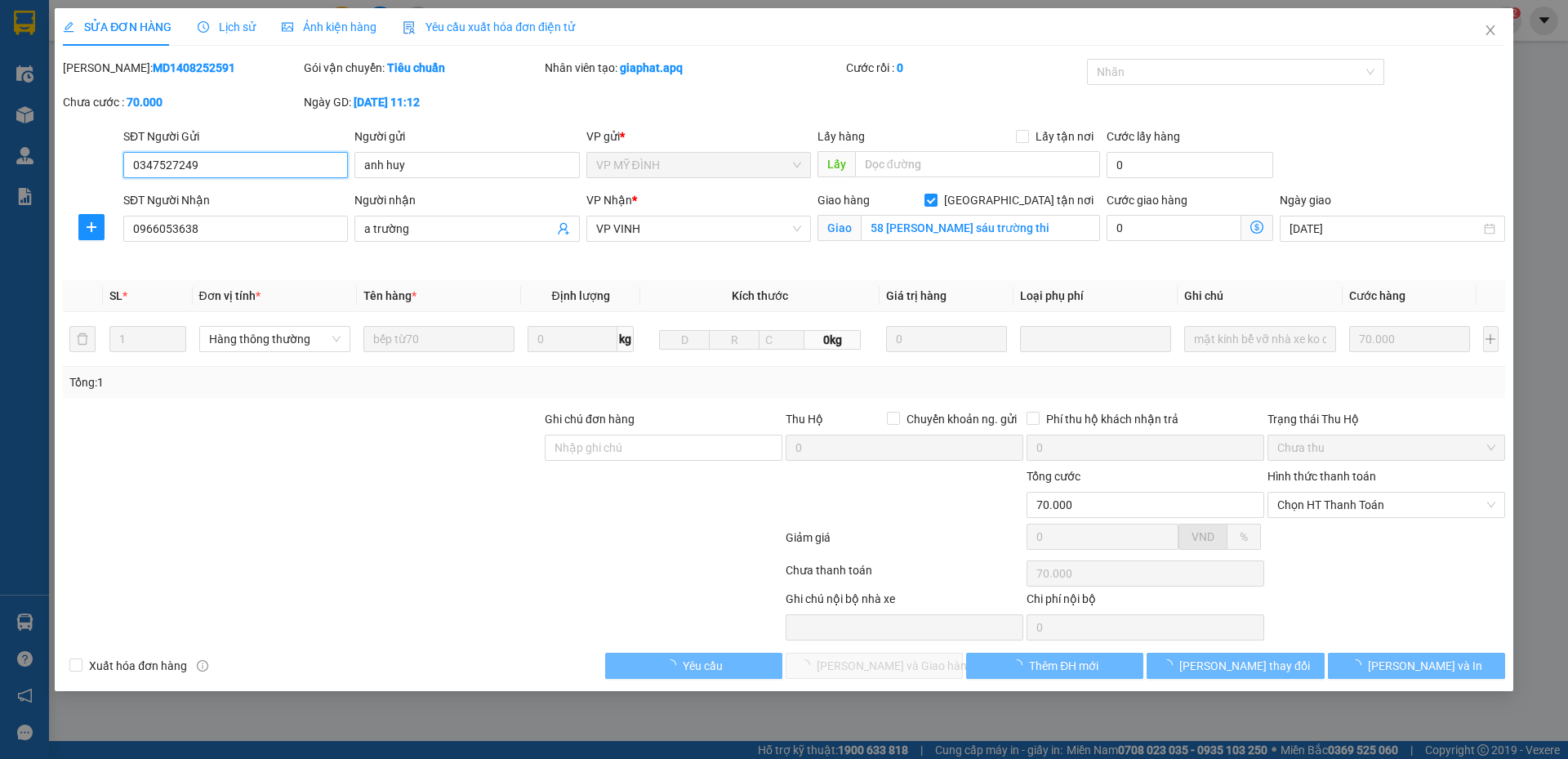
click at [228, 29] on span "Lịch sử" at bounding box center [226, 27] width 58 height 13
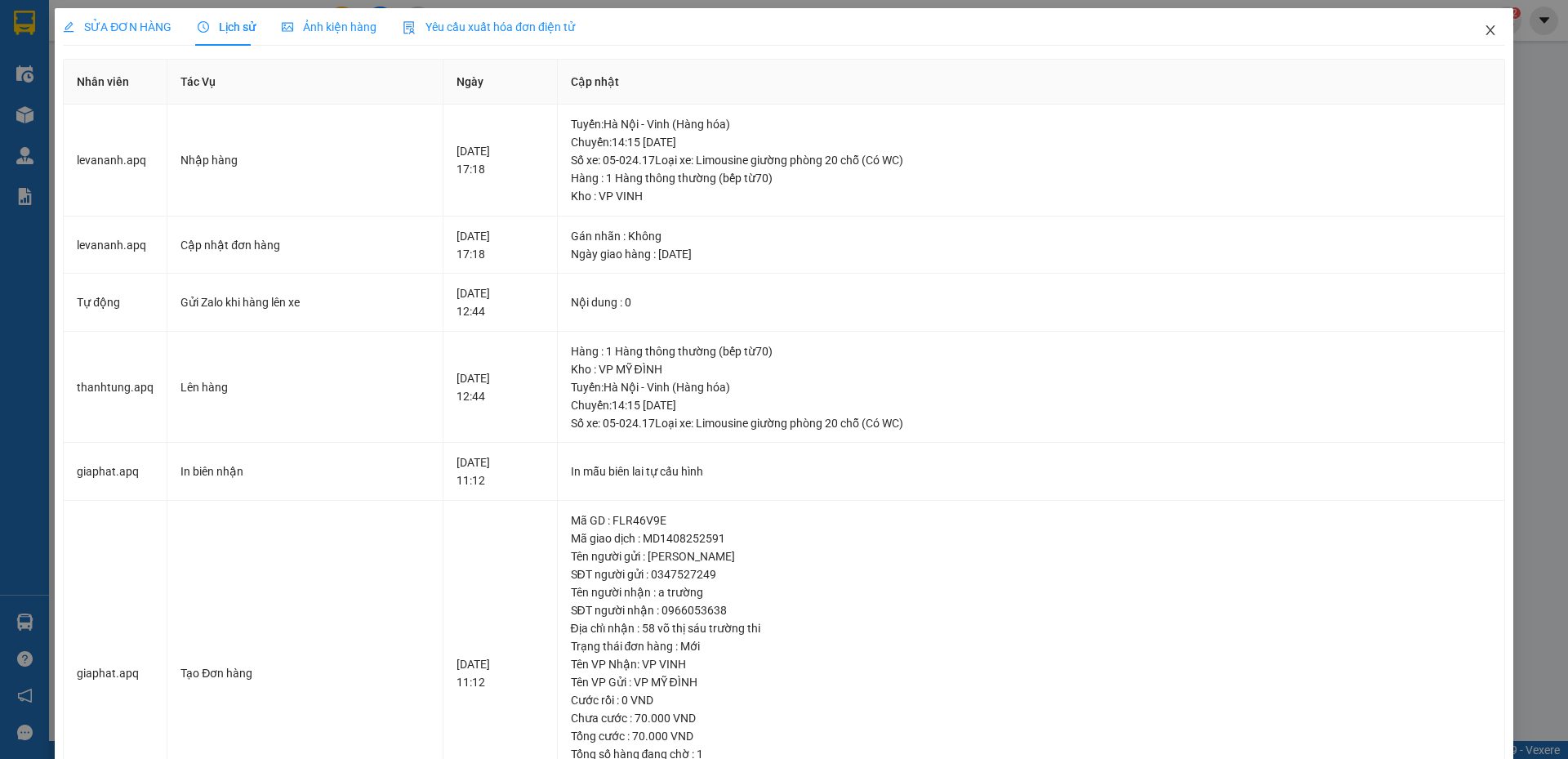
click at [1483, 34] on icon "close" at bounding box center [1489, 30] width 13 height 13
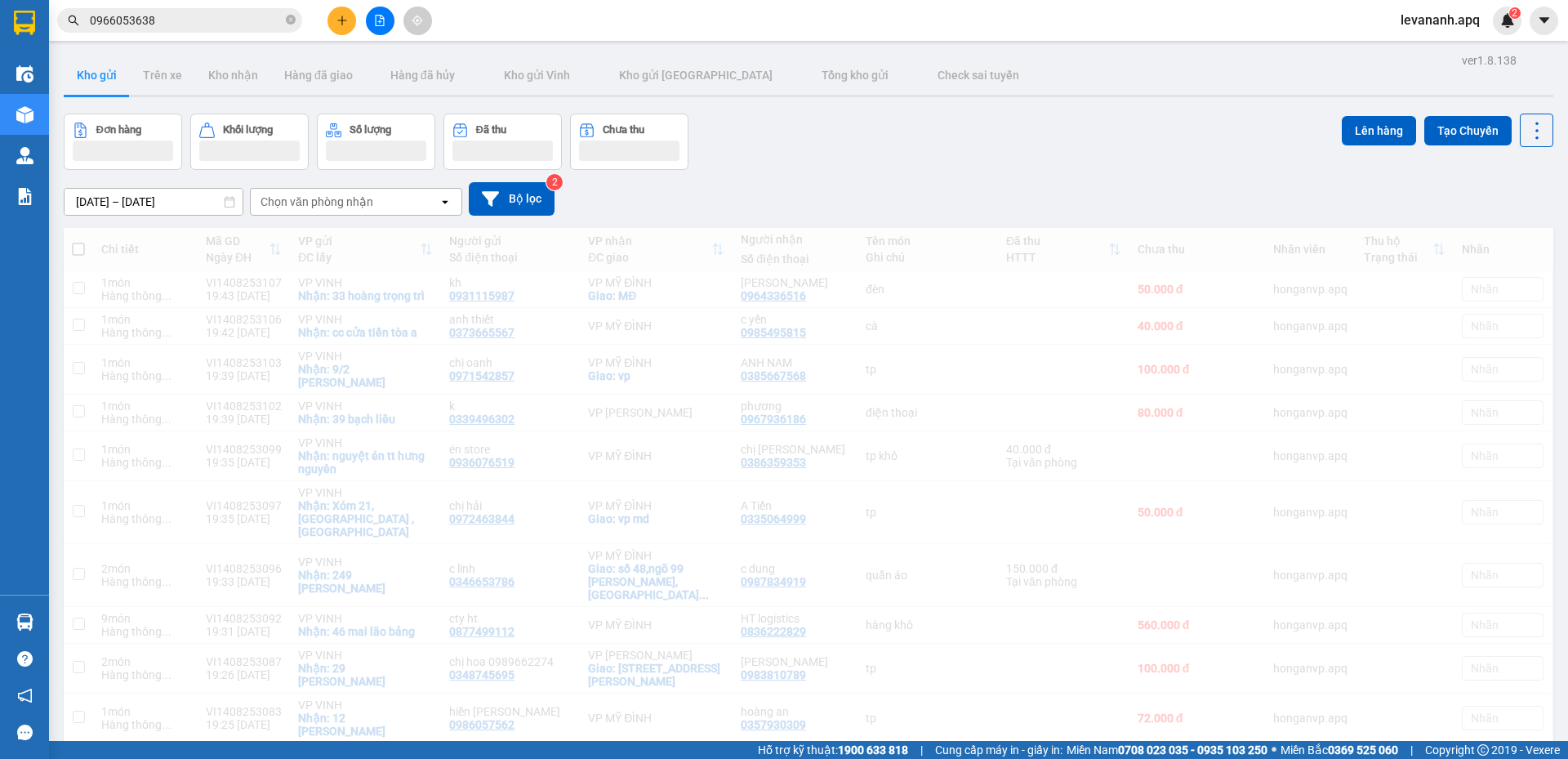
click at [197, 27] on input "0966053638" at bounding box center [187, 20] width 193 height 18
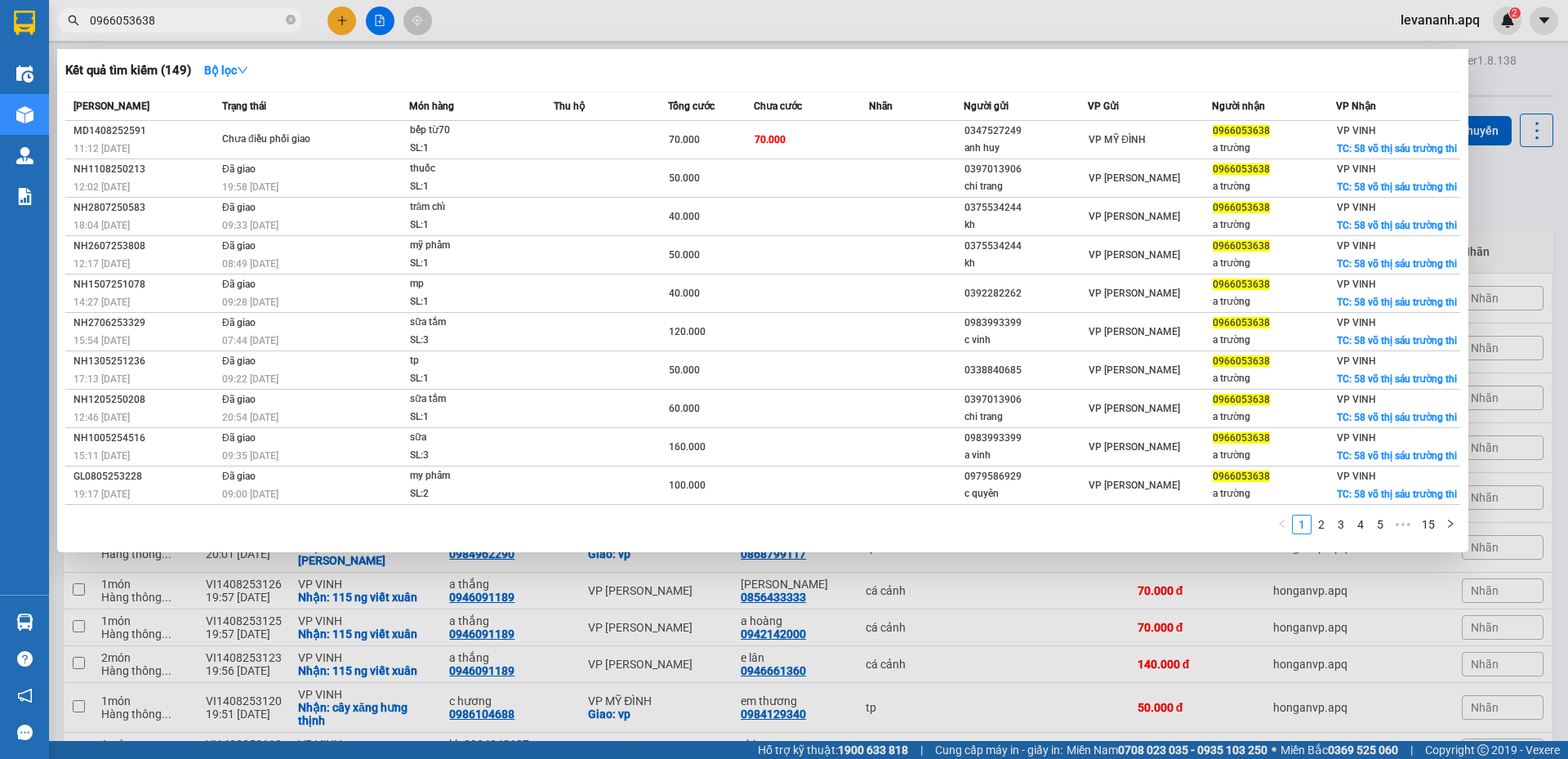
drag, startPoint x: 1492, startPoint y: 217, endPoint x: 945, endPoint y: 27, distance: 579.1
click at [1492, 216] on div at bounding box center [784, 380] width 1568 height 759
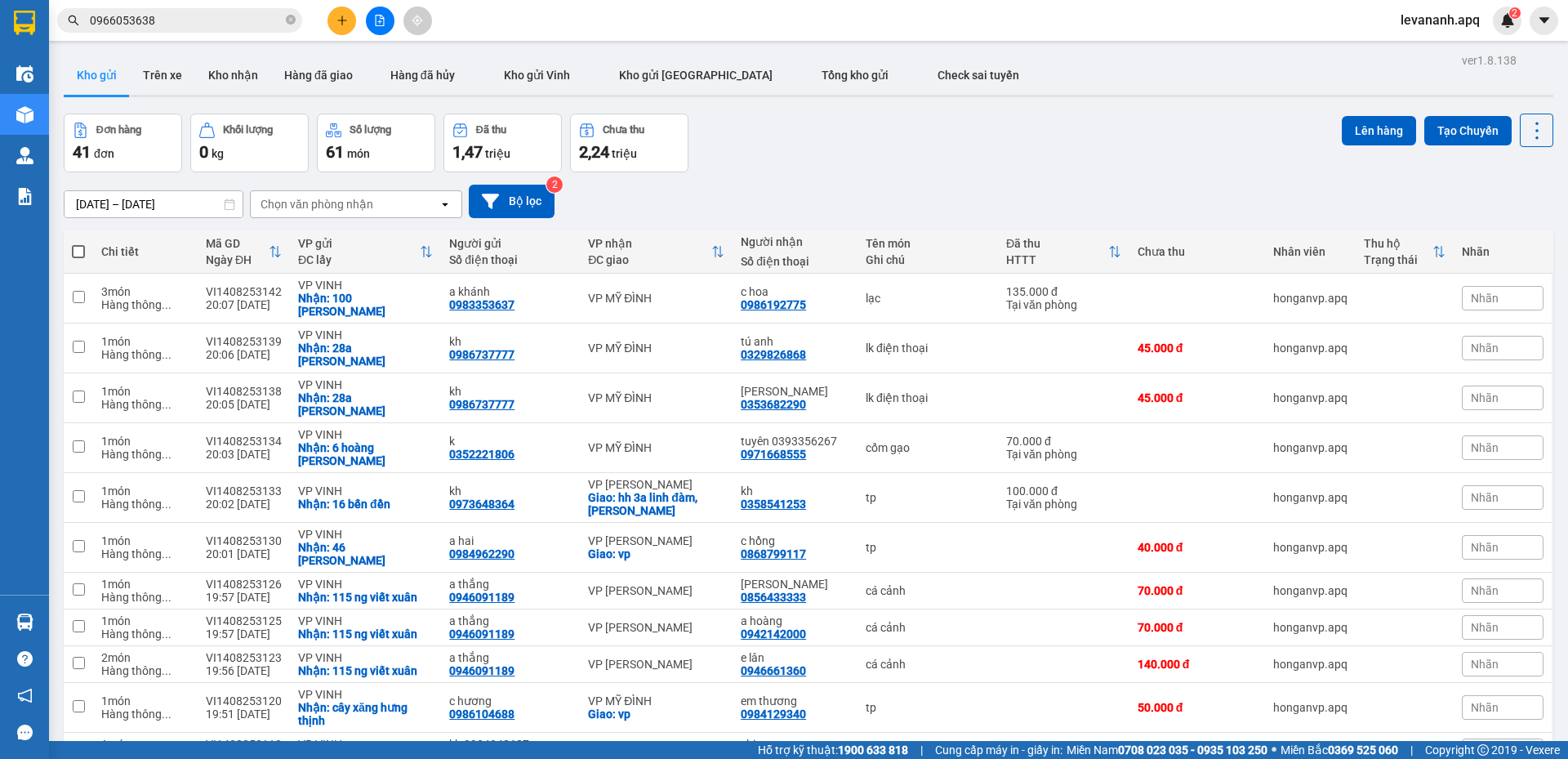
click at [179, 27] on input "0966053638" at bounding box center [187, 20] width 193 height 18
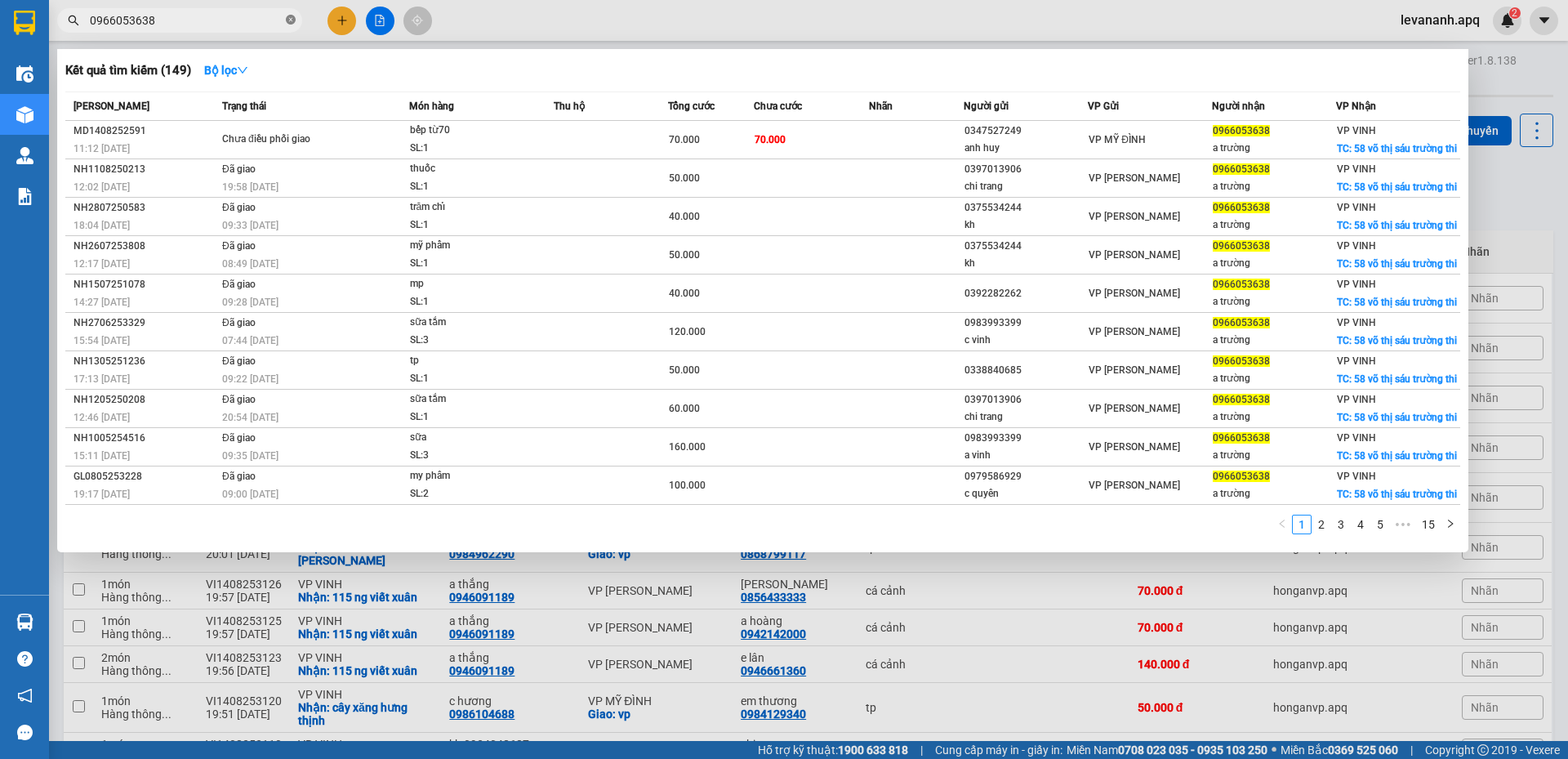
click at [292, 22] on icon "close-circle" at bounding box center [290, 19] width 10 height 10
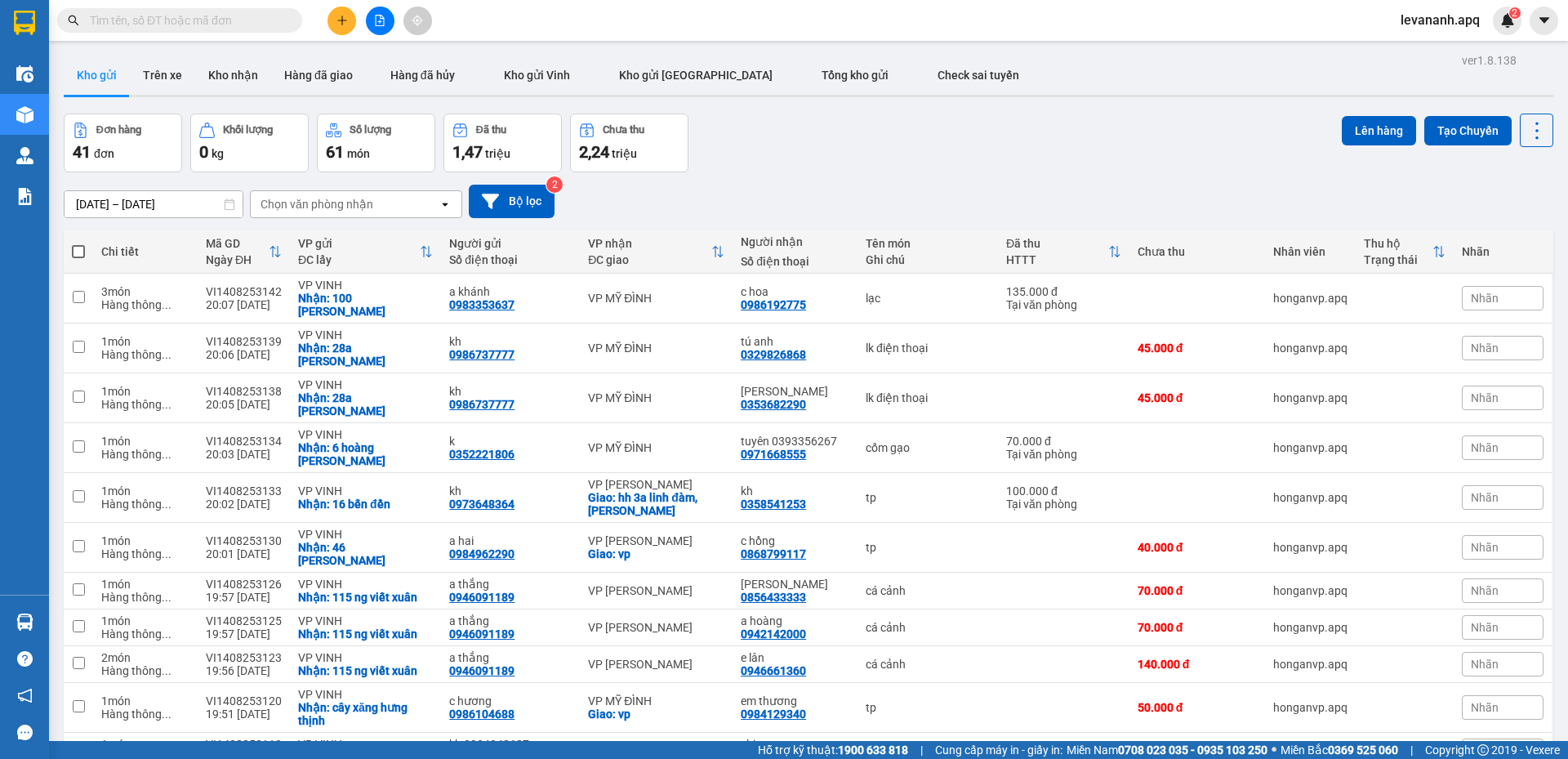
click at [256, 25] on input "text" at bounding box center [187, 20] width 193 height 18
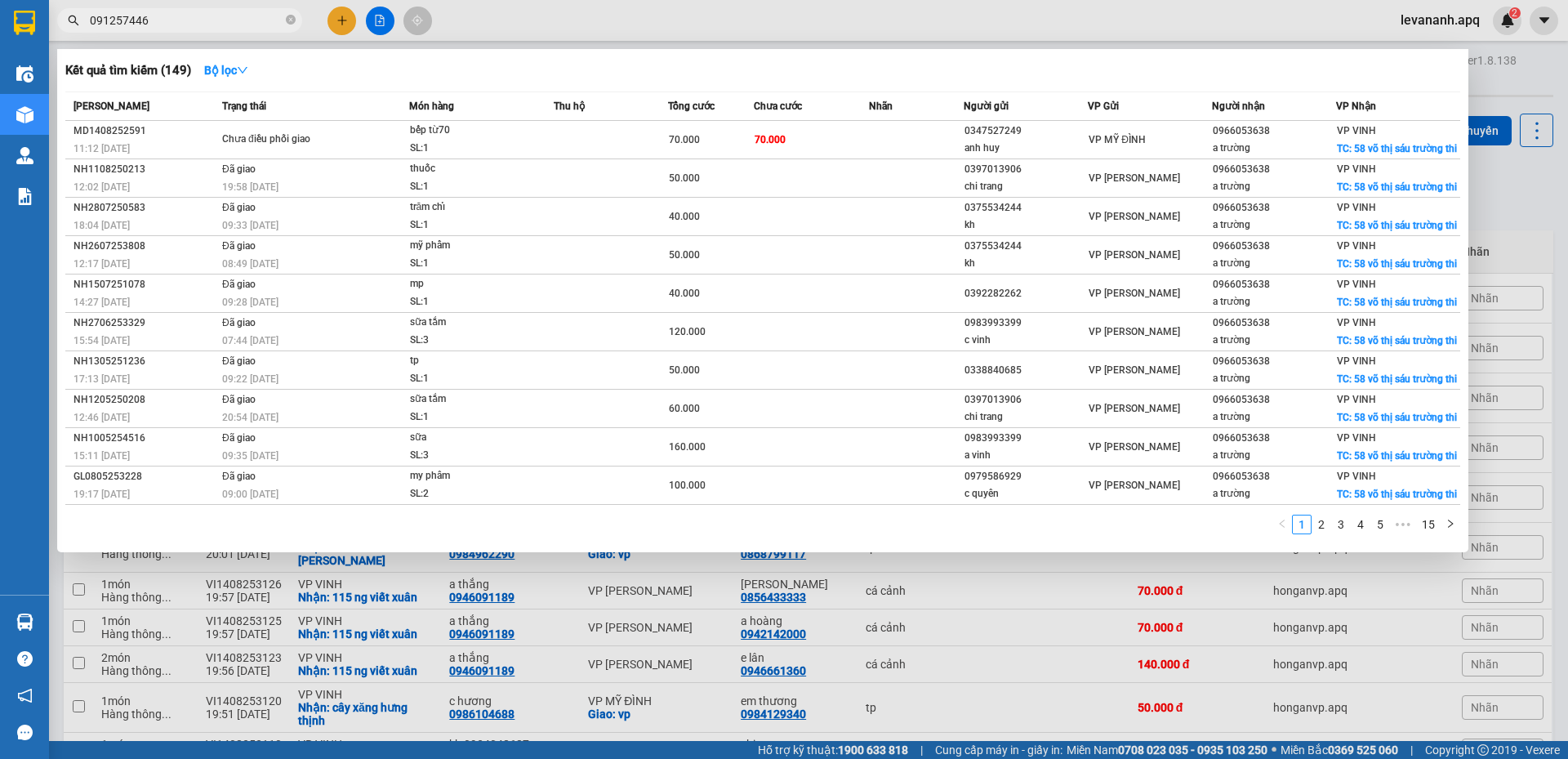
type input "0912574466"
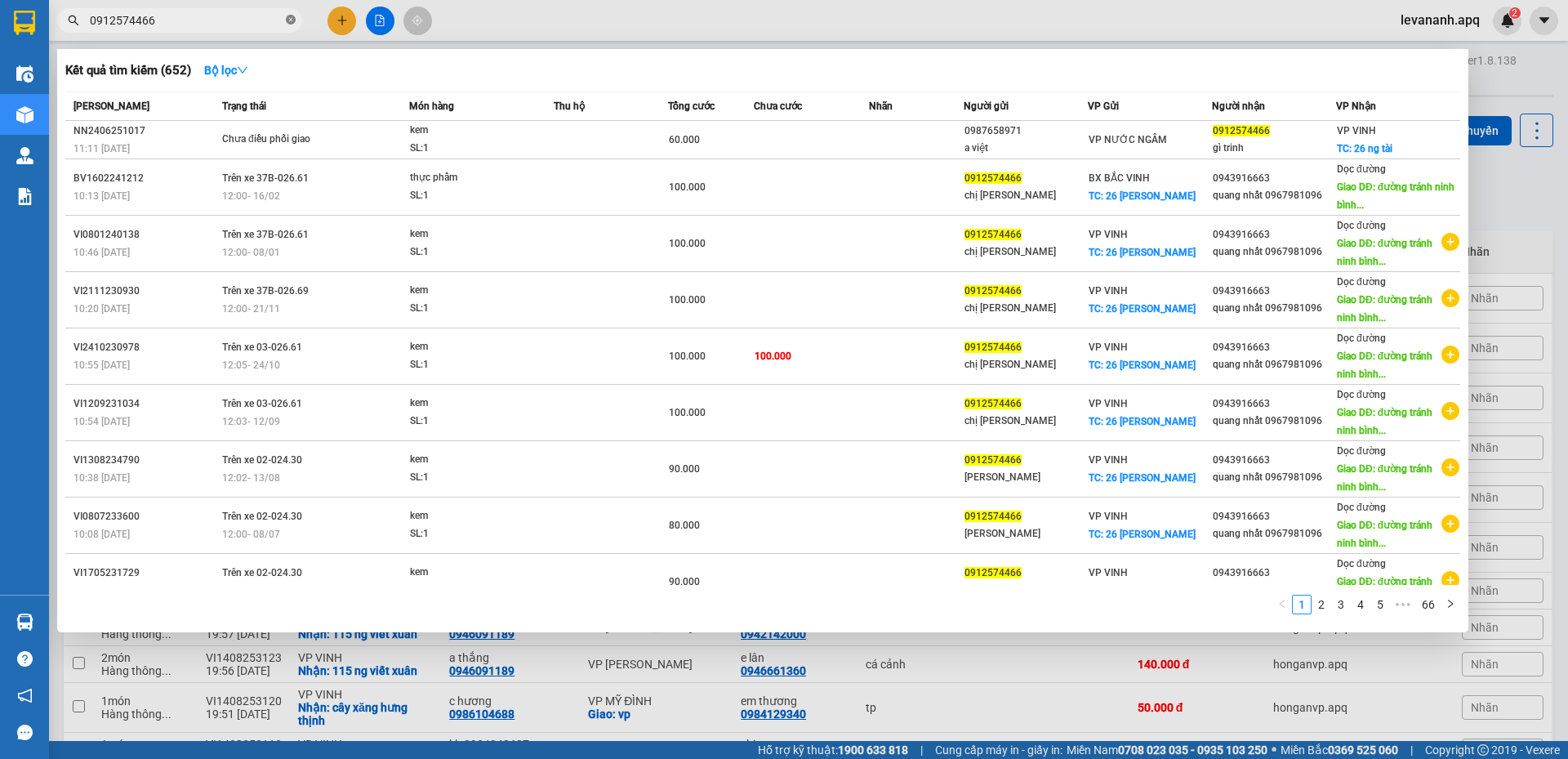
click at [293, 19] on icon "close-circle" at bounding box center [290, 19] width 10 height 10
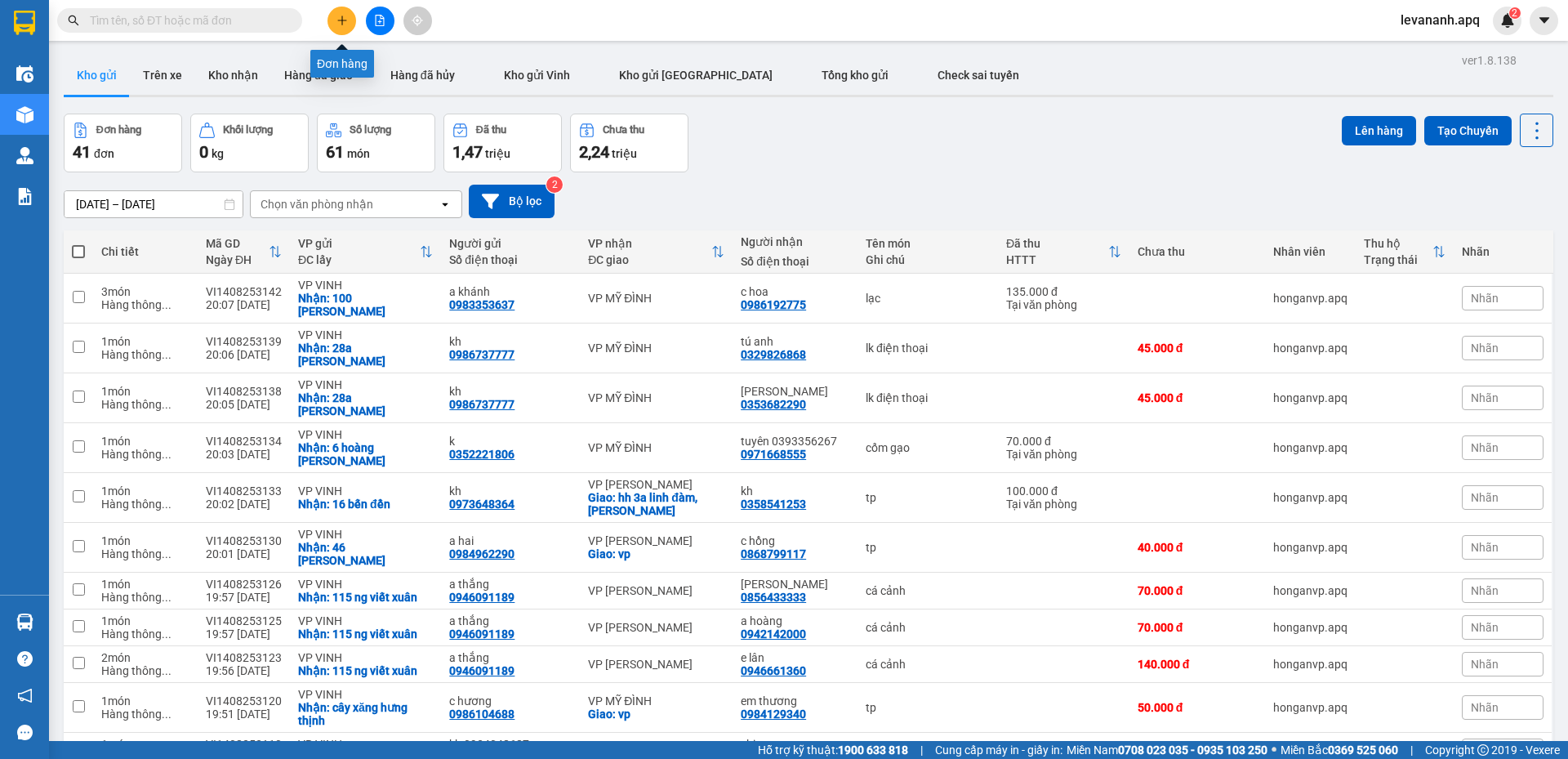
click at [341, 19] on icon "plus" at bounding box center [341, 20] width 11 height 12
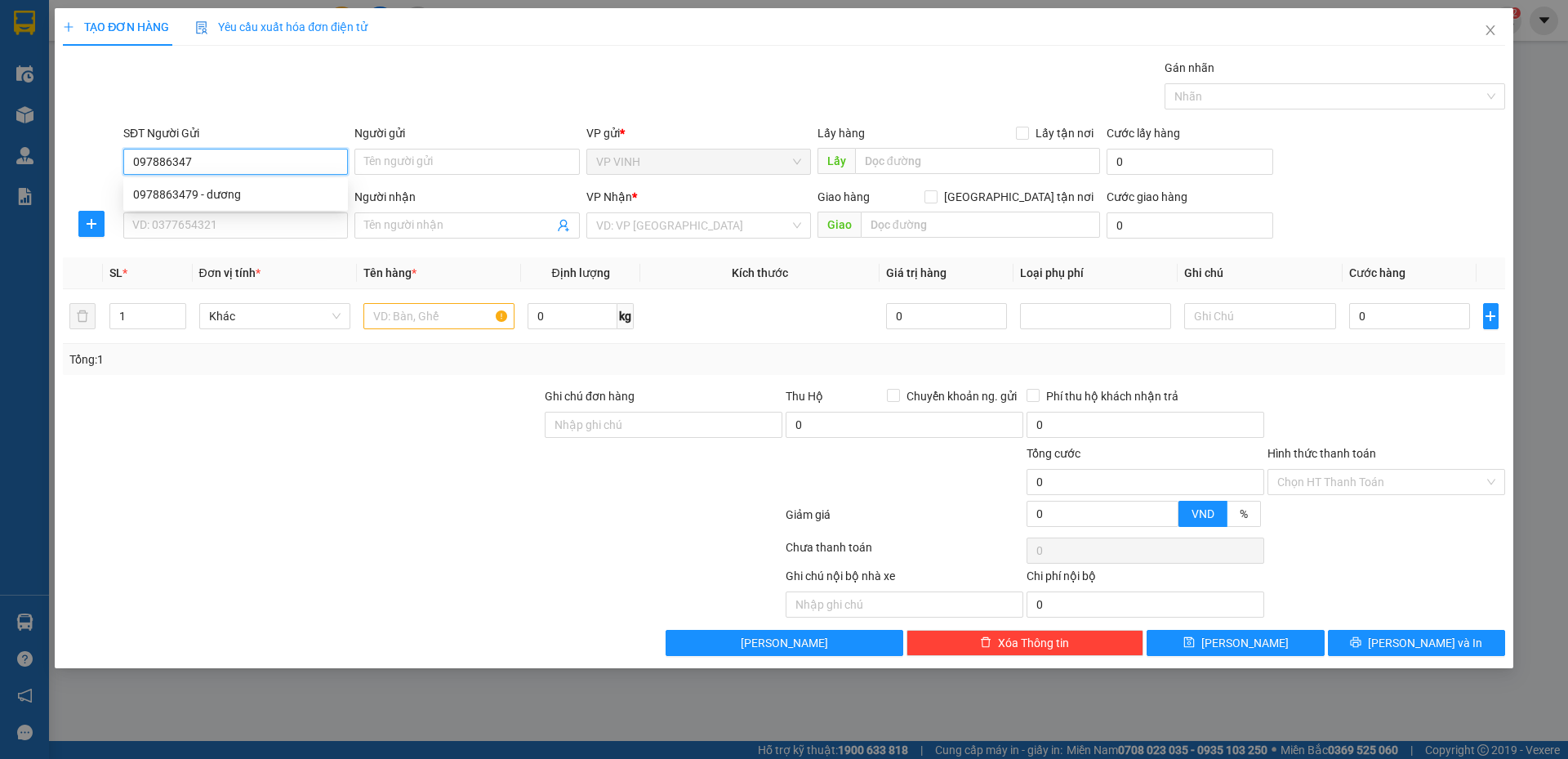
type input "0978863479"
click at [157, 186] on div "0978863479 - dương" at bounding box center [235, 195] width 205 height 18
type input "dương"
type input "0978863479"
click at [166, 221] on input "SĐT Người Nhận" at bounding box center [235, 226] width 225 height 27
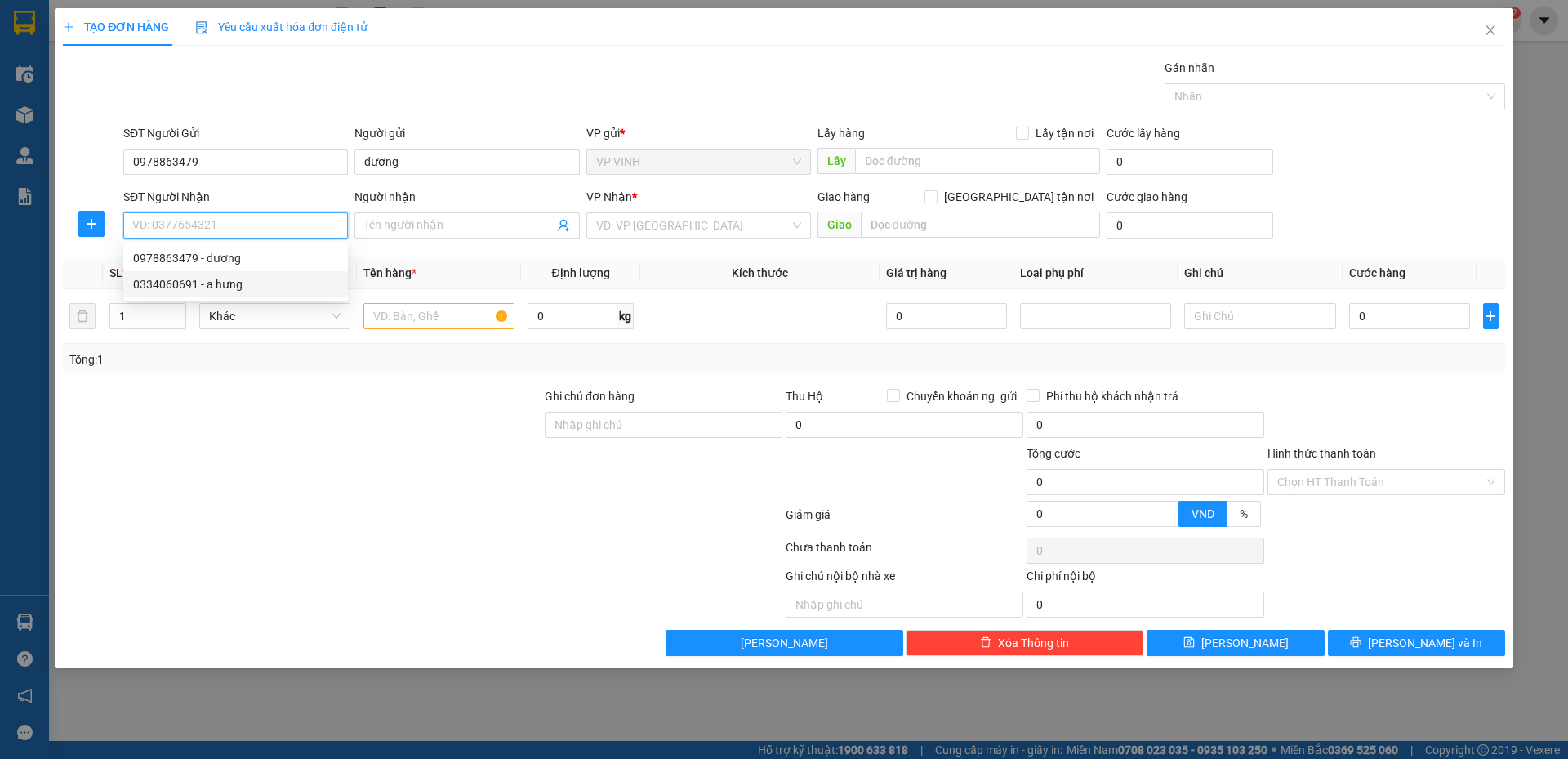
click at [202, 280] on div "0334060691 - a hưng" at bounding box center [235, 284] width 205 height 18
type input "0334060691"
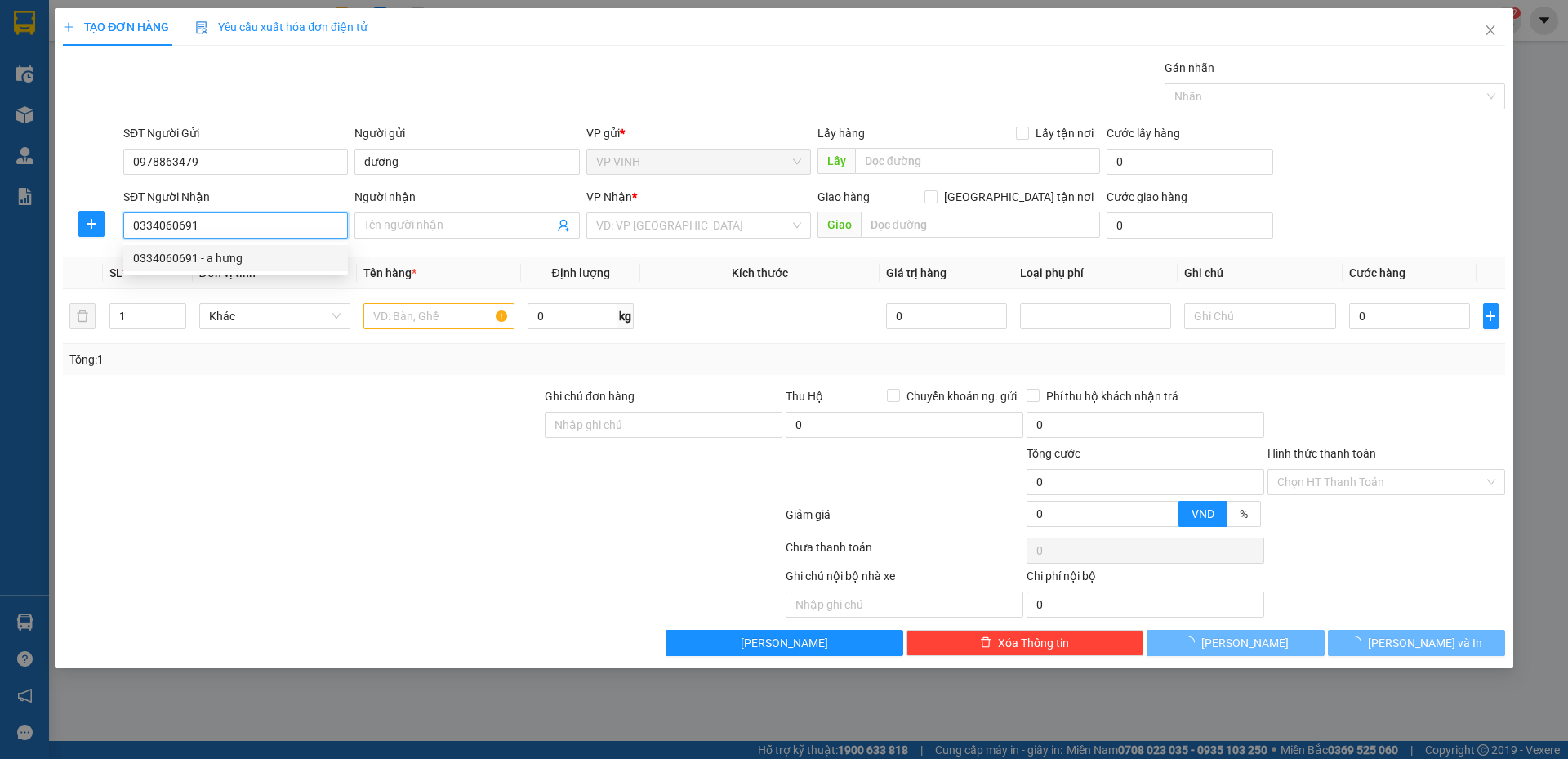
type input "a hưng"
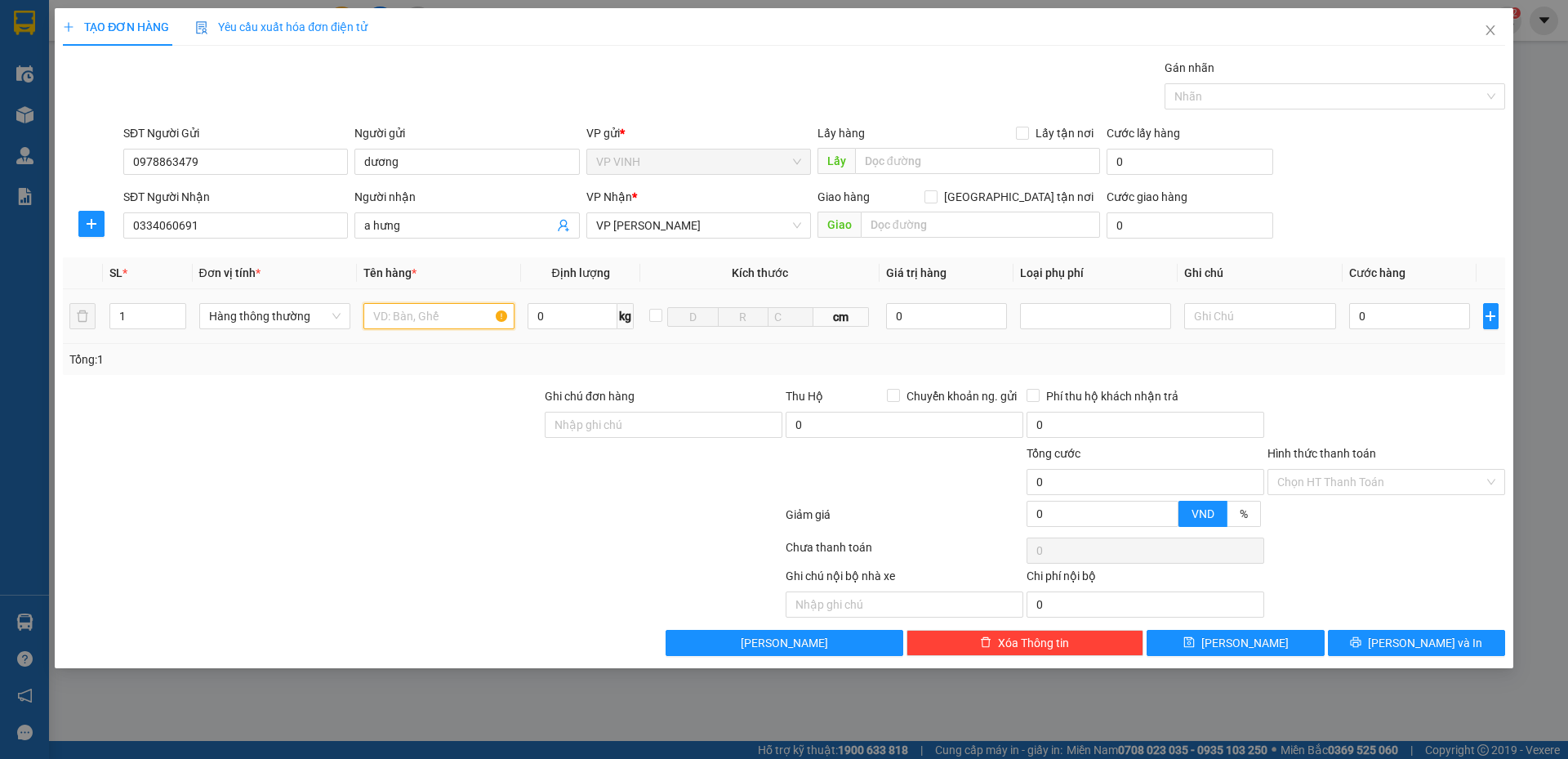
click at [445, 325] on input "text" at bounding box center [439, 316] width 151 height 27
type input "giày"
click at [1375, 314] on input "0" at bounding box center [1410, 316] width 122 height 27
type input "4"
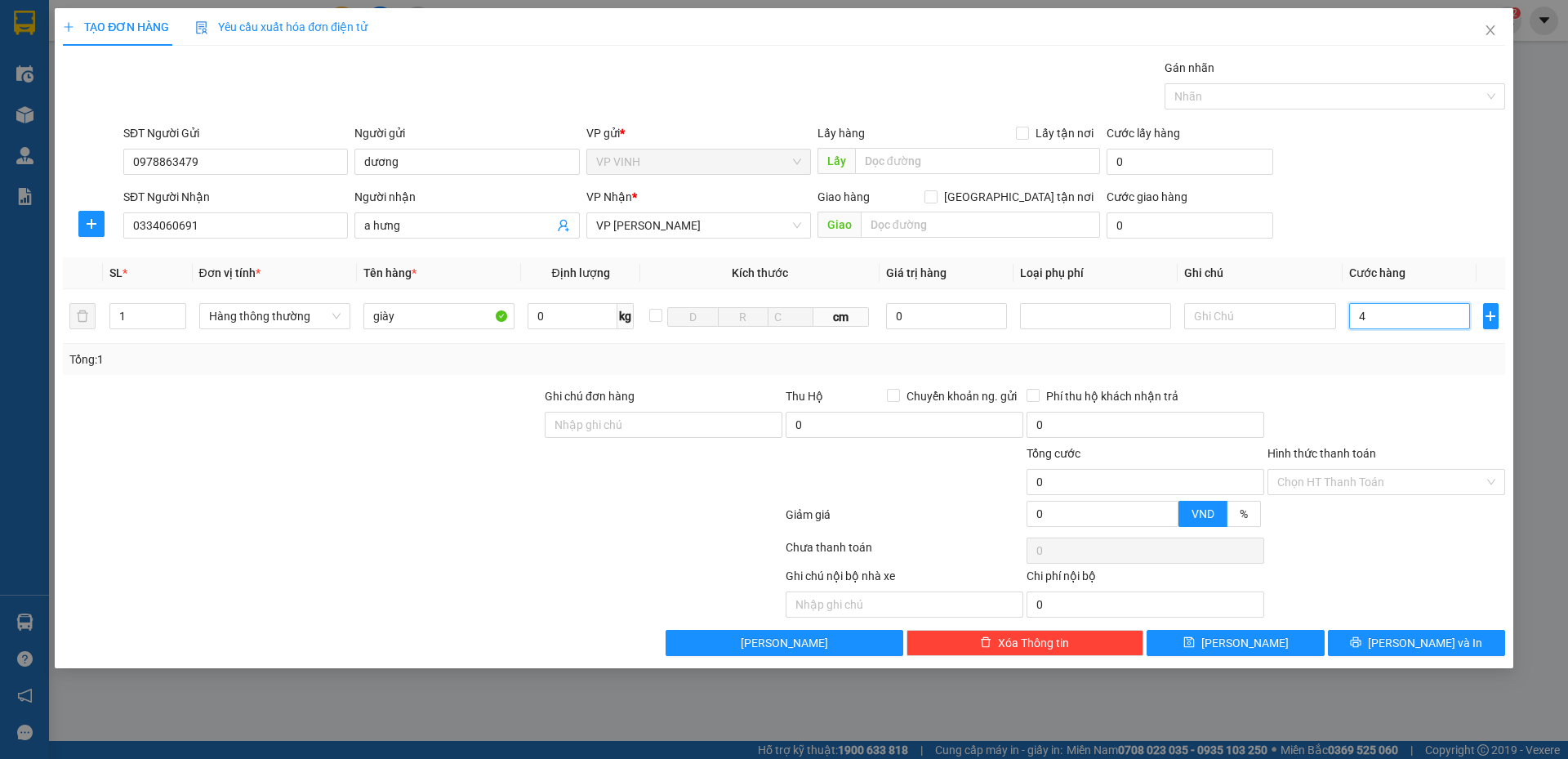
type input "4"
type input "40"
type input "40.000"
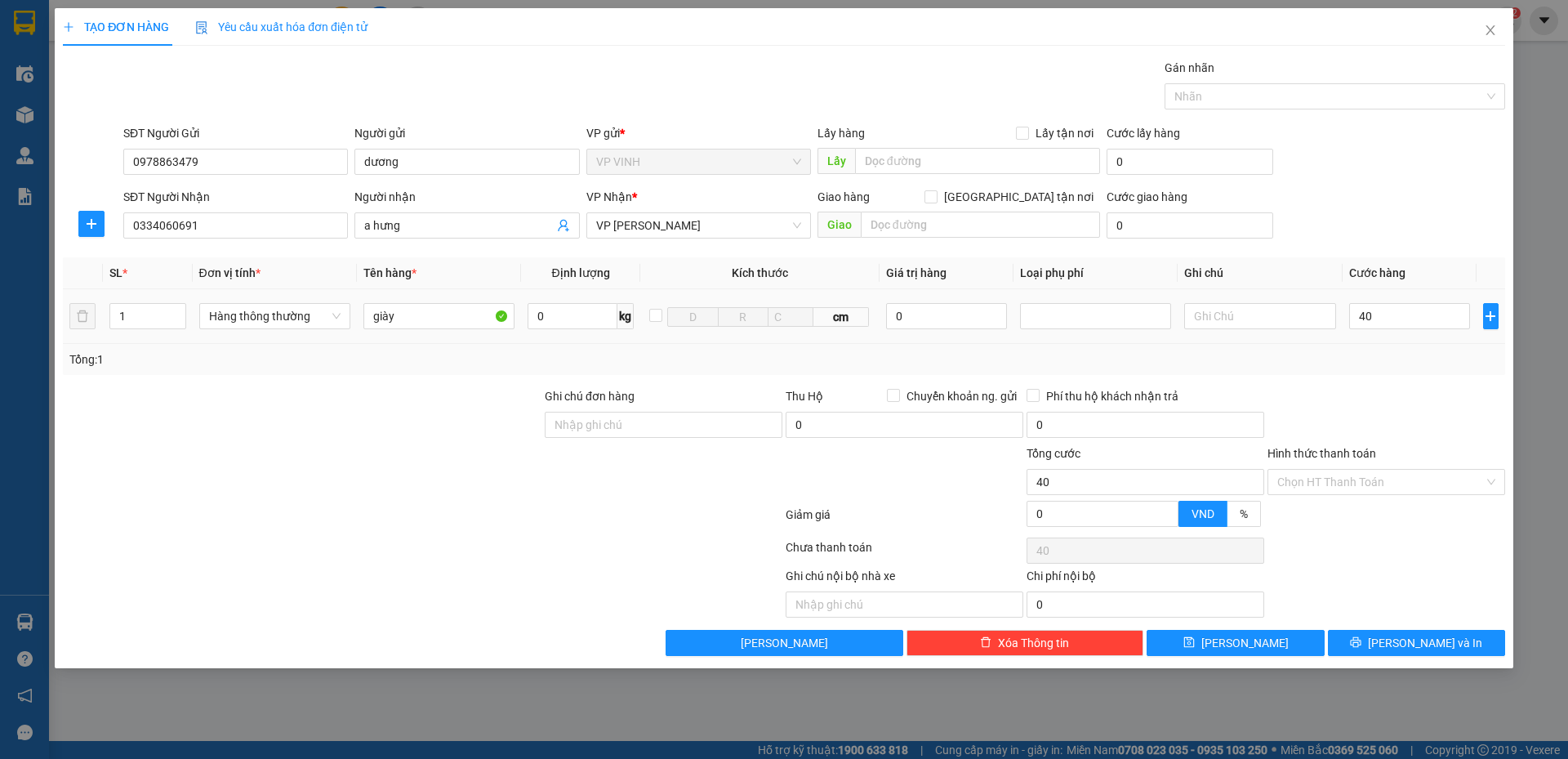
type input "40.000"
click at [1391, 382] on div "Transit Pickup Surcharge Ids Transit Deliver Surcharge Ids Transit Deliver Surc…" at bounding box center [784, 356] width 1442 height 597
click at [1399, 637] on button "Lưu và In" at bounding box center [1416, 643] width 177 height 27
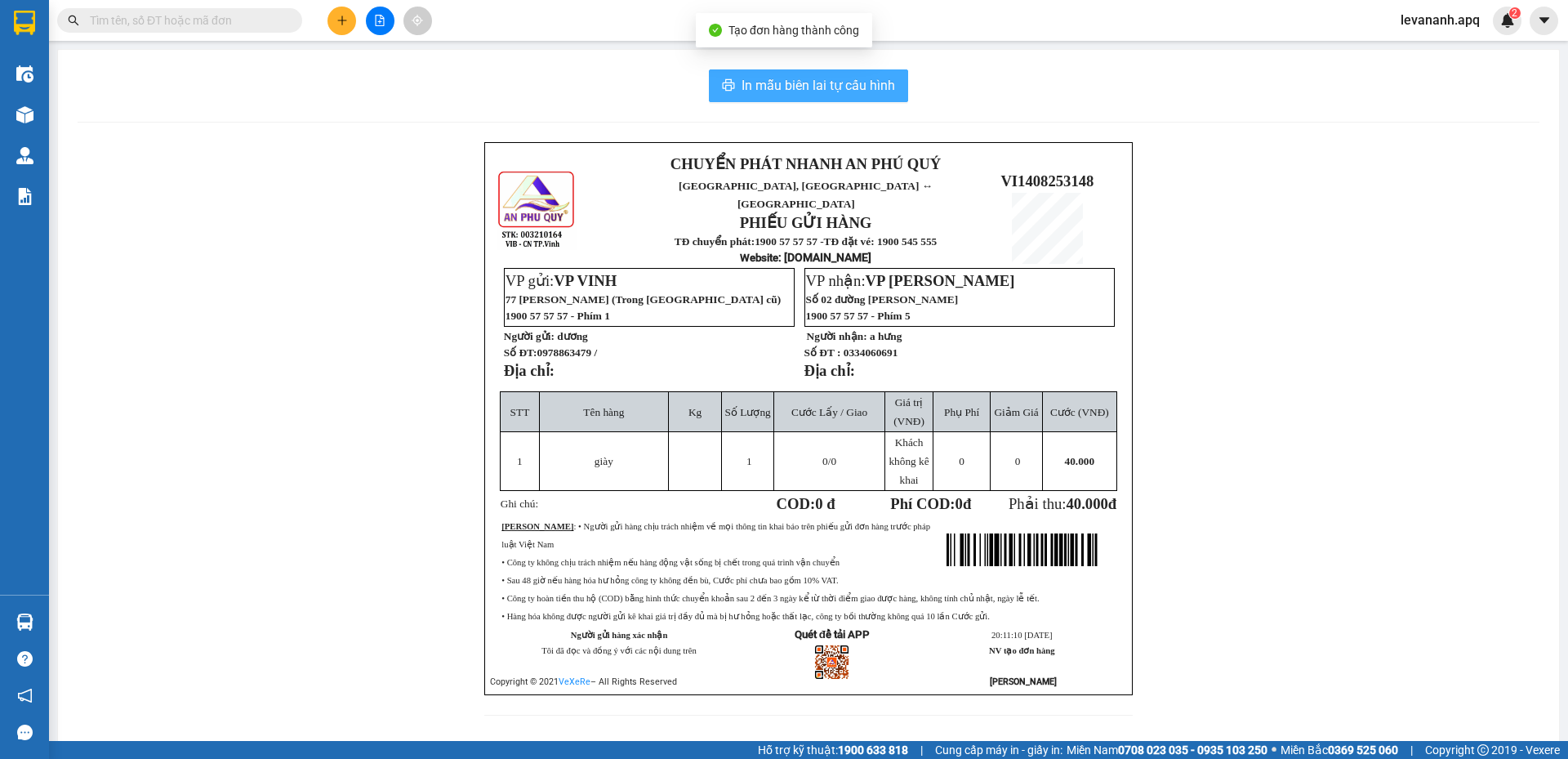
click at [822, 96] on span "In mẫu biên lai tự cấu hình" at bounding box center [818, 85] width 154 height 20
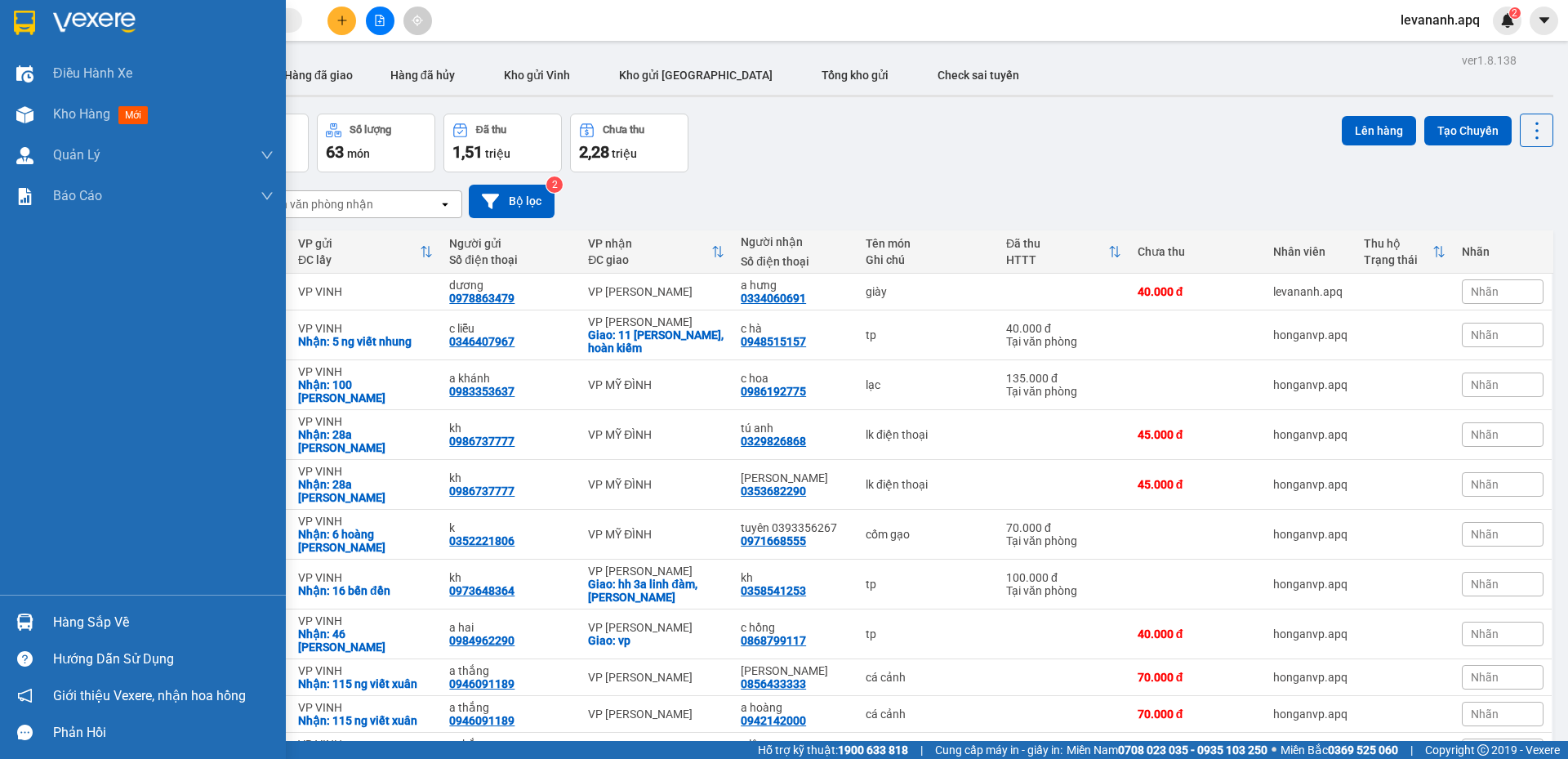
click at [18, 4] on div at bounding box center [142, 27] width 286 height 53
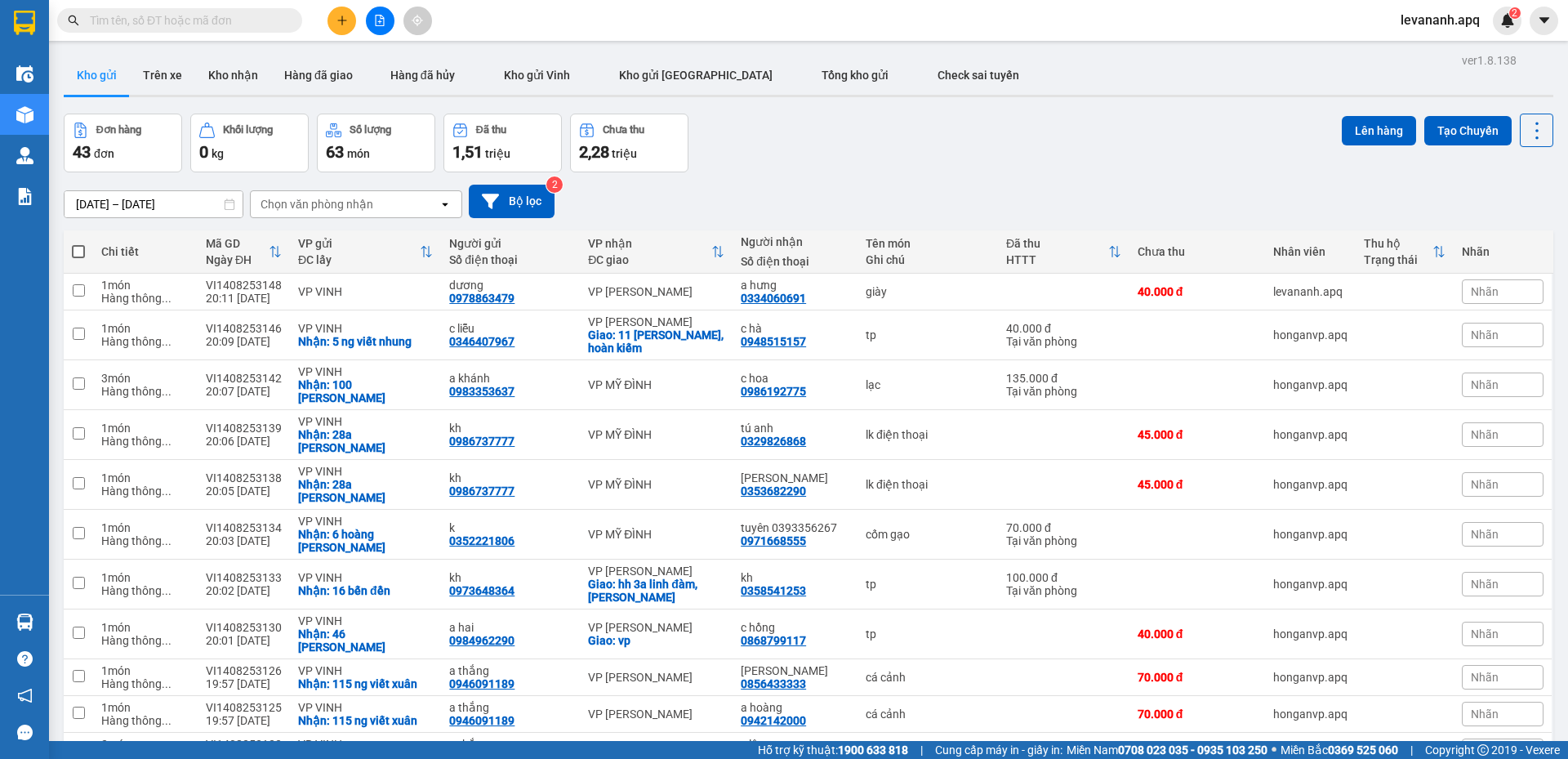
click at [189, 19] on input "text" at bounding box center [187, 20] width 193 height 18
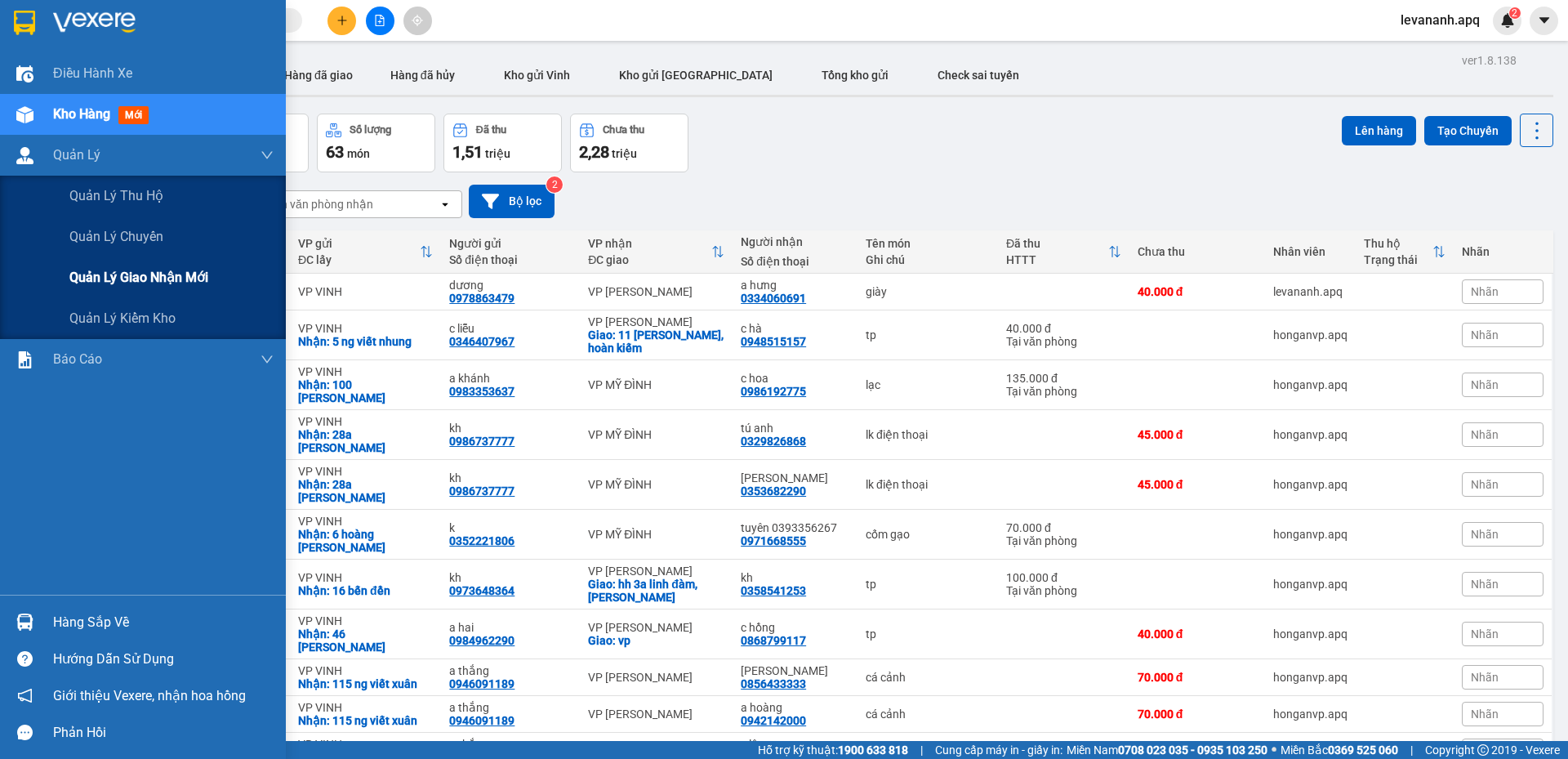
click at [120, 281] on span "Quản lý giao nhận mới" at bounding box center [138, 277] width 139 height 20
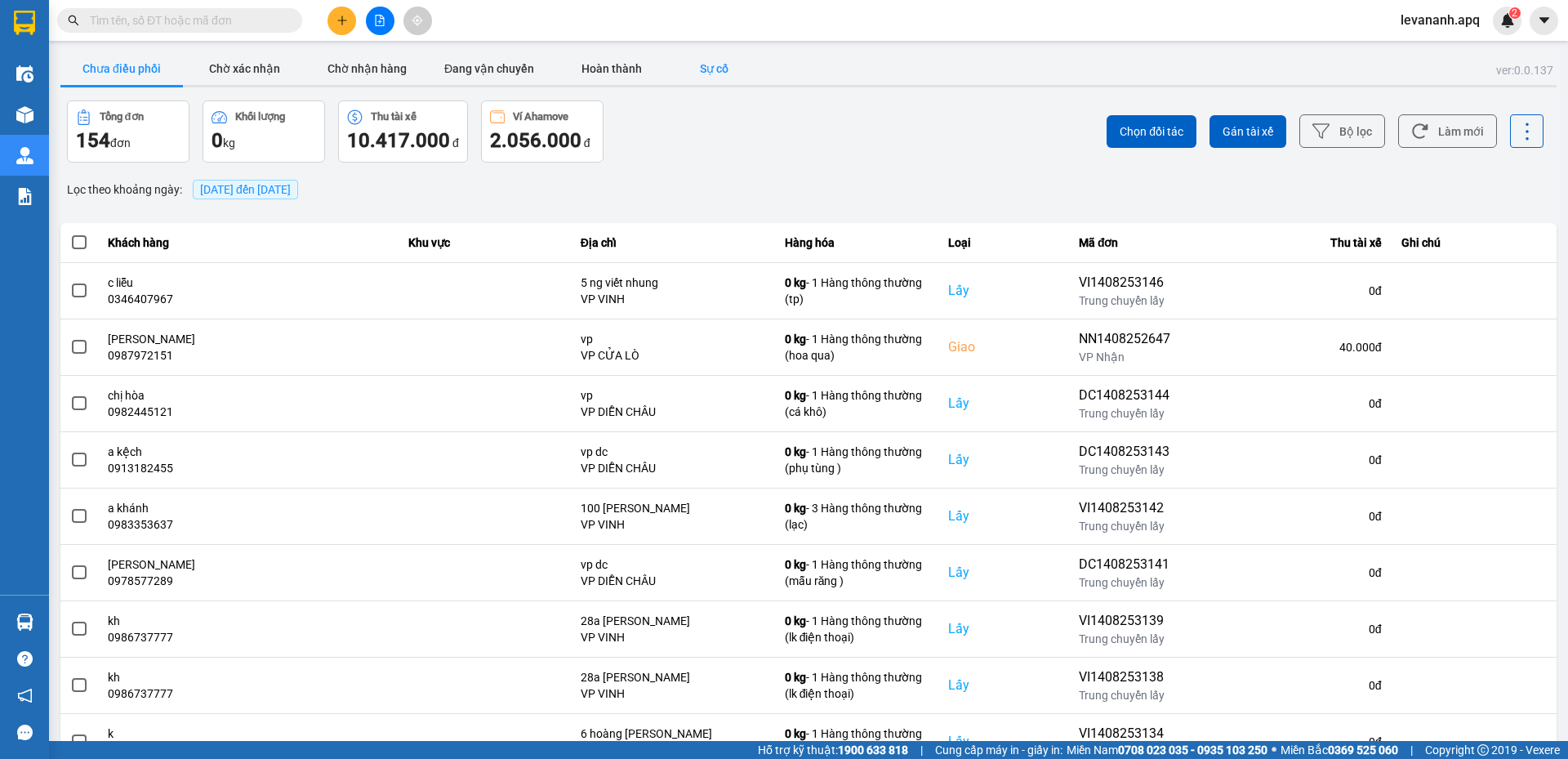
click at [719, 70] on button "Sự cố" at bounding box center [714, 68] width 81 height 33
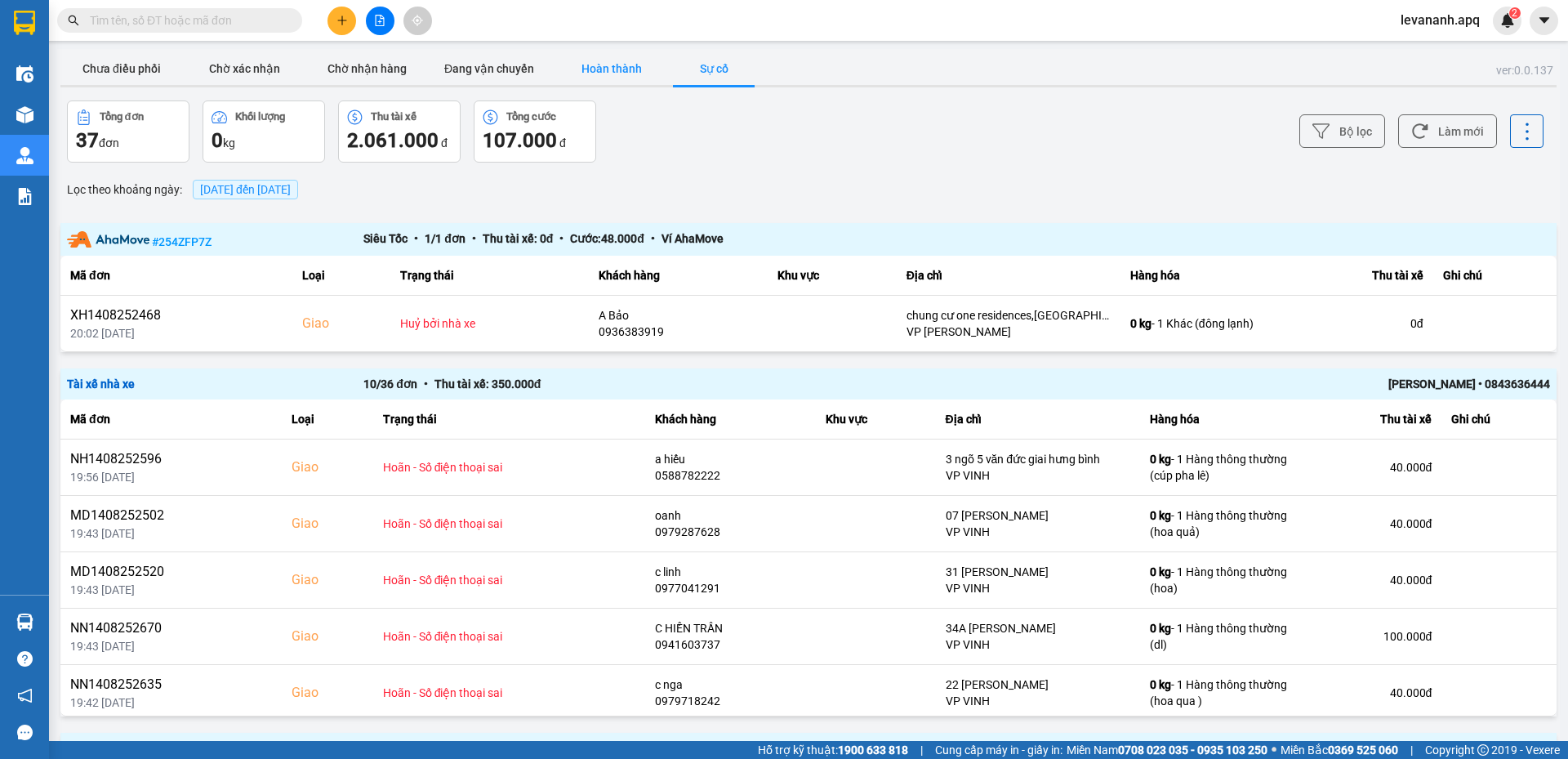
click at [632, 69] on button "Hoàn thành" at bounding box center [611, 68] width 122 height 33
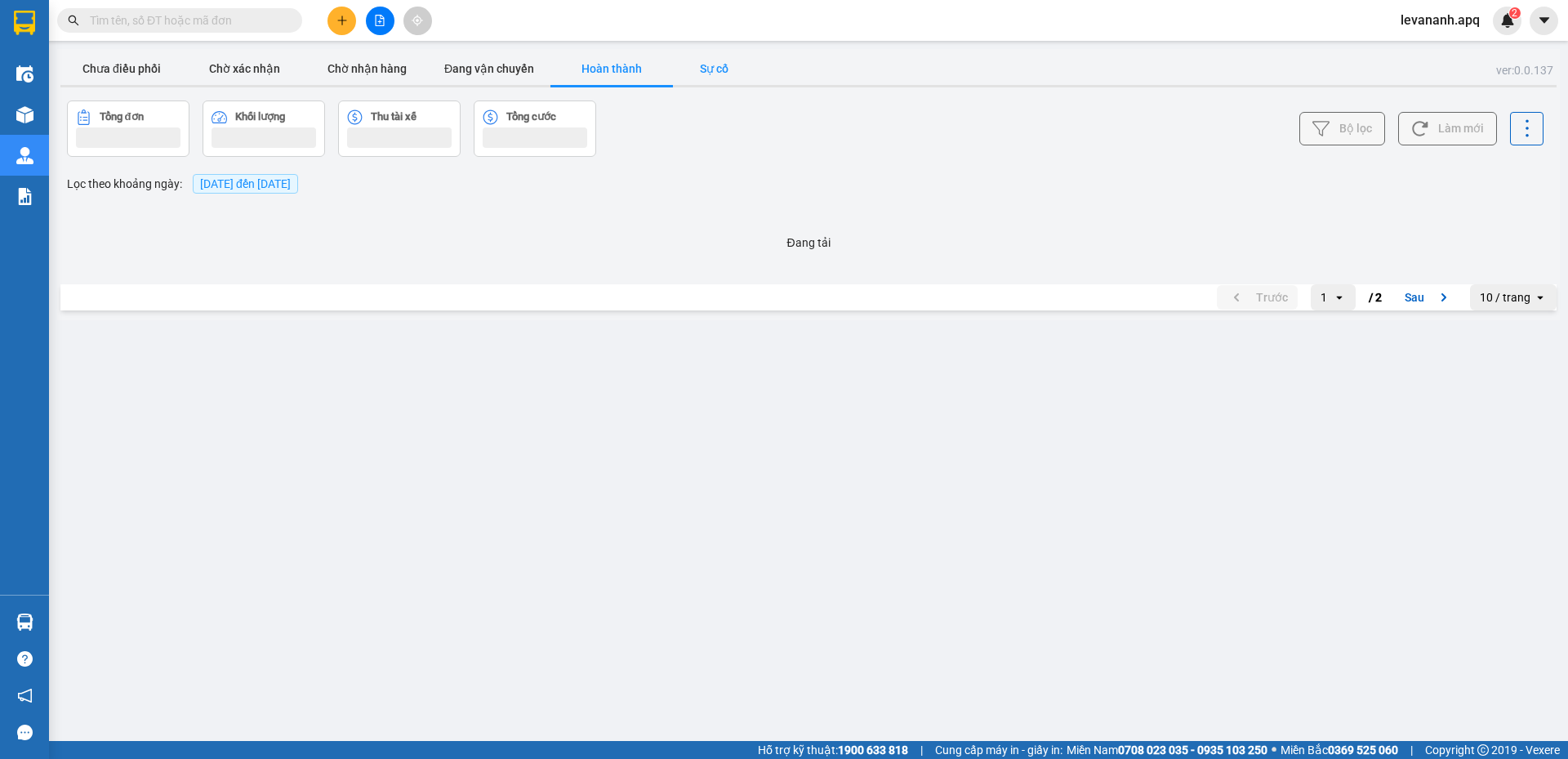
click at [715, 77] on button "Sự cố" at bounding box center [714, 68] width 81 height 33
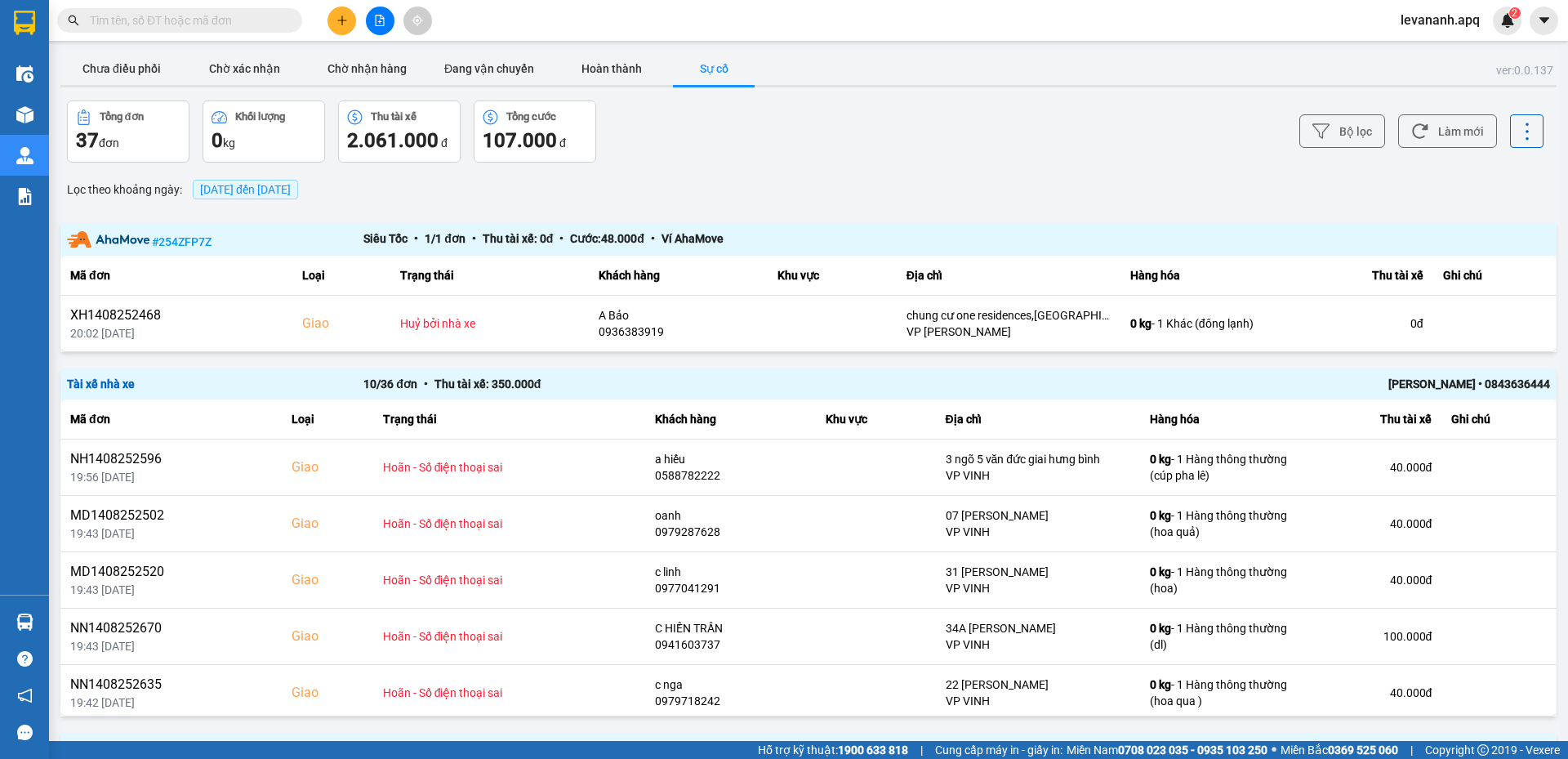
click at [206, 27] on input "text" at bounding box center [187, 20] width 193 height 18
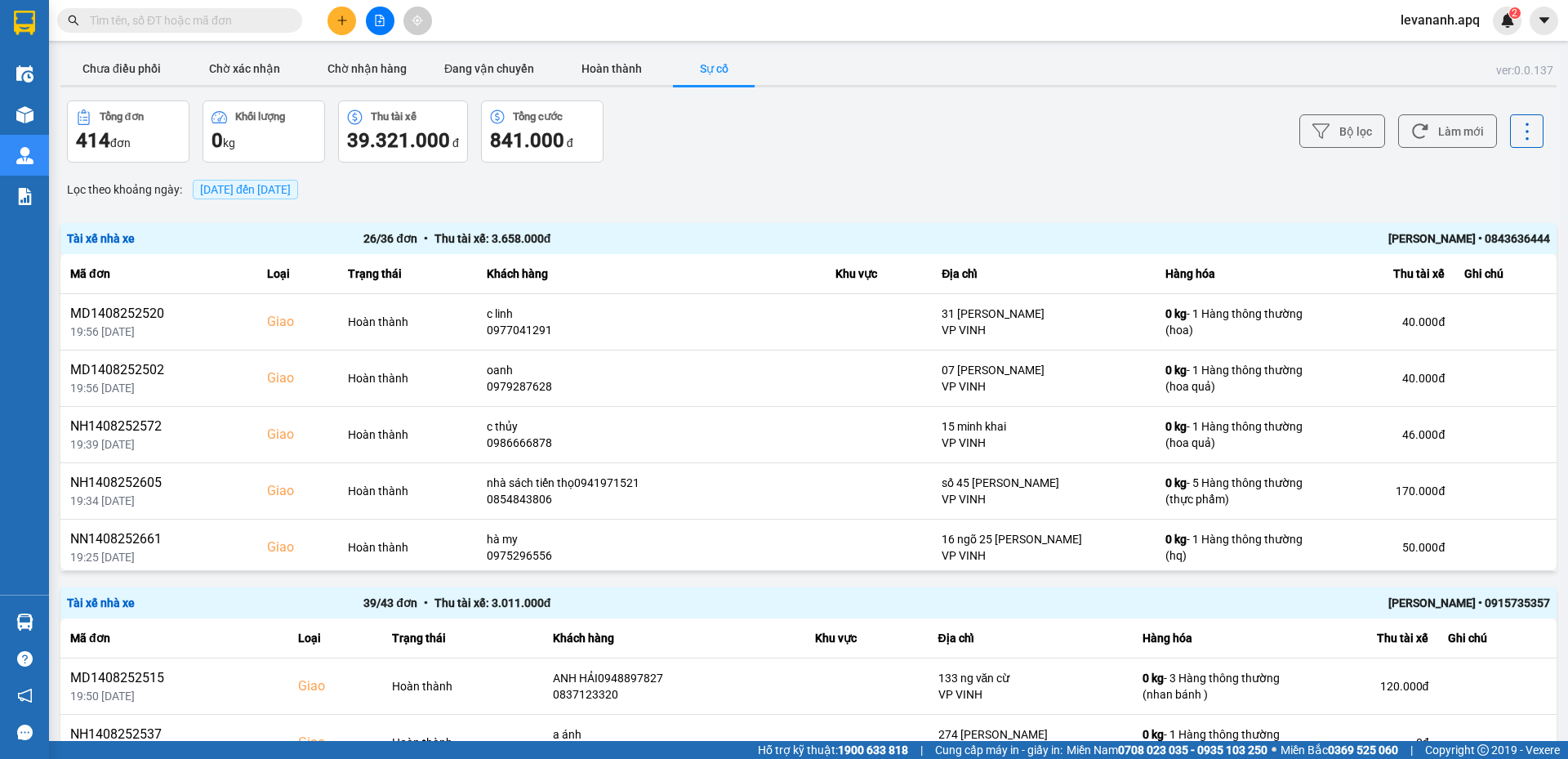
click at [133, 25] on input "text" at bounding box center [187, 20] width 193 height 18
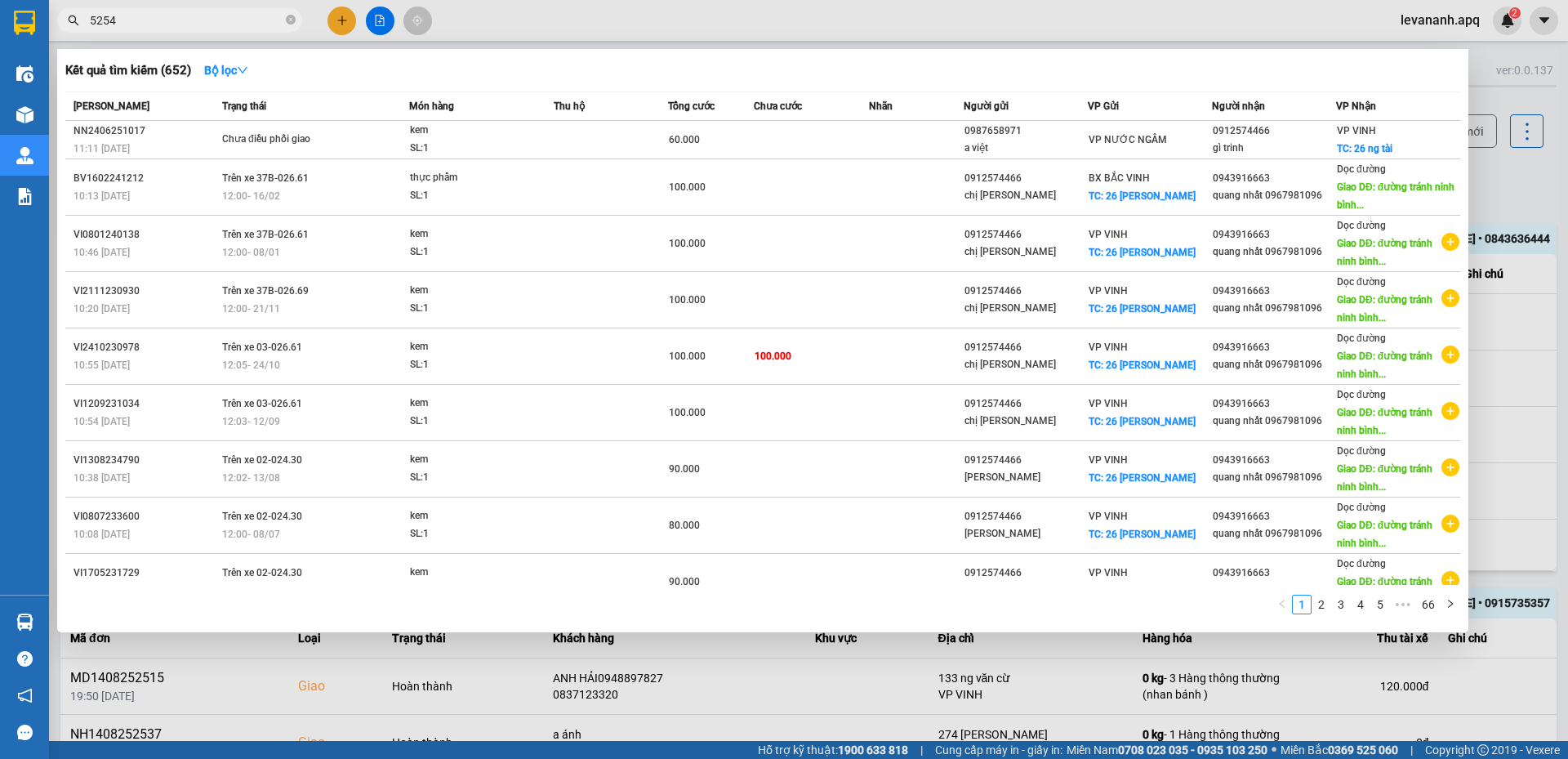
type input "52542"
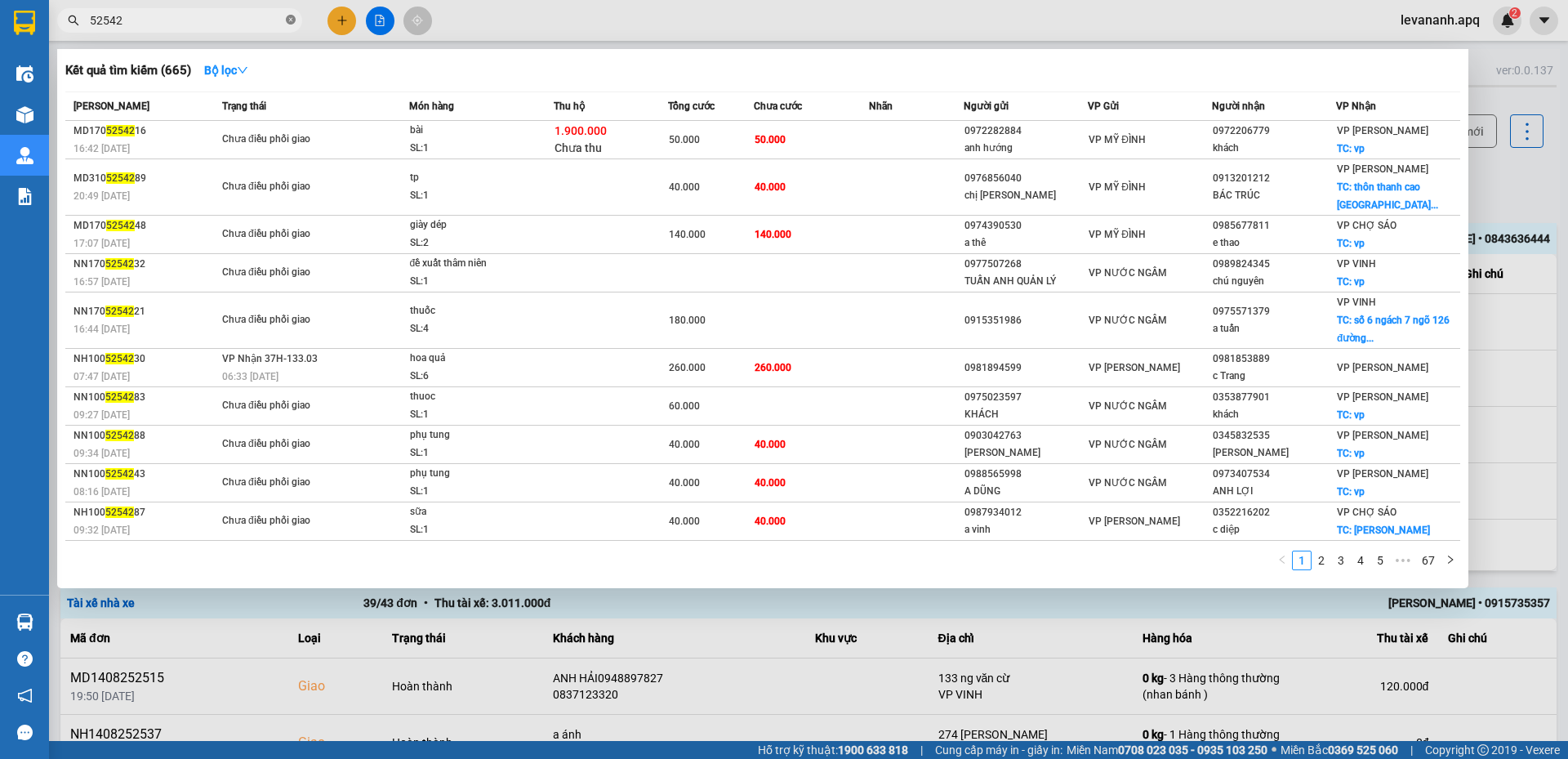
click at [294, 21] on icon "close-circle" at bounding box center [290, 19] width 10 height 10
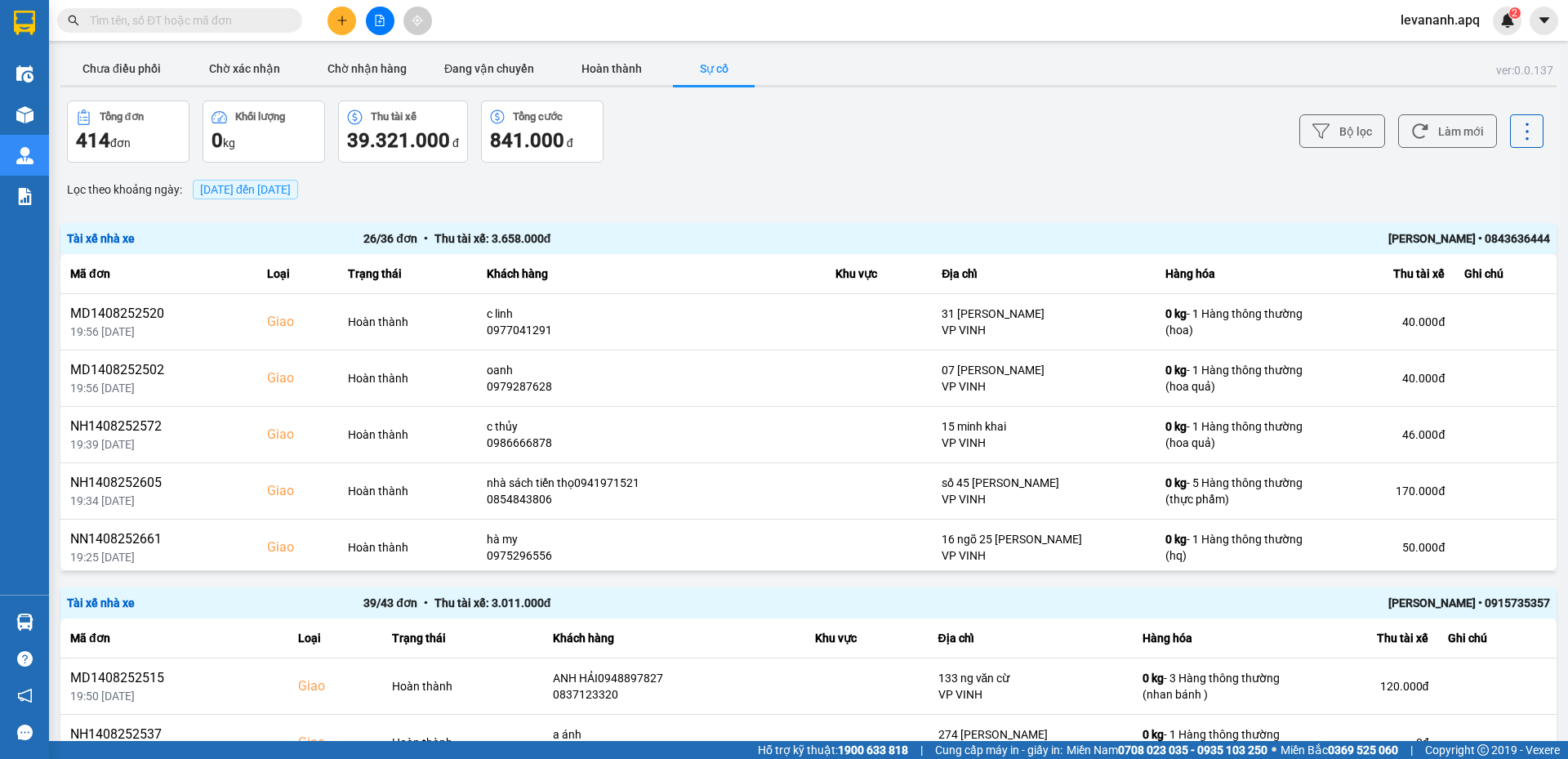
click at [221, 27] on input "text" at bounding box center [187, 20] width 193 height 18
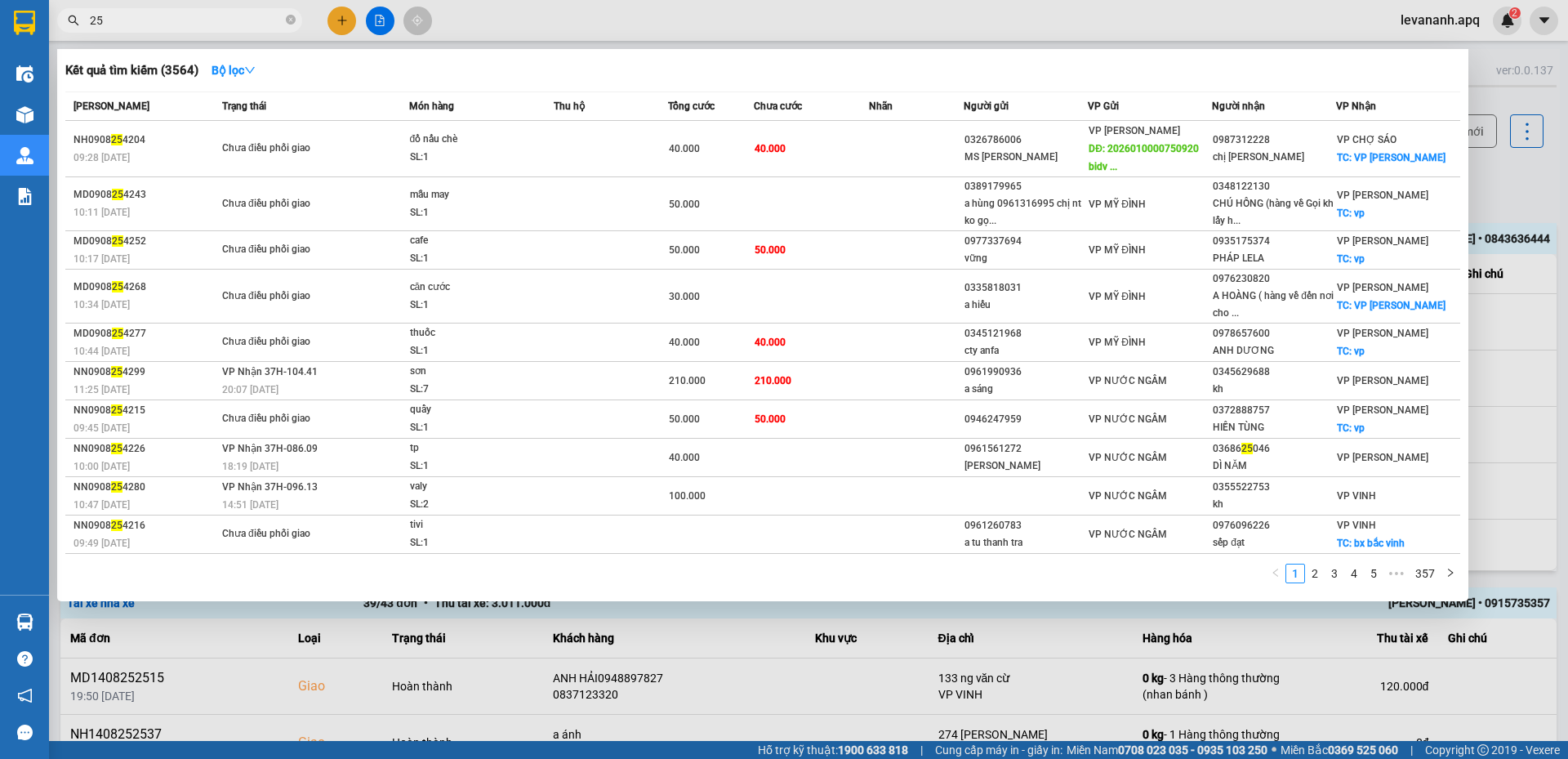
type input "2"
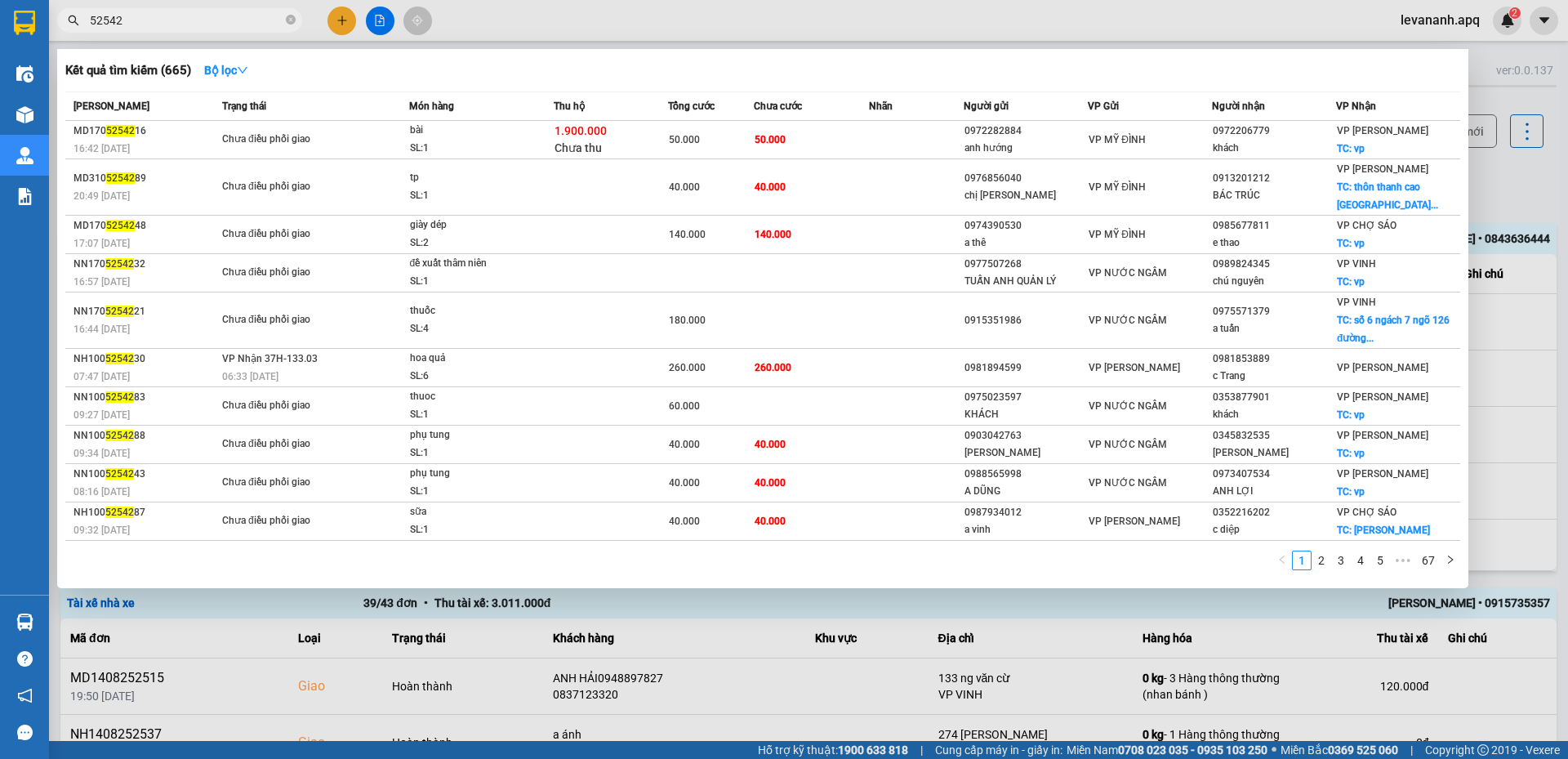
type input "52542"
click at [1535, 207] on div at bounding box center [784, 380] width 1568 height 759
click at [290, 18] on icon "close-circle" at bounding box center [290, 19] width 10 height 10
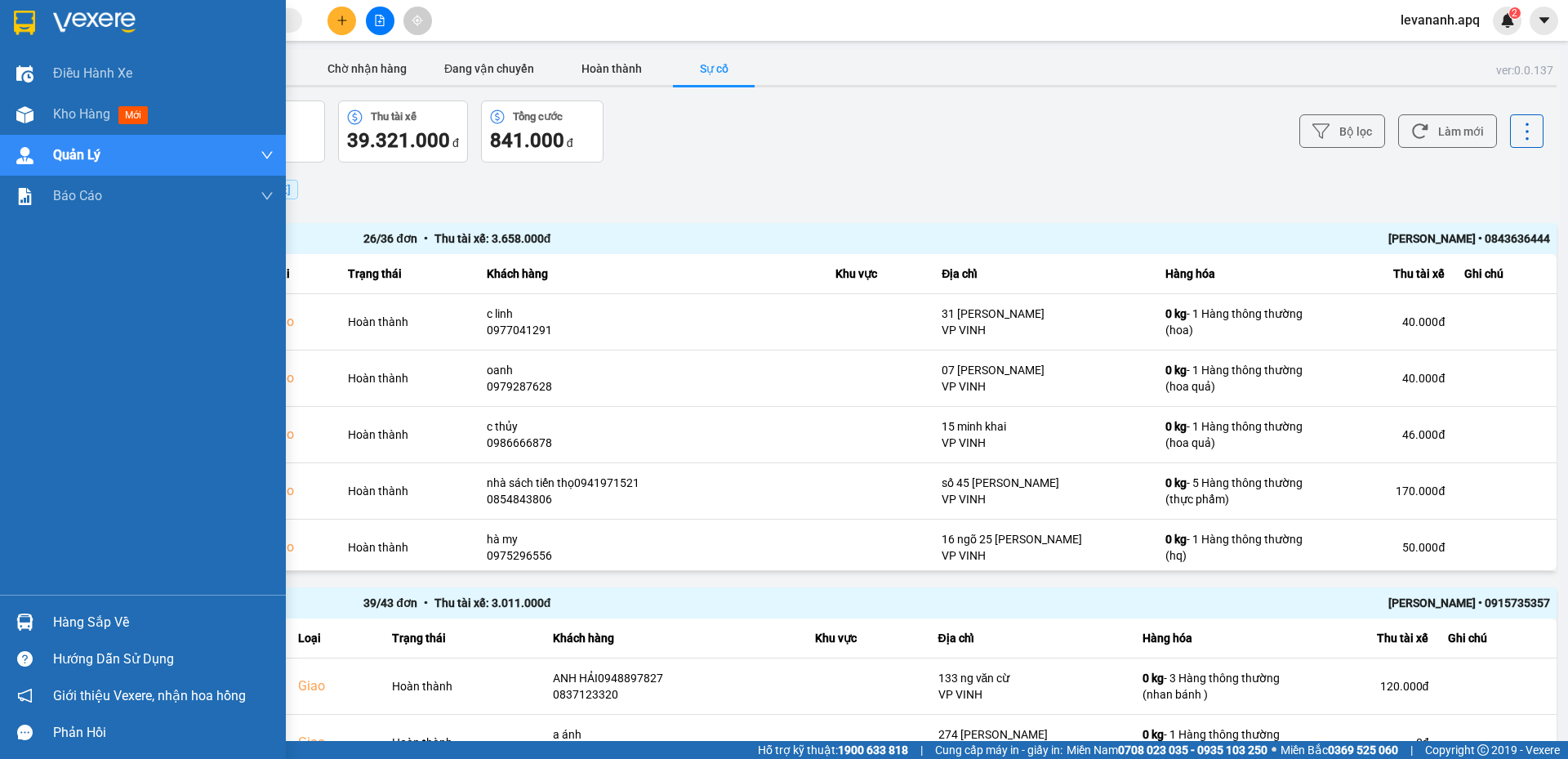
click at [1, 37] on div at bounding box center [142, 27] width 286 height 53
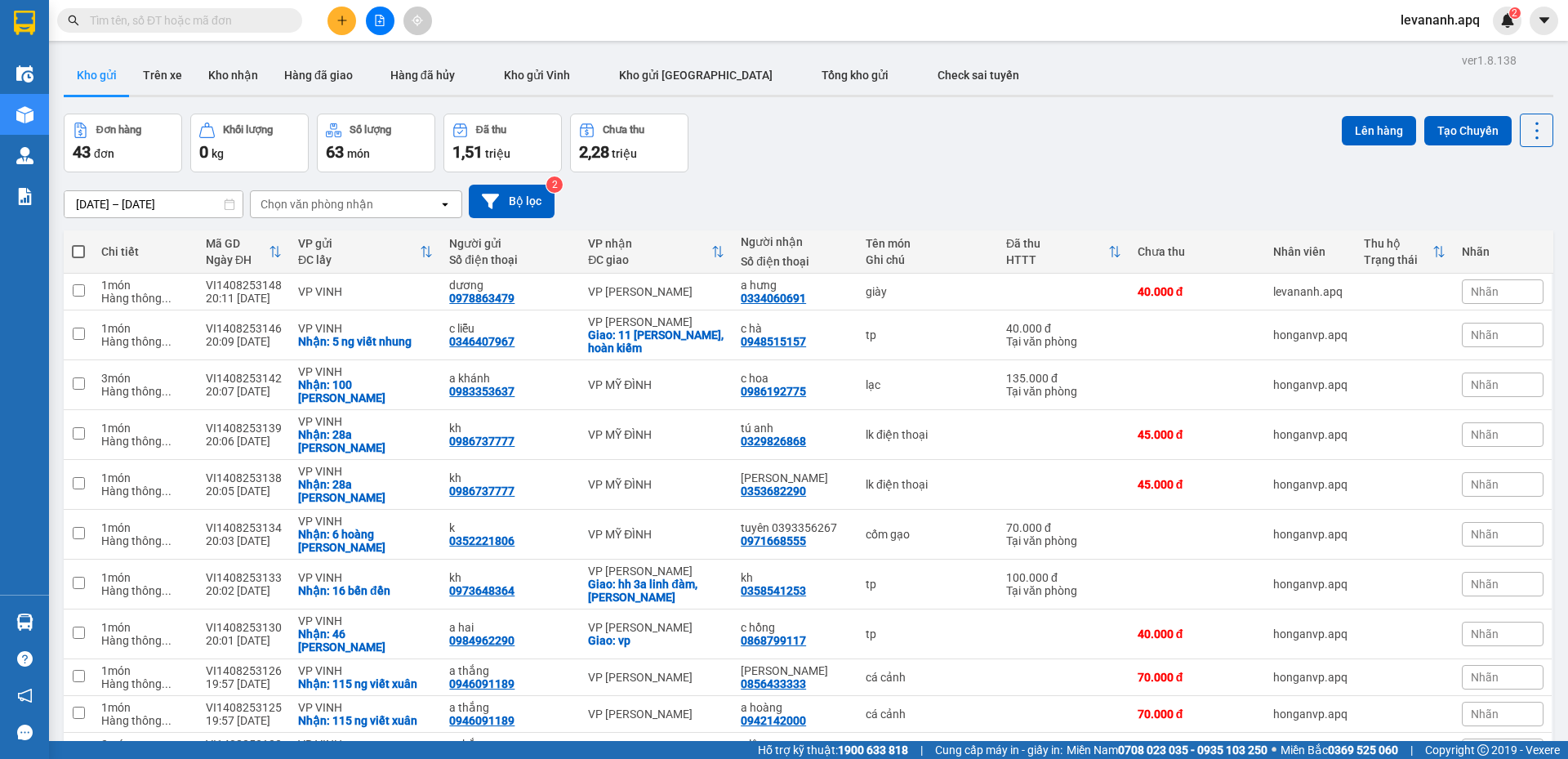
click at [175, 16] on input "text" at bounding box center [187, 20] width 193 height 18
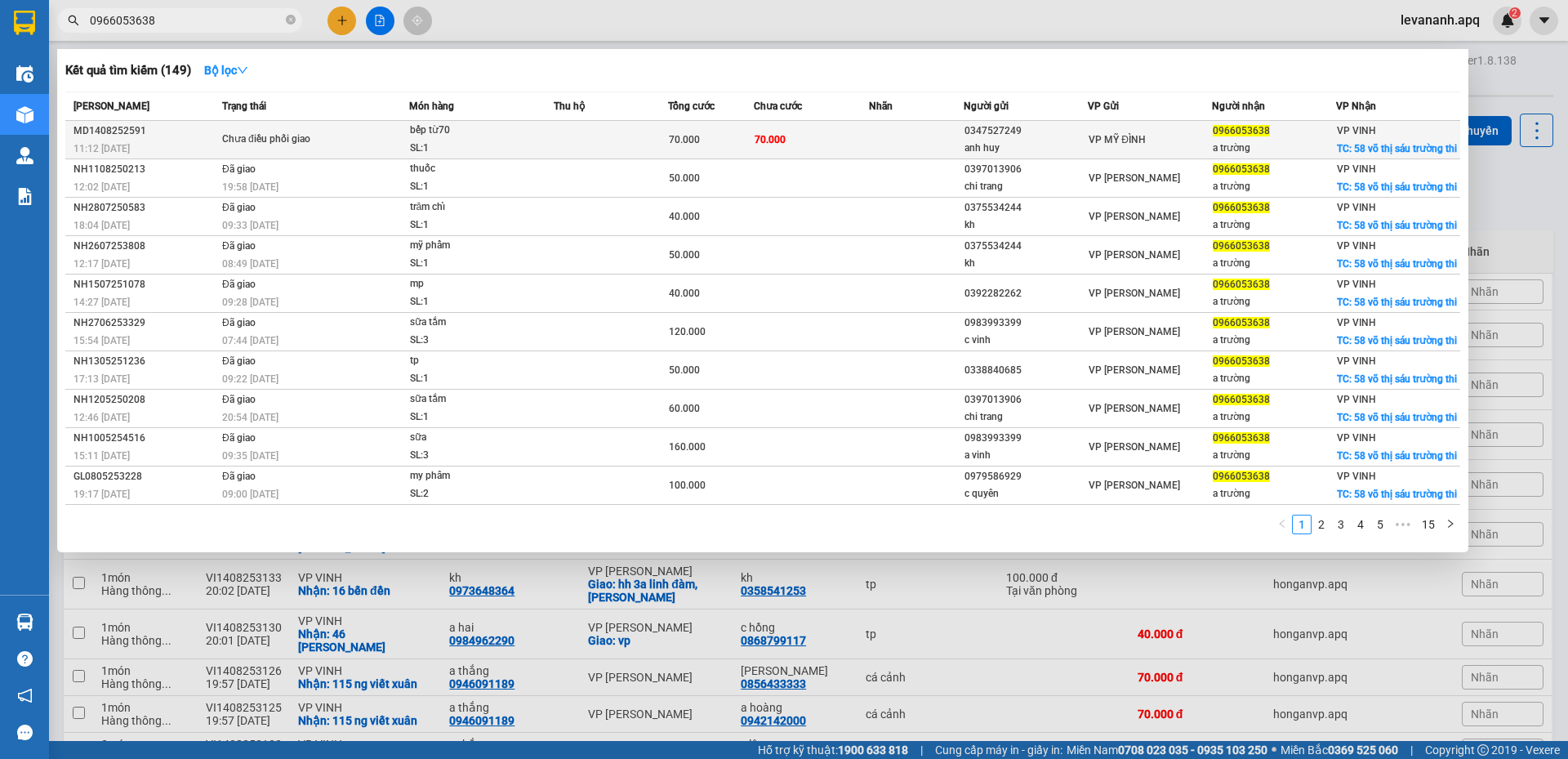
type input "0966053638"
click at [803, 131] on td "70.000" at bounding box center [810, 140] width 114 height 38
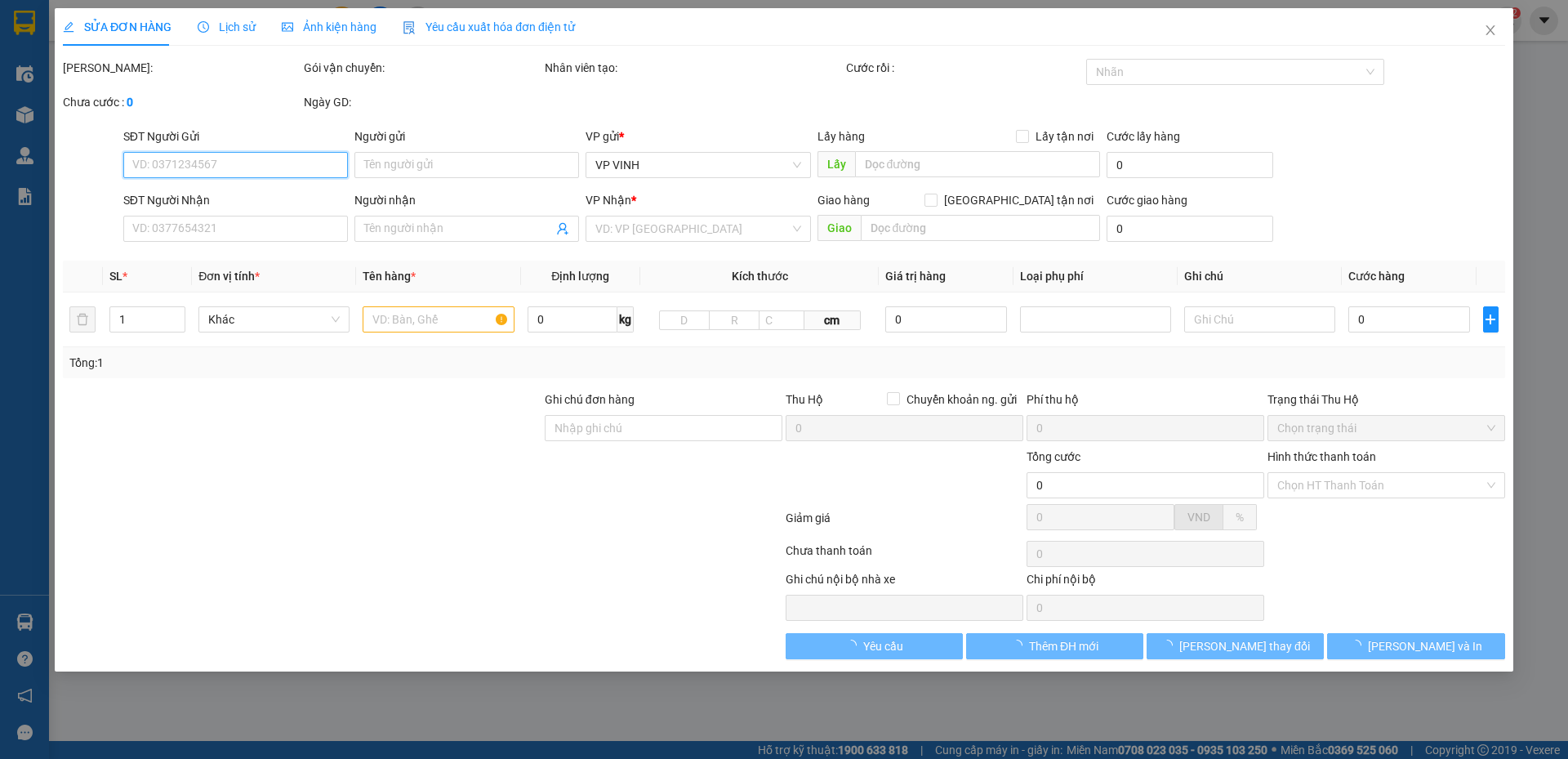
type input "0347527249"
type input "anh huy"
type input "0966053638"
type input "a trường"
checkbox input "true"
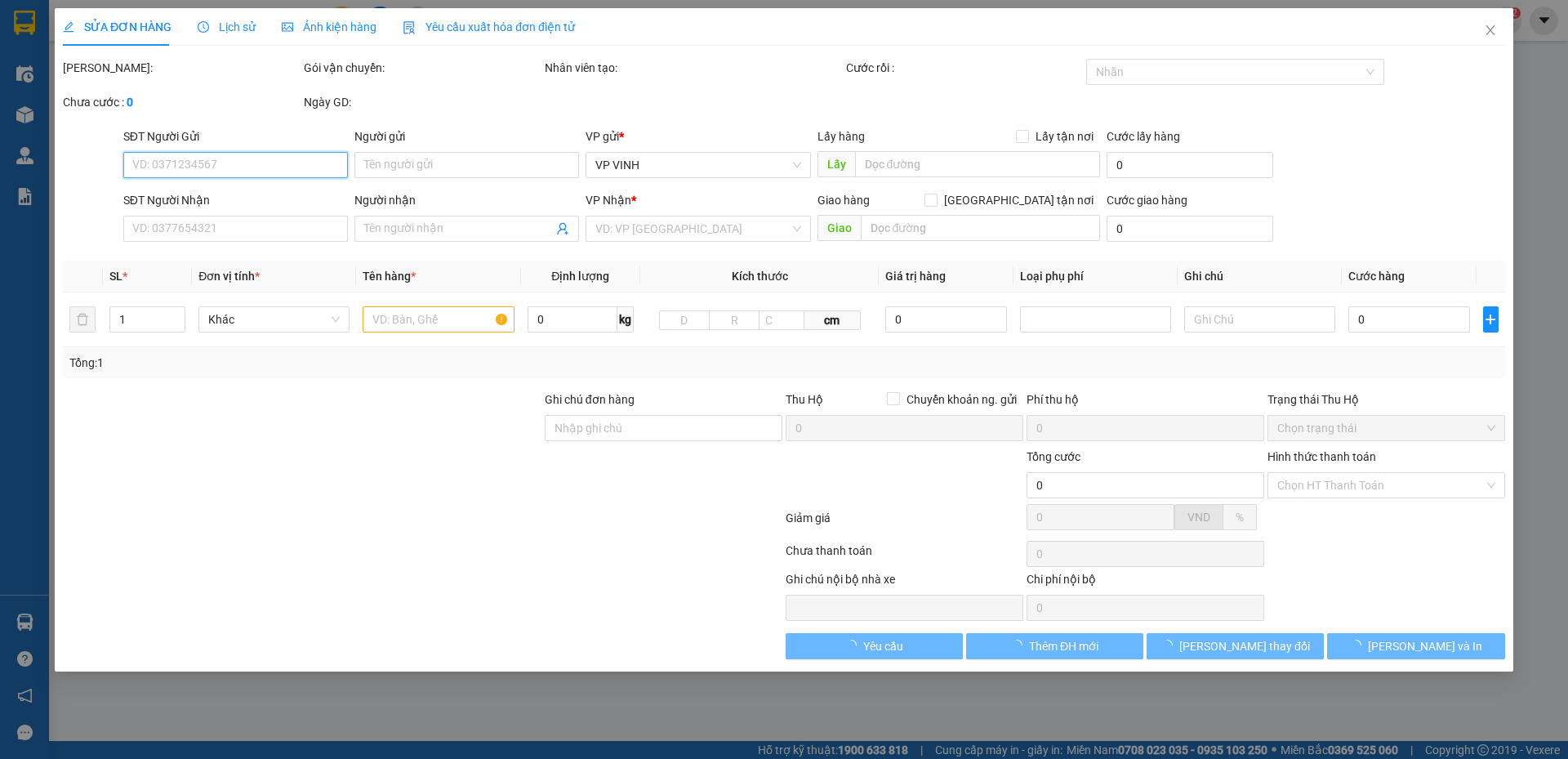
type input "58 võ thị sáu trường thi"
type input "70.000"
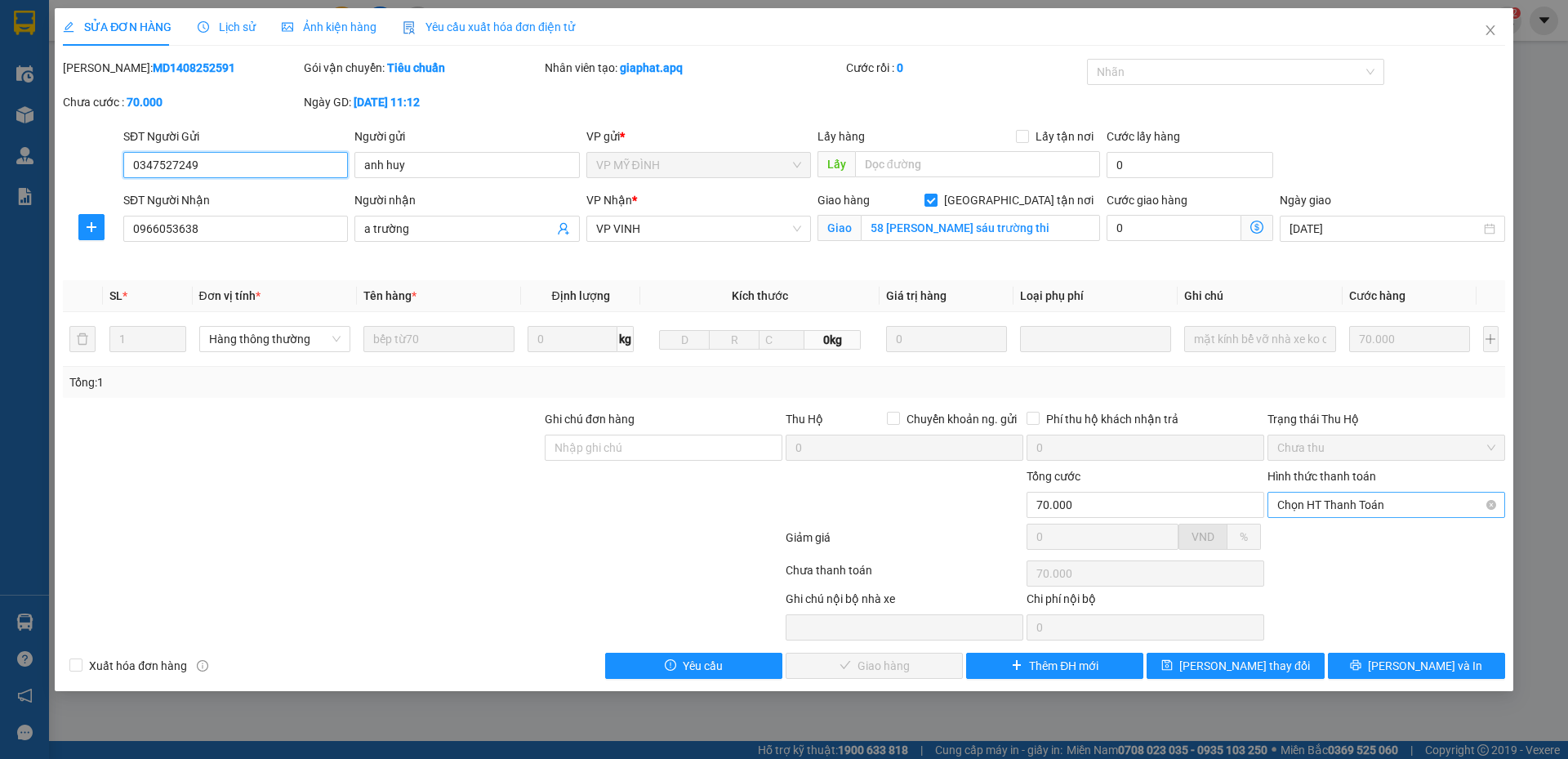
click at [1333, 499] on span "Chọn HT Thanh Toán" at bounding box center [1386, 505] width 218 height 25
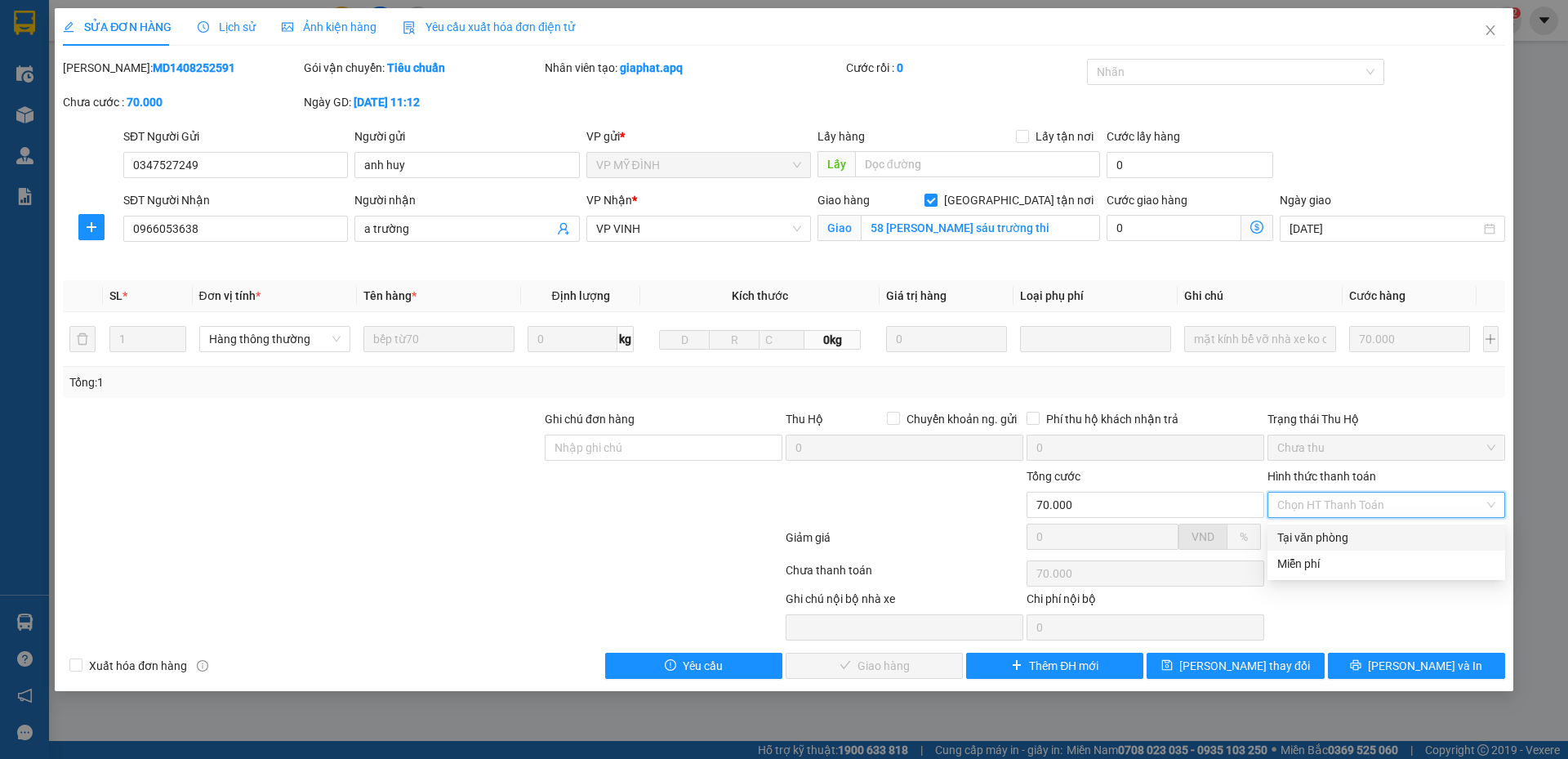
click at [1325, 533] on div "Tại văn phòng" at bounding box center [1386, 537] width 218 height 18
type input "0"
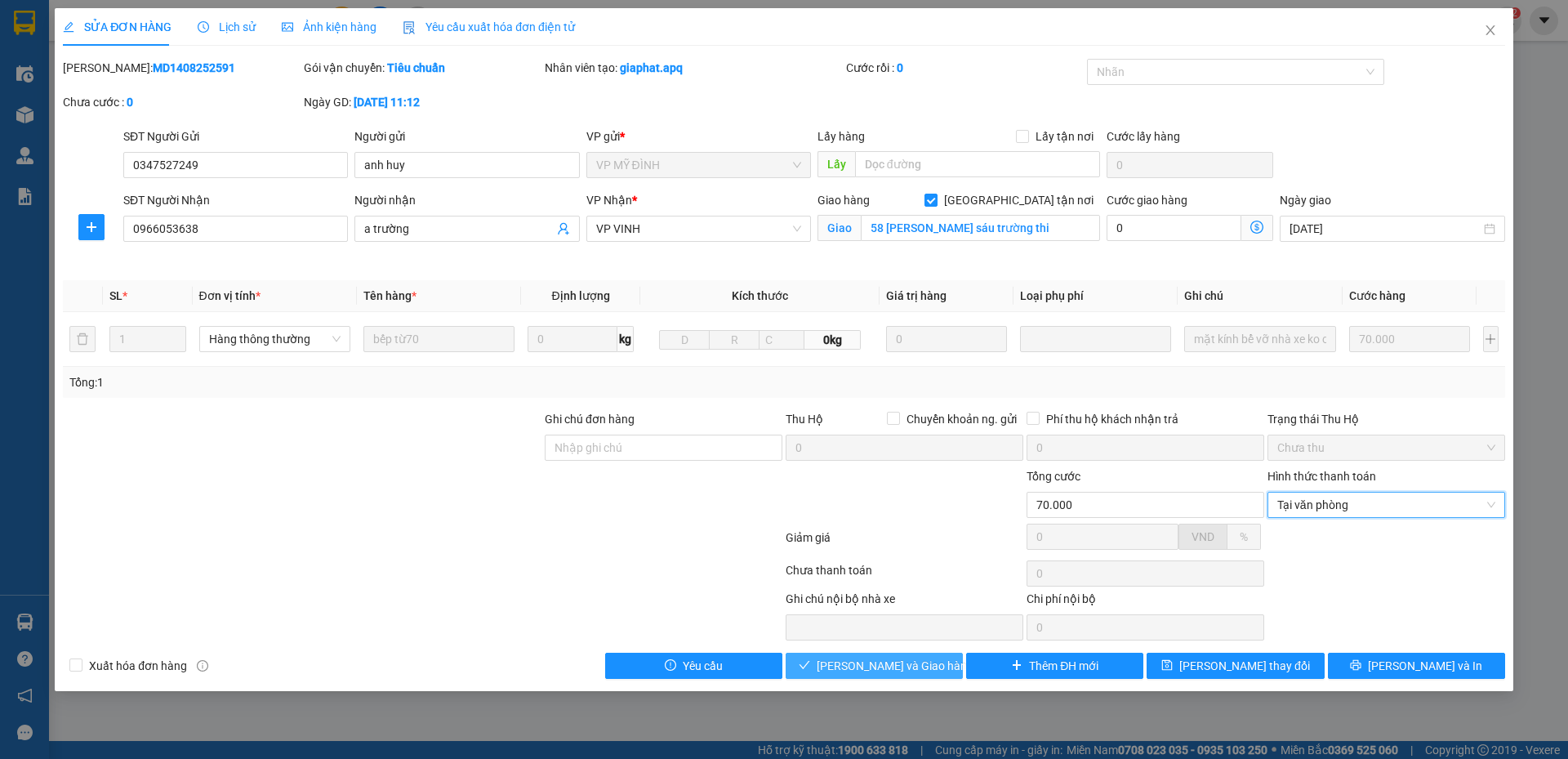
click at [913, 658] on span "Lưu và Giao hàng" at bounding box center [894, 665] width 157 height 18
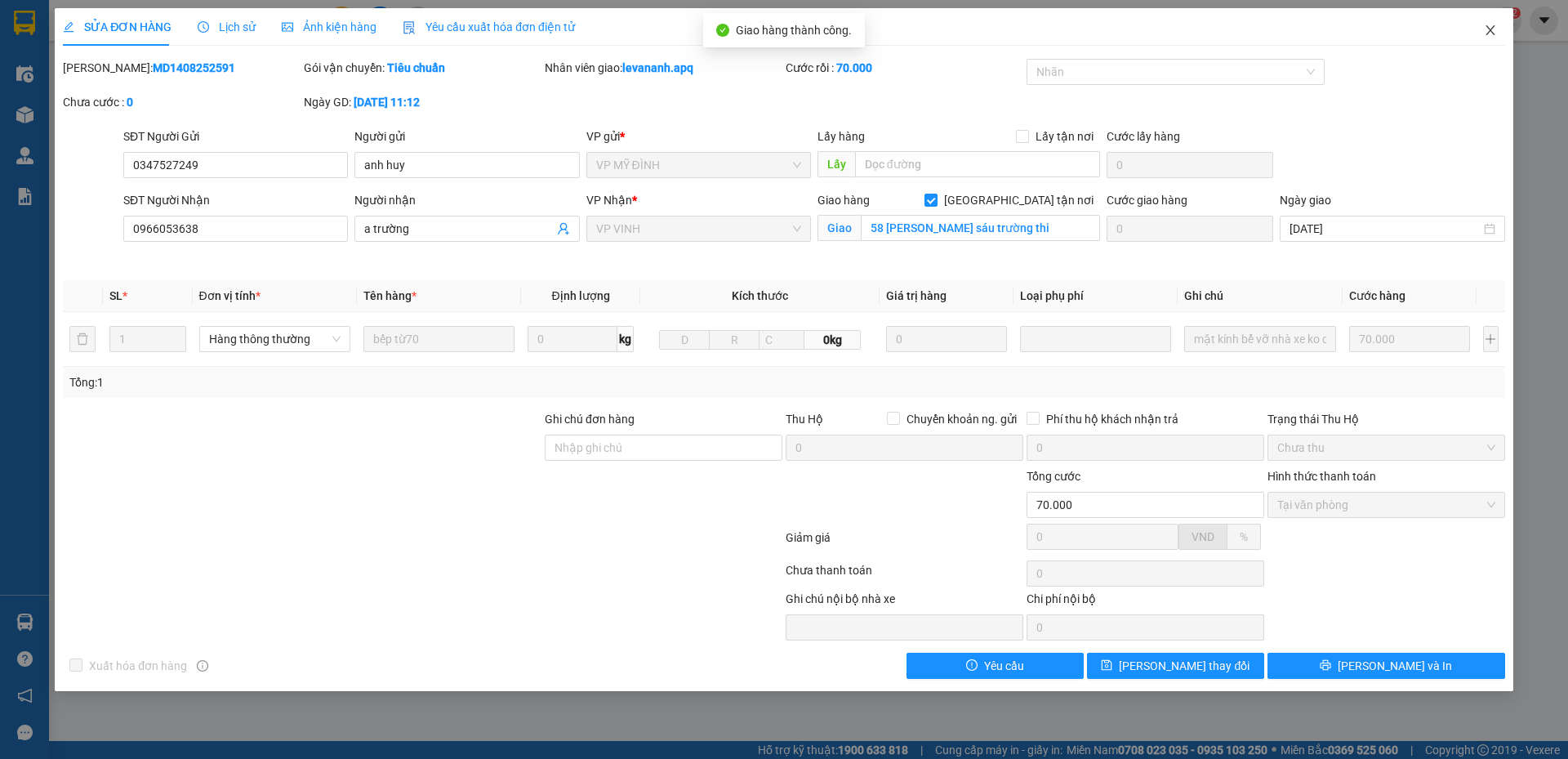
click at [1487, 34] on icon "close" at bounding box center [1489, 30] width 13 height 13
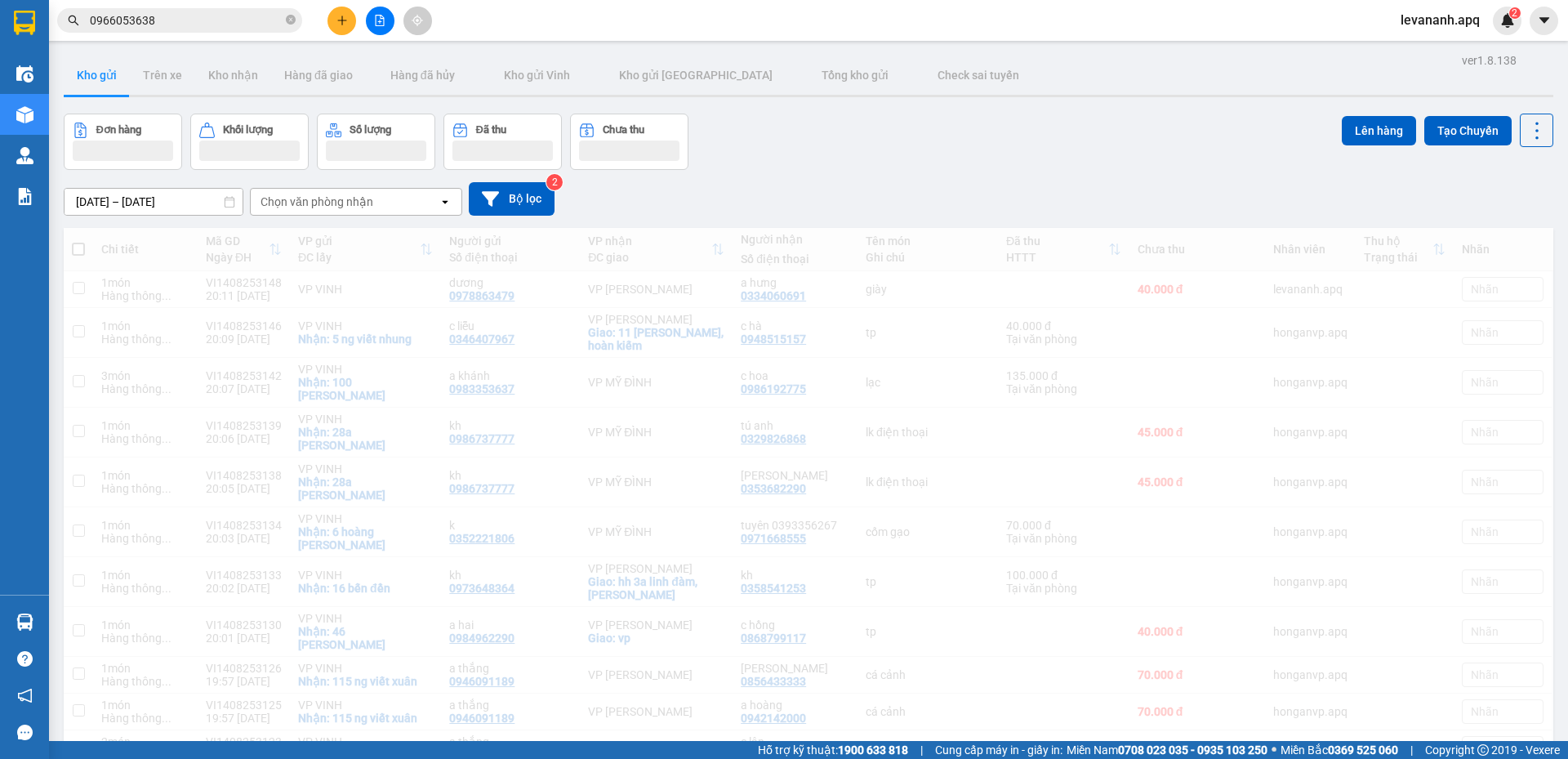
click at [180, 30] on span "0966053638" at bounding box center [180, 20] width 245 height 25
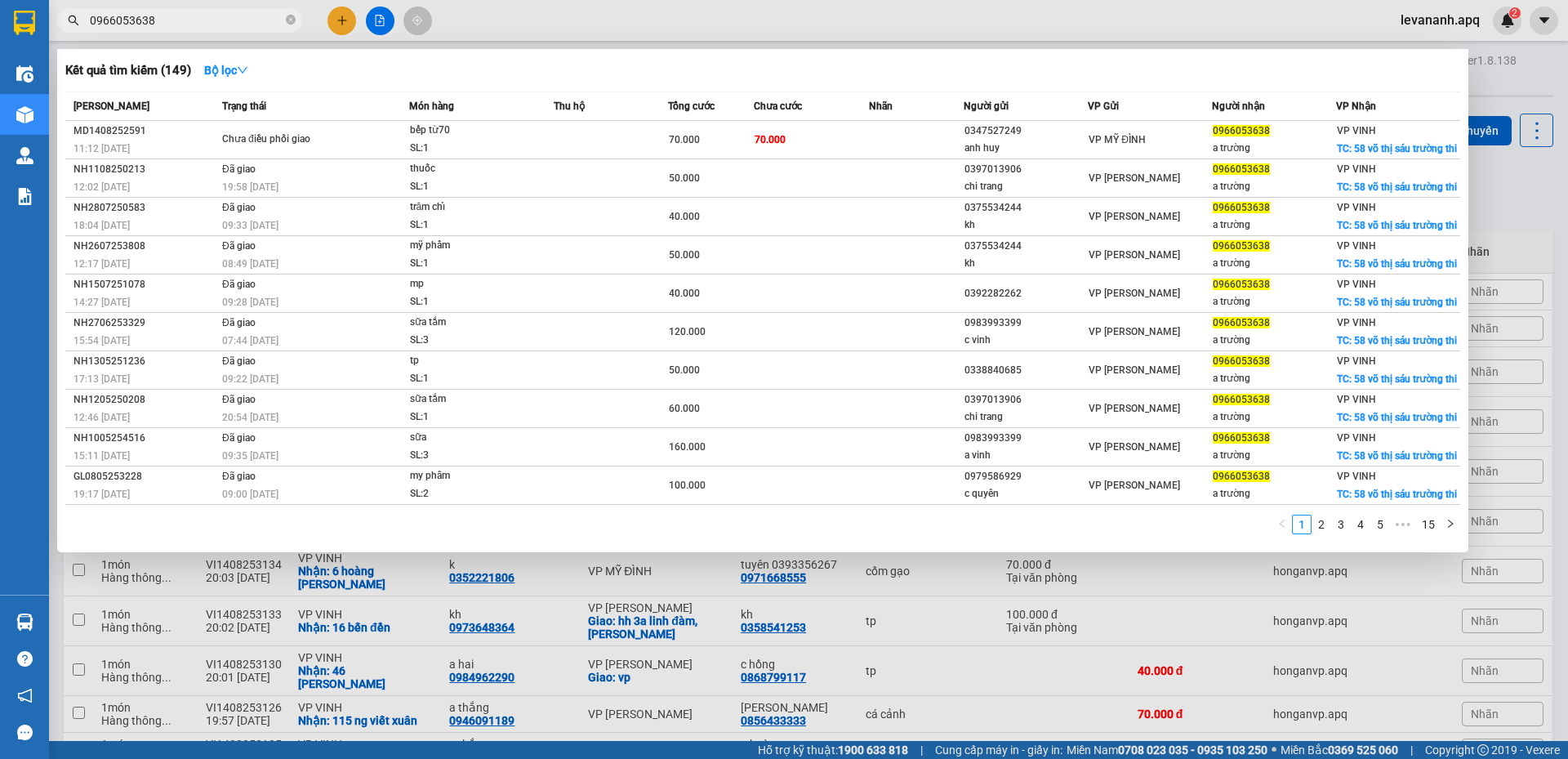
click at [175, 19] on input "0966053638" at bounding box center [187, 20] width 193 height 18
type input "0966053638"
click at [1527, 240] on div at bounding box center [784, 380] width 1568 height 759
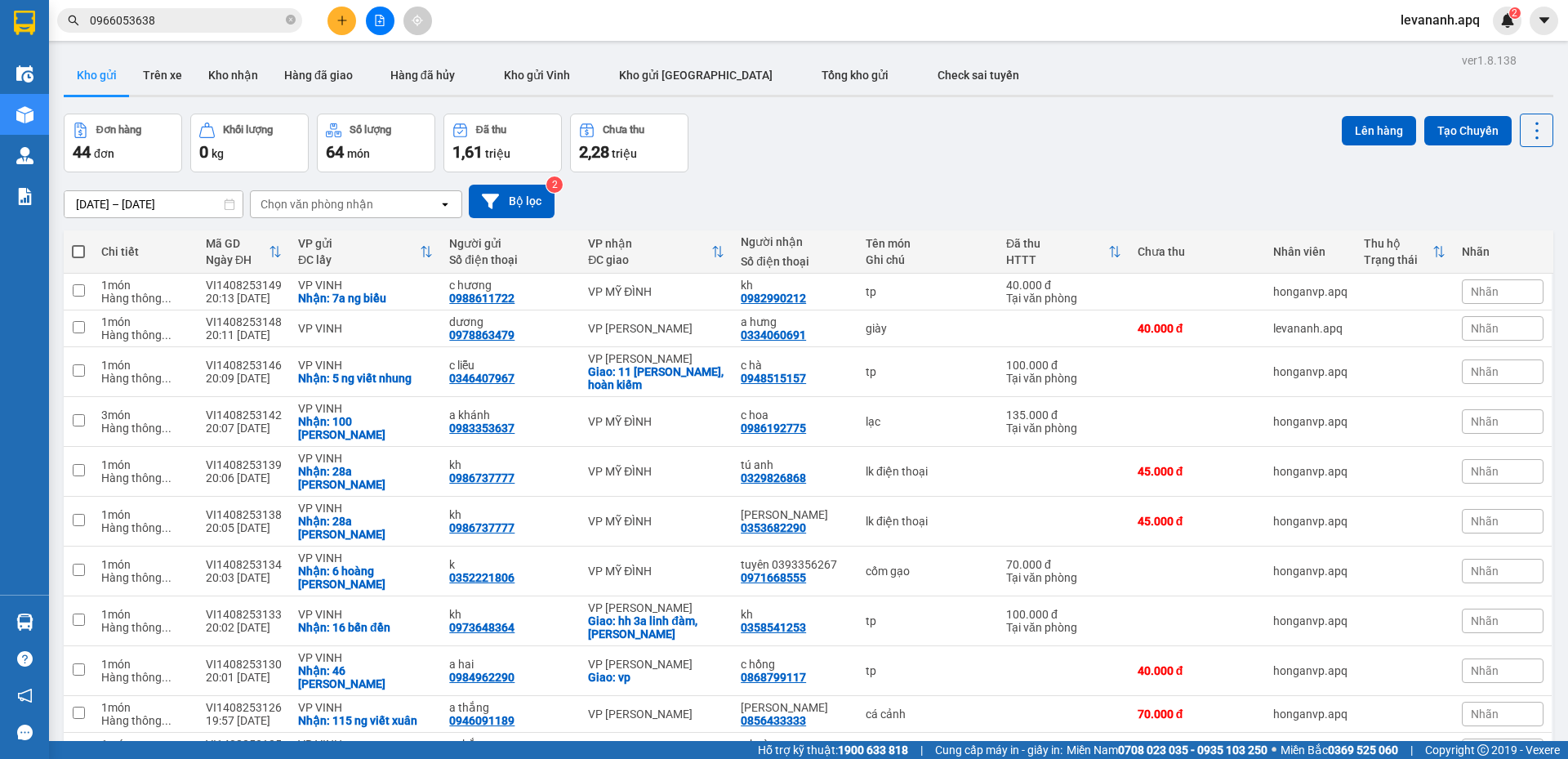
click at [184, 29] on span "0966053638" at bounding box center [180, 20] width 245 height 25
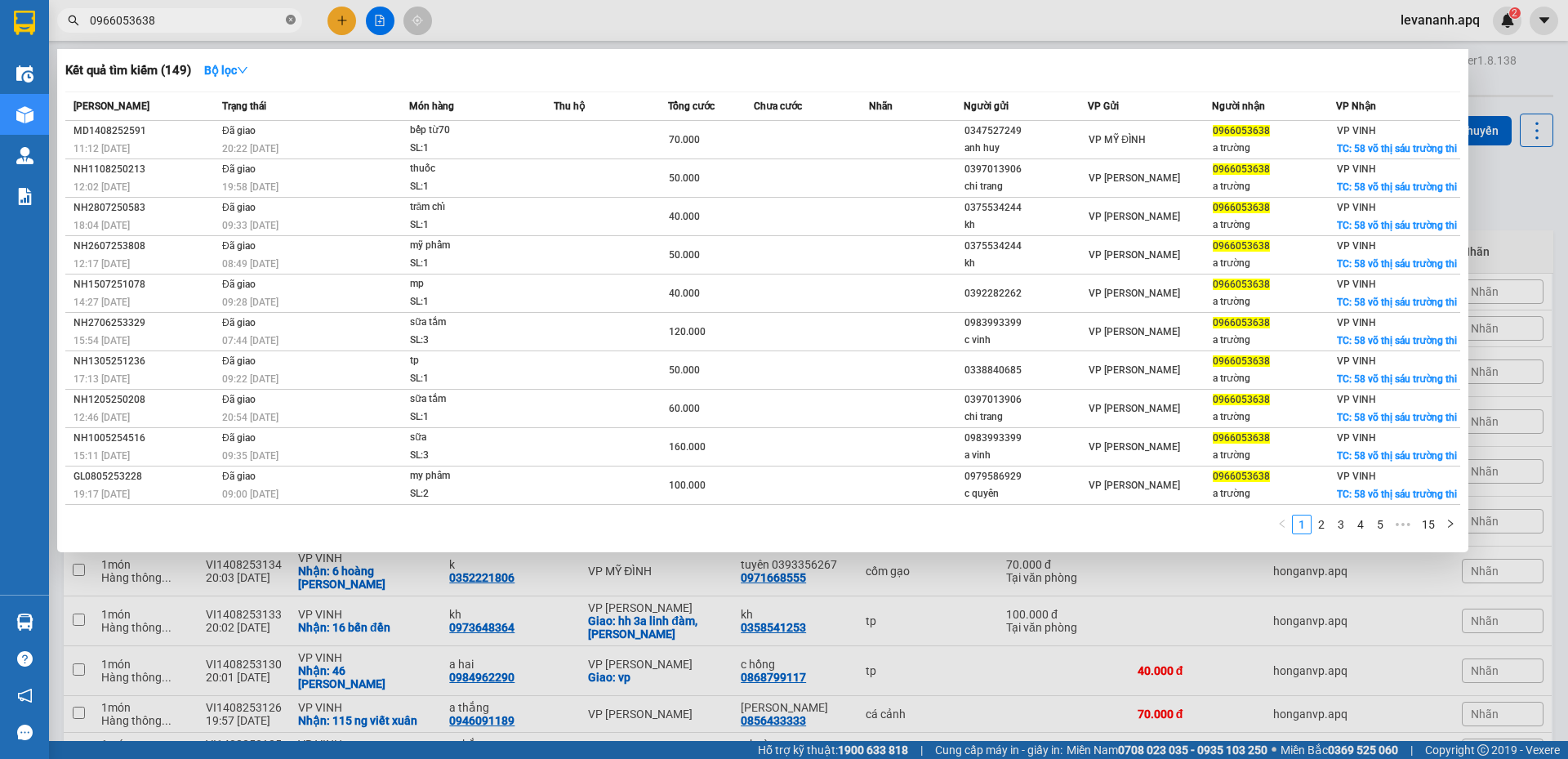
click at [290, 25] on icon "close-circle" at bounding box center [290, 19] width 10 height 10
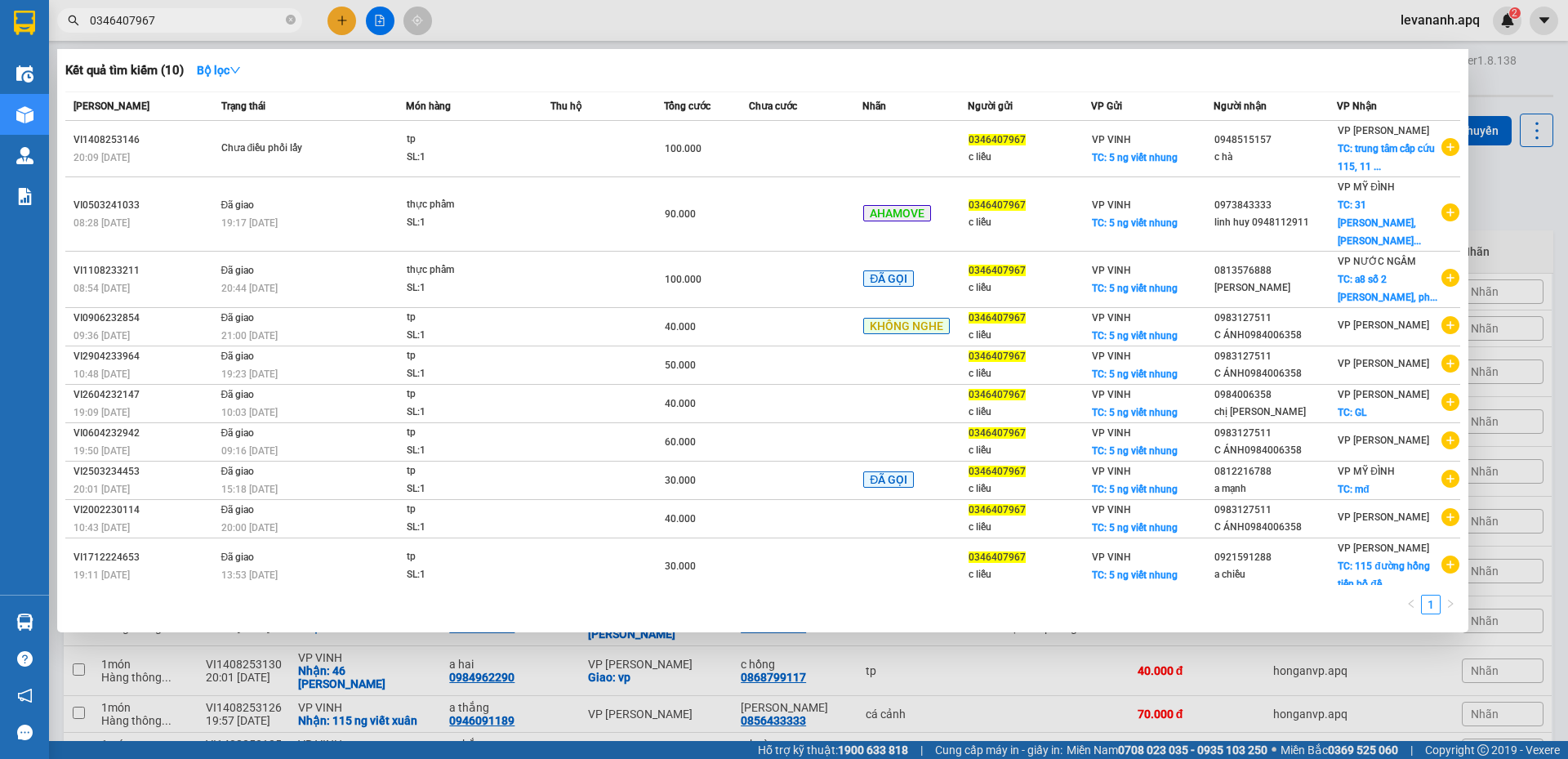
type input "0346407967"
click at [1493, 190] on div at bounding box center [784, 380] width 1568 height 759
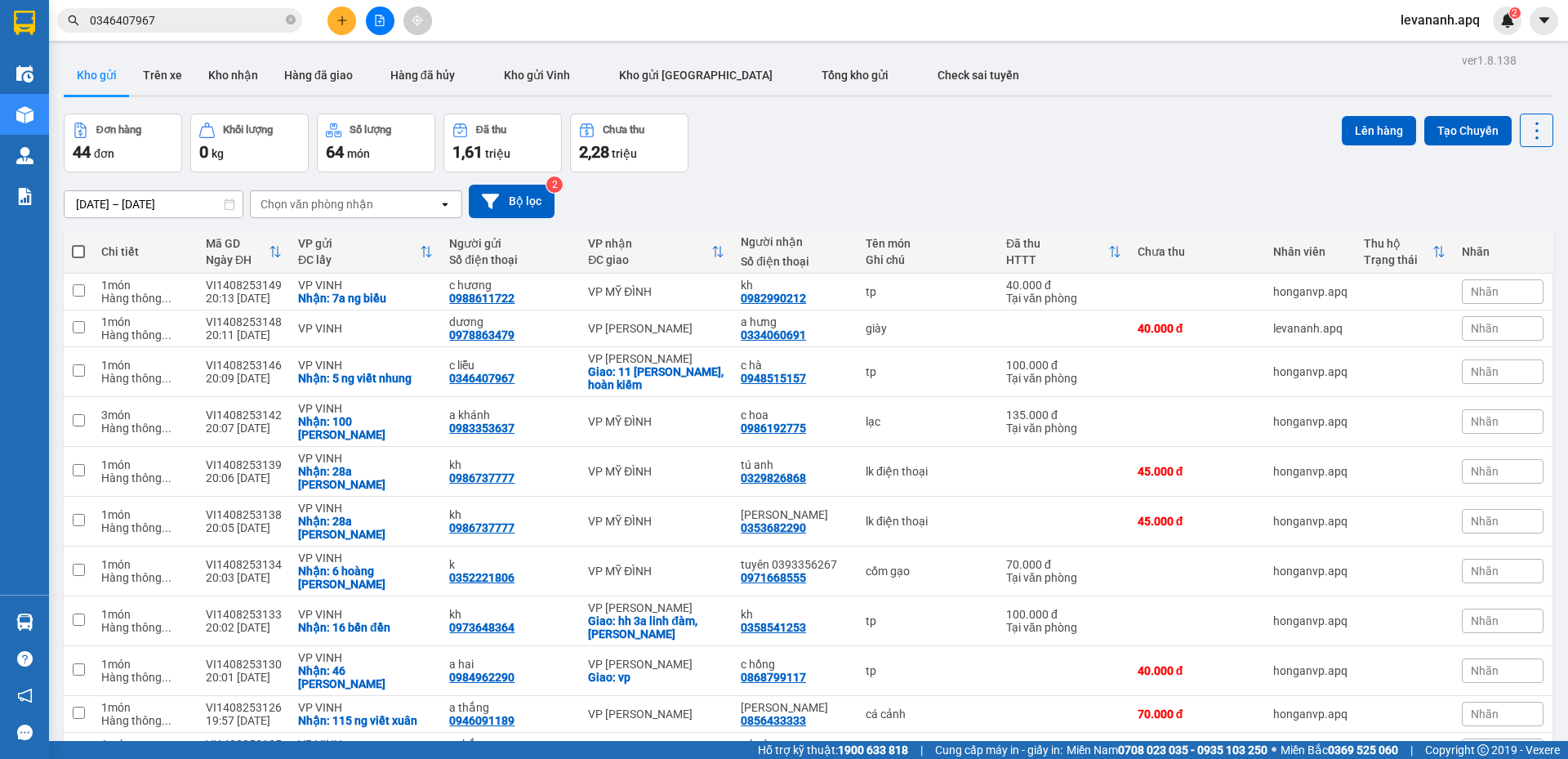
click at [192, 24] on input "0346407967" at bounding box center [187, 20] width 193 height 18
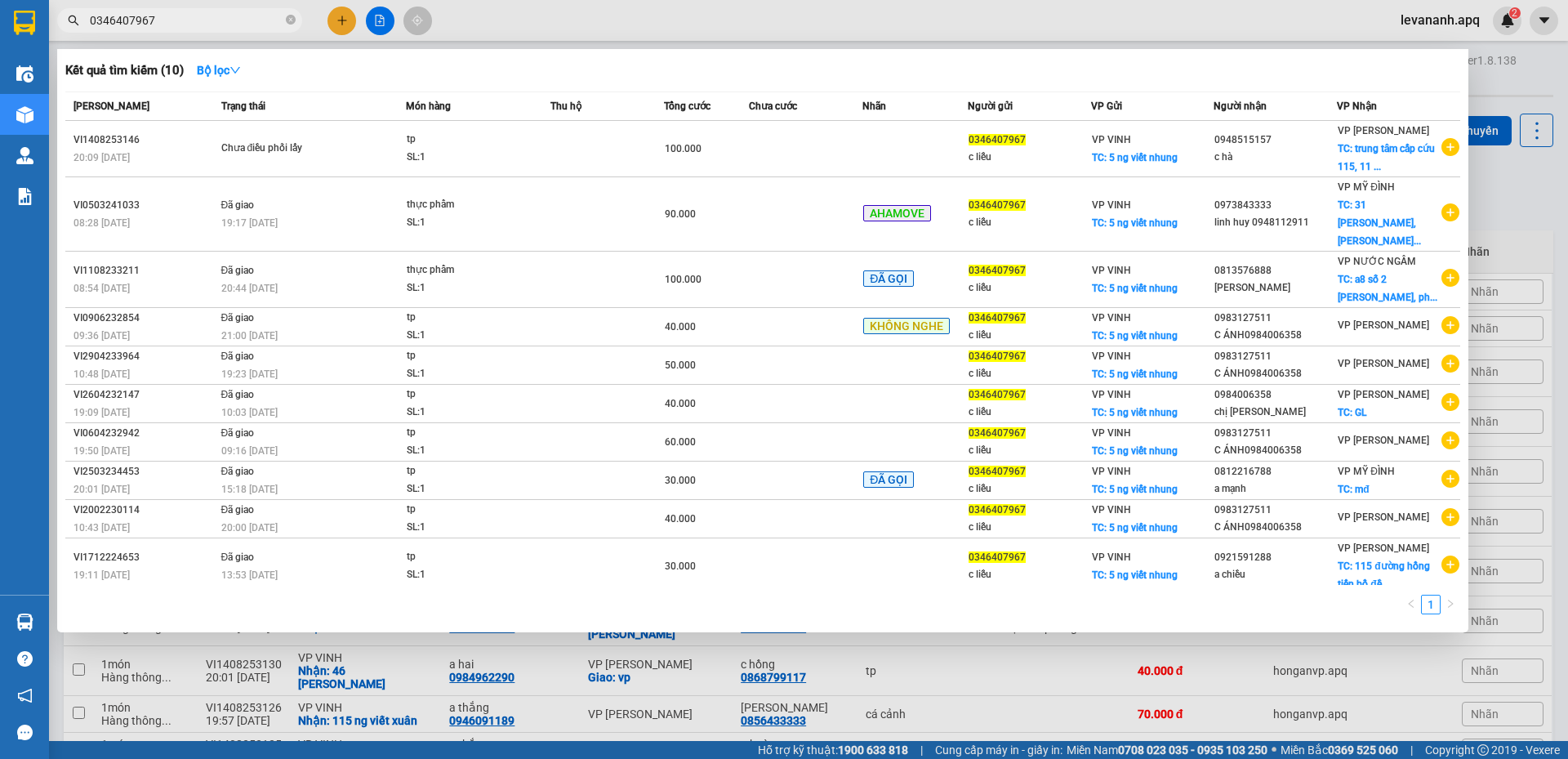
click at [1493, 203] on div at bounding box center [784, 380] width 1568 height 759
click at [221, 18] on input "0346407967" at bounding box center [187, 20] width 193 height 18
click at [1525, 205] on div at bounding box center [784, 380] width 1568 height 759
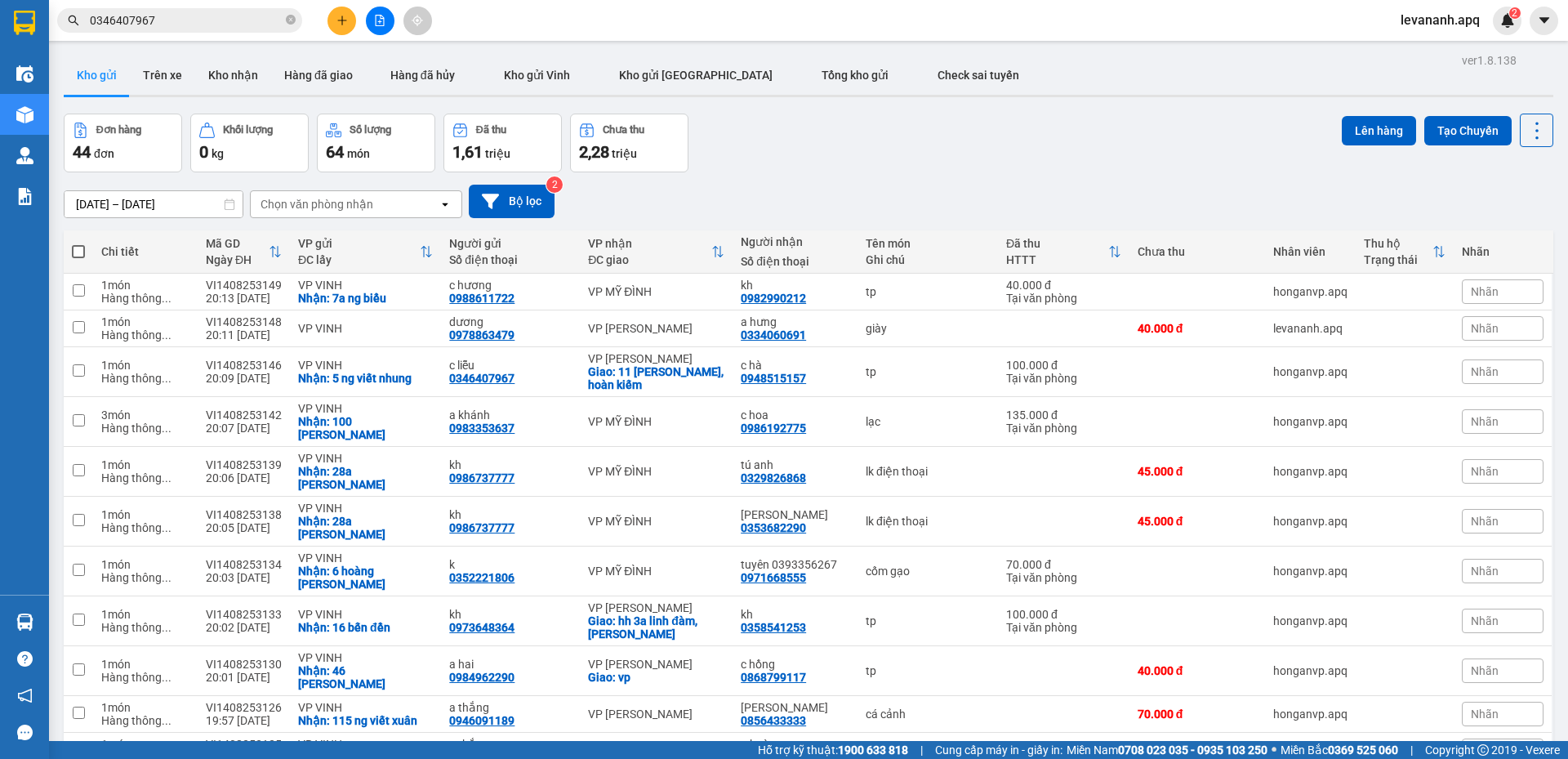
click at [333, 16] on button at bounding box center [341, 20] width 28 height 28
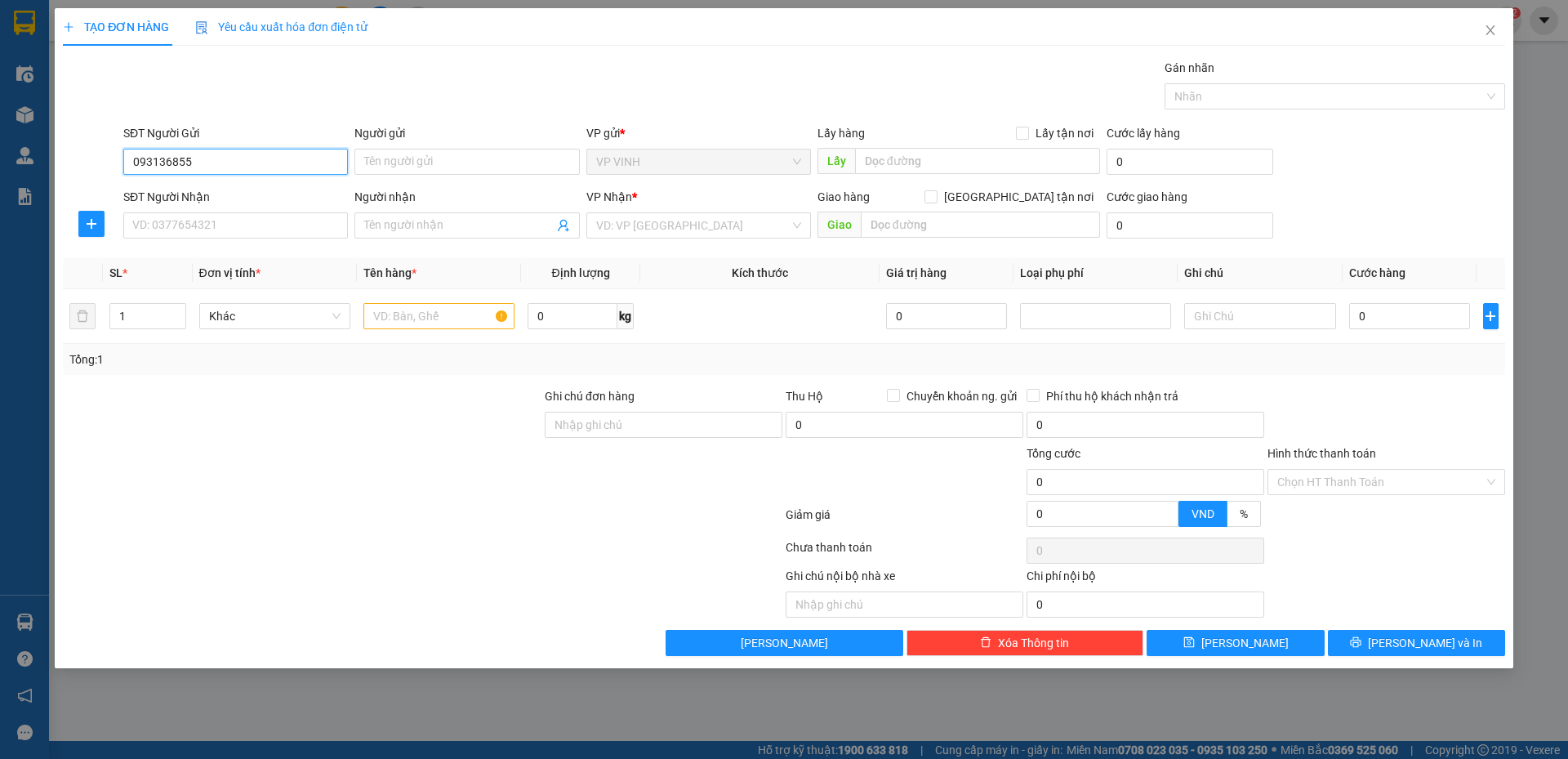
type input "0931368558"
click at [164, 169] on input "0931368558" at bounding box center [235, 162] width 225 height 27
click at [205, 197] on div "0931368558 - a hải" at bounding box center [235, 195] width 205 height 18
type input "a hải"
type input "0931368558"
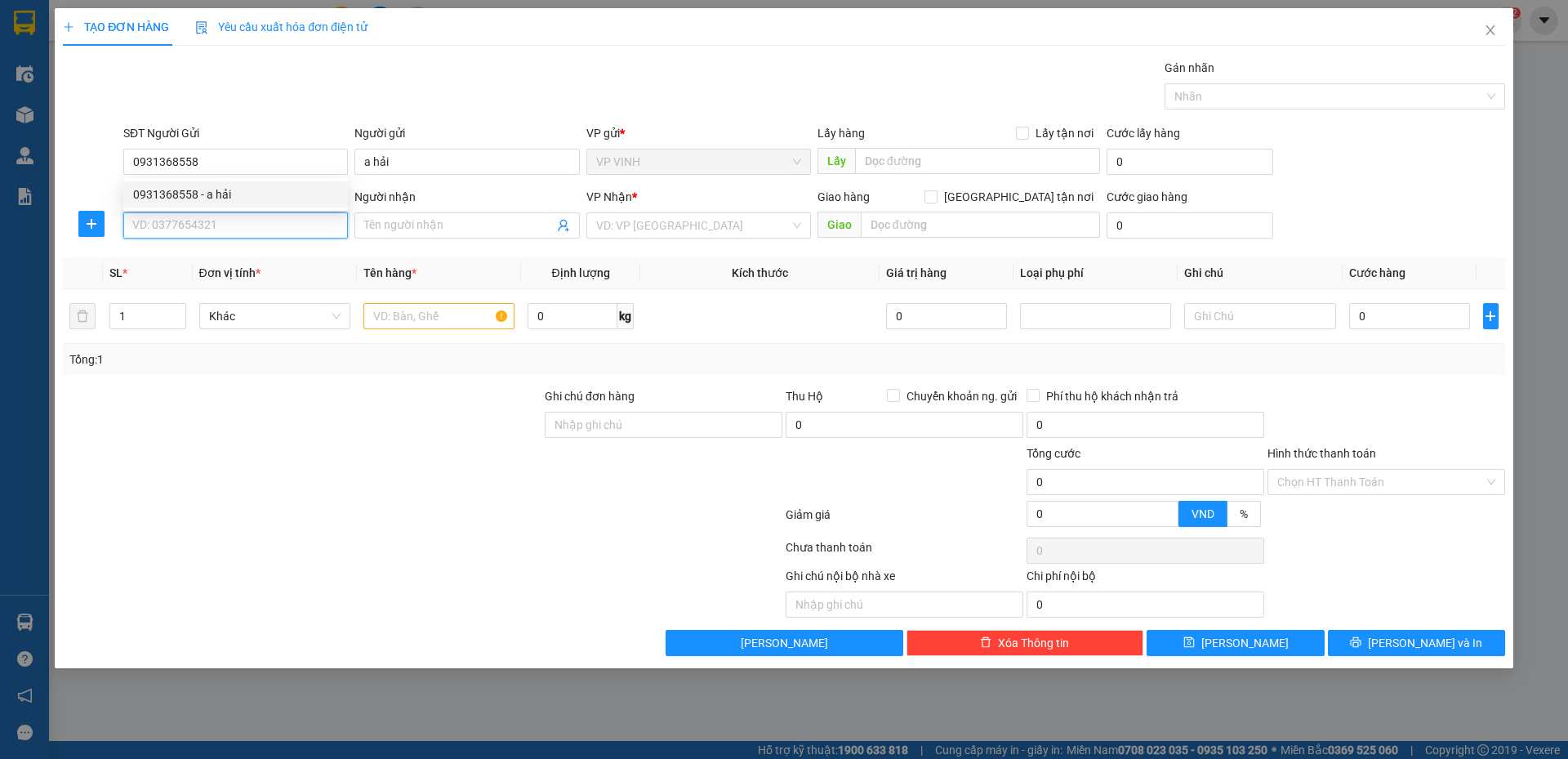
click at [212, 226] on input "SĐT Người Nhận" at bounding box center [235, 226] width 225 height 27
click at [234, 252] on div "0943778688 - a đạo 0916206555" at bounding box center [235, 258] width 205 height 18
type input "0943778688"
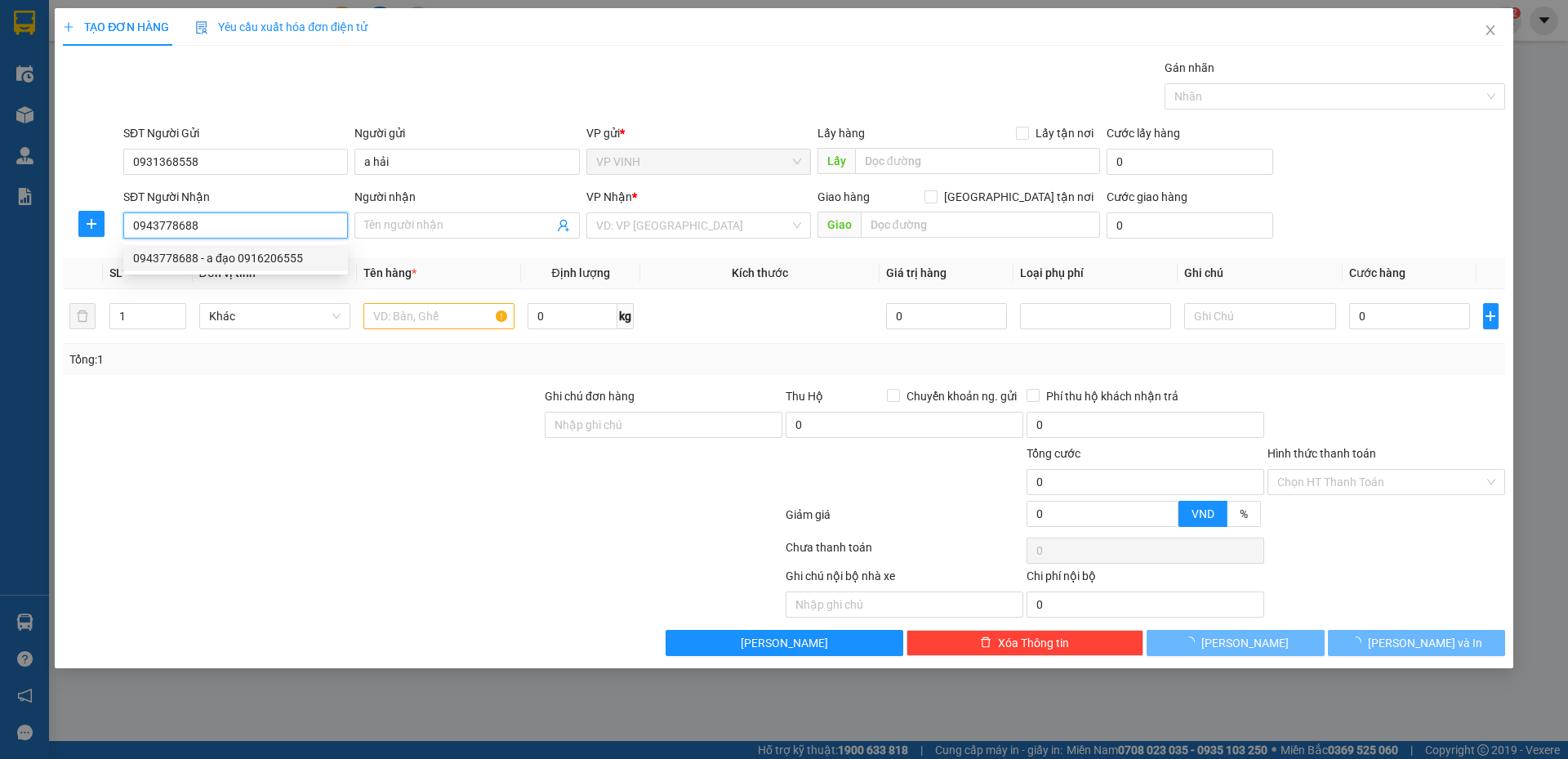
type input "a đạo 0916206555"
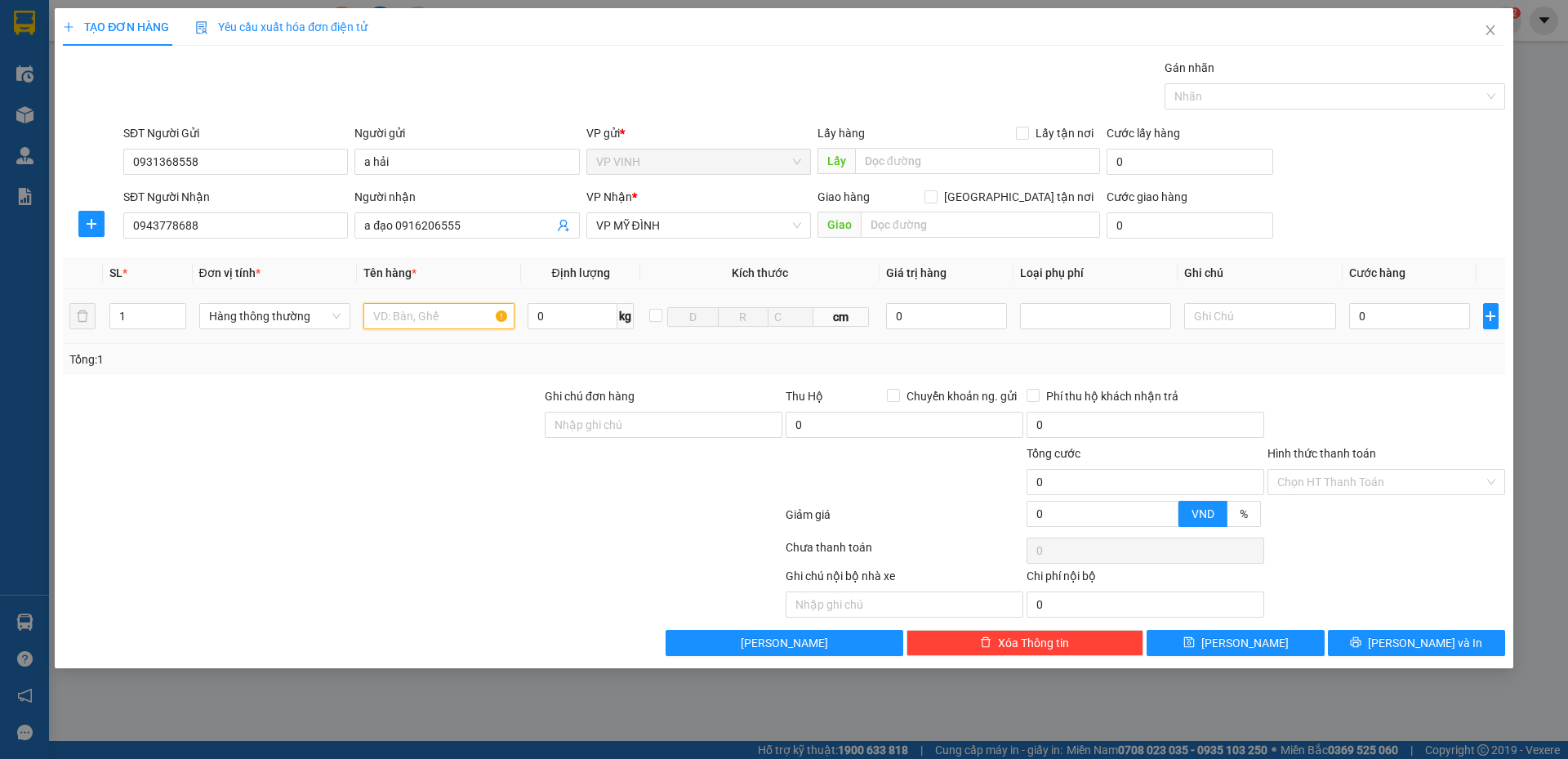
click at [427, 319] on input "text" at bounding box center [439, 316] width 151 height 27
type input "t"
click at [936, 200] on input "Giao tận nơi" at bounding box center [929, 196] width 11 height 12
checkbox input "true"
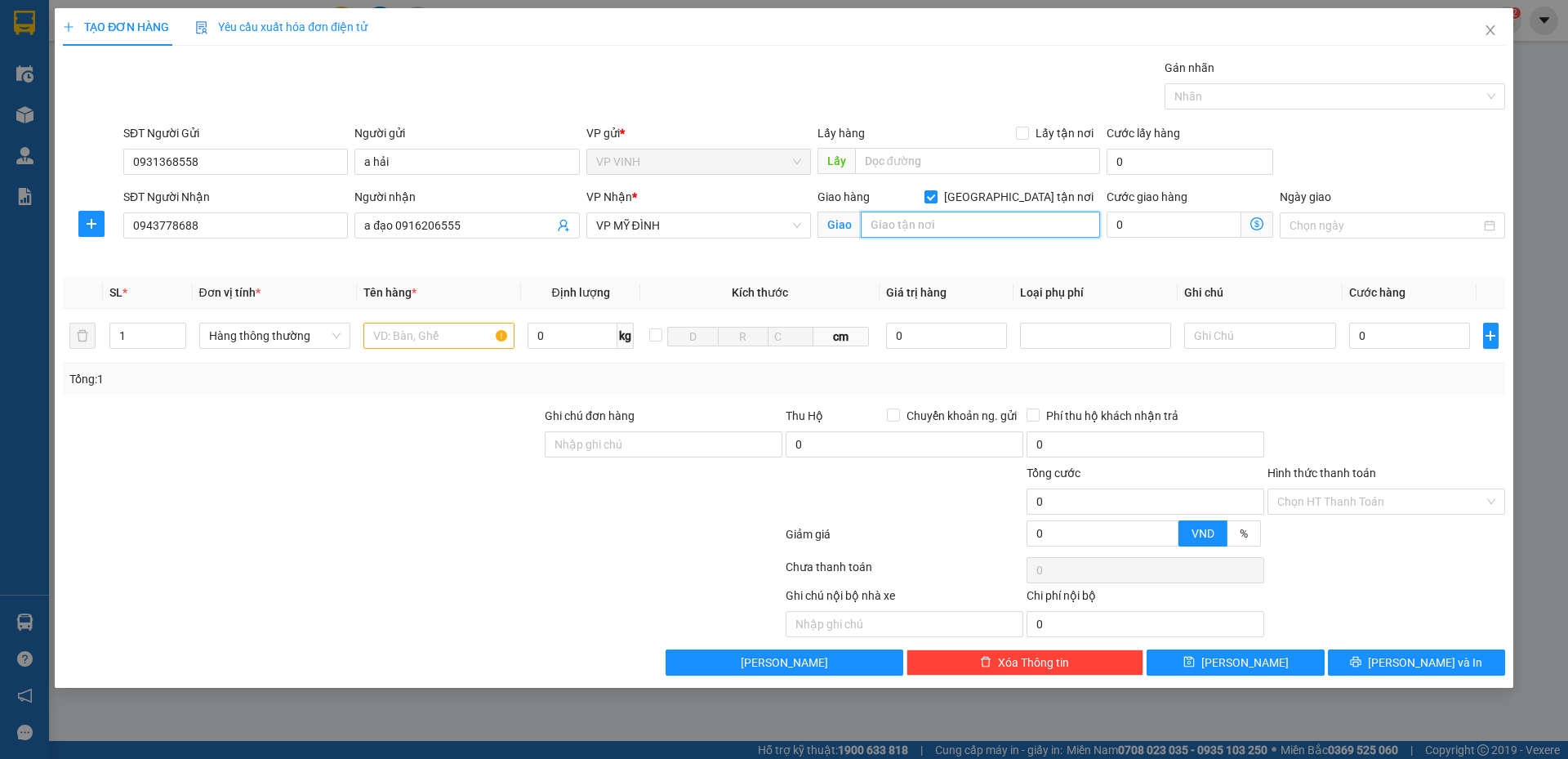
click at [1020, 222] on input "text" at bounding box center [980, 225] width 239 height 27
click at [919, 227] on input "20 lê hữu phước" at bounding box center [980, 225] width 239 height 27
click at [959, 228] on input "20 lê hữu phước" at bounding box center [980, 225] width 239 height 27
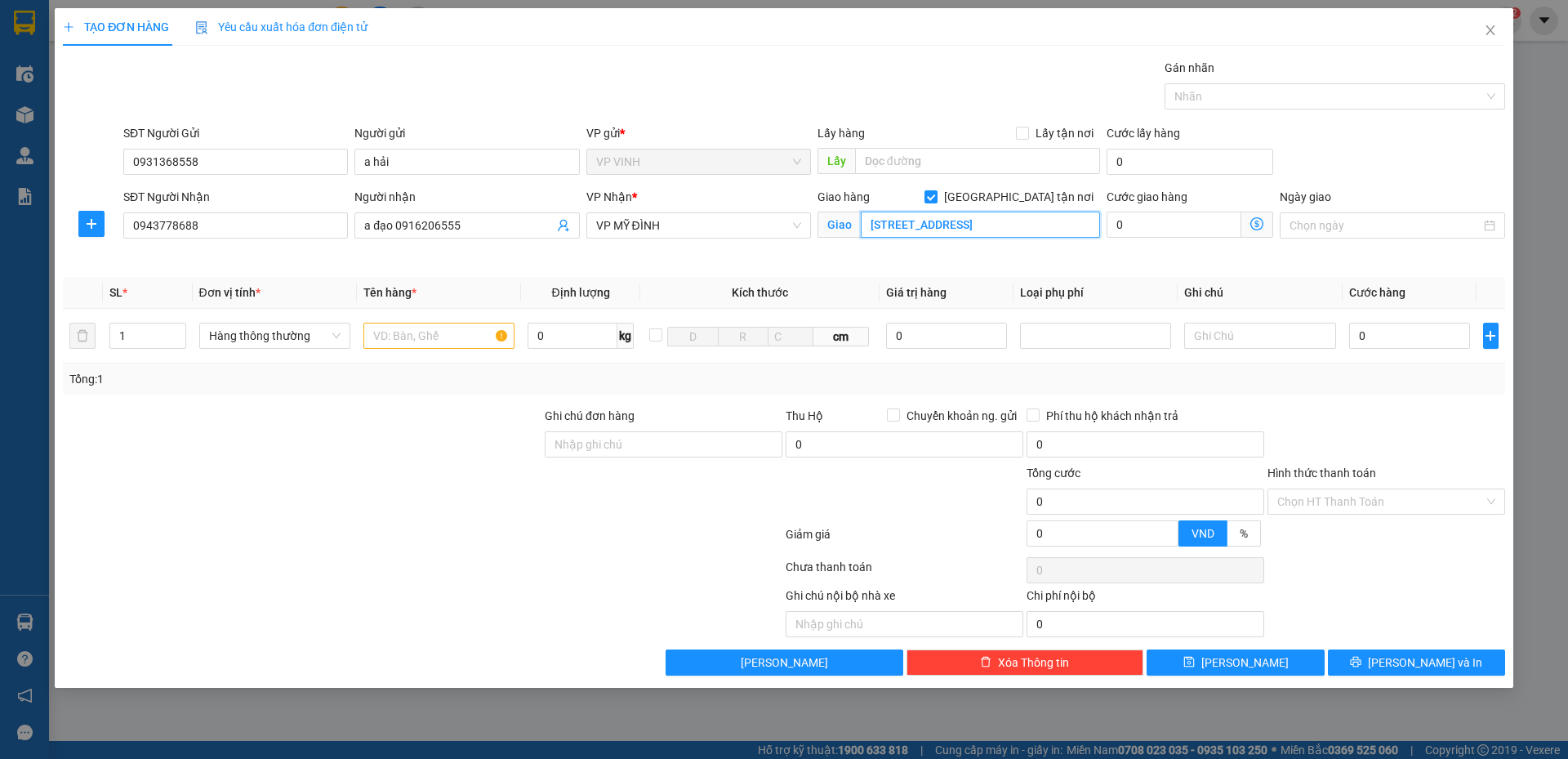
scroll to position [0, 11]
type input "20 lê hữu phước , phường mỹ đình 2 , hà nội"
click at [1257, 229] on icon "dollar-circle" at bounding box center [1256, 224] width 13 height 13
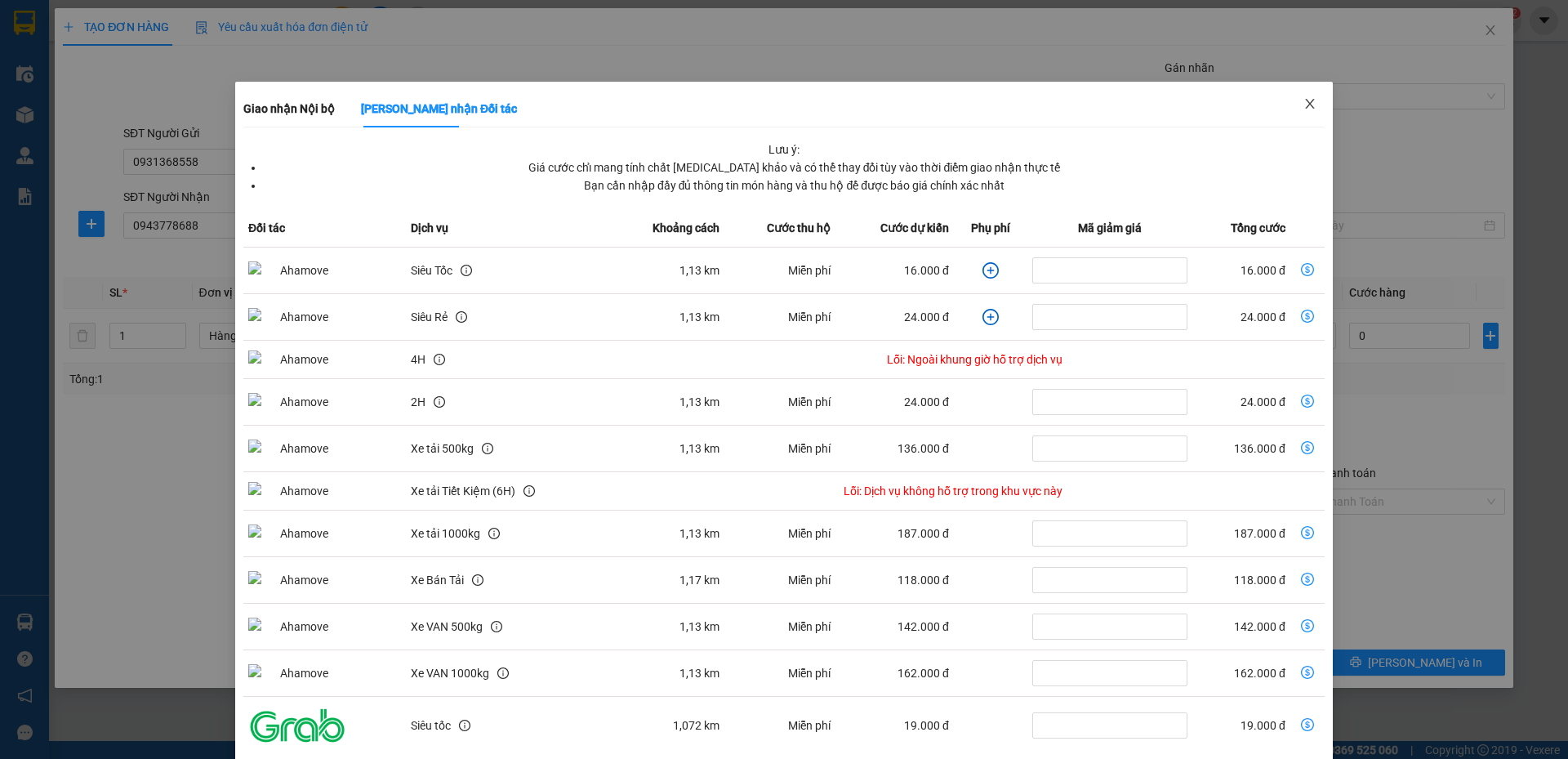
click at [1303, 104] on icon "close" at bounding box center [1309, 104] width 13 height 13
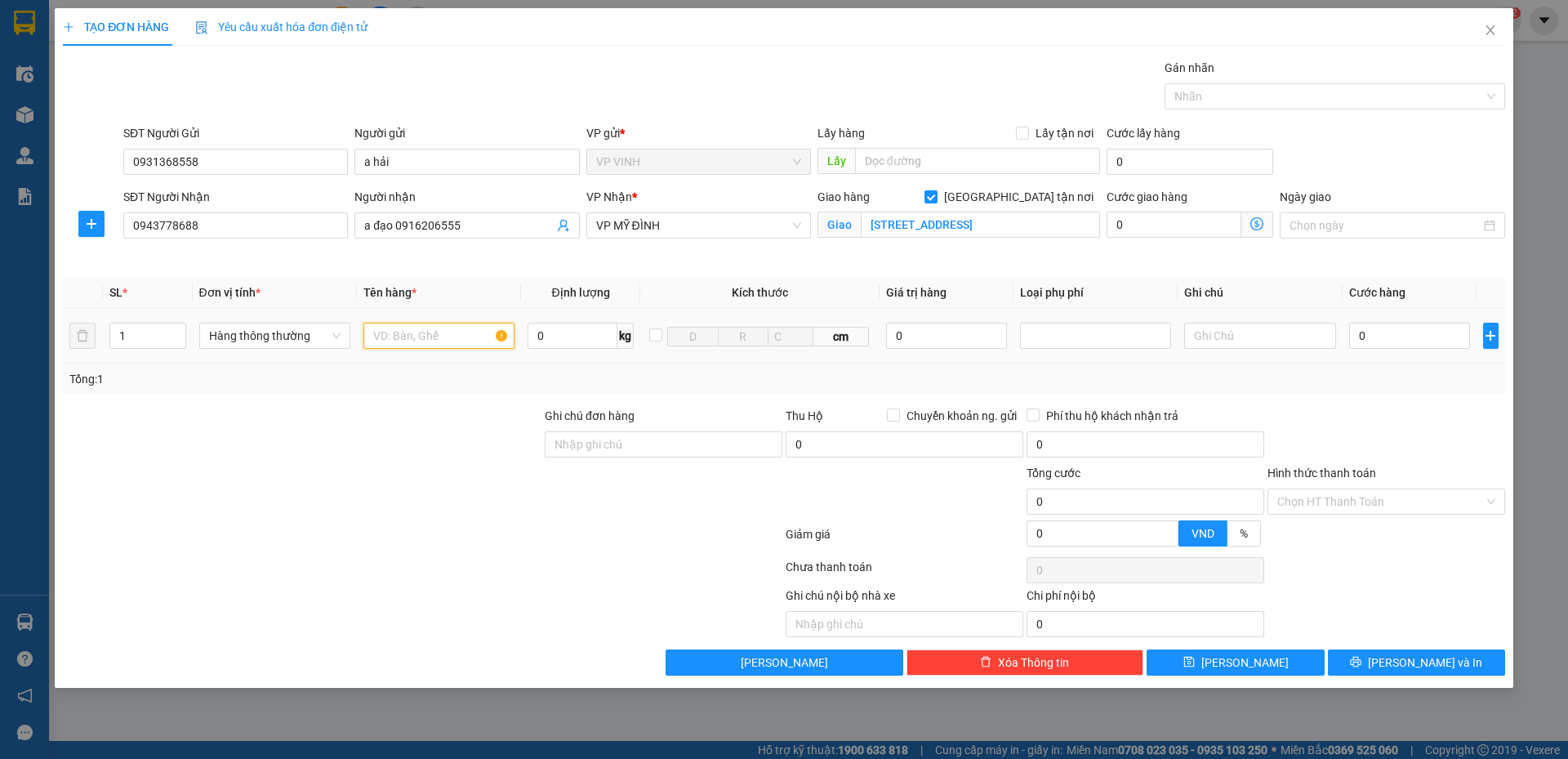
click at [393, 337] on input "text" at bounding box center [439, 336] width 151 height 27
type input "h"
type input "hàng khô"
click at [1390, 338] on input "0" at bounding box center [1410, 336] width 122 height 27
type input "5"
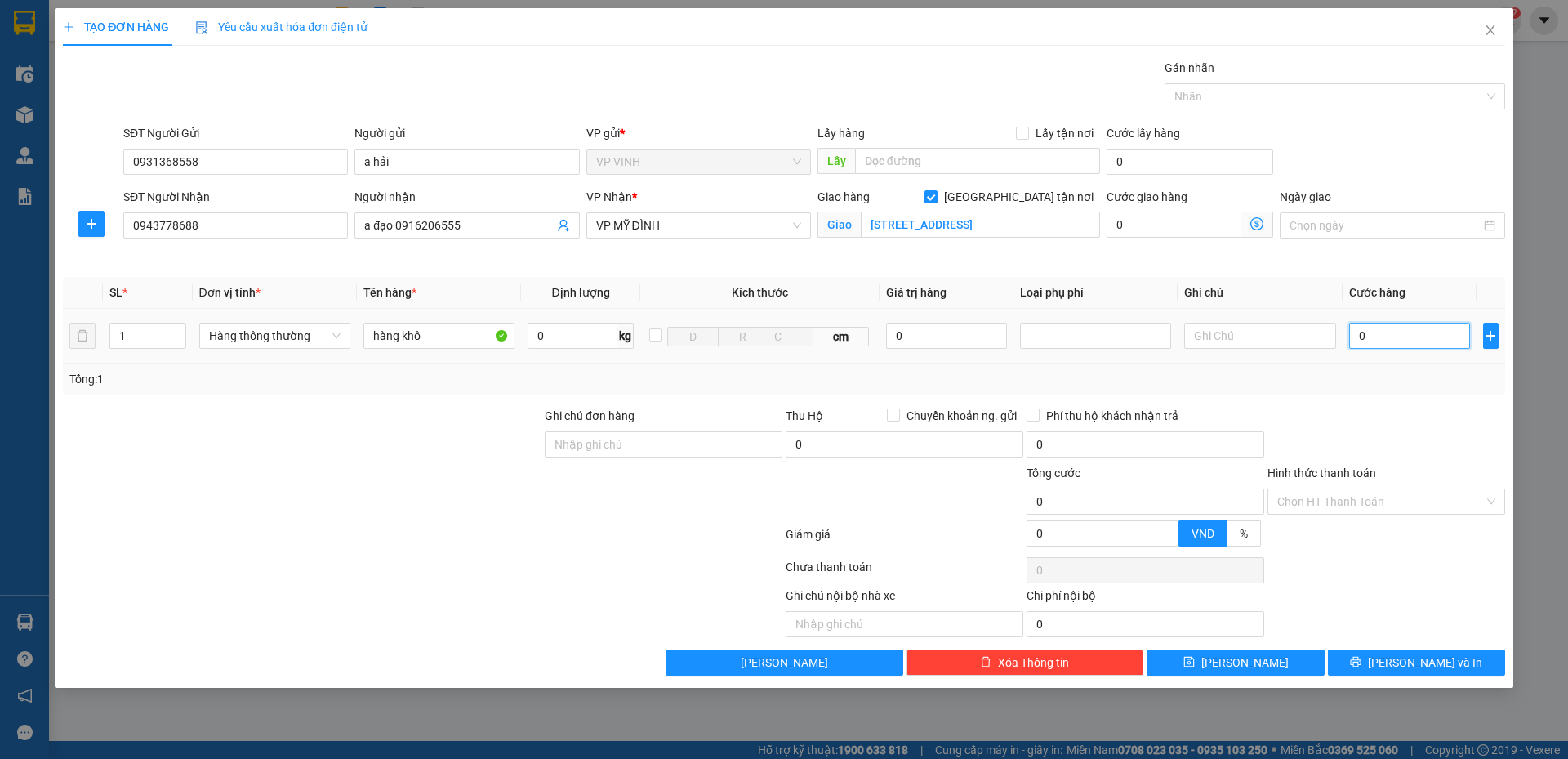
type input "5"
type input "50"
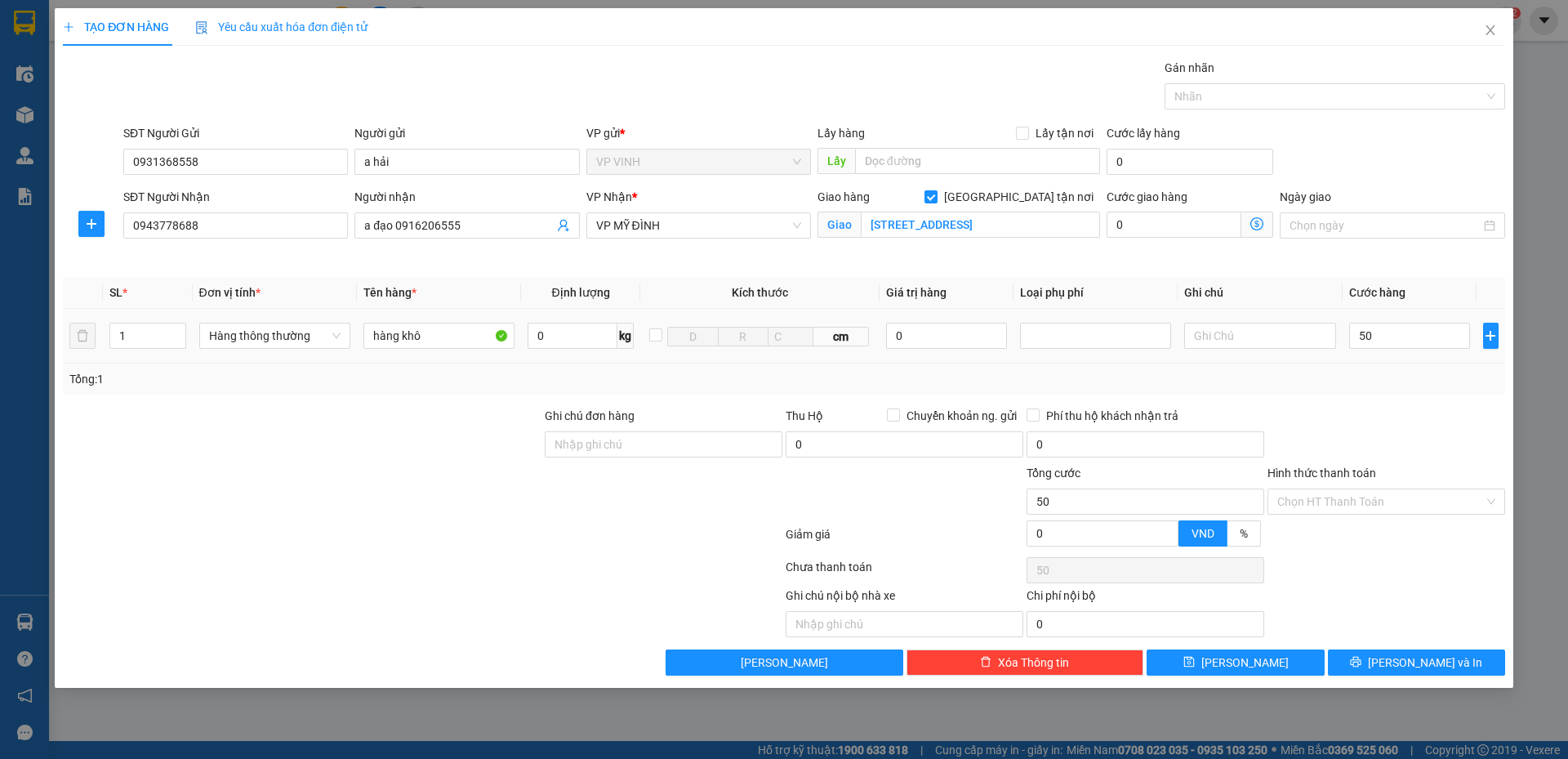
type input "50.000"
click at [1375, 389] on div "Tổng: 1" at bounding box center [784, 379] width 1442 height 31
click at [1160, 226] on input "0" at bounding box center [1174, 225] width 134 height 27
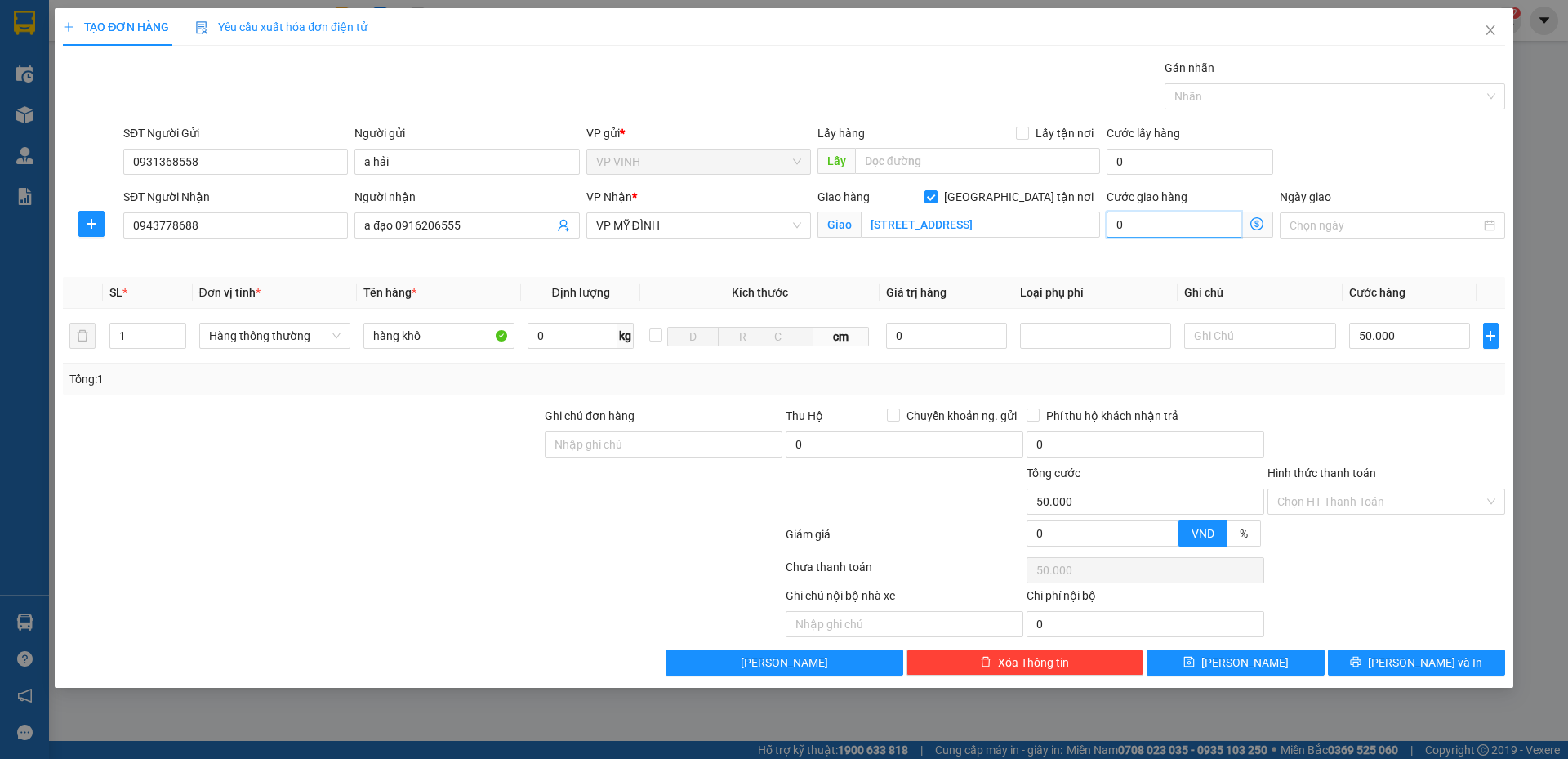
click at [1164, 226] on input "0" at bounding box center [1174, 225] width 134 height 27
type input "50.004"
type input "40"
type input "50.040"
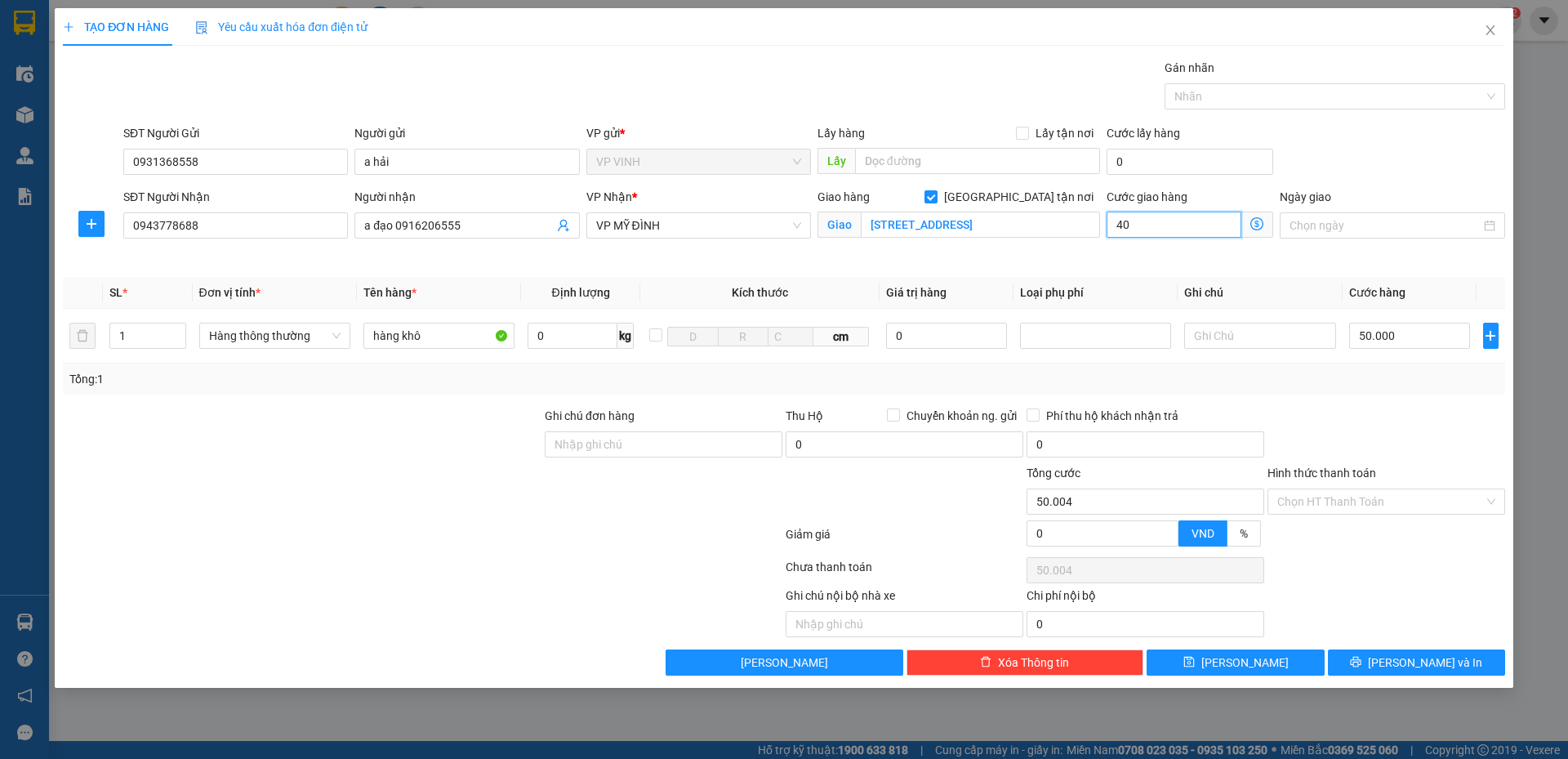
type input "50.040"
type input "40.000"
type input "90.000"
click at [1258, 222] on icon "dollar-circle" at bounding box center [1256, 224] width 13 height 13
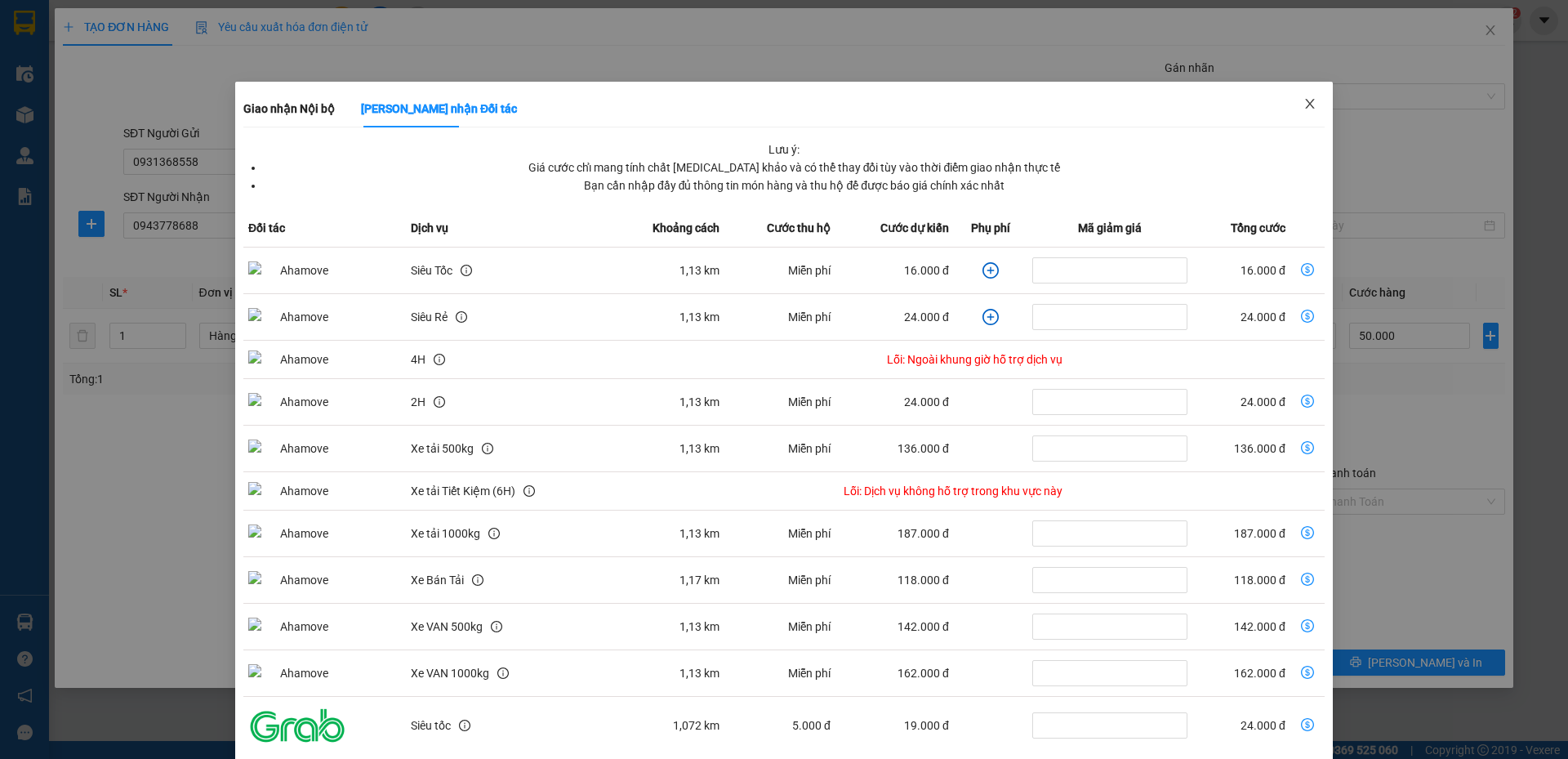
click at [1304, 108] on icon "close" at bounding box center [1309, 104] width 9 height 10
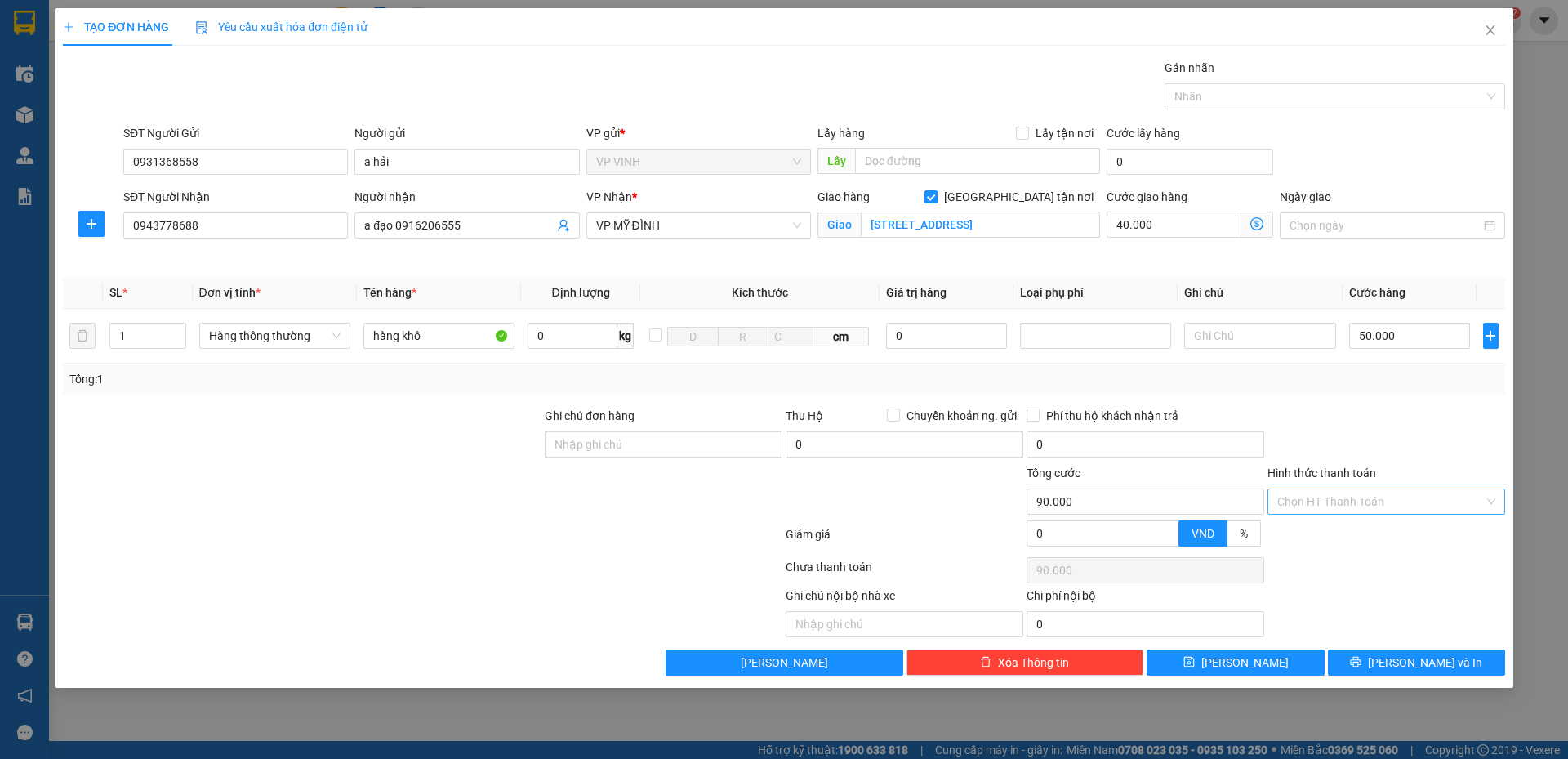
drag, startPoint x: 1346, startPoint y: 499, endPoint x: 1345, endPoint y: 516, distance: 17.0
click at [1345, 501] on input "Hình thức thanh toán" at bounding box center [1381, 502] width 207 height 25
click at [1345, 529] on div "Tại văn phòng" at bounding box center [1386, 534] width 218 height 18
type input "0"
click at [1393, 671] on button "Lưu và In" at bounding box center [1416, 663] width 177 height 27
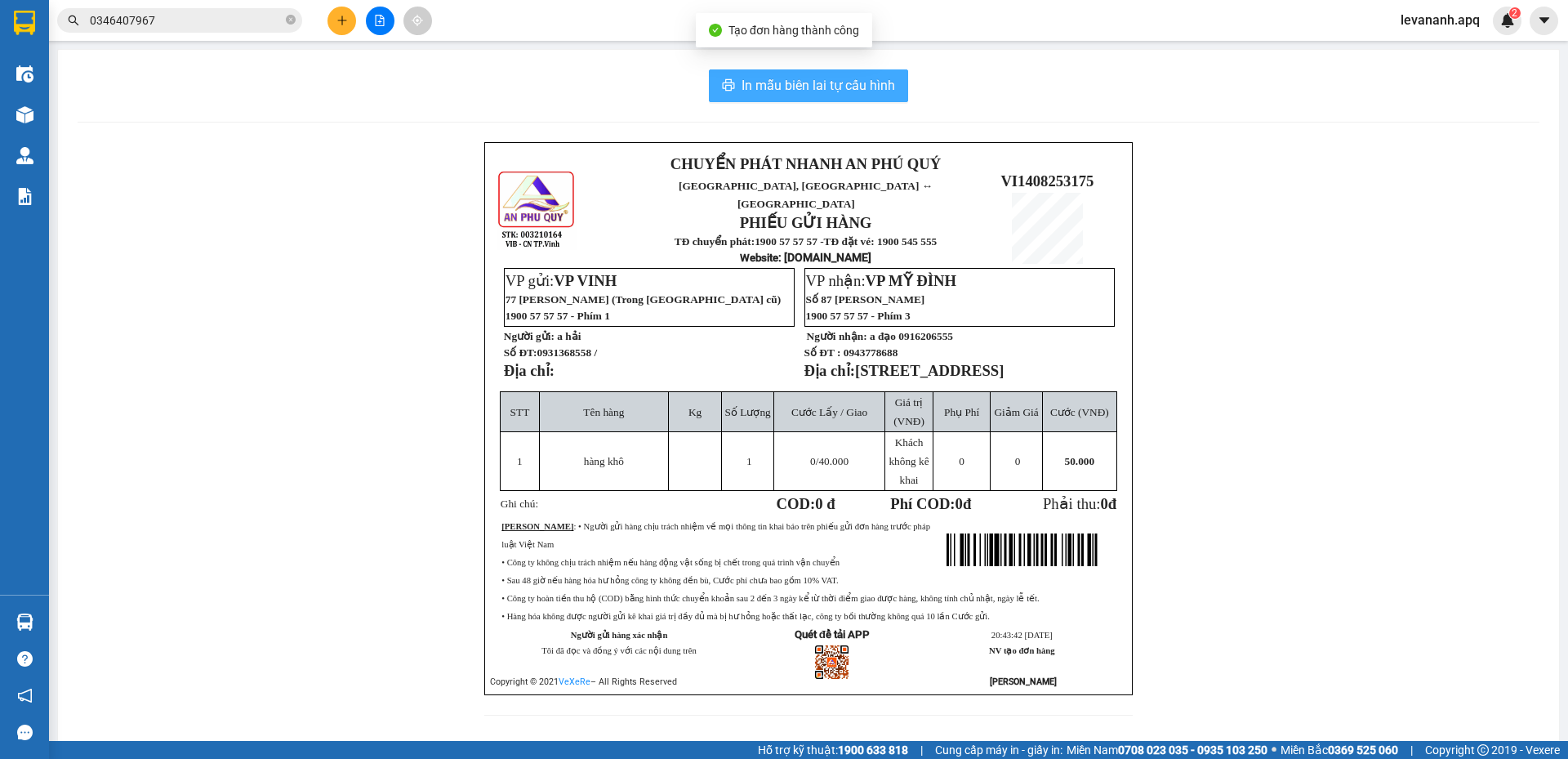
click at [814, 82] on span "In mẫu biên lai tự cấu hình" at bounding box center [818, 85] width 154 height 20
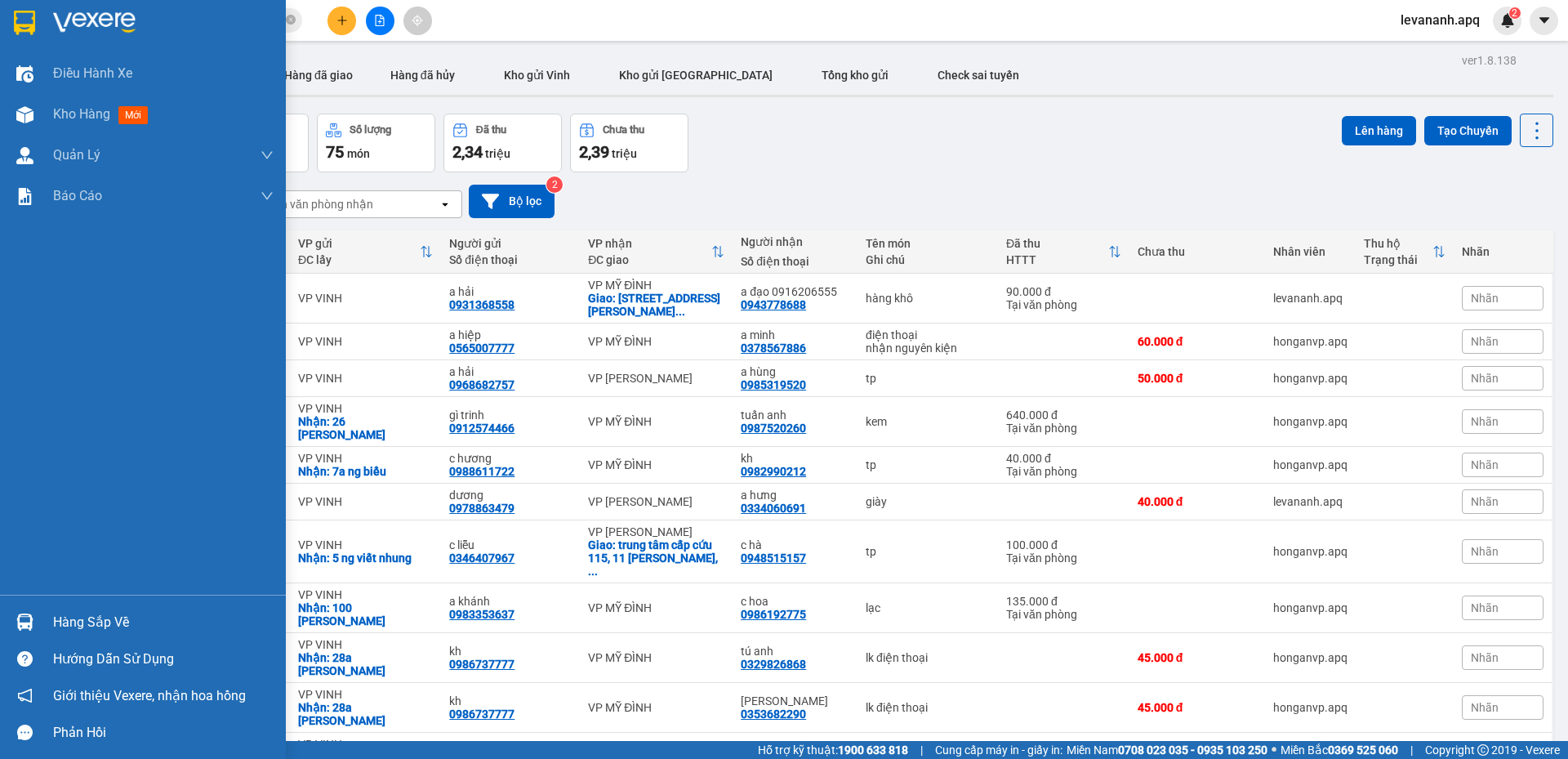
click at [26, 27] on img at bounding box center [25, 23] width 21 height 25
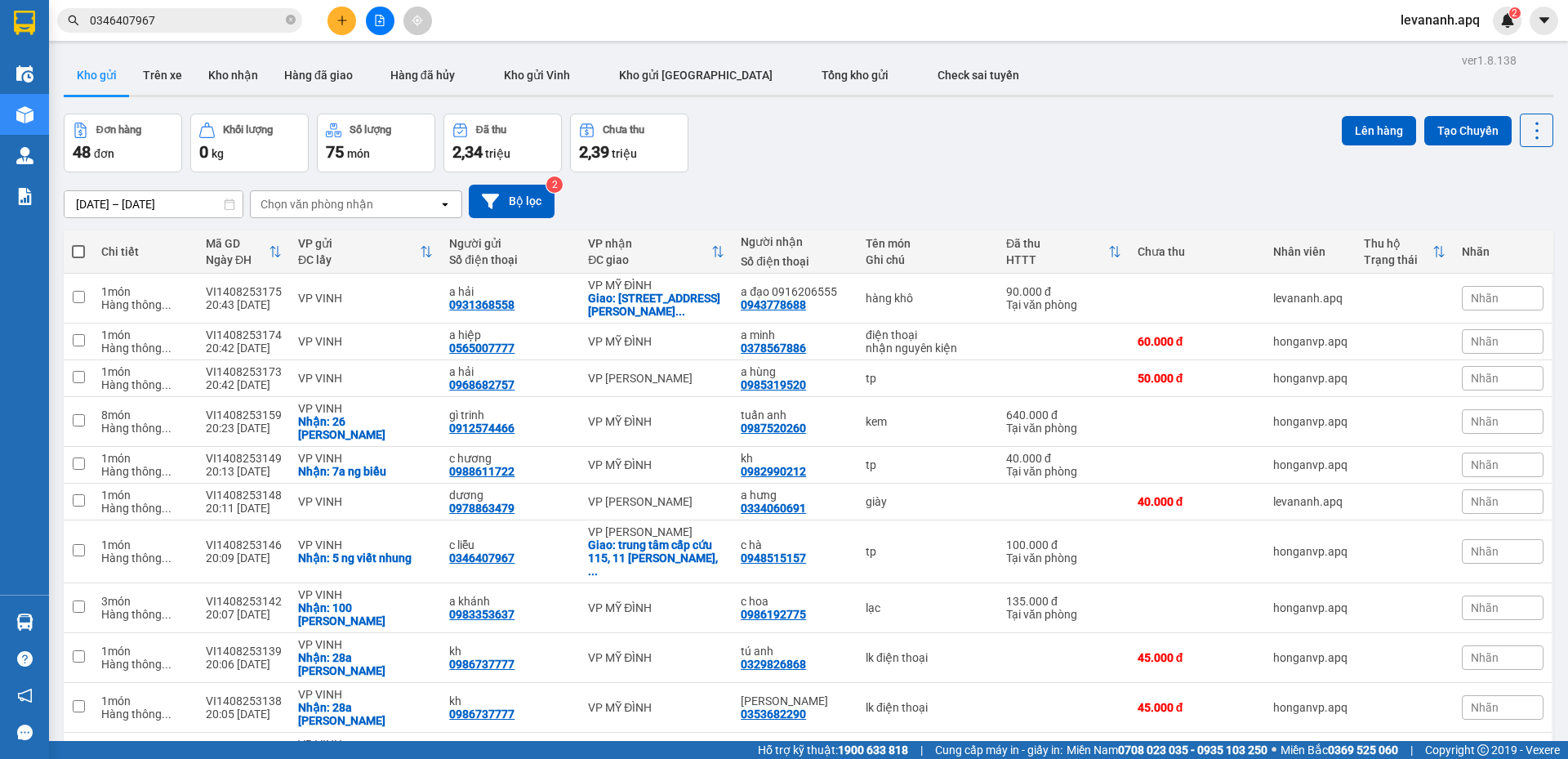
click at [215, 29] on span "0346407967" at bounding box center [180, 20] width 245 height 25
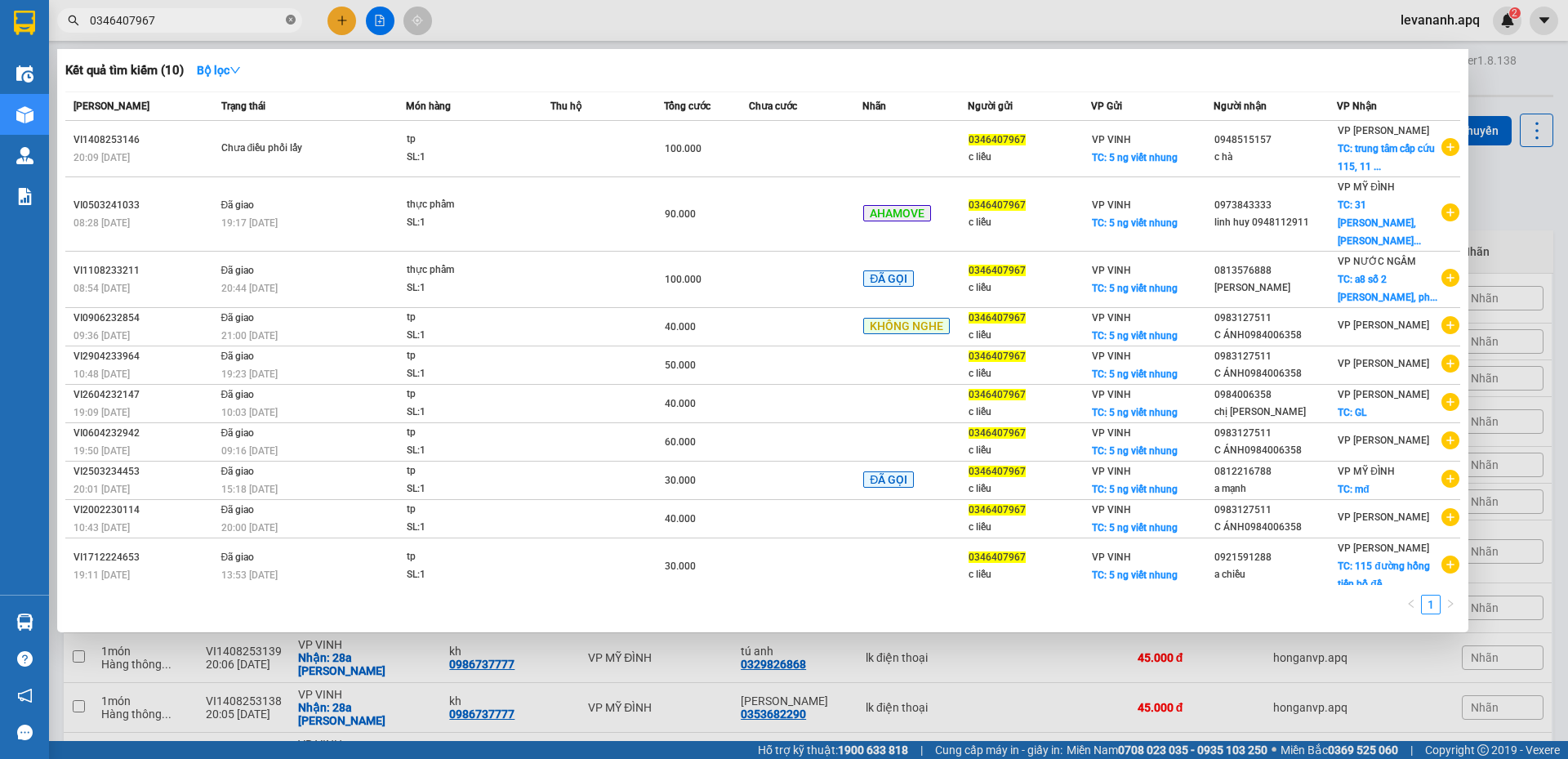
click at [293, 22] on icon "close-circle" at bounding box center [290, 19] width 10 height 10
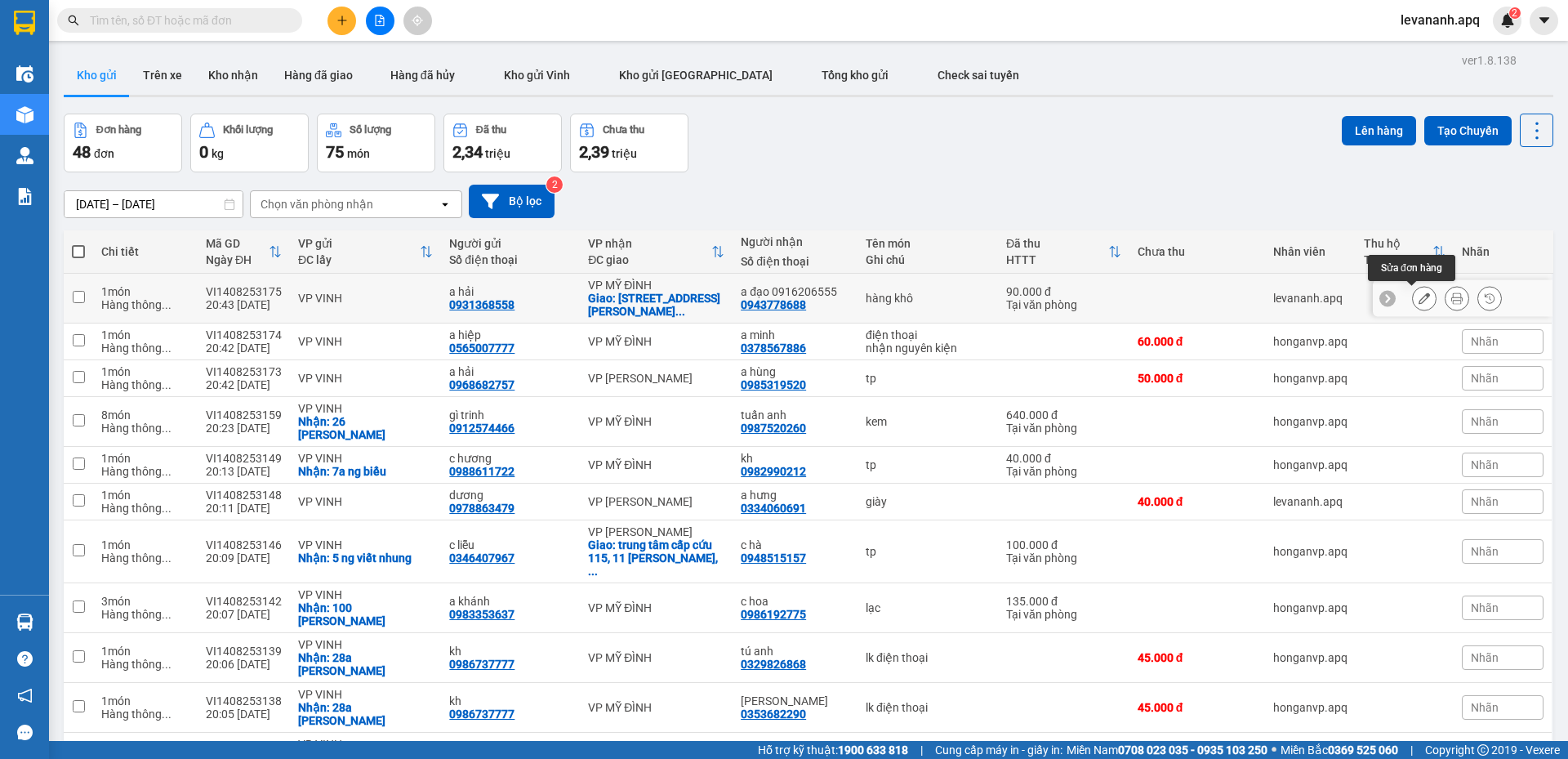
click at [1419, 299] on icon at bounding box center [1424, 297] width 11 height 12
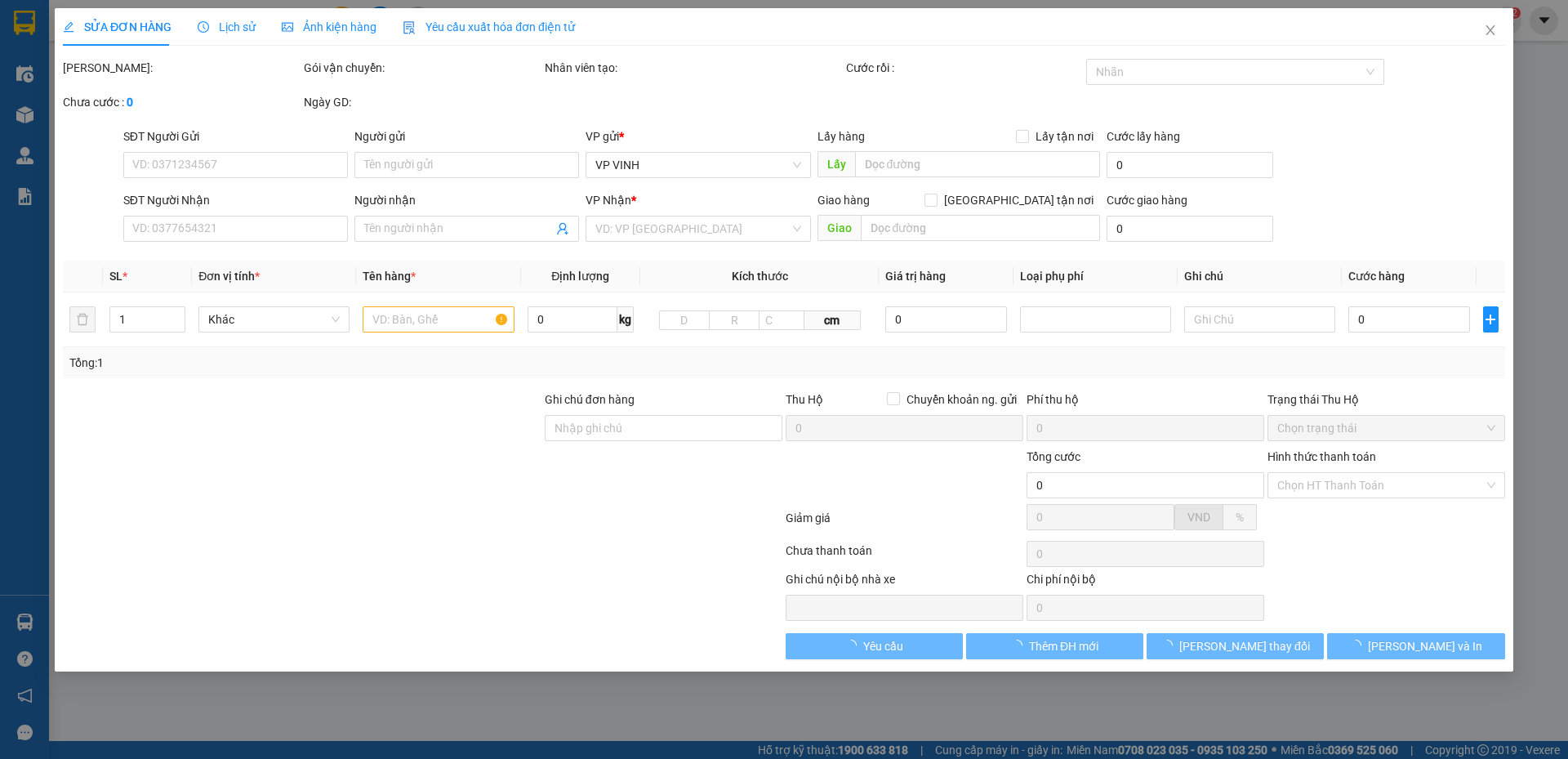
type input "0931368558"
type input "a hải"
type input "0943778688"
type input "a đạo 0916206555"
checkbox input "true"
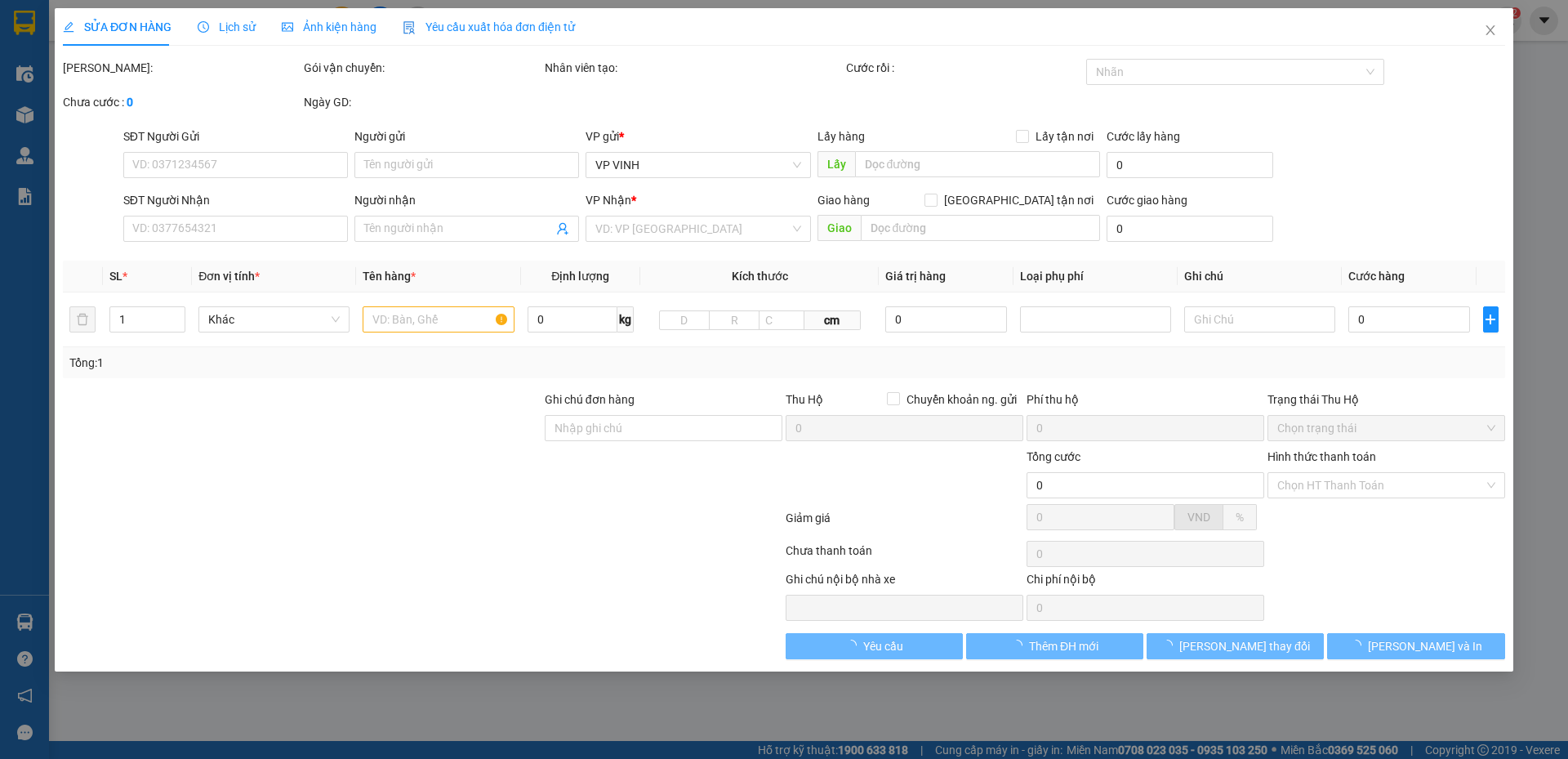
type input "20 lê hữu phước , phường mỹ đình 2 , hà nội"
type input "90.000"
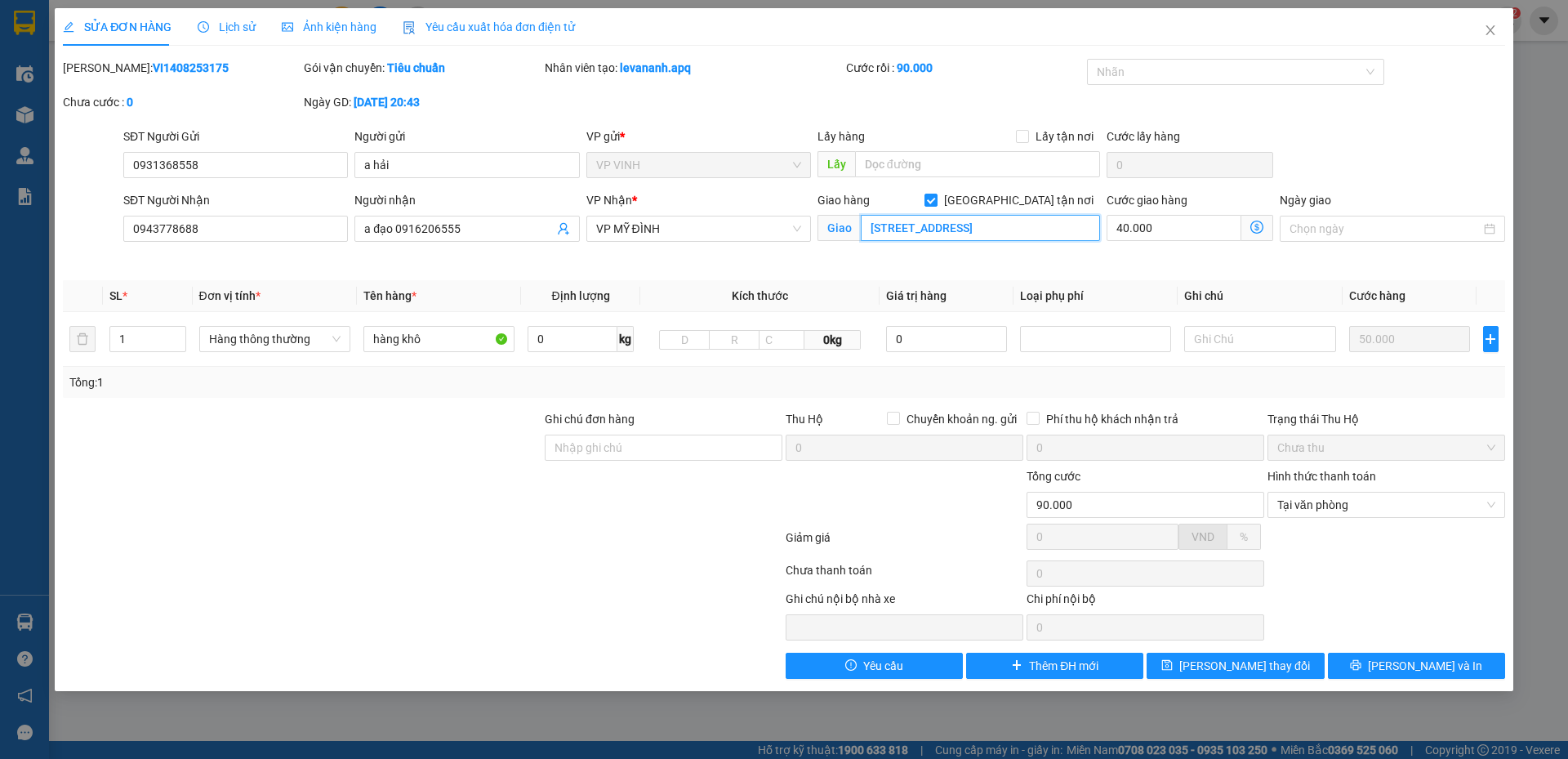
click at [1029, 231] on input "20 lê hữu phước , phường mỹ đình 2 , hà nội" at bounding box center [980, 228] width 239 height 27
click at [1067, 234] on input "20 lê hữu phước , phường mỹ đình 2 , hà nội" at bounding box center [980, 228] width 239 height 27
type input "20 lê hữu phước , phường mỹ đình 2 , nam từ liêm,hà nội"
click at [1252, 228] on icon "dollar-circle" at bounding box center [1256, 226] width 13 height 13
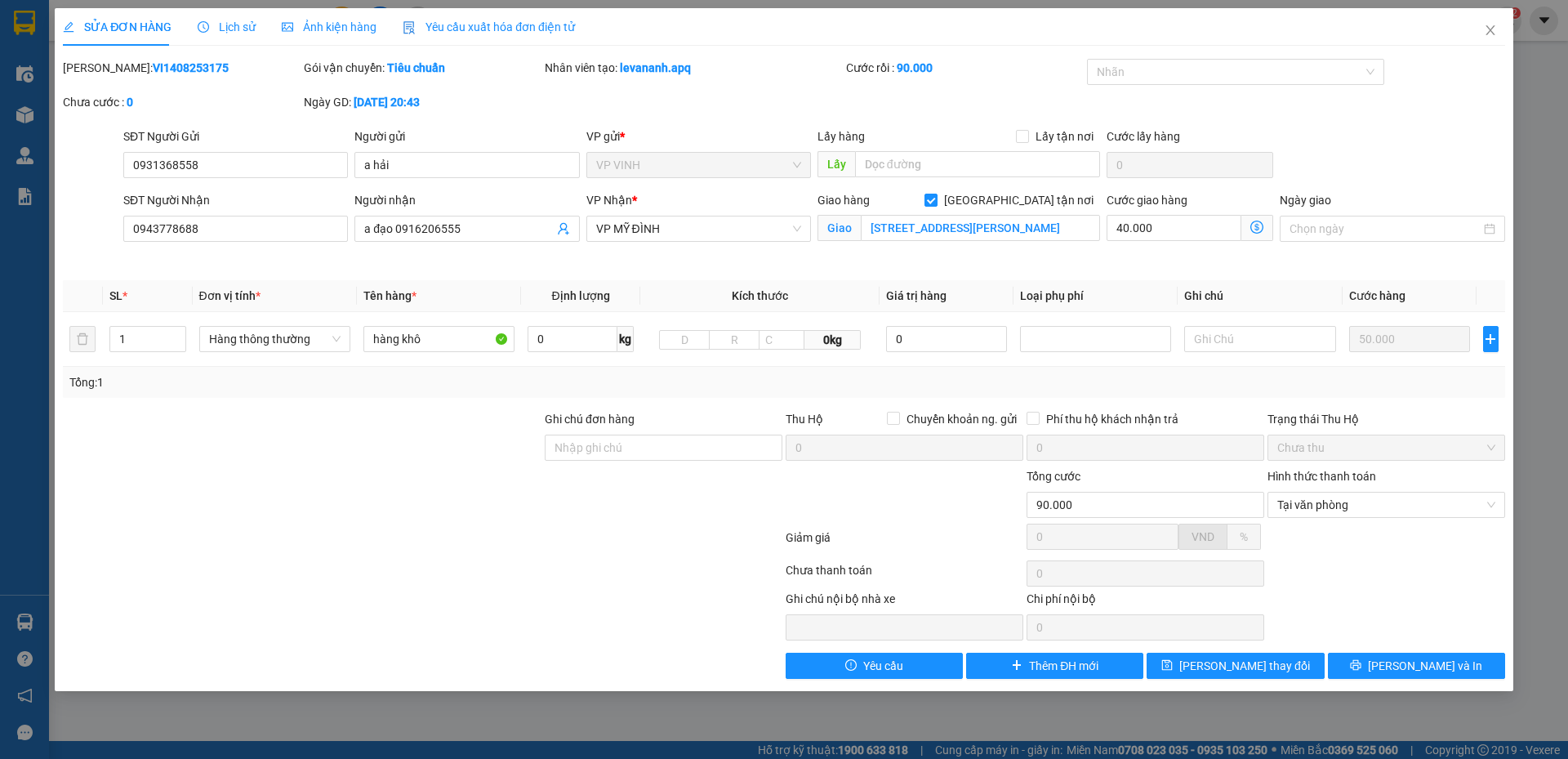
scroll to position [0, 0]
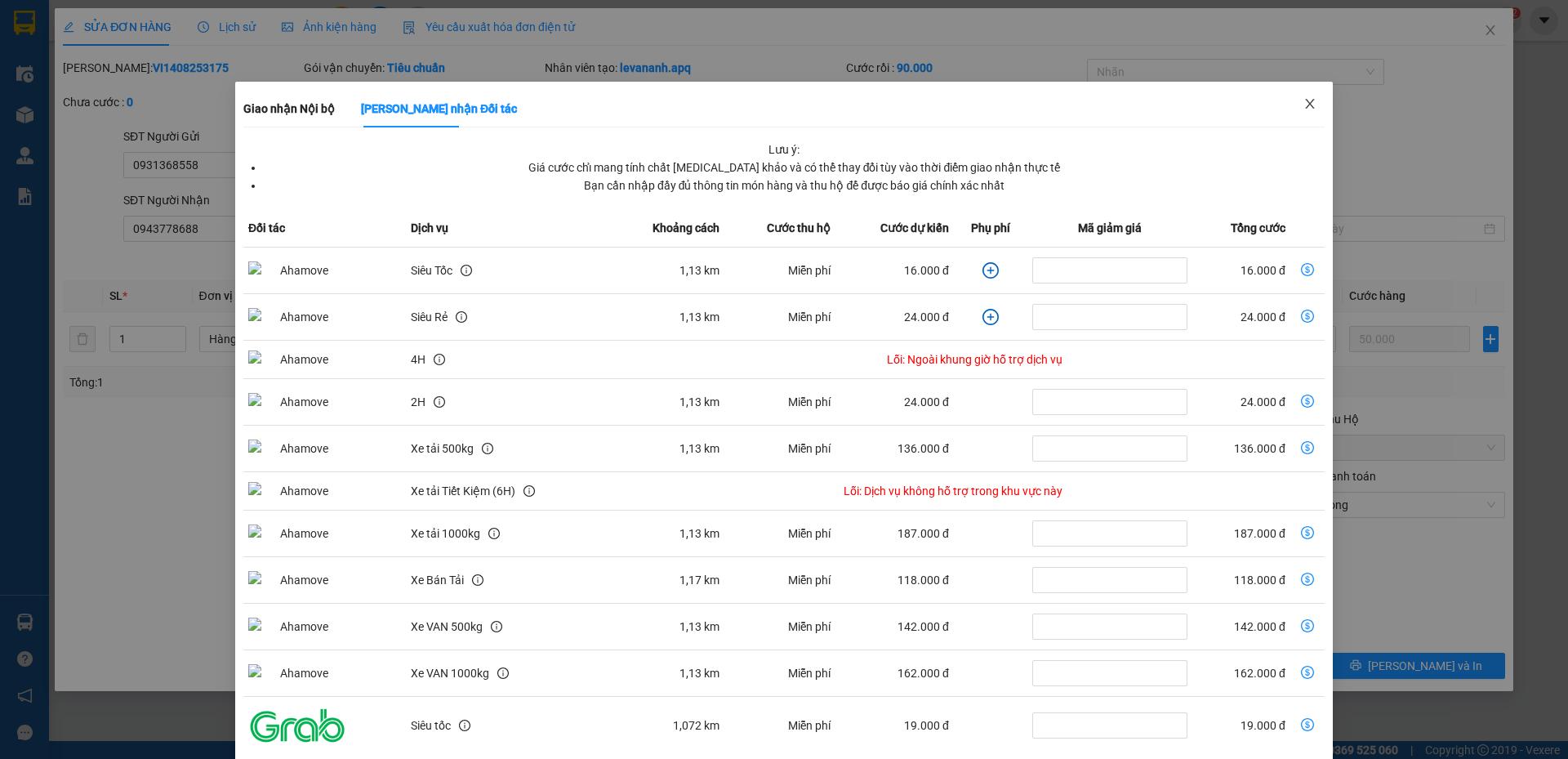
click at [1303, 107] on icon "close" at bounding box center [1309, 104] width 13 height 13
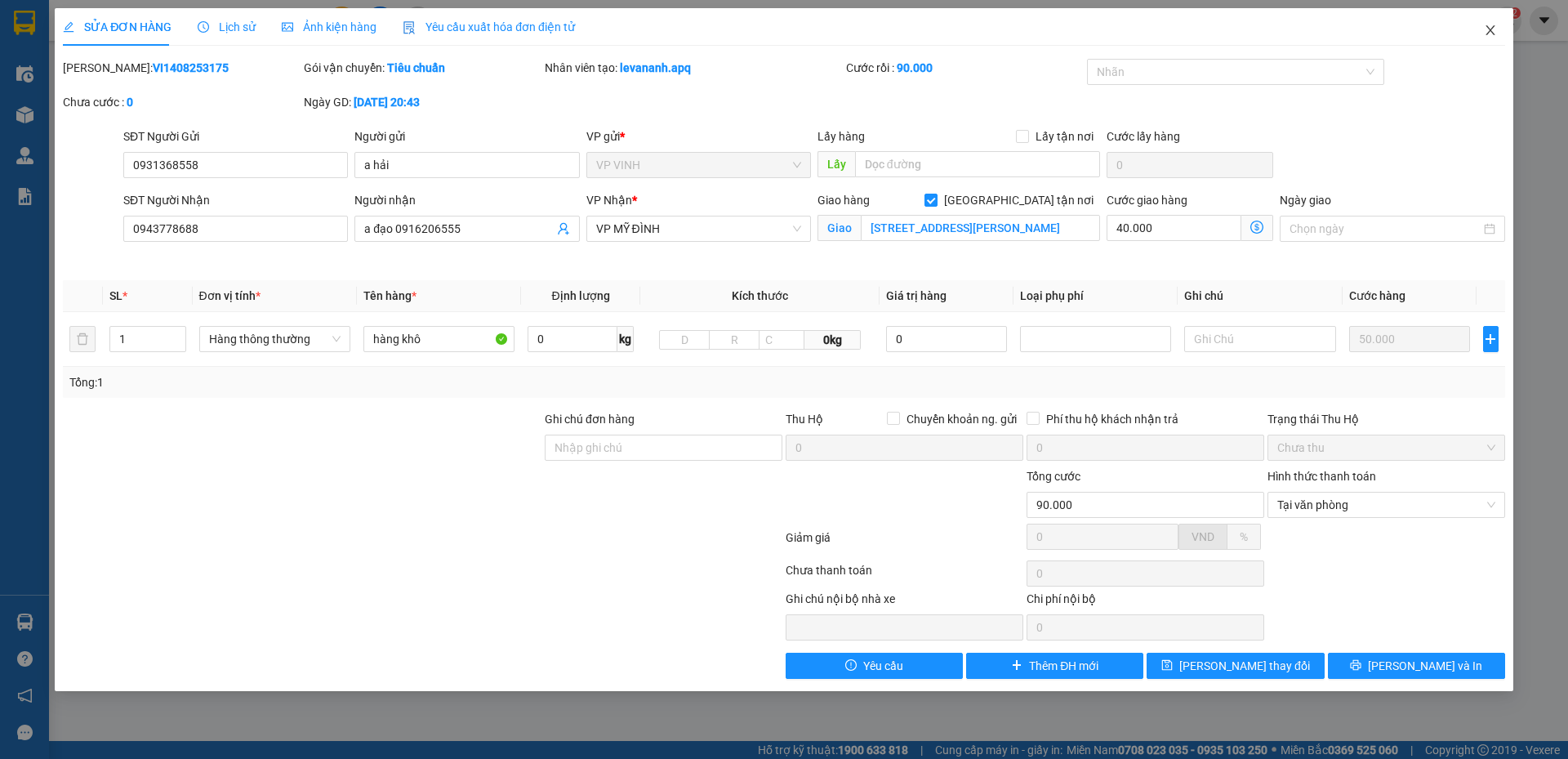
click at [1493, 35] on icon "close" at bounding box center [1489, 30] width 13 height 13
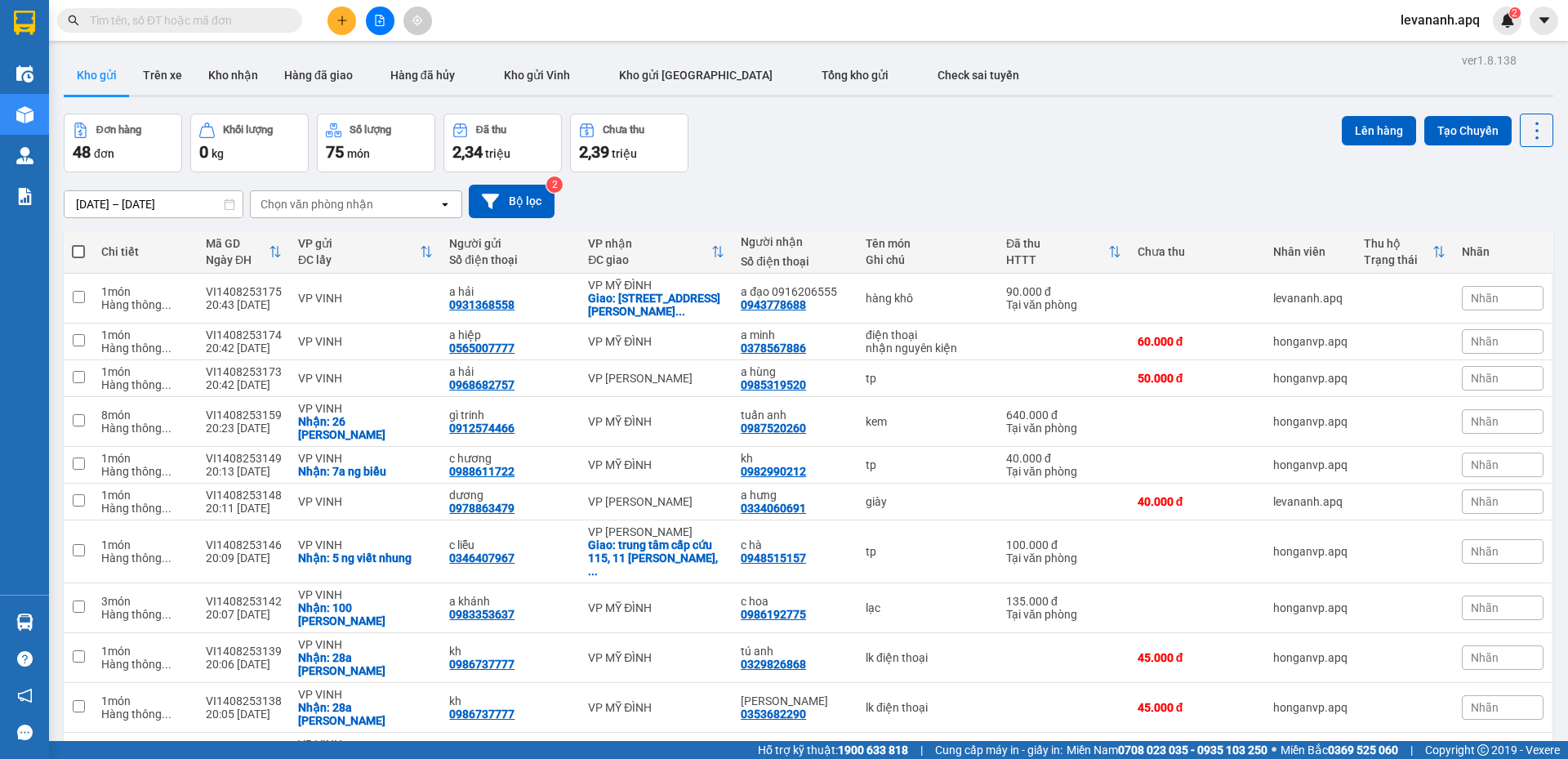
click at [735, 138] on div "Đơn hàng 48 đơn Khối lượng 0 kg Số lượng 75 món Đã thu 2,34 triệu Chưa thu 2,39…" at bounding box center [808, 142] width 1489 height 58
click at [142, 21] on input "text" at bounding box center [187, 20] width 193 height 18
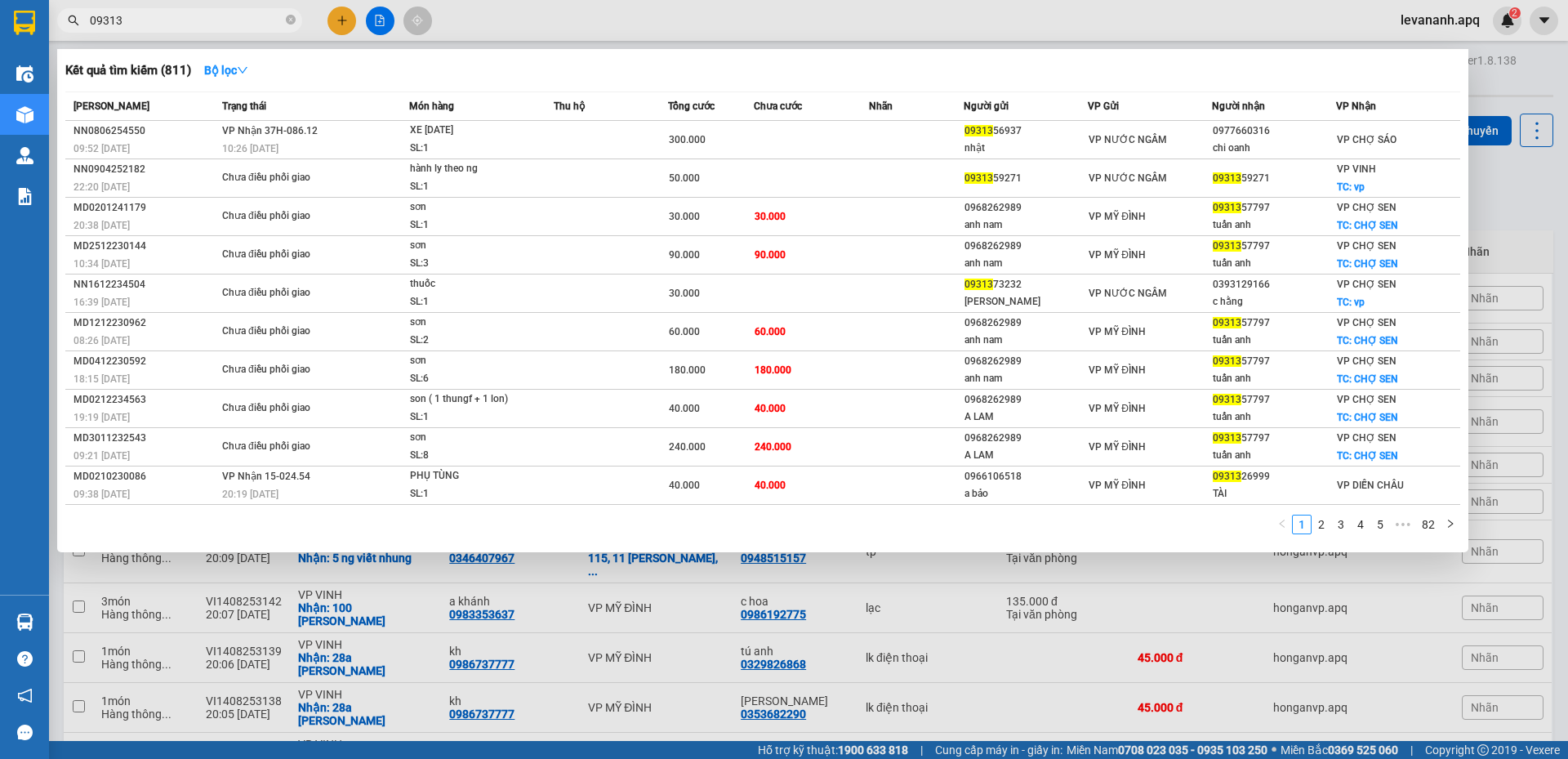
click at [1541, 217] on div at bounding box center [784, 380] width 1568 height 759
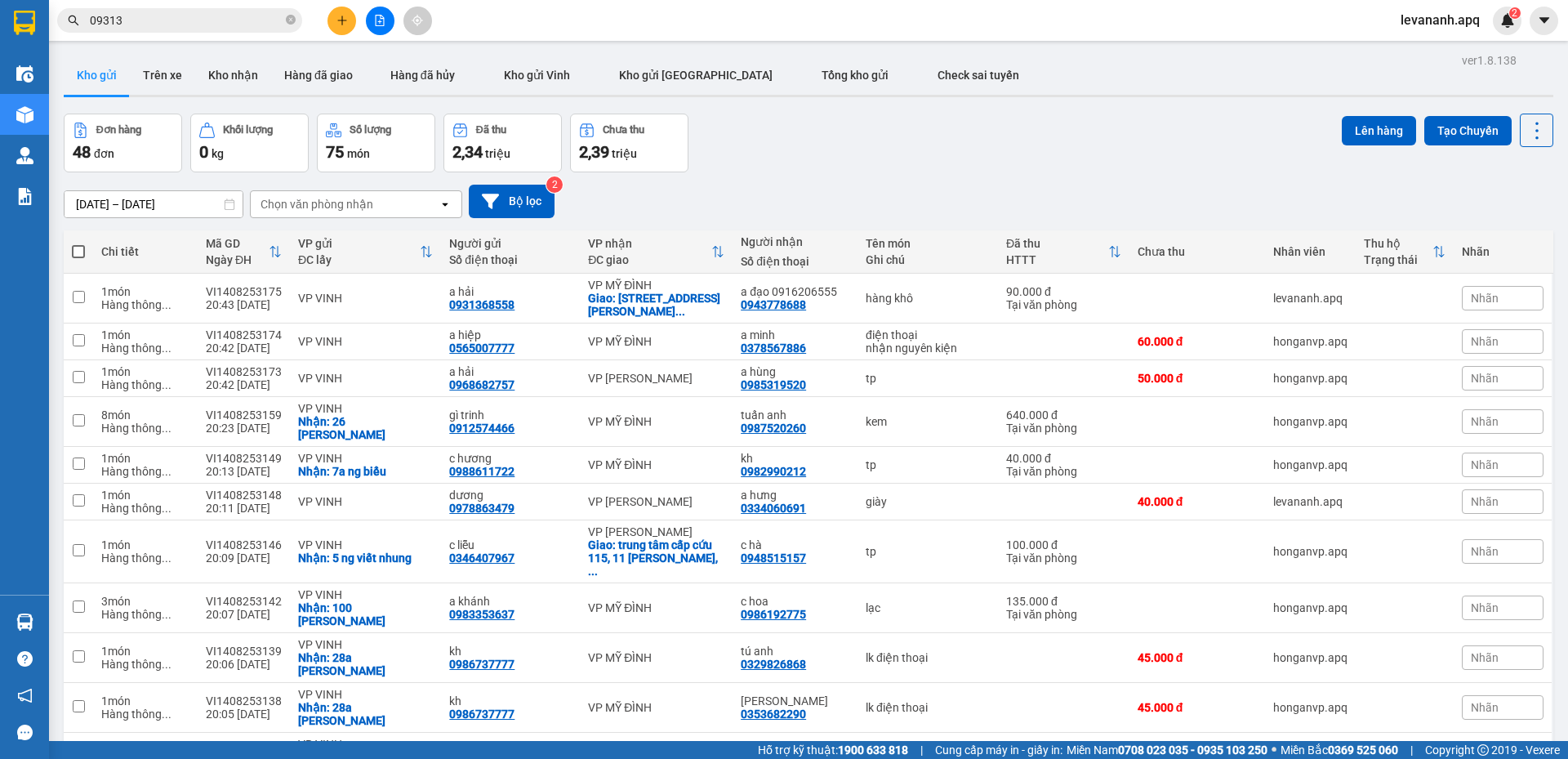
click at [187, 19] on input "09313" at bounding box center [187, 20] width 193 height 18
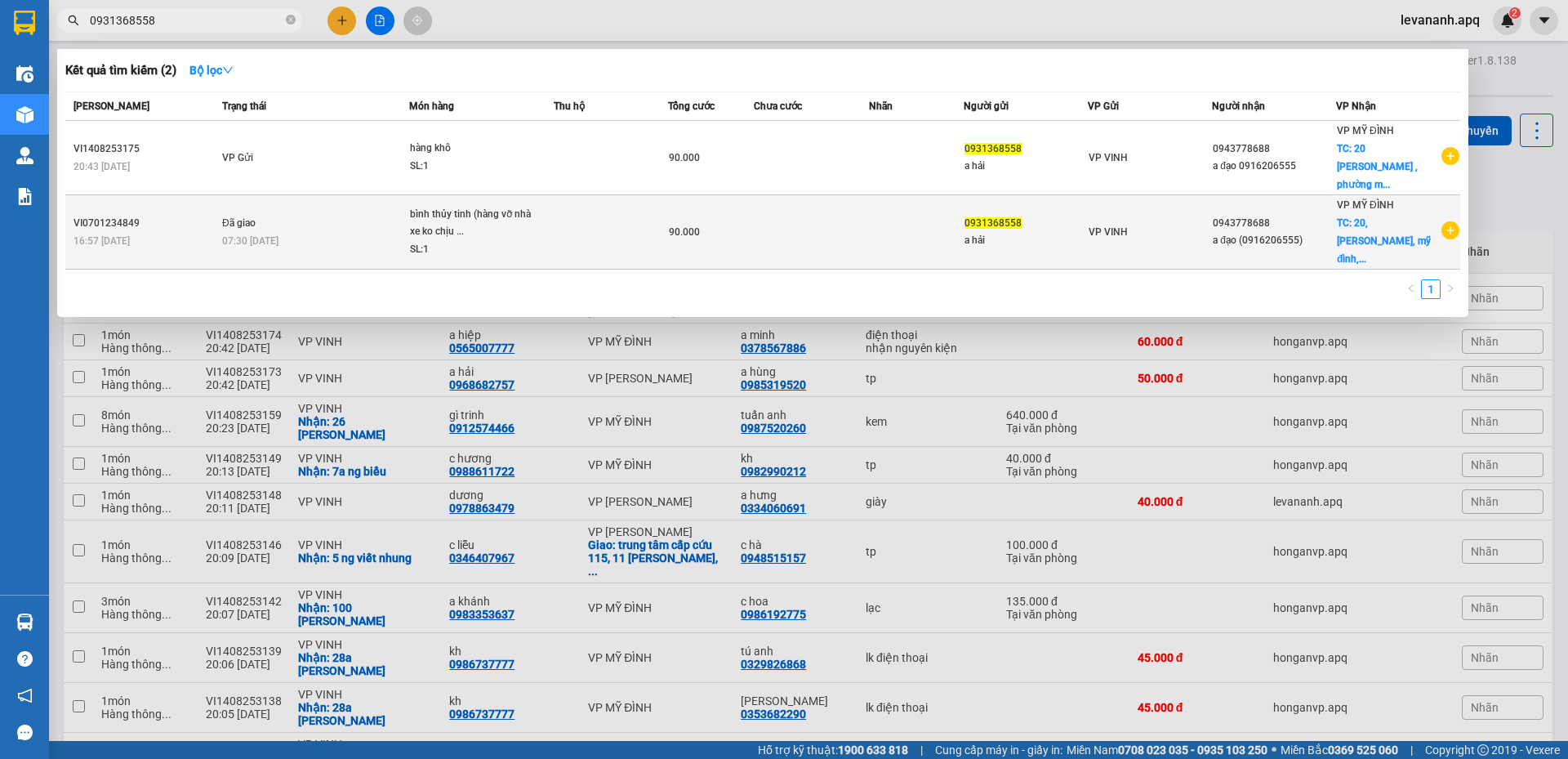
type input "0931368558"
click at [1082, 215] on div "0931368558" at bounding box center [1025, 223] width 122 height 17
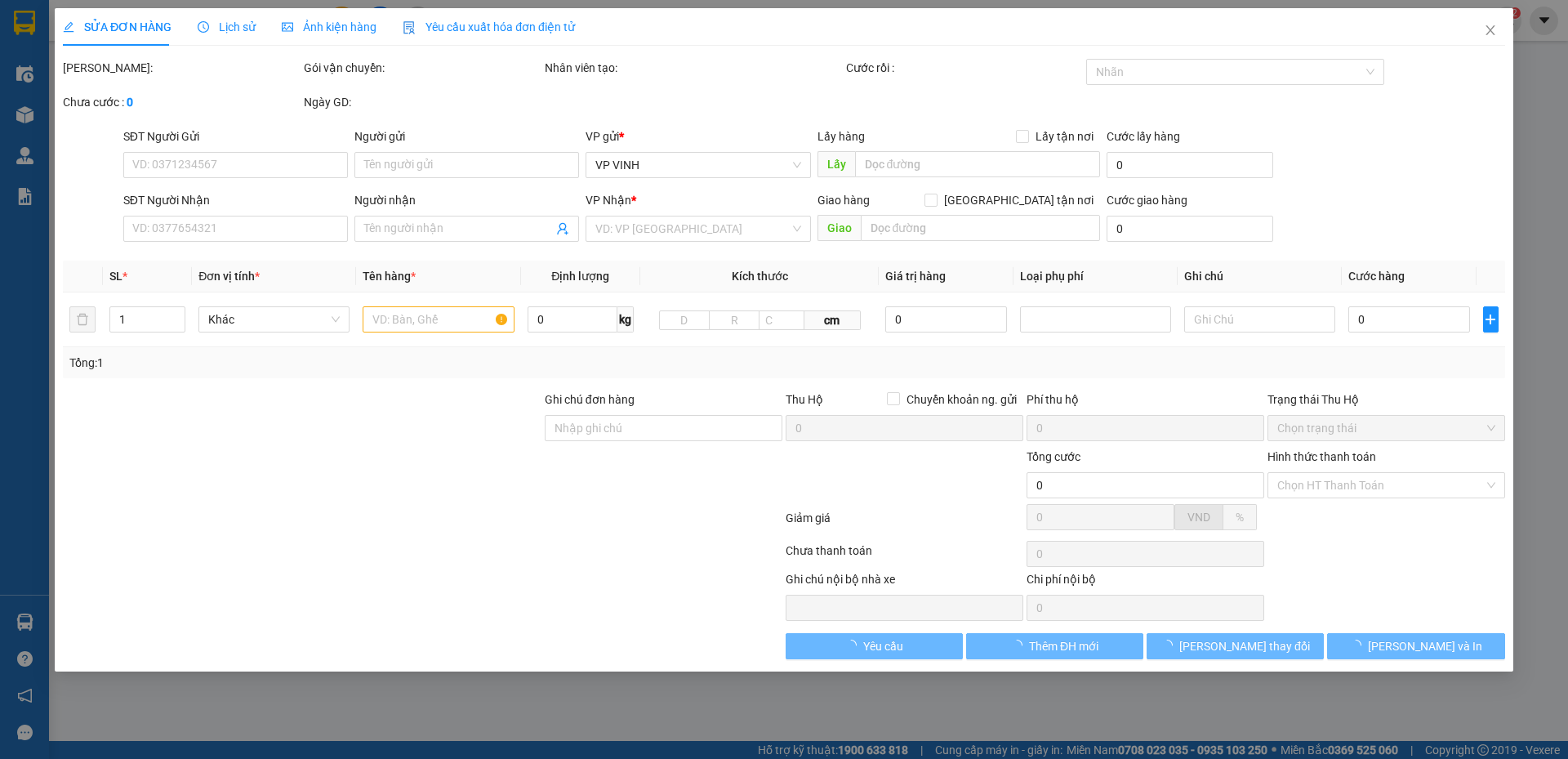
type input "0931368558"
type input "a hải"
type input "0943778688"
type input "a đạo (0916206555)"
checkbox input "true"
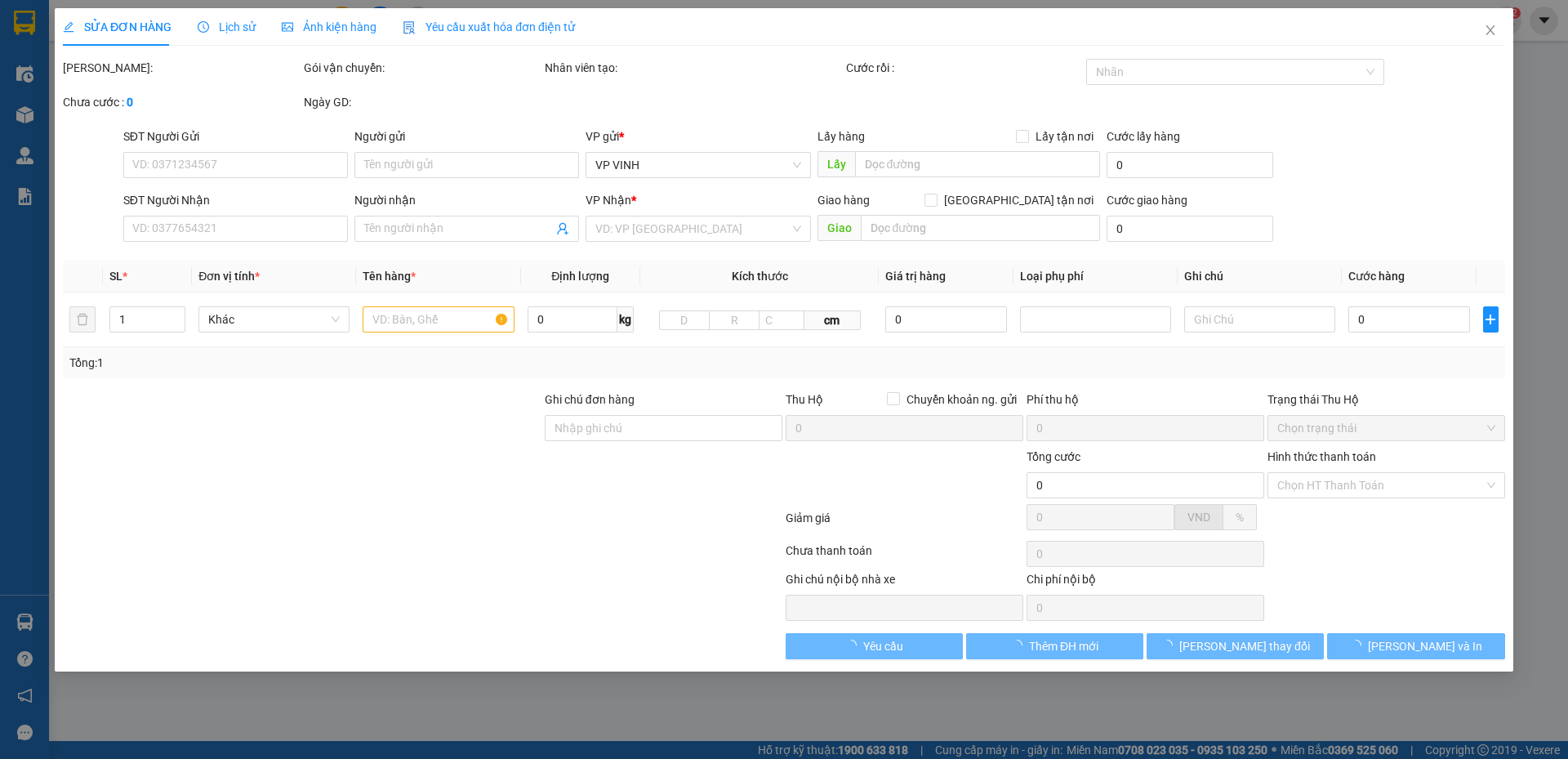
type input "20, lê hữu phước, mỹ đình, hn"
type input "50.000"
type input "90.000"
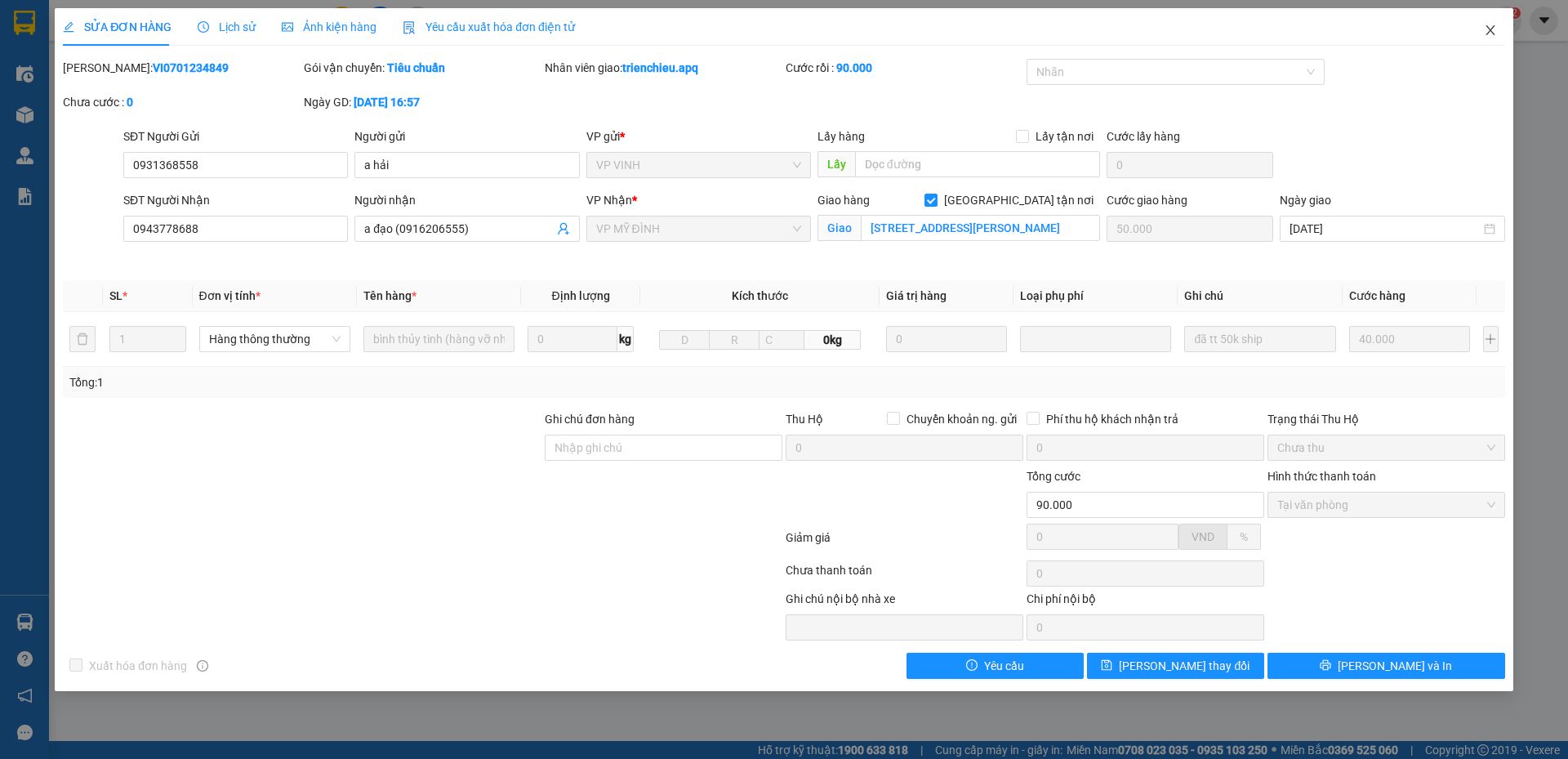
click at [1486, 26] on icon "close" at bounding box center [1489, 30] width 13 height 13
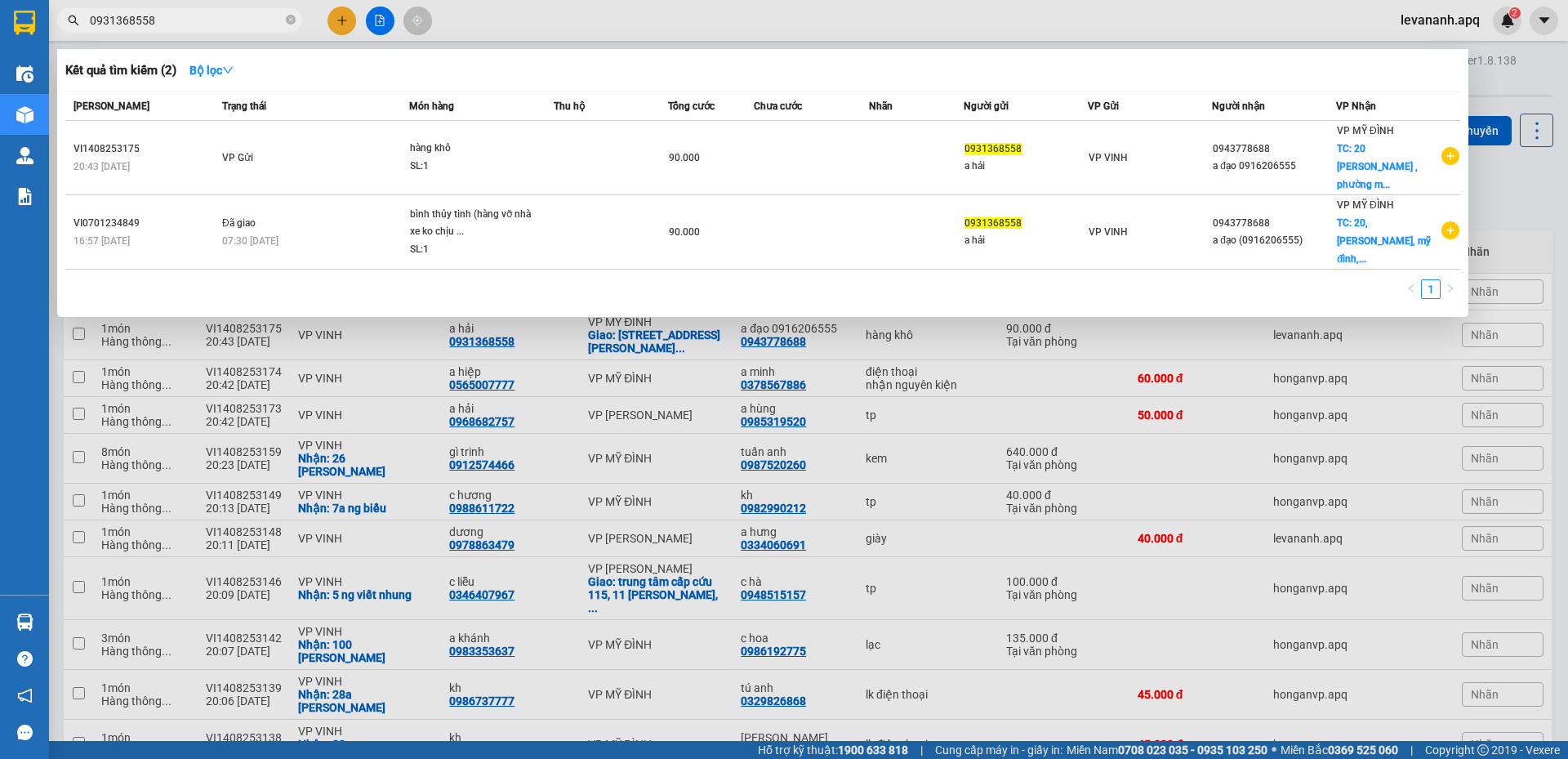
click at [216, 19] on input "0931368558" at bounding box center [187, 20] width 193 height 18
click at [292, 25] on icon "close-circle" at bounding box center [290, 19] width 10 height 10
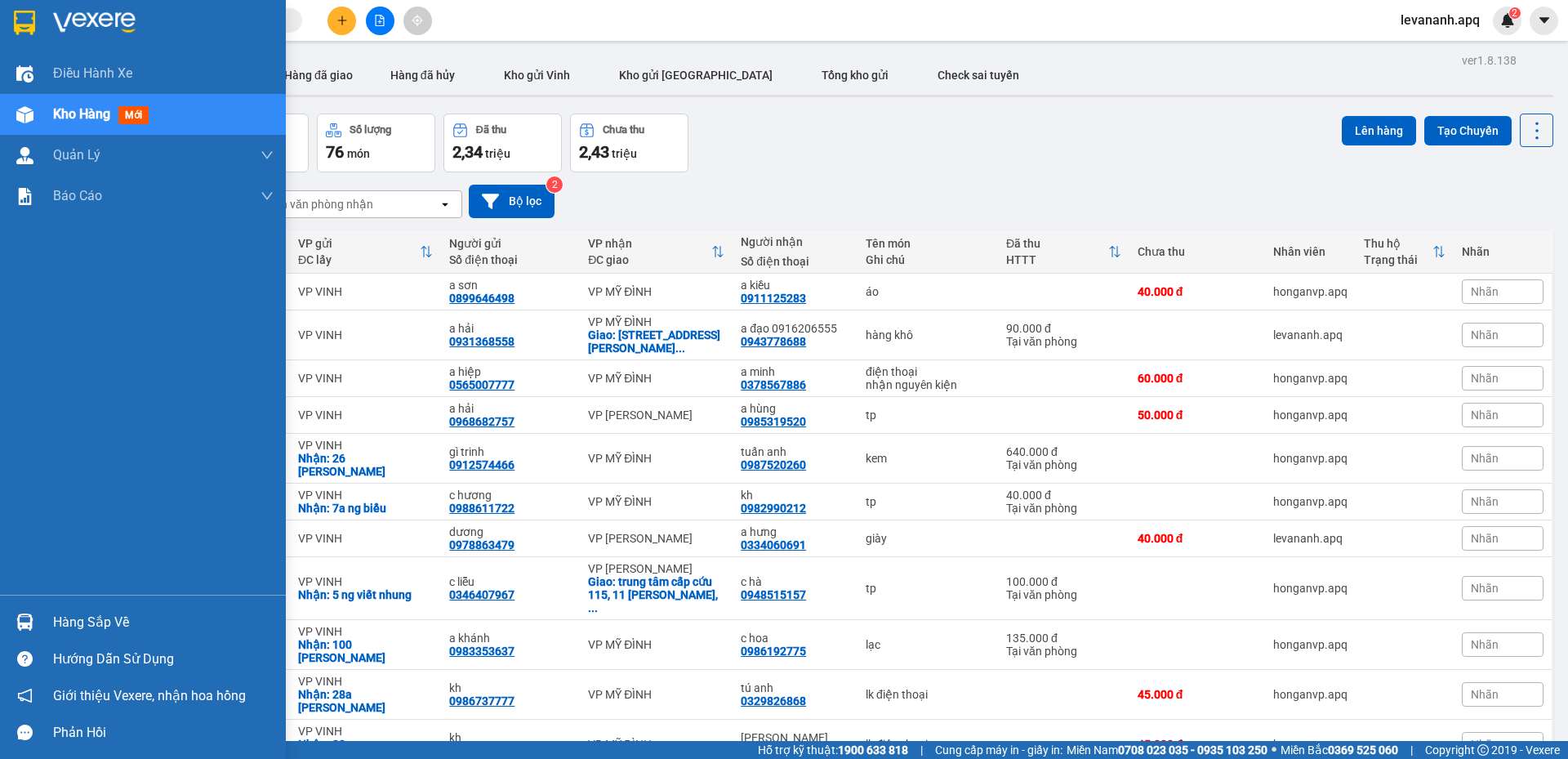
click at [35, 34] on img at bounding box center [25, 23] width 21 height 25
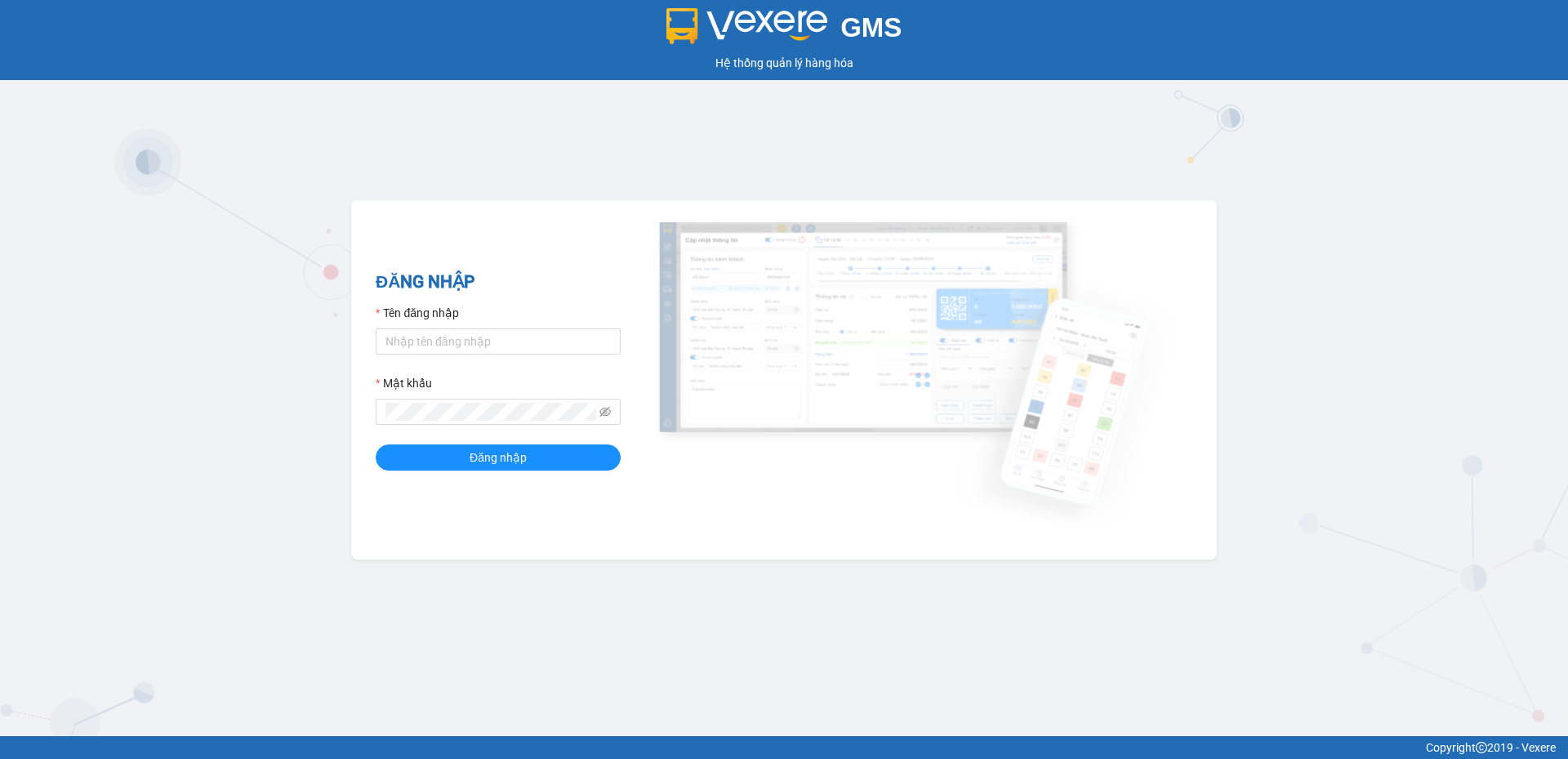
click at [674, 222] on div "GMS Hệ thống quản lý hàng hóa ĐĂNG NHẬP Tên đăng nhập Mật khẩu Đăng nhập" at bounding box center [784, 368] width 1568 height 736
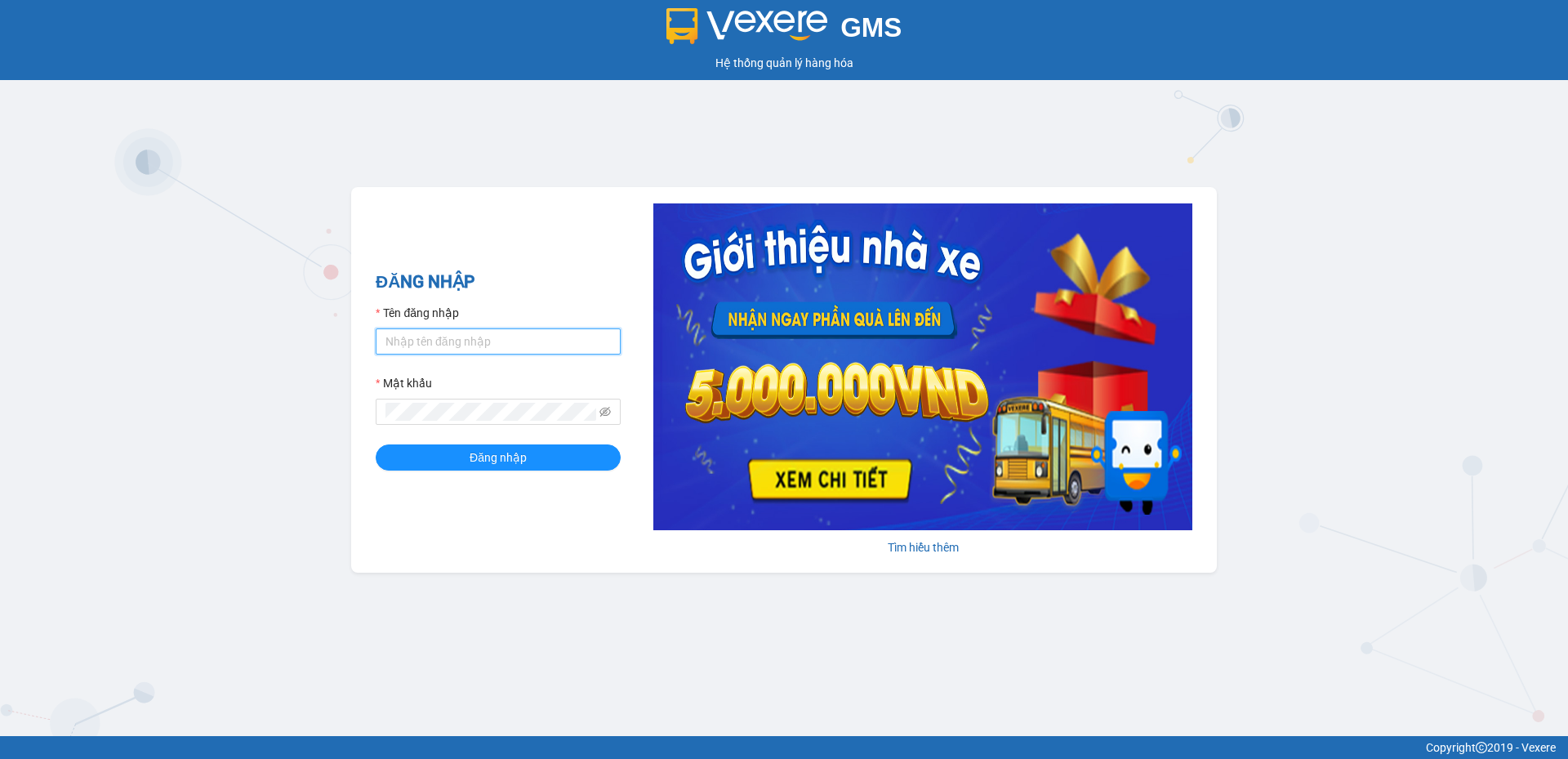
type input "tuananh.apq"
